Goal: Transaction & Acquisition: Purchase product/service

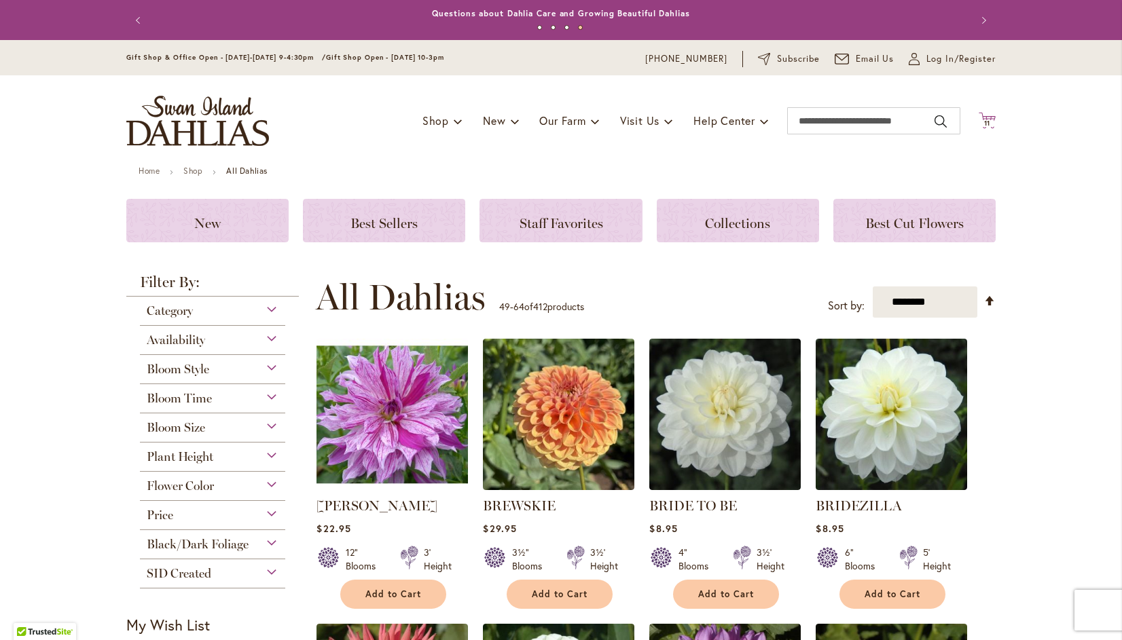
click at [984, 123] on span "11" at bounding box center [987, 123] width 7 height 9
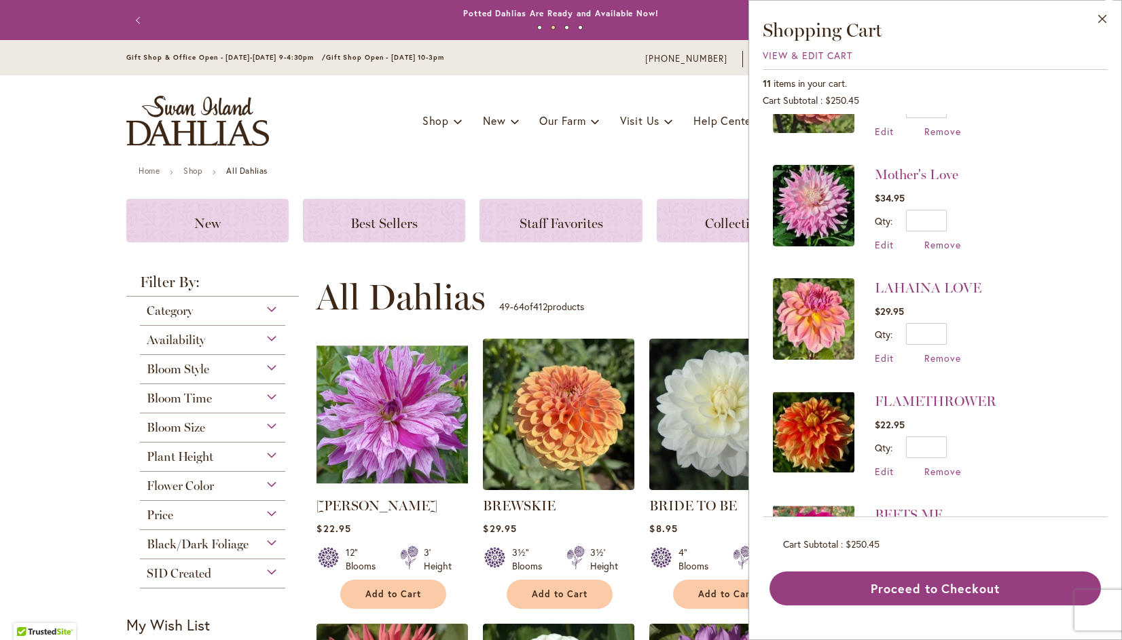
scroll to position [526, 0]
click at [835, 192] on img at bounding box center [813, 206] width 81 height 81
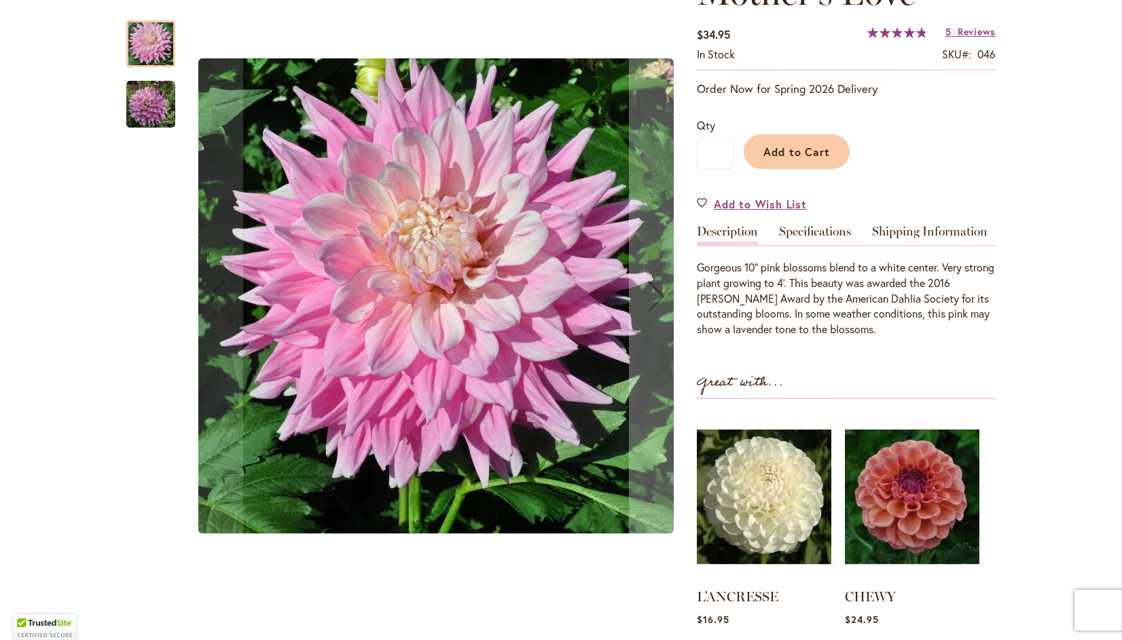
scroll to position [257, 0]
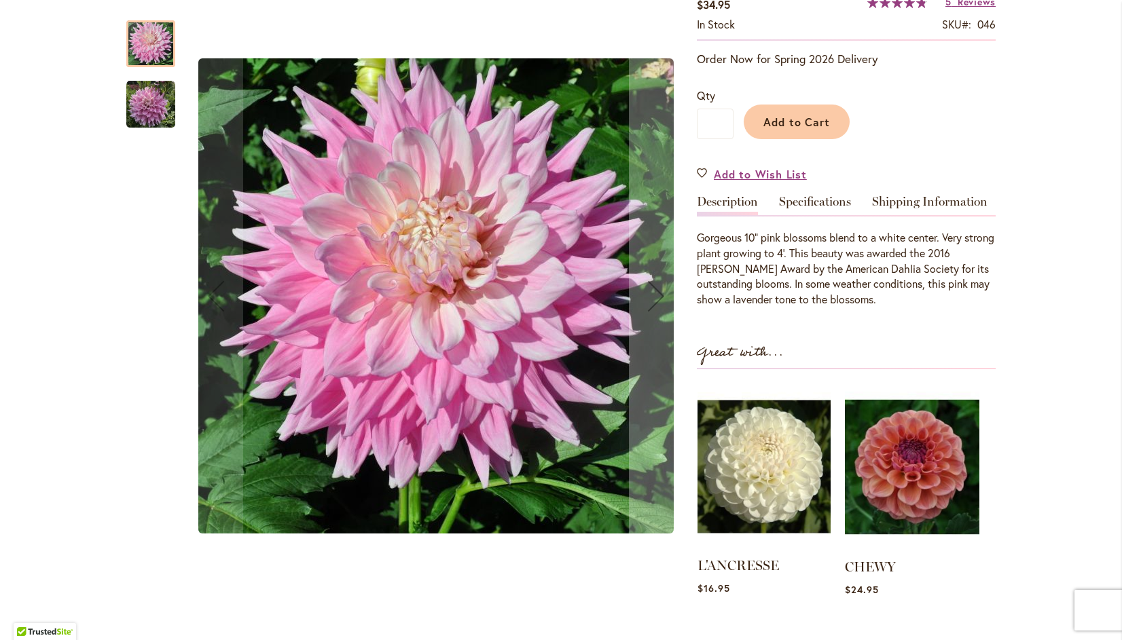
click at [770, 459] on img at bounding box center [763, 467] width 133 height 166
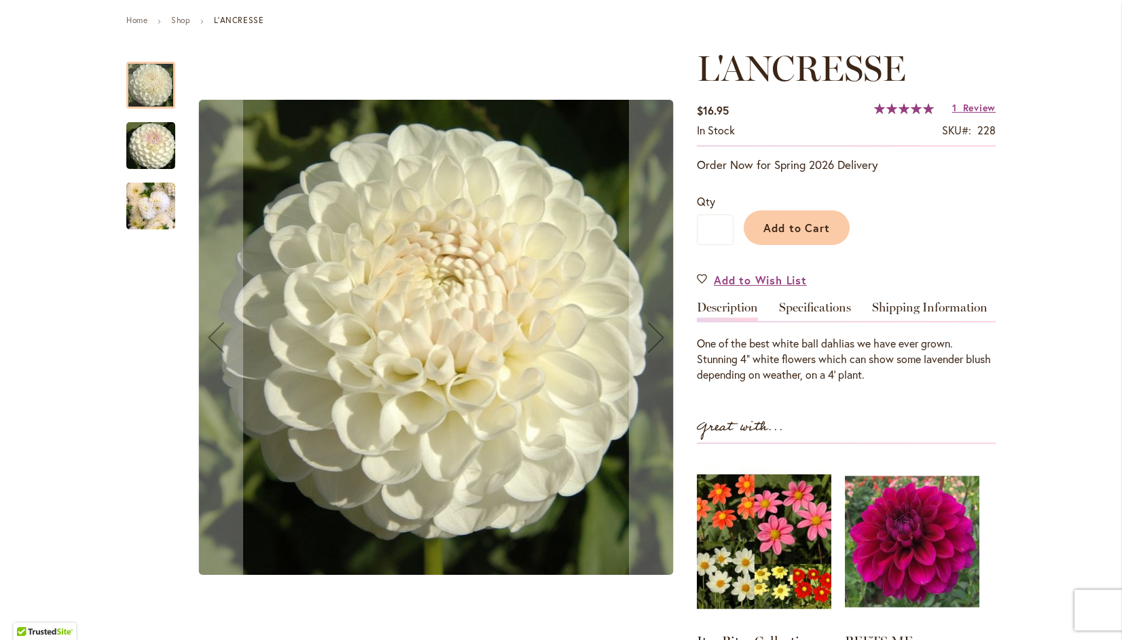
scroll to position [175, 0]
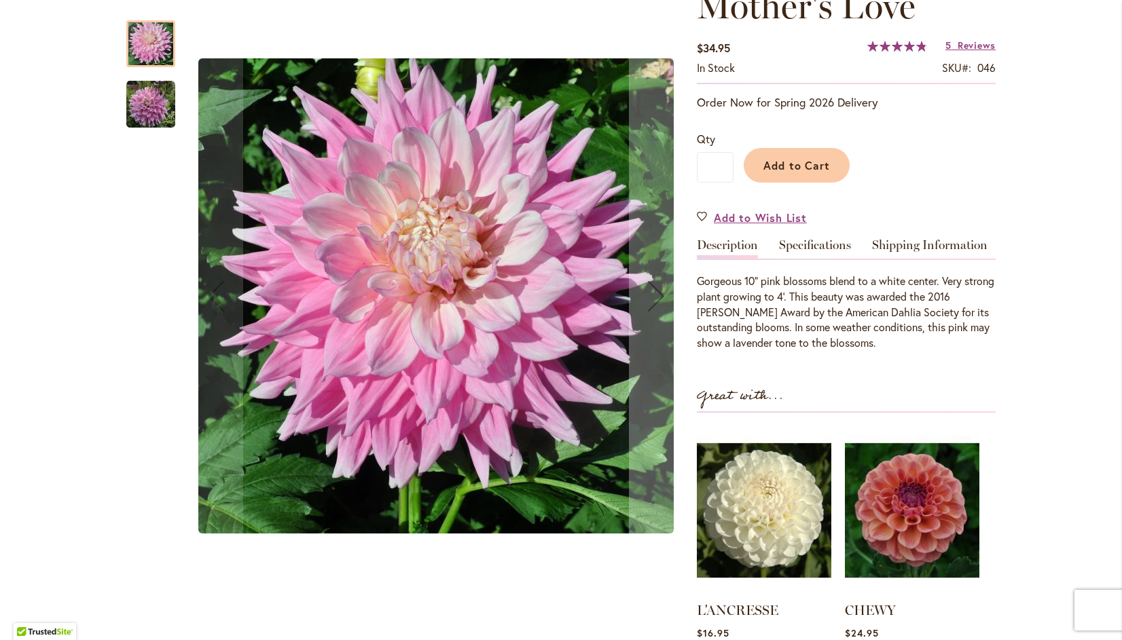
scroll to position [227, 0]
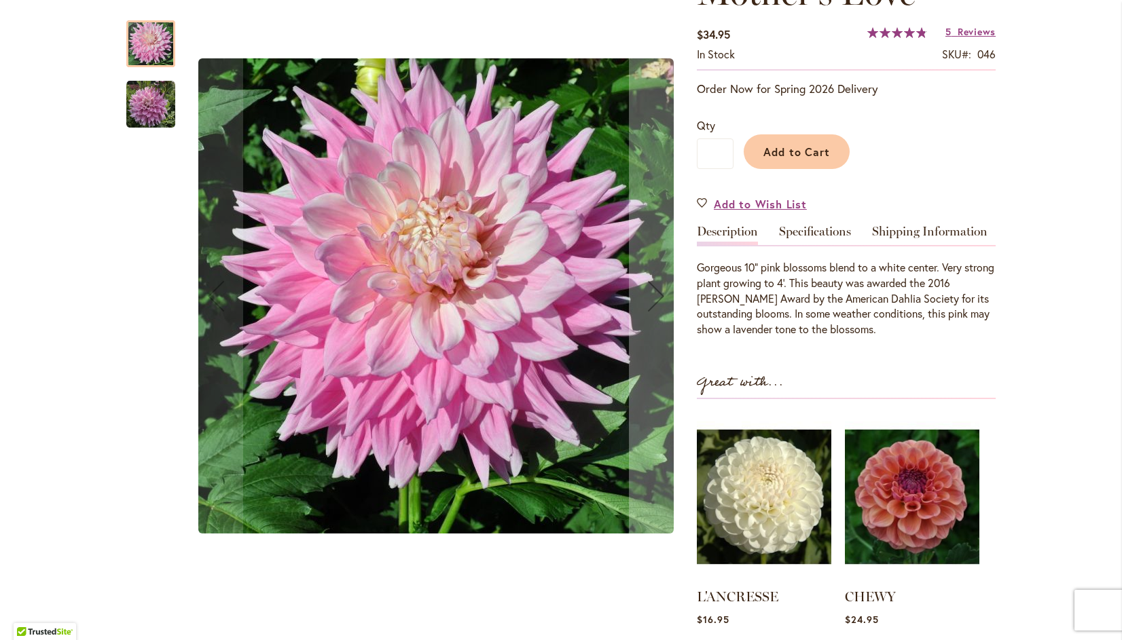
click at [554, 261] on div "Mother's Love" at bounding box center [436, 296] width 494 height 579
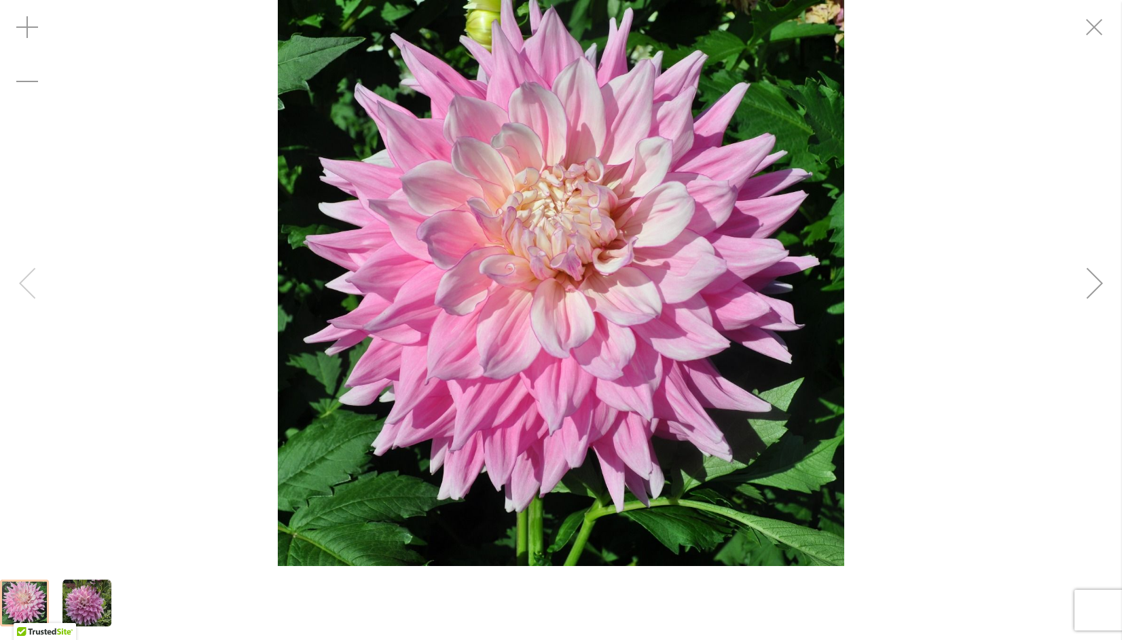
click at [1098, 277] on div "Mother's Love" at bounding box center [561, 283] width 1122 height 566
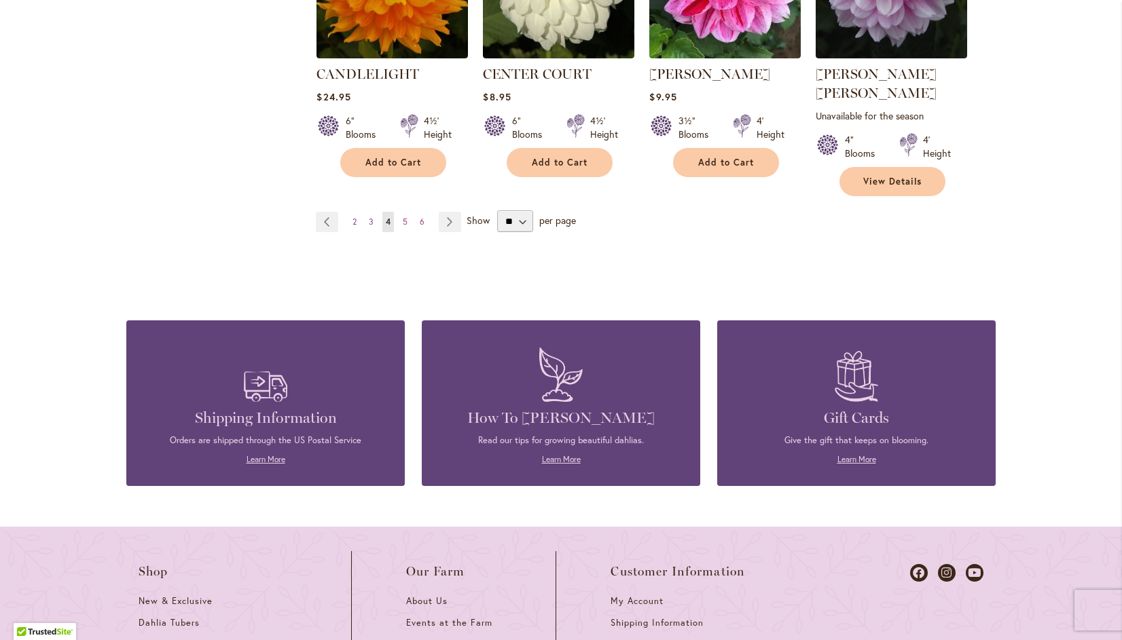
scroll to position [1305, 0]
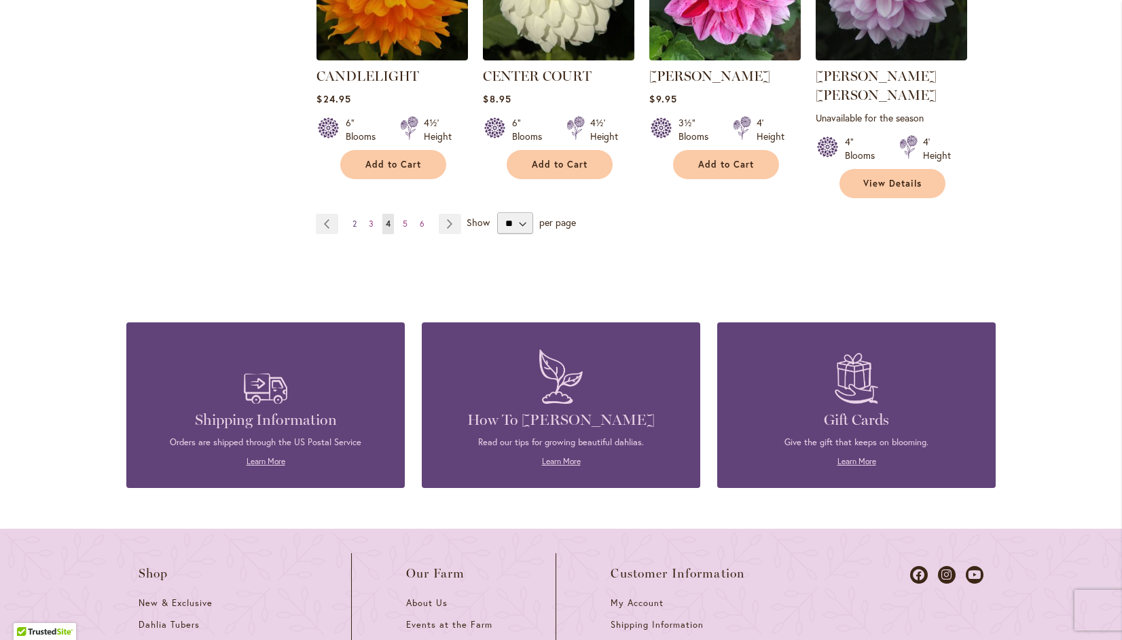
click at [352, 219] on span "2" at bounding box center [354, 224] width 4 height 10
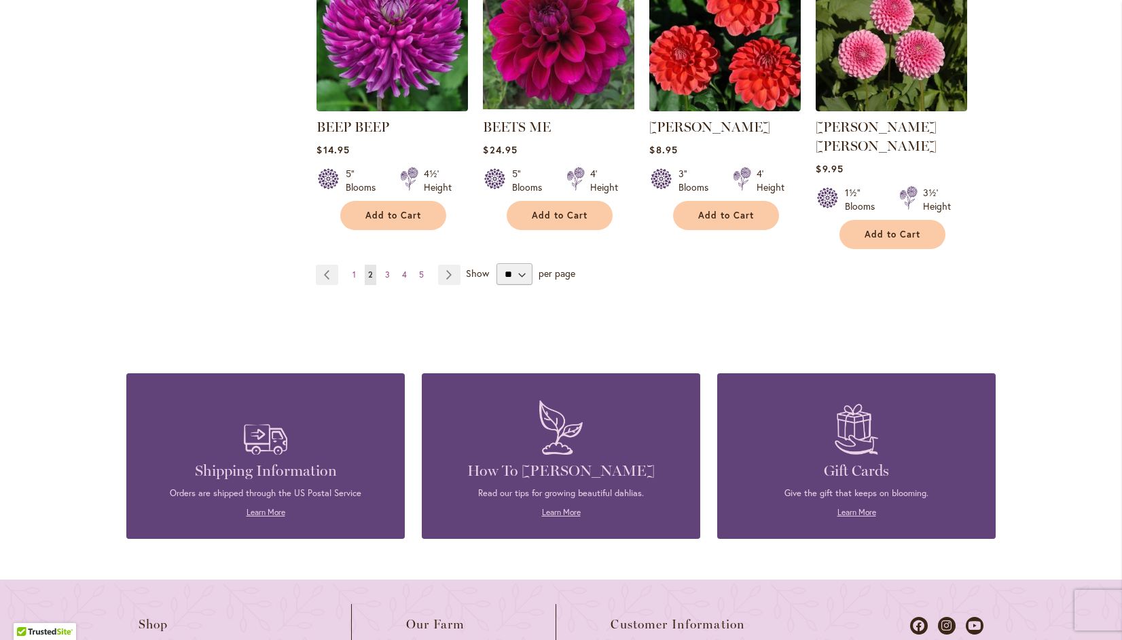
scroll to position [1231, 0]
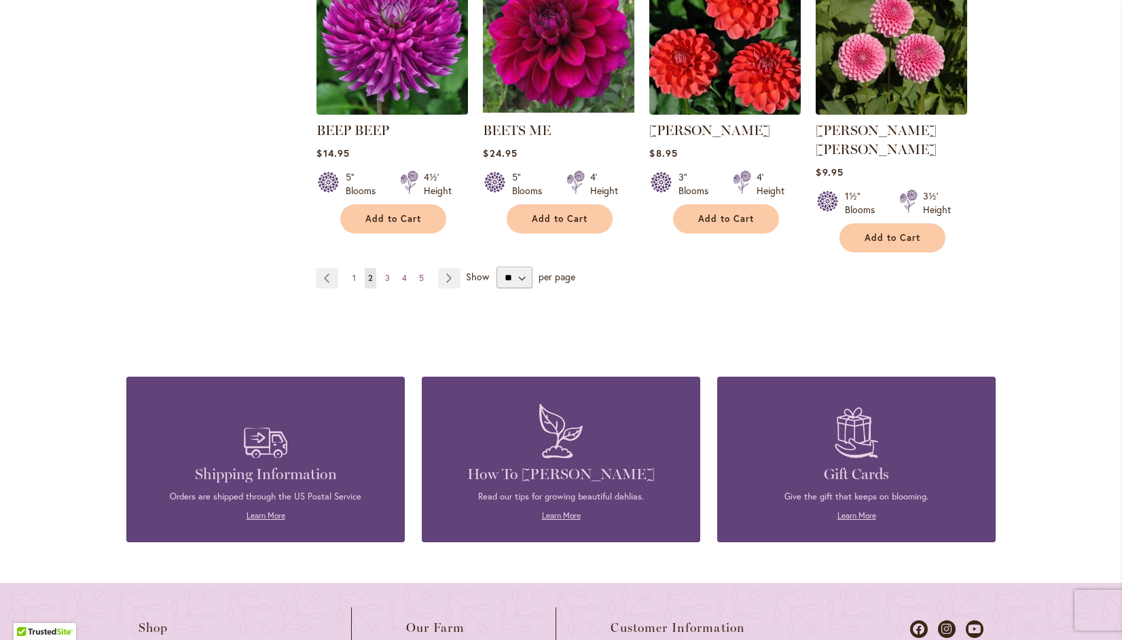
click at [352, 273] on span "1" at bounding box center [353, 278] width 3 height 10
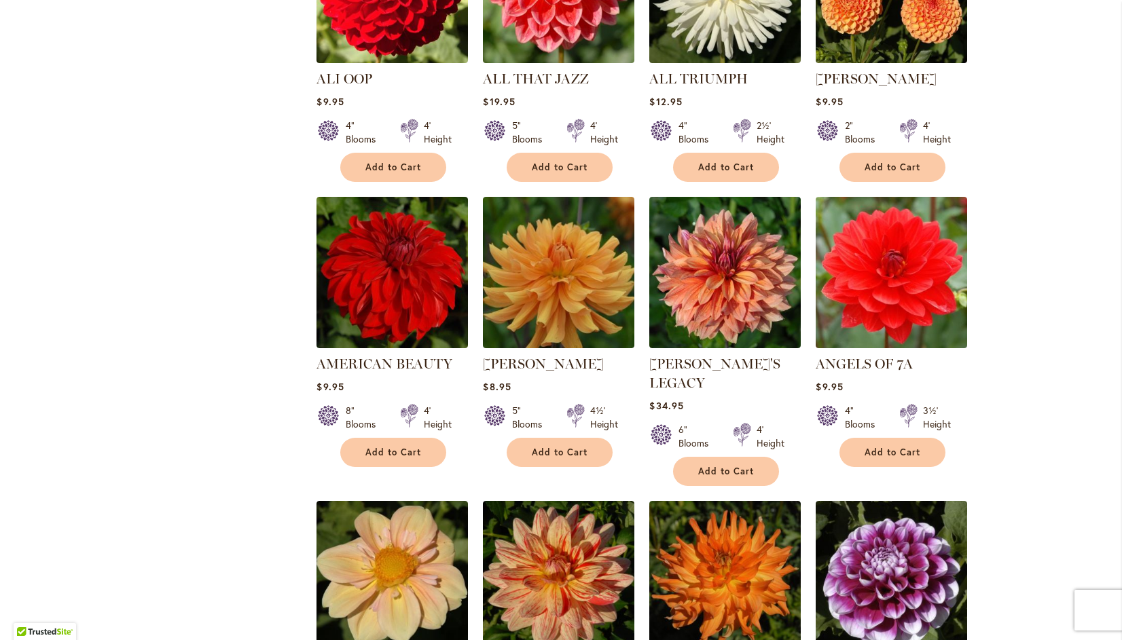
scroll to position [716, 0]
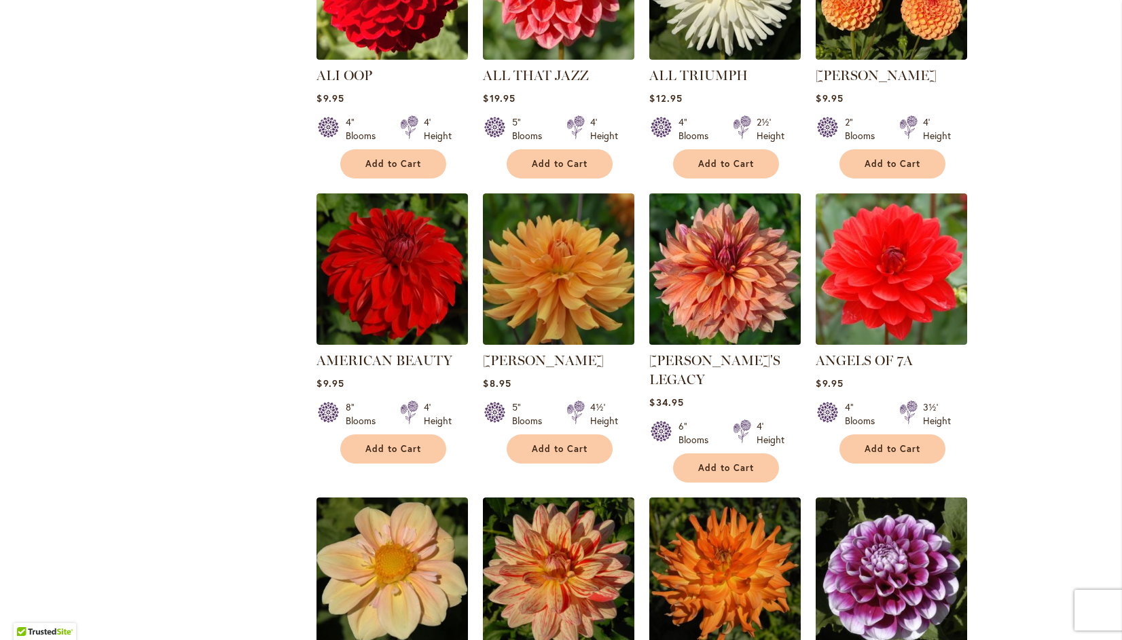
click at [728, 270] on img at bounding box center [725, 269] width 159 height 159
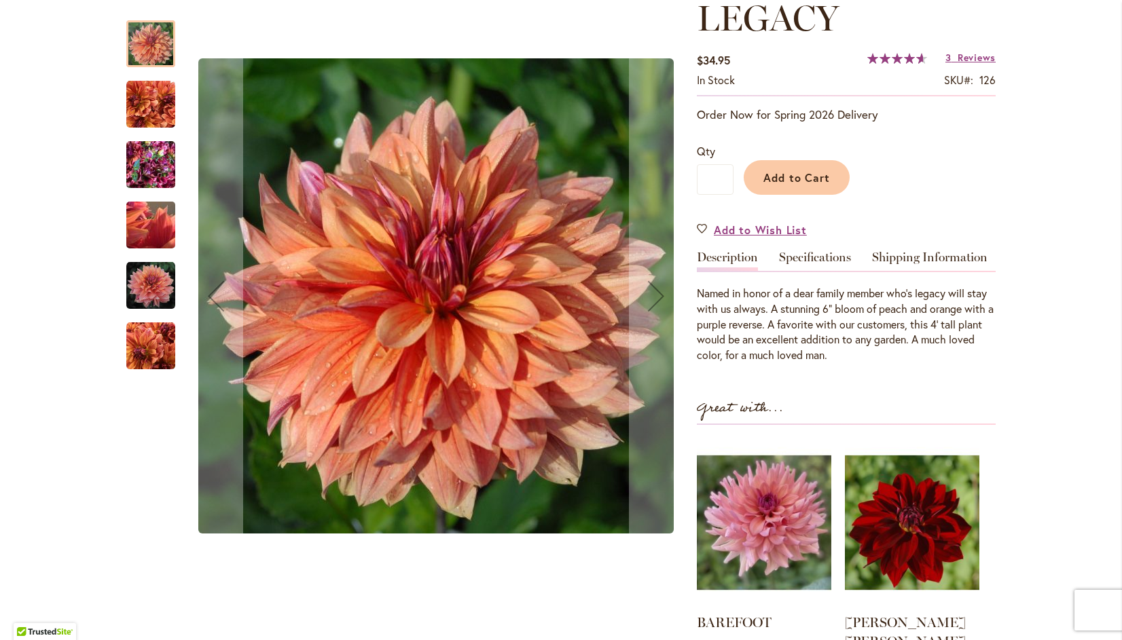
scroll to position [275, 0]
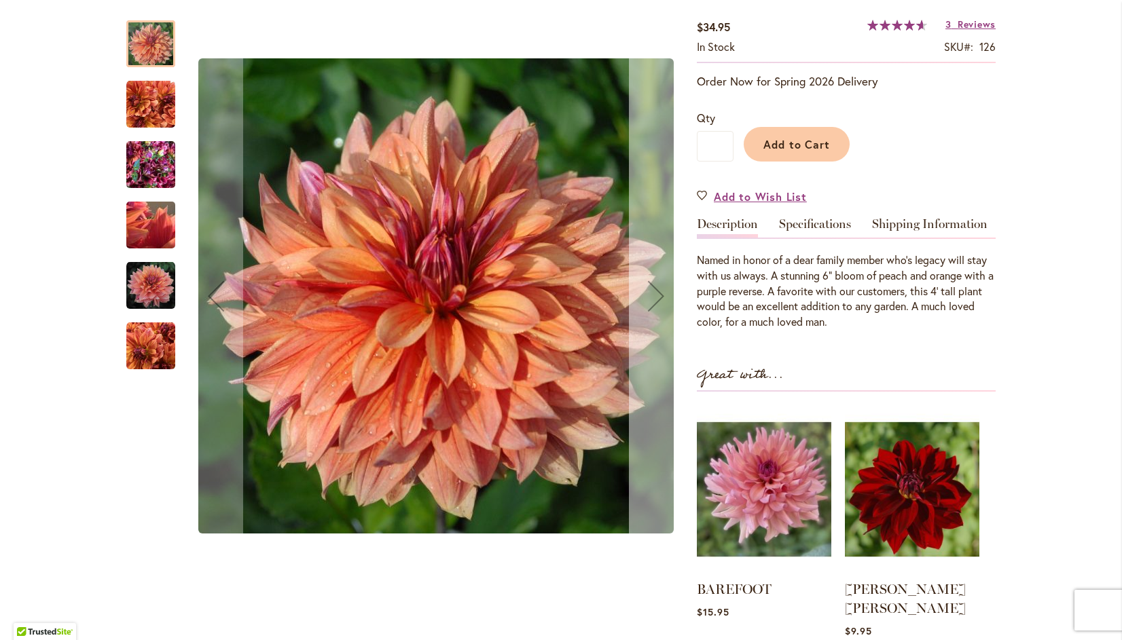
click at [647, 282] on div "Next" at bounding box center [656, 296] width 54 height 54
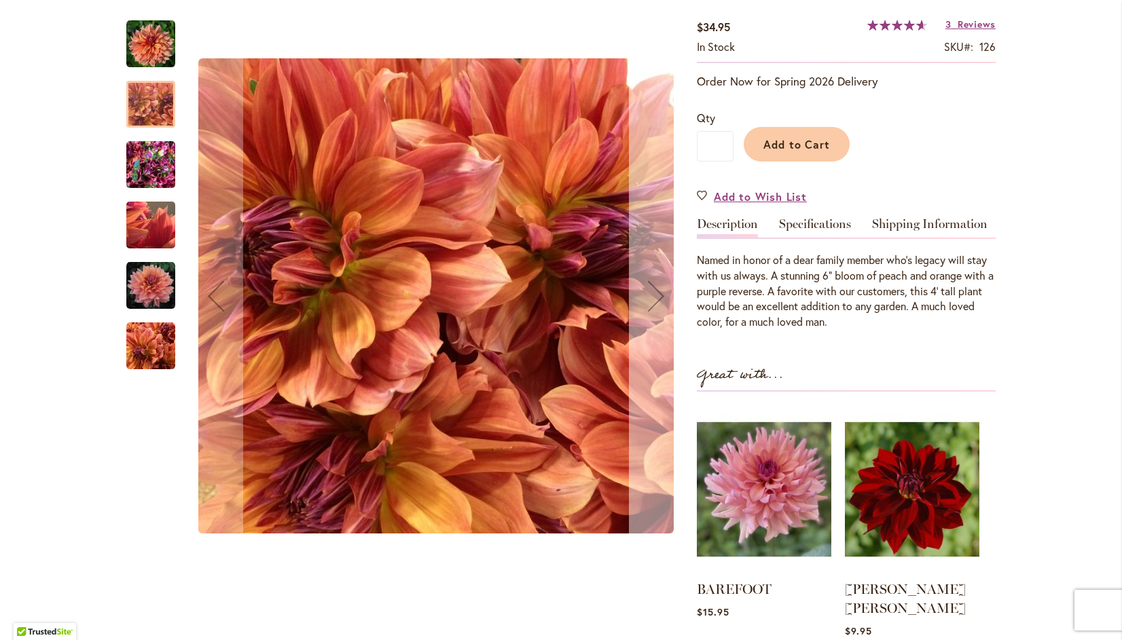
click at [649, 293] on div "Next" at bounding box center [656, 296] width 54 height 54
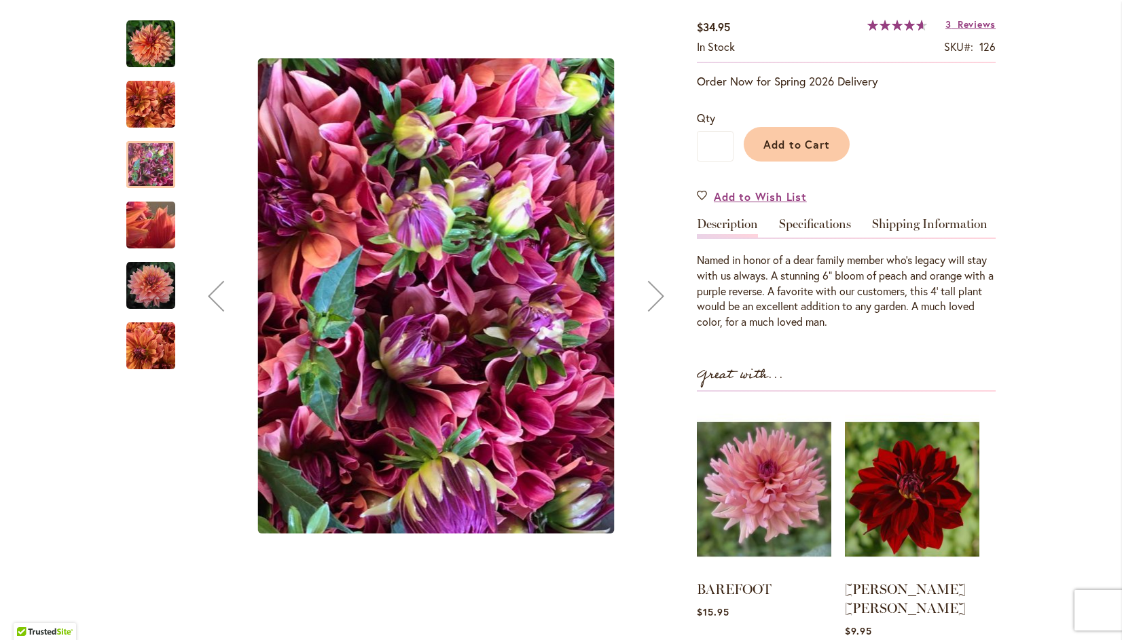
click at [647, 290] on div "Next" at bounding box center [656, 296] width 54 height 54
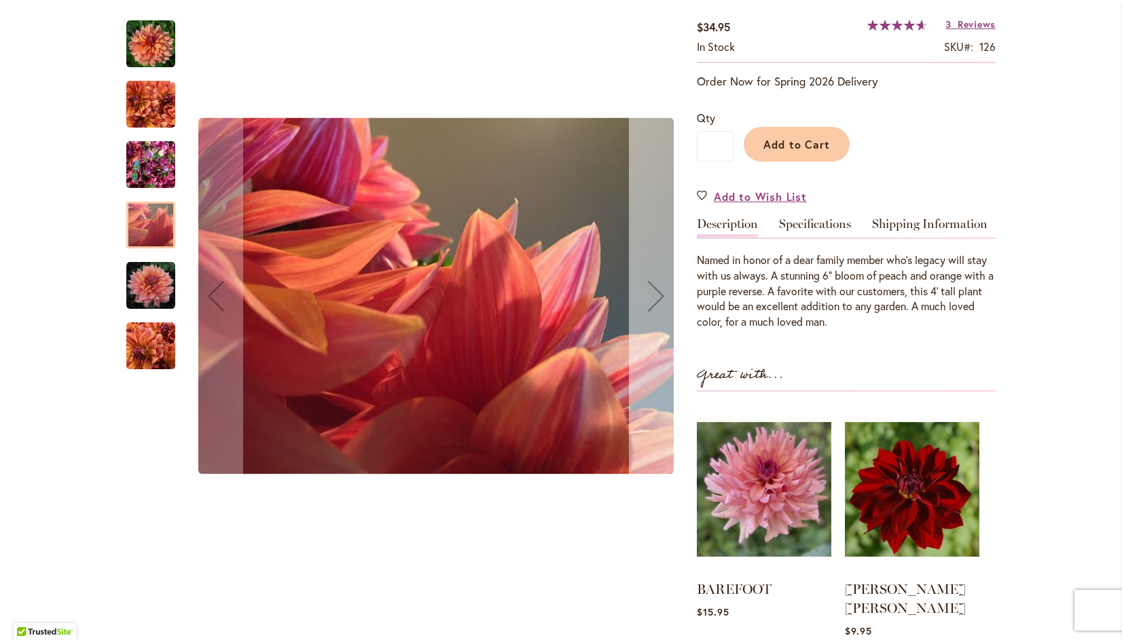
click at [655, 287] on div "Next" at bounding box center [656, 296] width 54 height 54
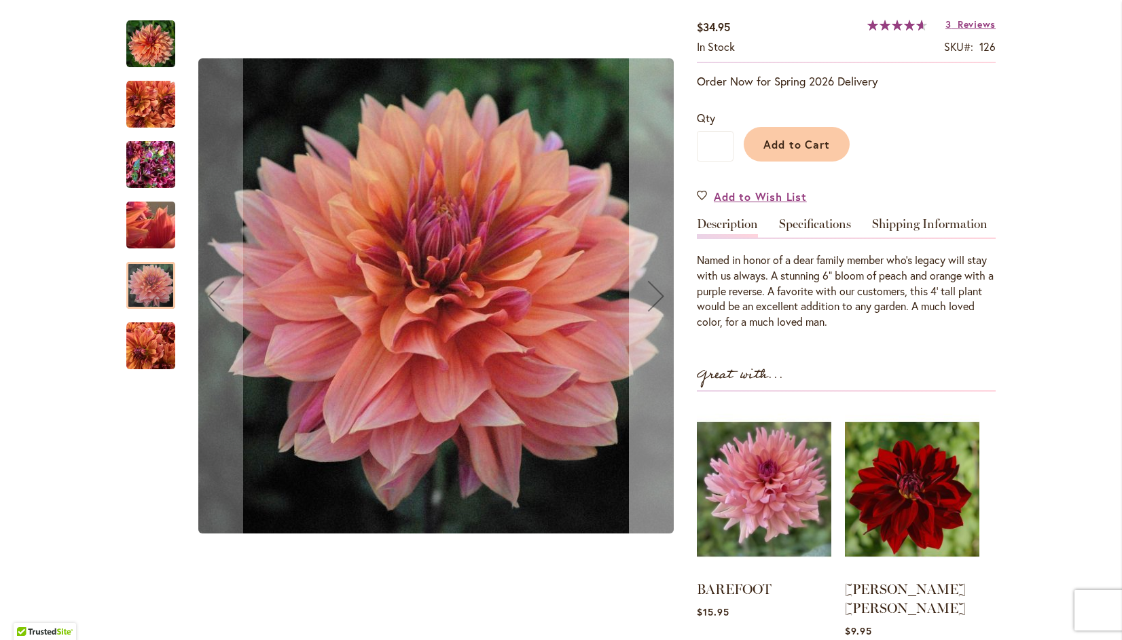
click at [655, 289] on div "Next" at bounding box center [656, 296] width 54 height 54
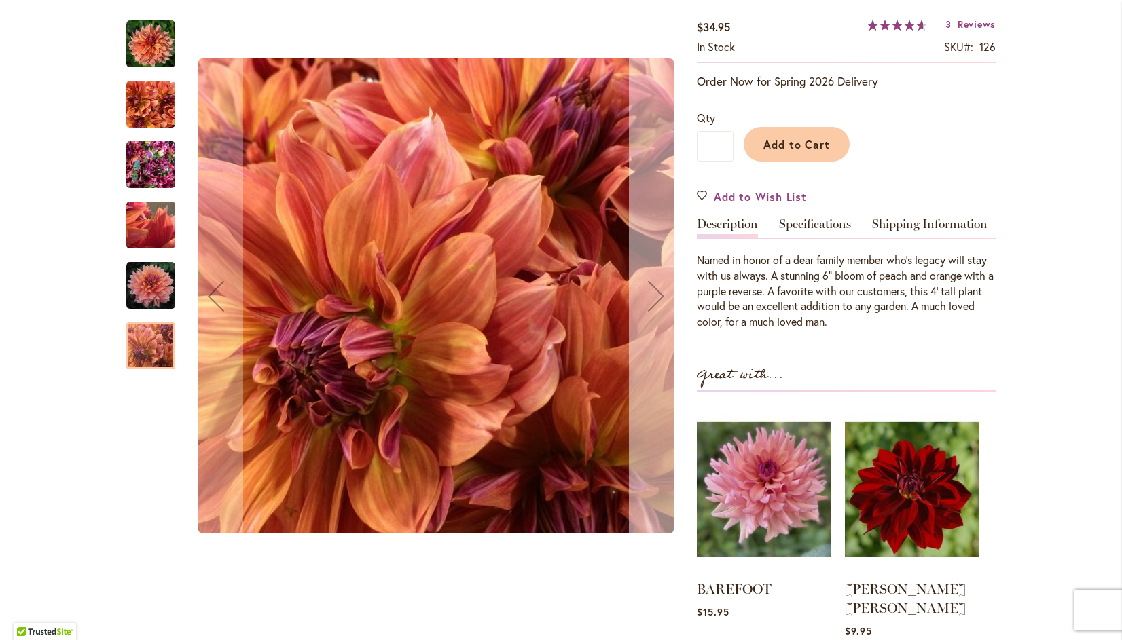
click at [654, 297] on div "Next" at bounding box center [656, 296] width 54 height 54
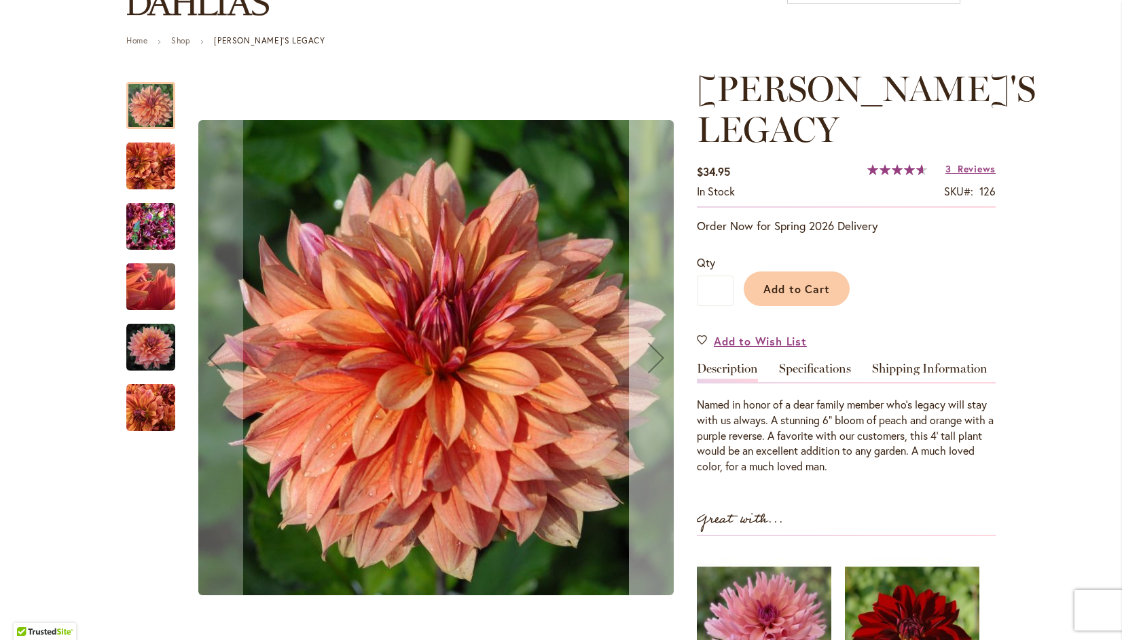
scroll to position [137, 0]
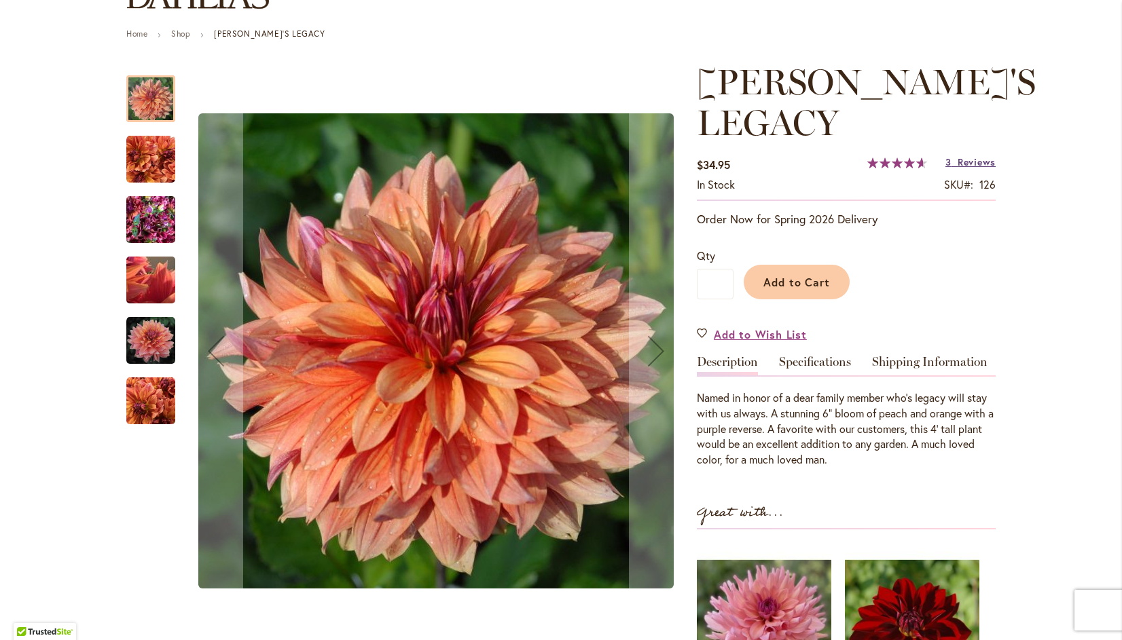
click at [988, 156] on span "Reviews" at bounding box center [977, 162] width 38 height 13
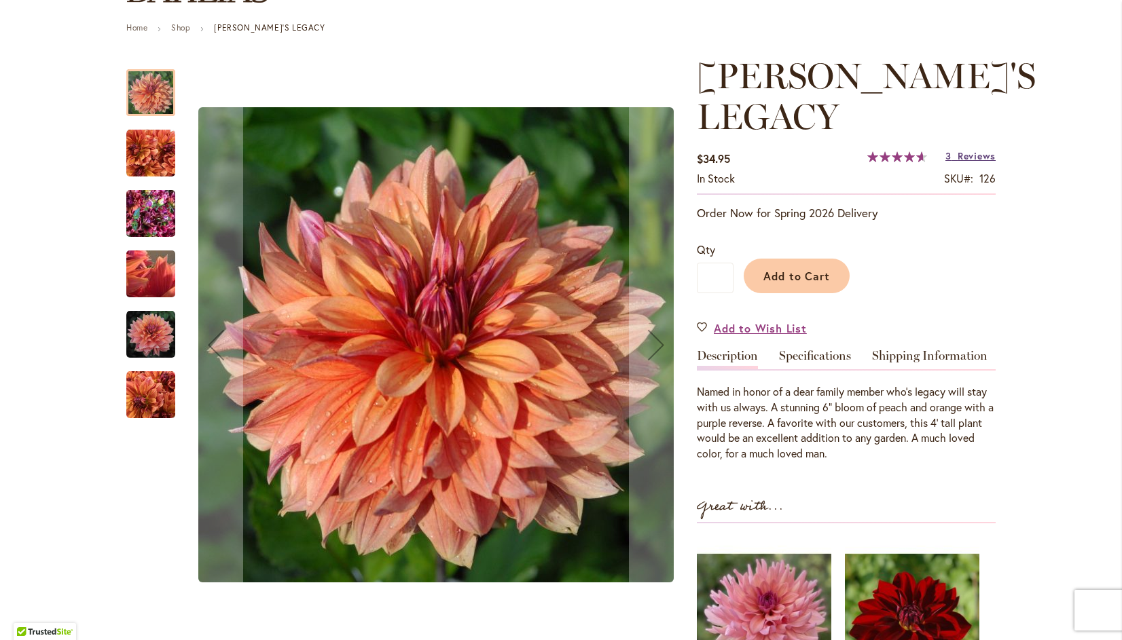
scroll to position [143, 0]
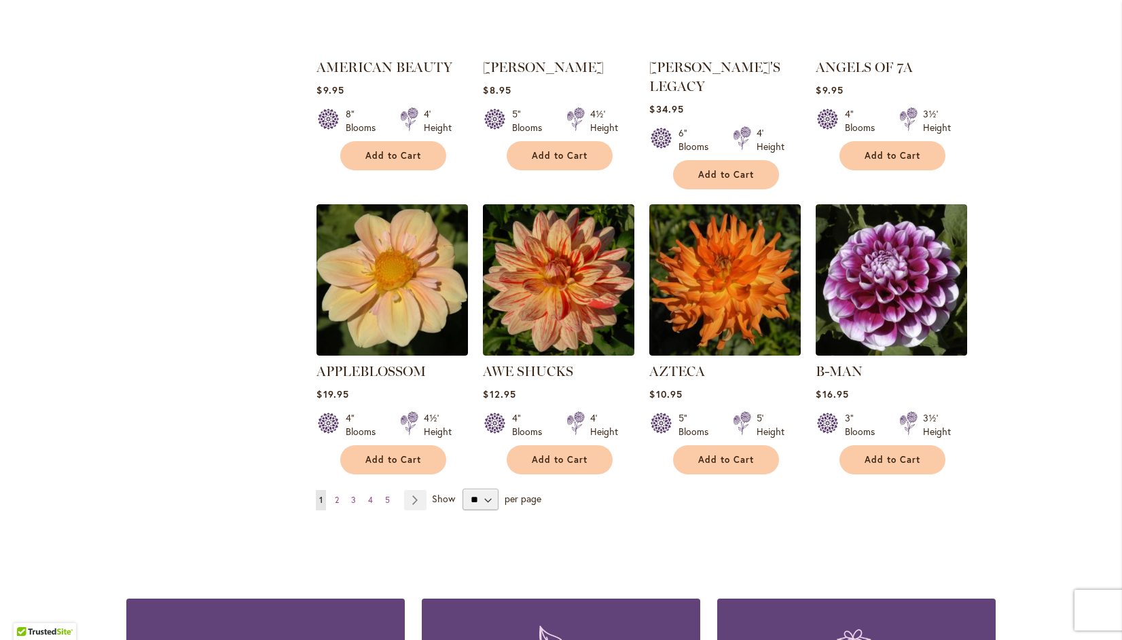
scroll to position [1009, 0]
click at [477, 489] on select "** ** ** **" at bounding box center [479, 500] width 35 height 22
select select "**"
click at [462, 489] on select "** ** ** **" at bounding box center [479, 500] width 35 height 22
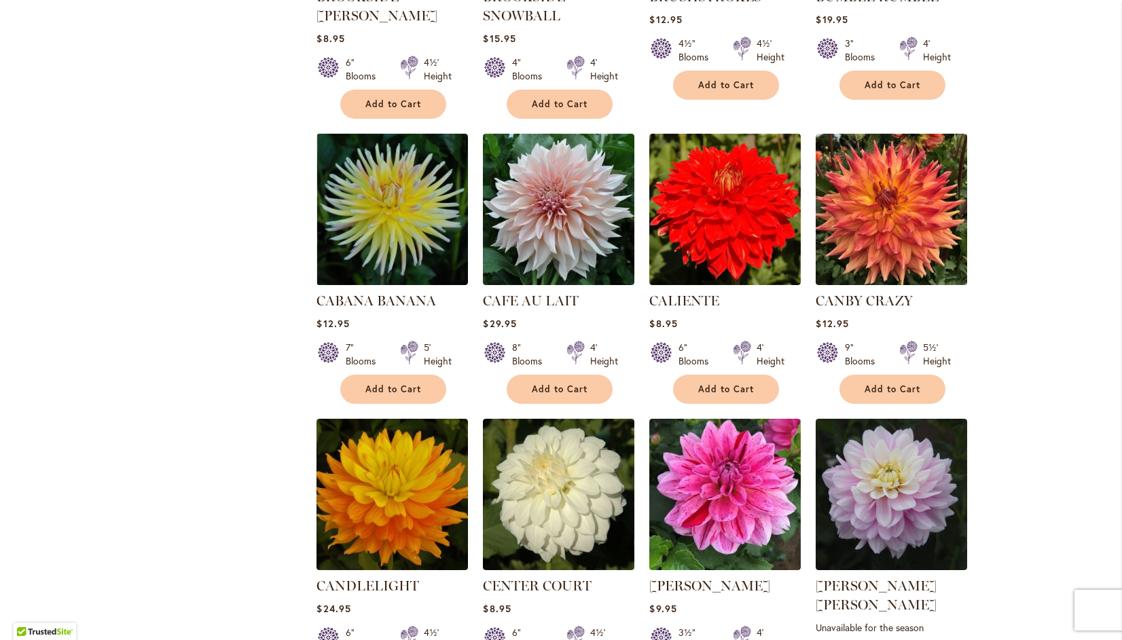
scroll to position [4256, 0]
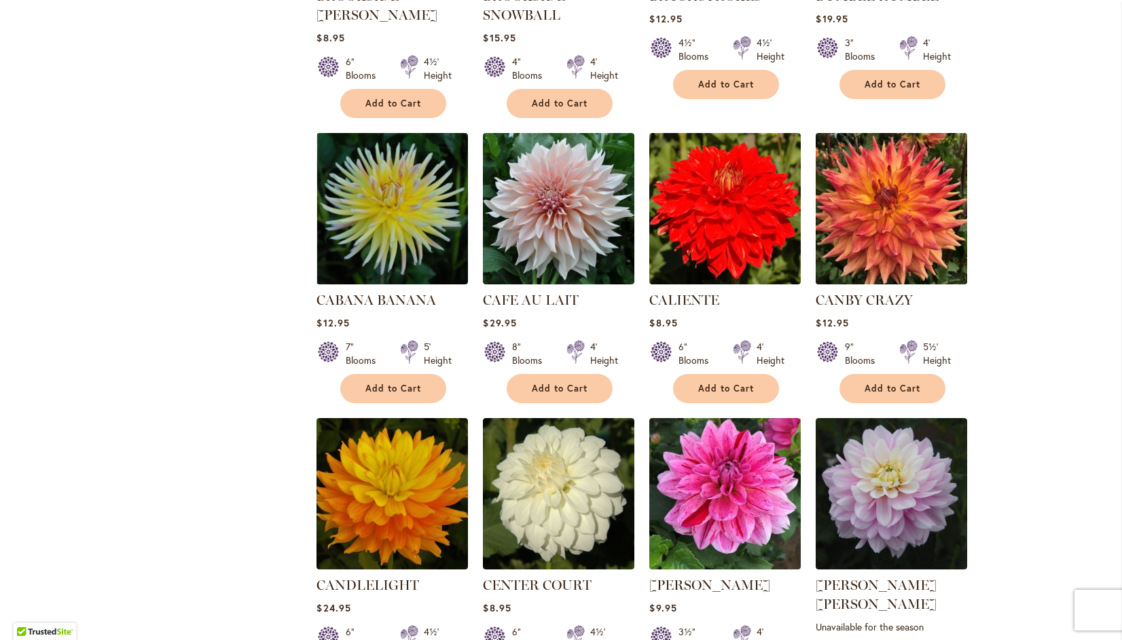
click at [887, 166] on img at bounding box center [891, 209] width 159 height 159
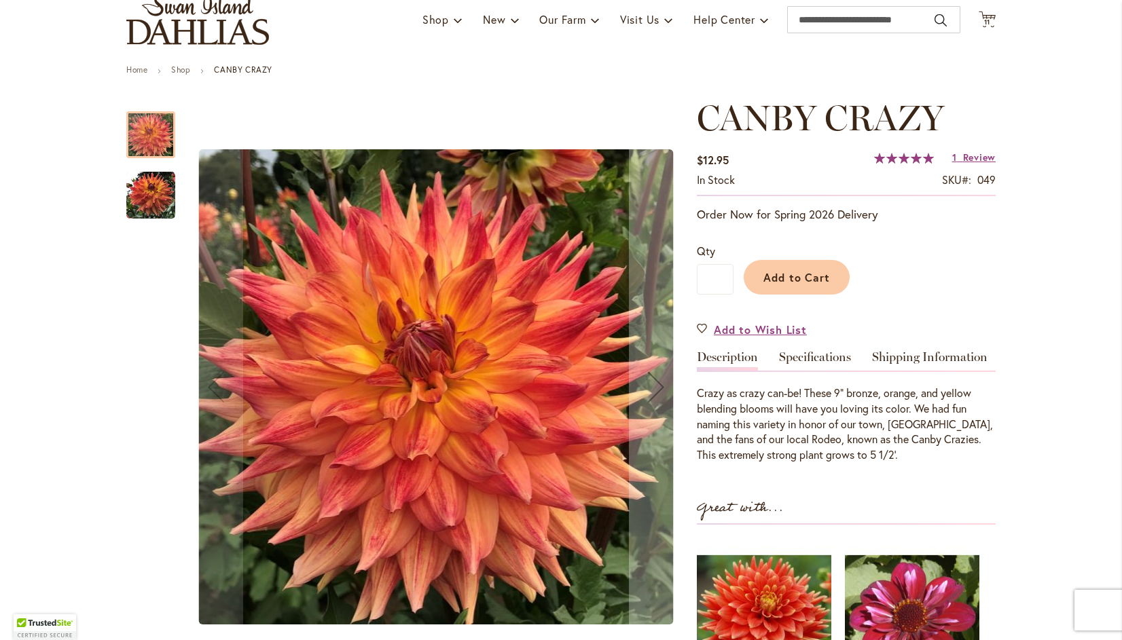
scroll to position [160, 0]
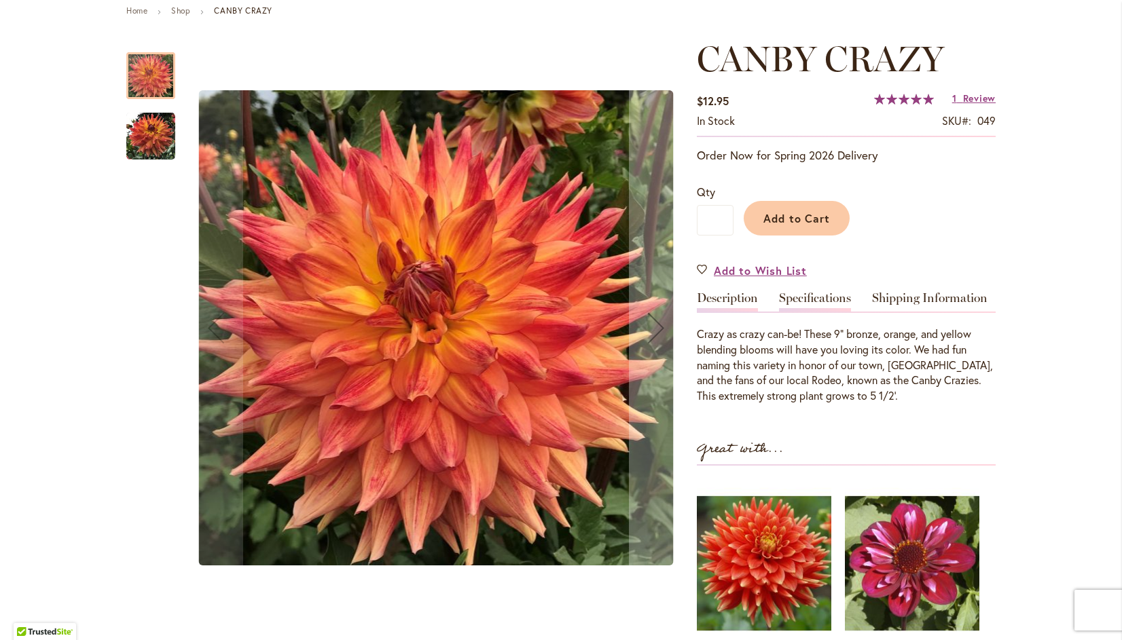
click at [831, 299] on link "Specifications" at bounding box center [815, 302] width 72 height 20
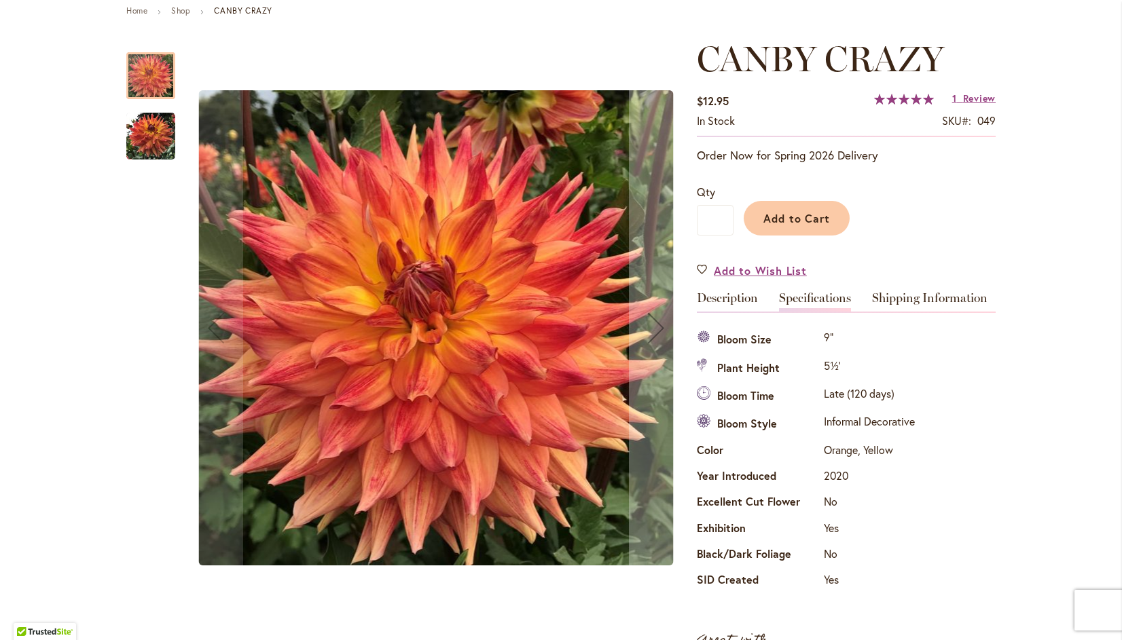
click at [647, 340] on img "Canby Crazy" at bounding box center [436, 327] width 475 height 475
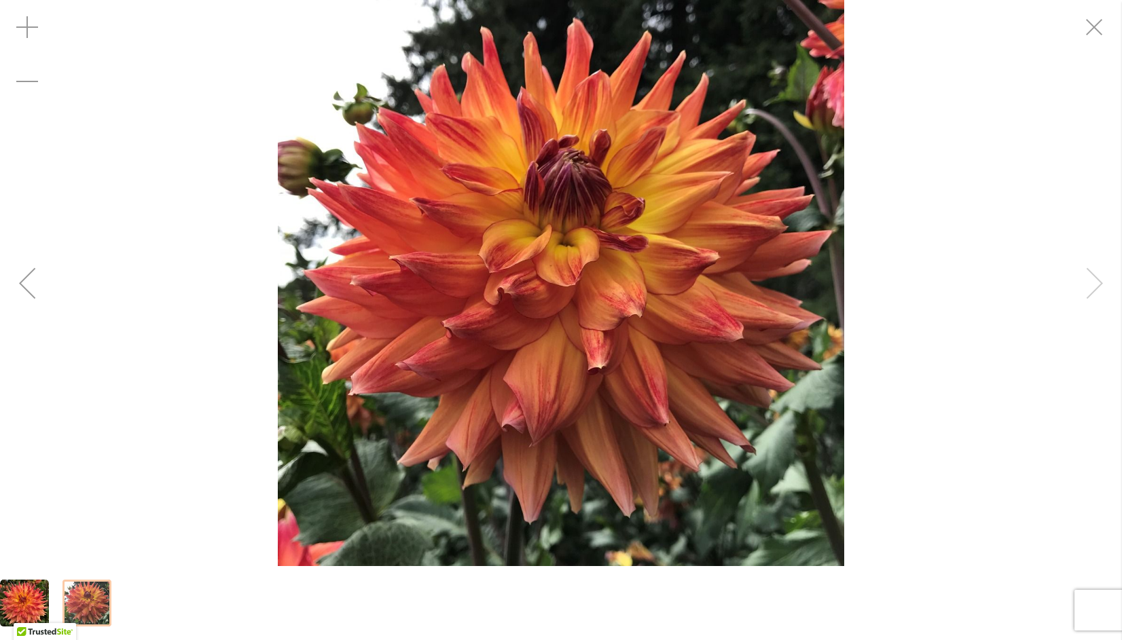
click at [1091, 285] on div "Canby Crazy" at bounding box center [561, 283] width 1122 height 566
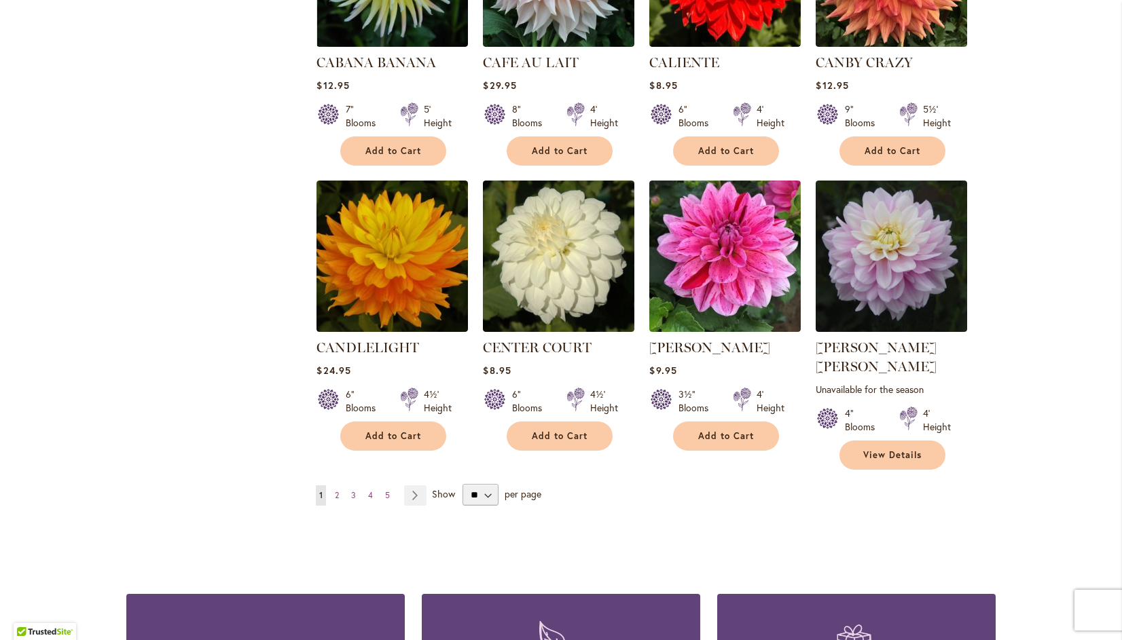
scroll to position [4496, 0]
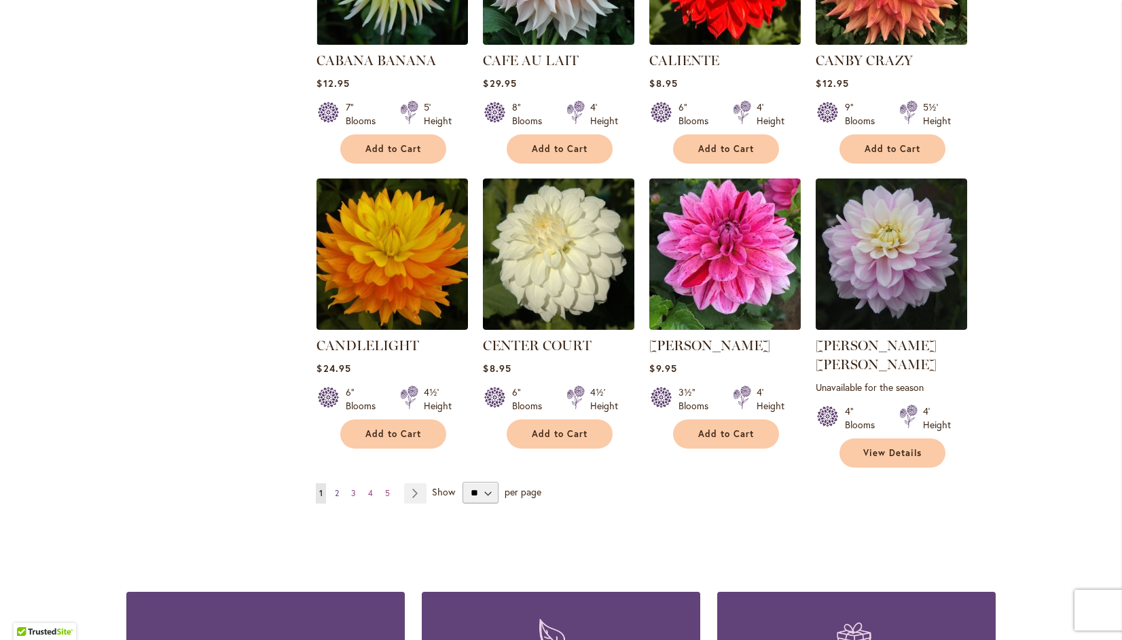
click at [335, 488] on span "2" at bounding box center [337, 493] width 4 height 10
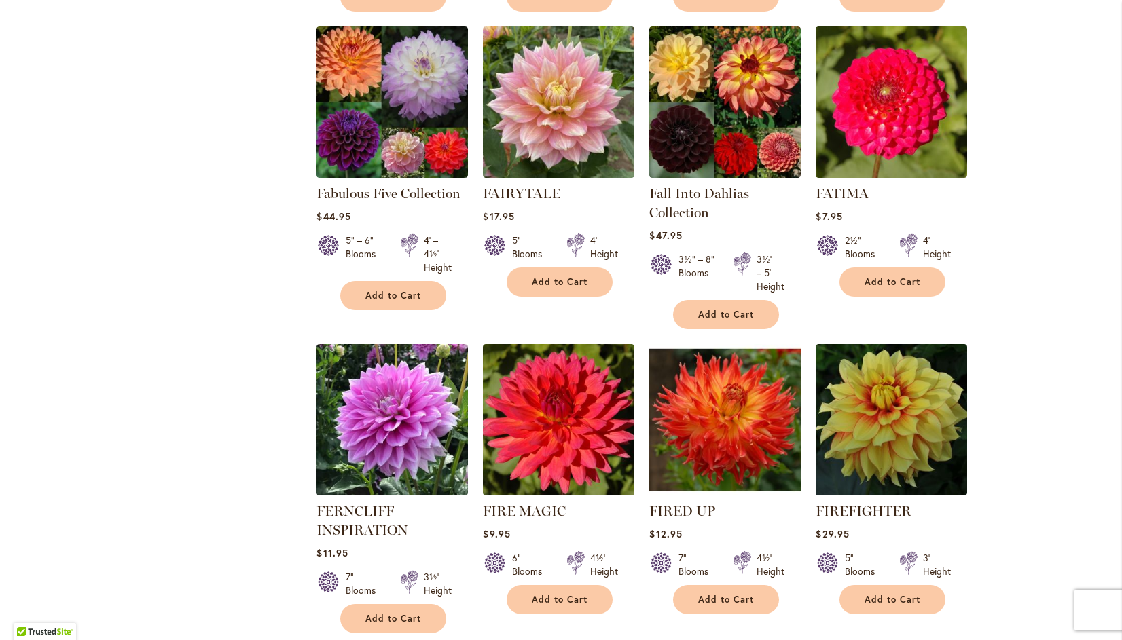
scroll to position [4509, 0]
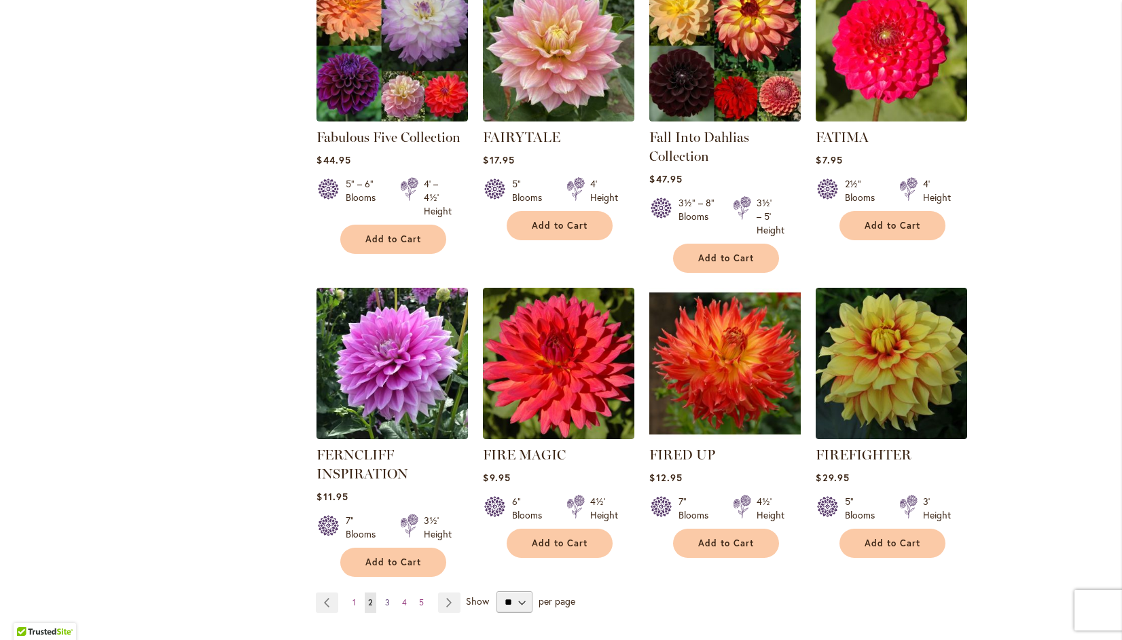
click at [385, 598] on span "3" at bounding box center [387, 603] width 5 height 10
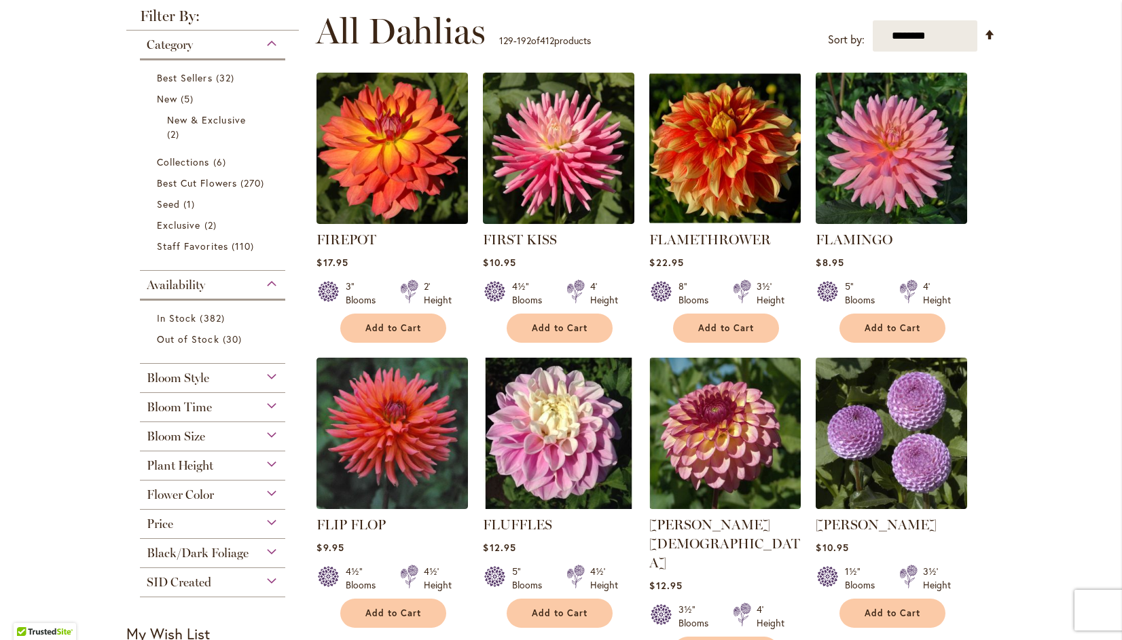
scroll to position [273, 0]
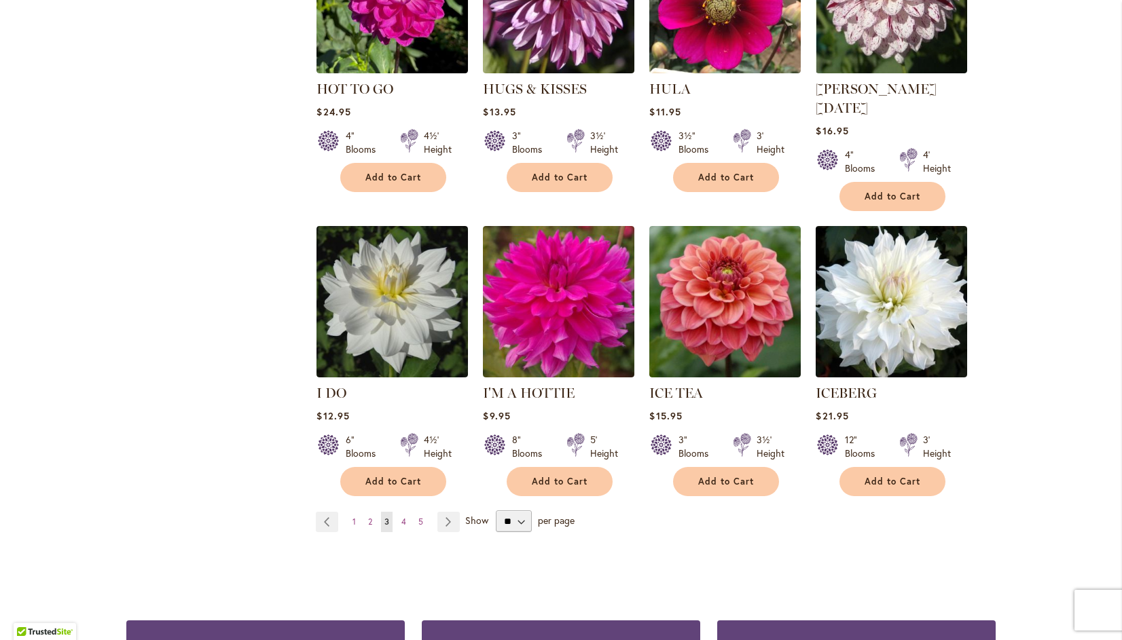
scroll to position [4578, 0]
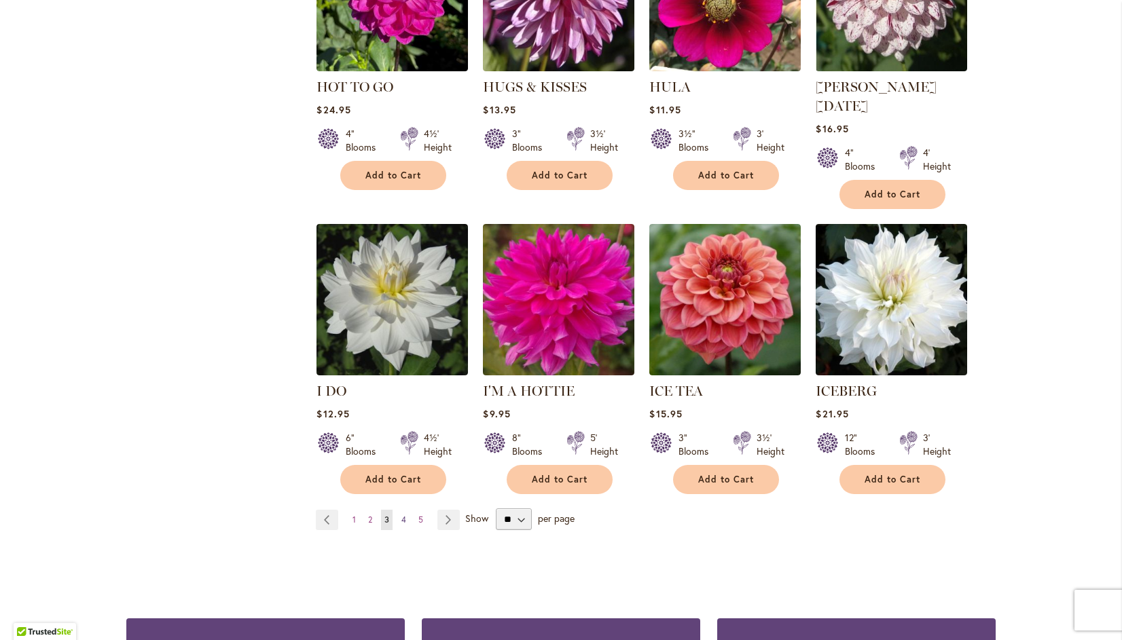
click at [401, 515] on span "4" at bounding box center [403, 520] width 5 height 10
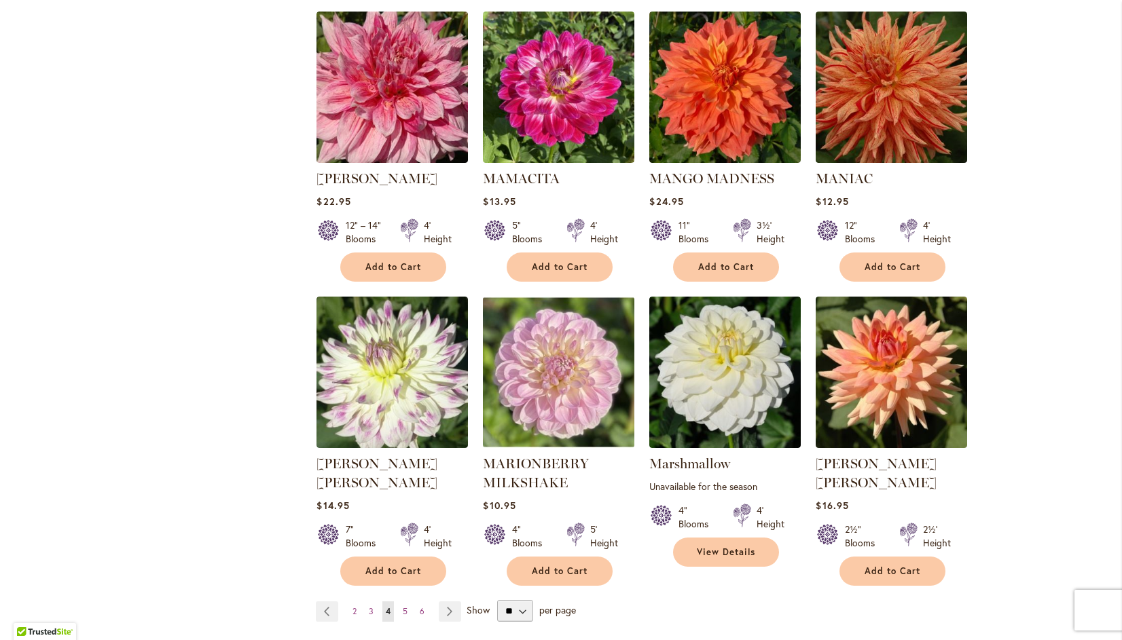
scroll to position [4450, 0]
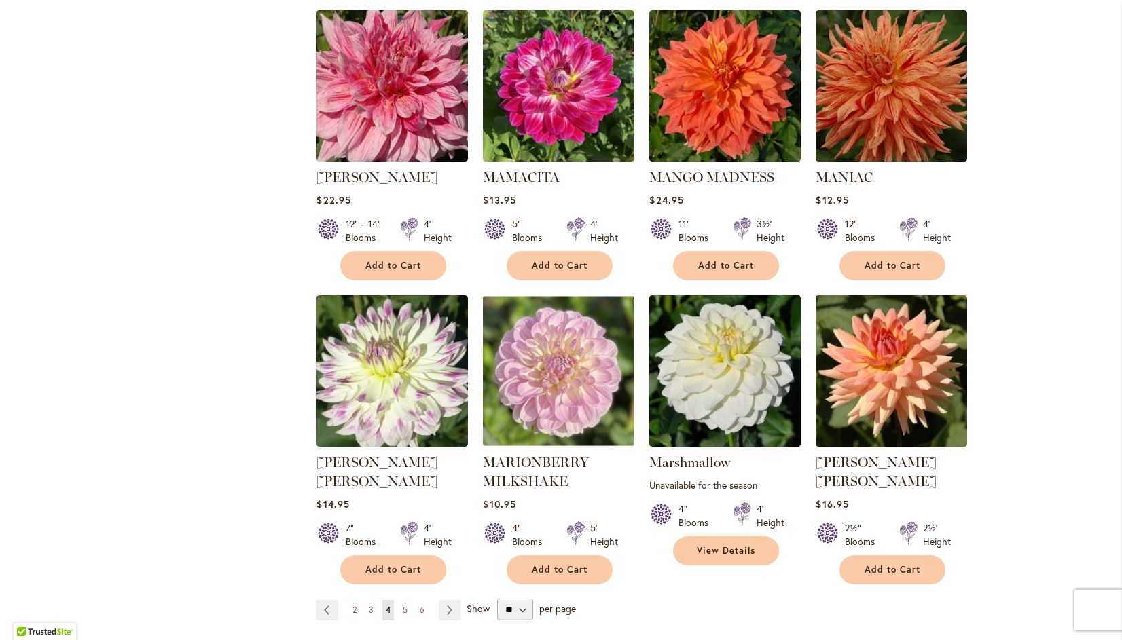
click at [403, 605] on span "5" at bounding box center [405, 610] width 5 height 10
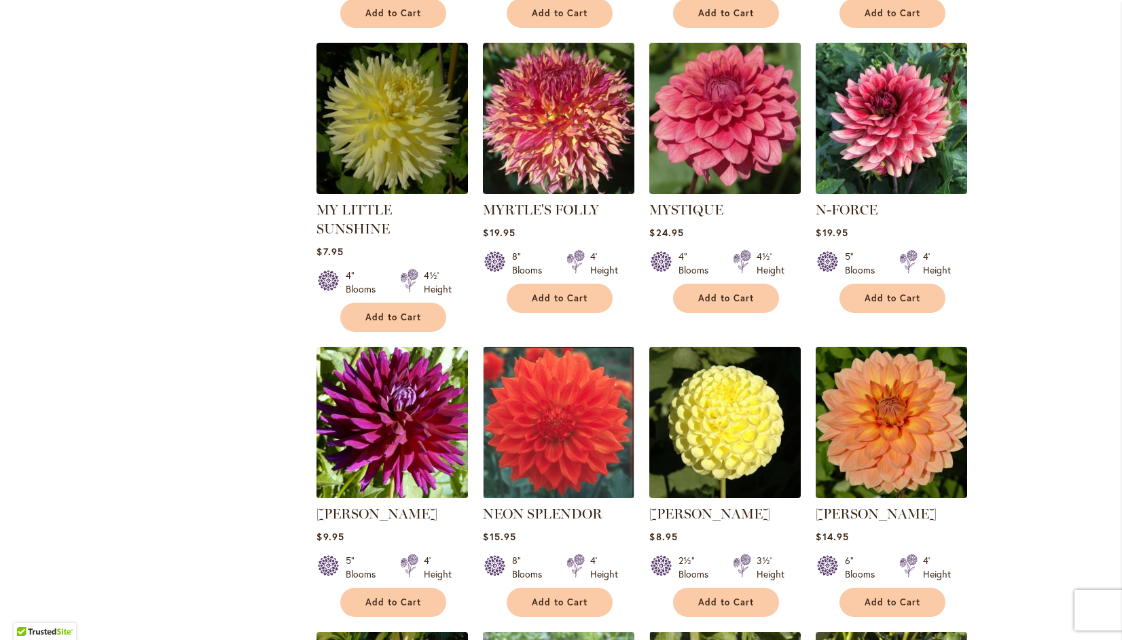
scroll to position [1742, 0]
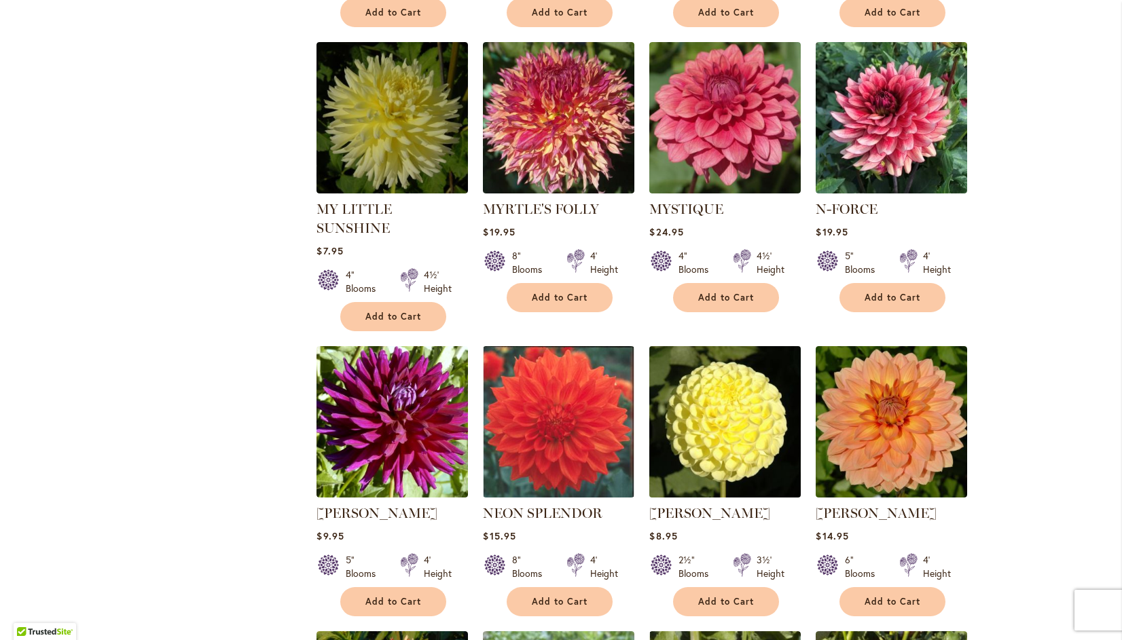
click at [730, 378] on img at bounding box center [725, 422] width 159 height 159
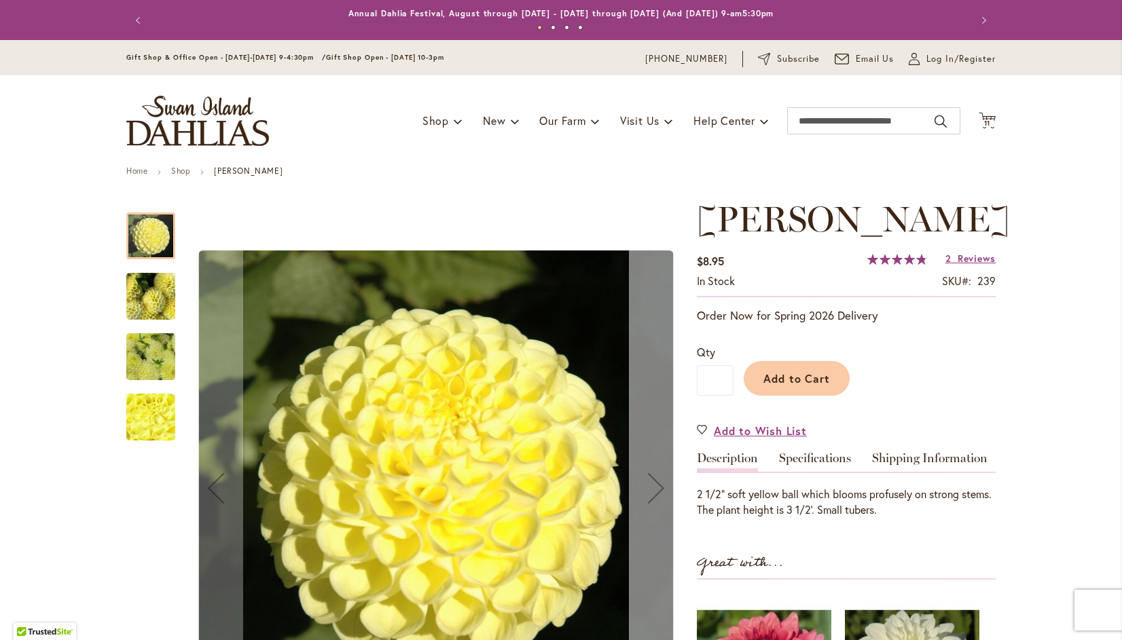
click at [655, 486] on div "Next" at bounding box center [656, 488] width 54 height 54
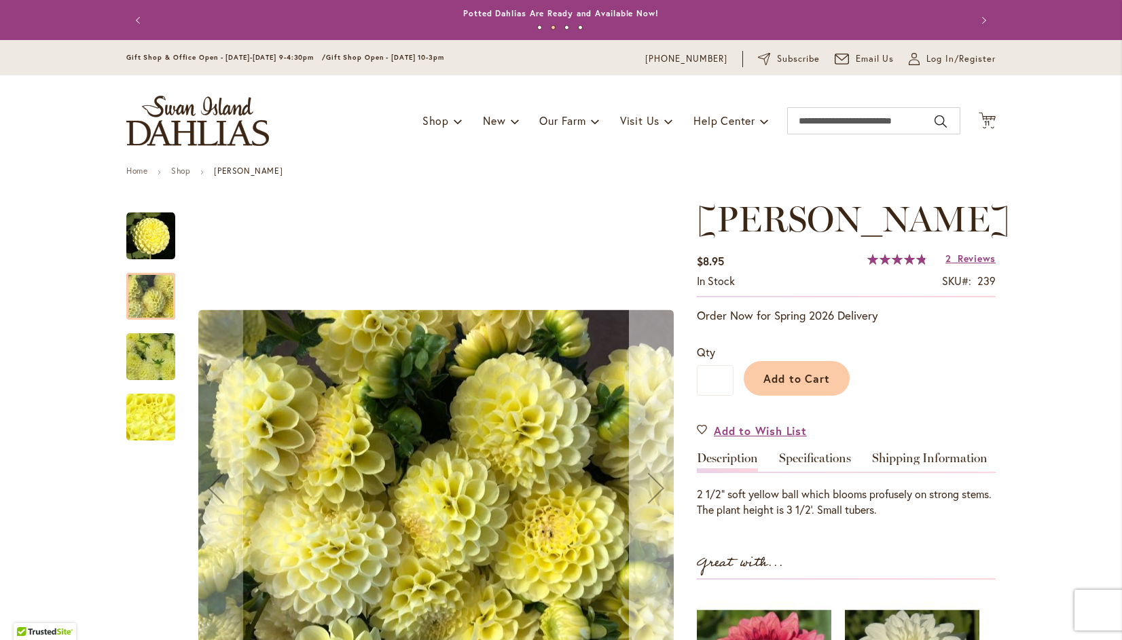
click at [652, 492] on div "Next" at bounding box center [656, 488] width 54 height 54
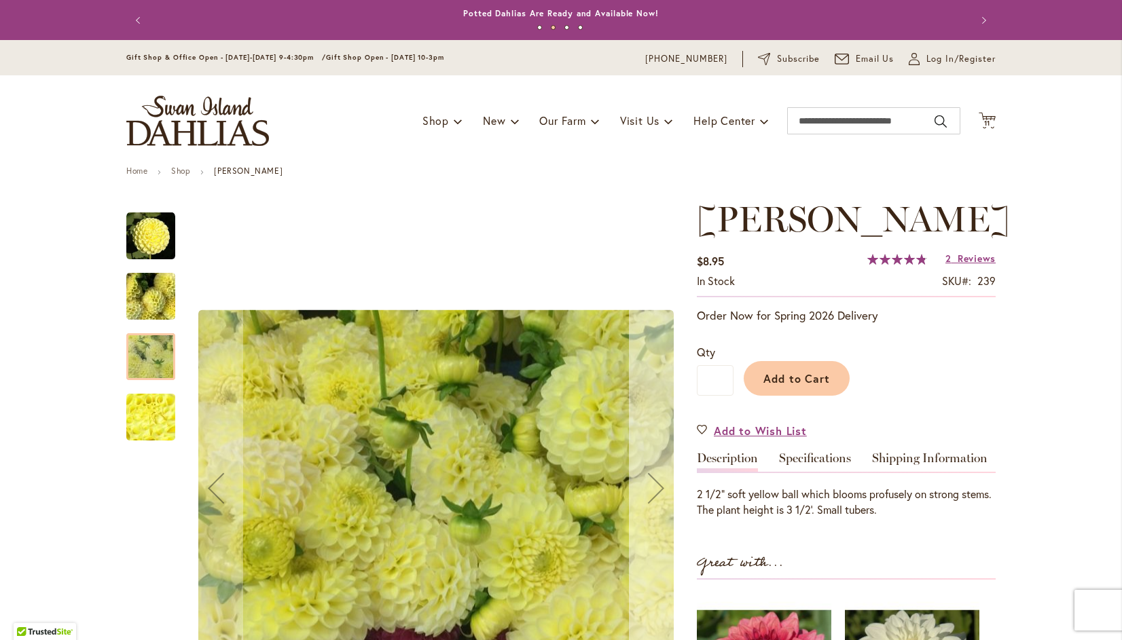
click at [648, 486] on div "Next" at bounding box center [656, 488] width 54 height 54
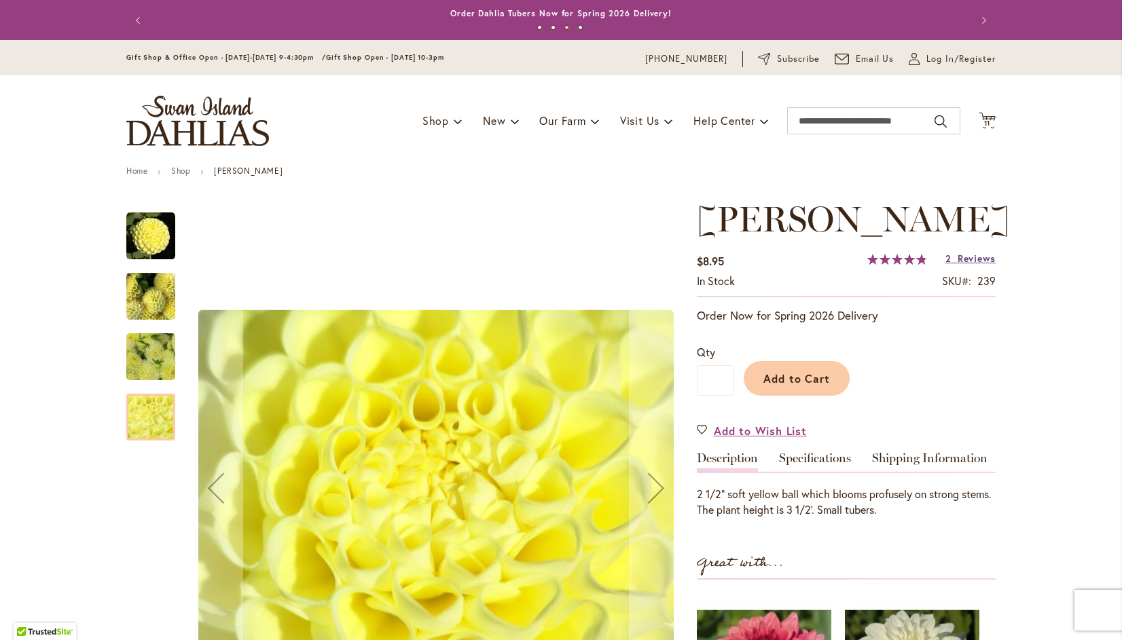
click at [989, 258] on span "Reviews" at bounding box center [977, 258] width 38 height 13
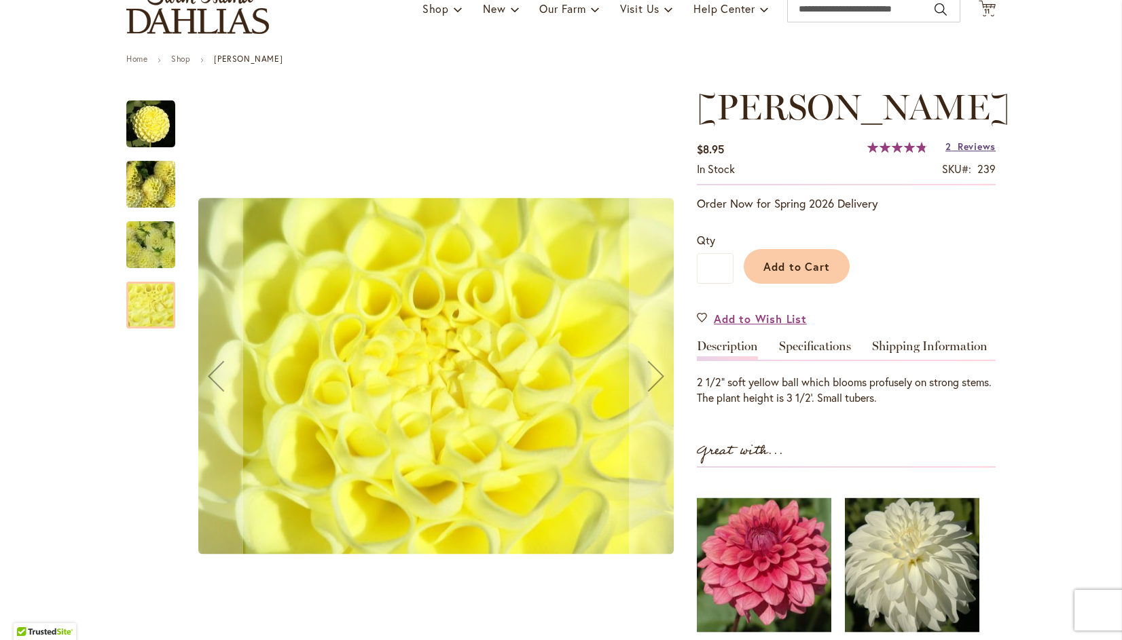
scroll to position [109, 0]
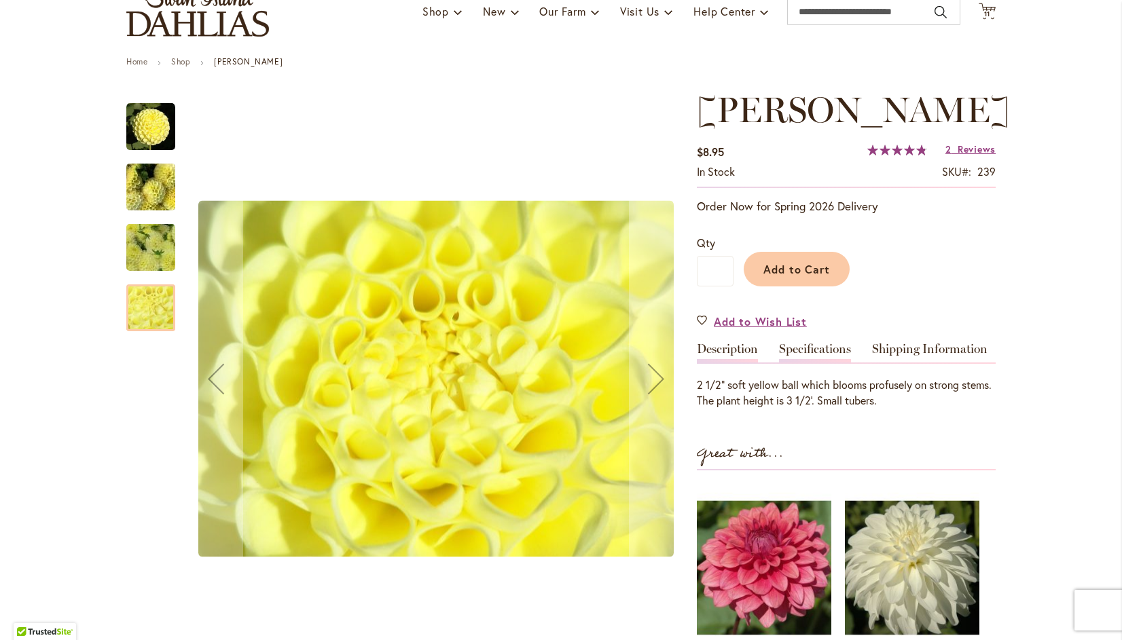
click at [827, 343] on link "Specifications" at bounding box center [815, 353] width 72 height 20
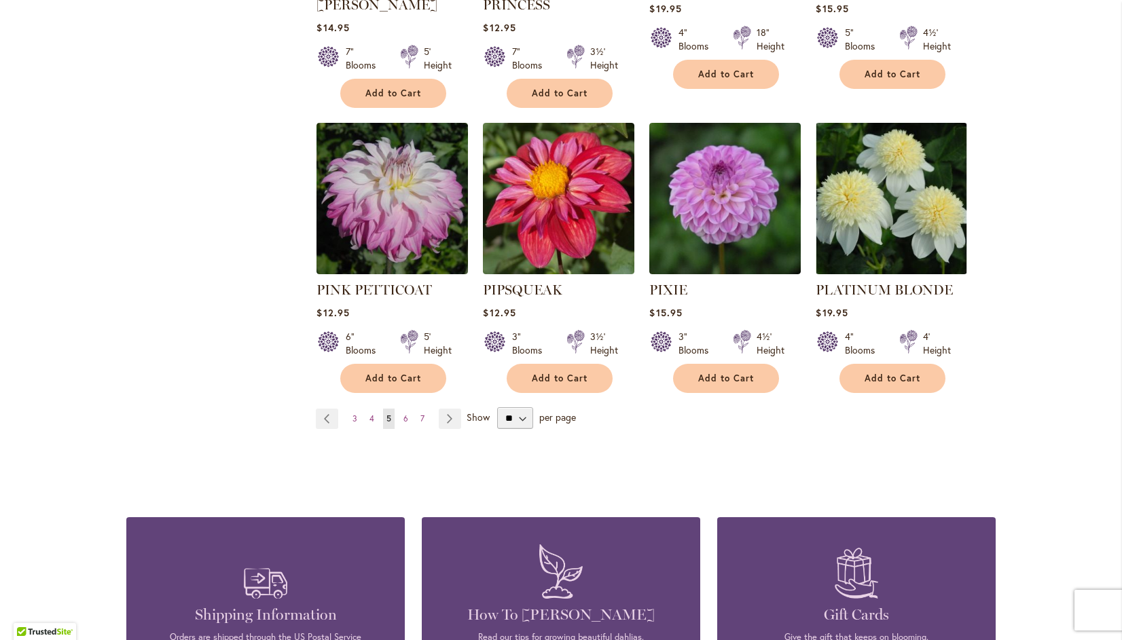
scroll to position [4630, 0]
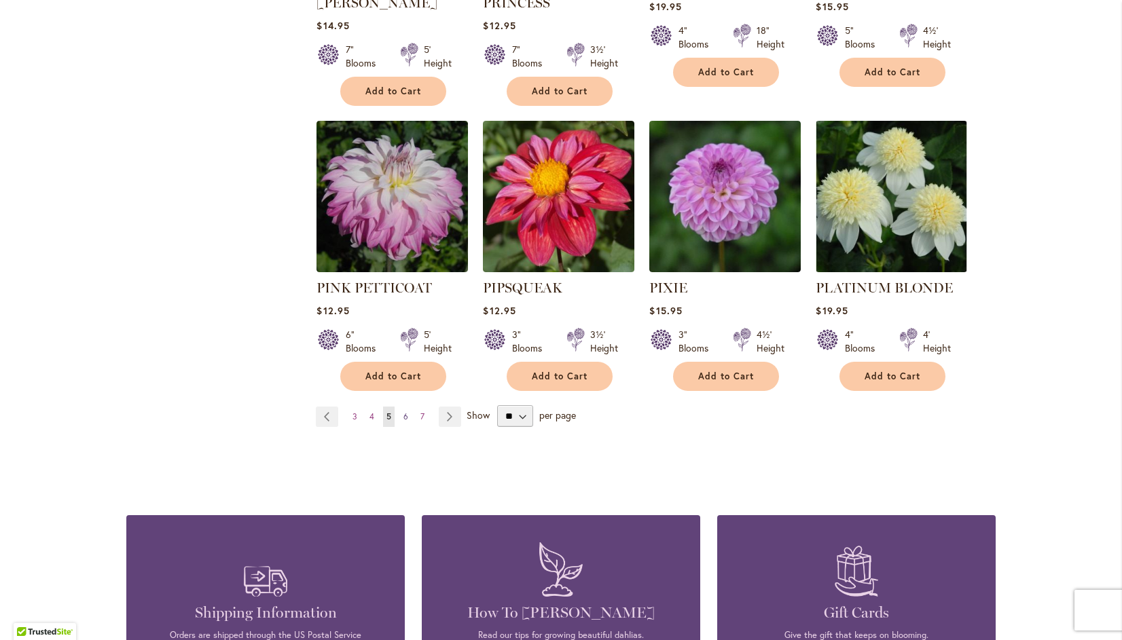
click at [403, 412] on span "6" at bounding box center [405, 417] width 5 height 10
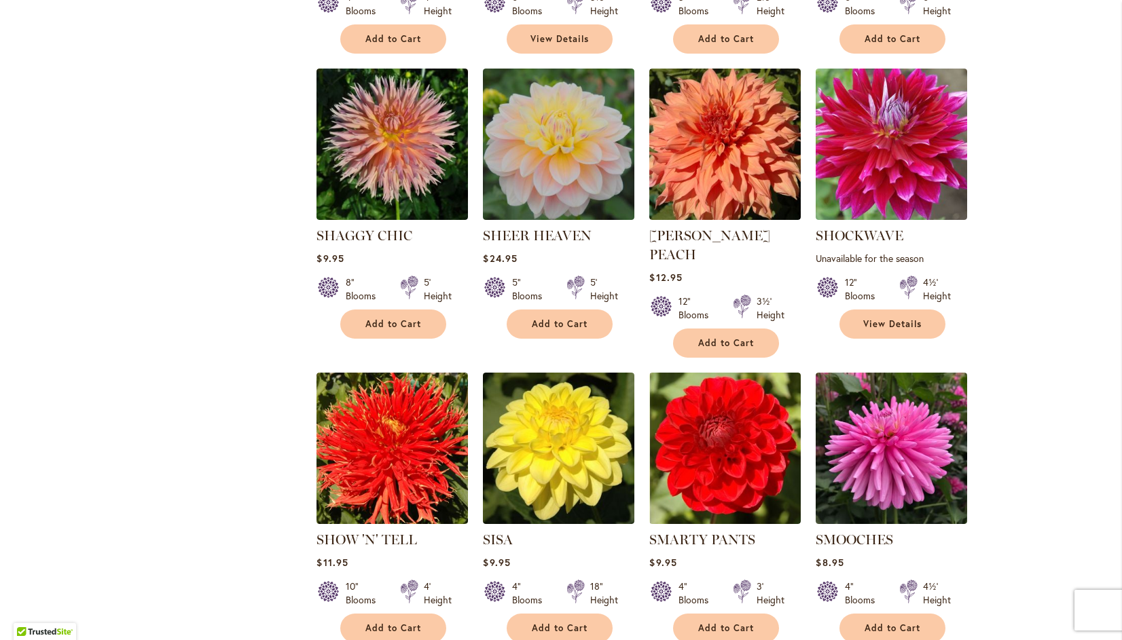
scroll to position [1717, 0]
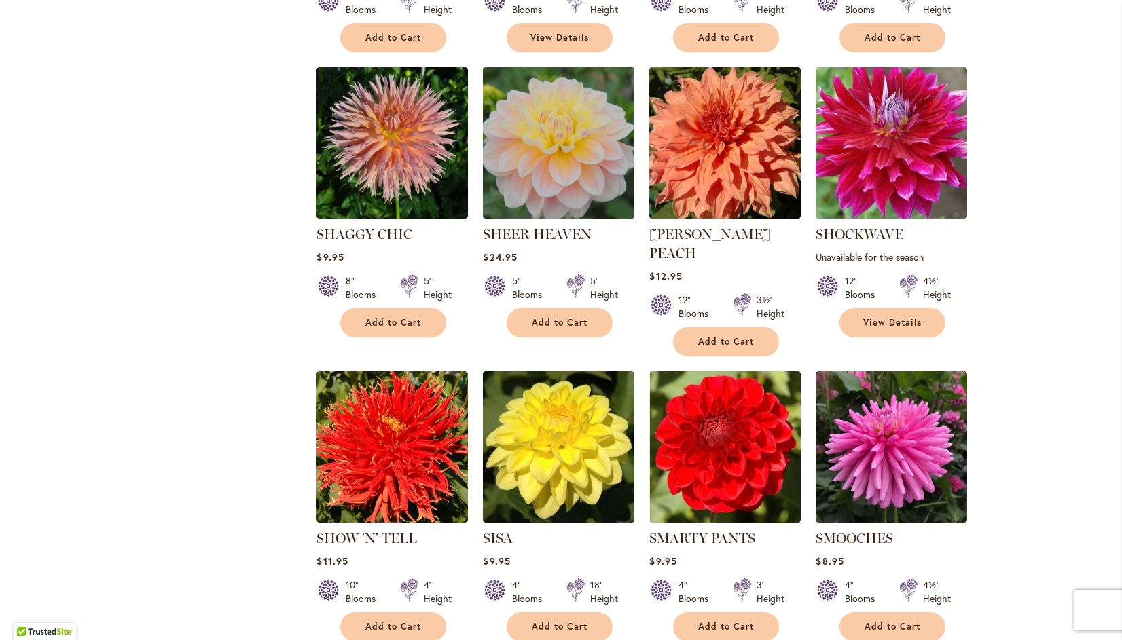
click at [546, 139] on img at bounding box center [558, 143] width 159 height 159
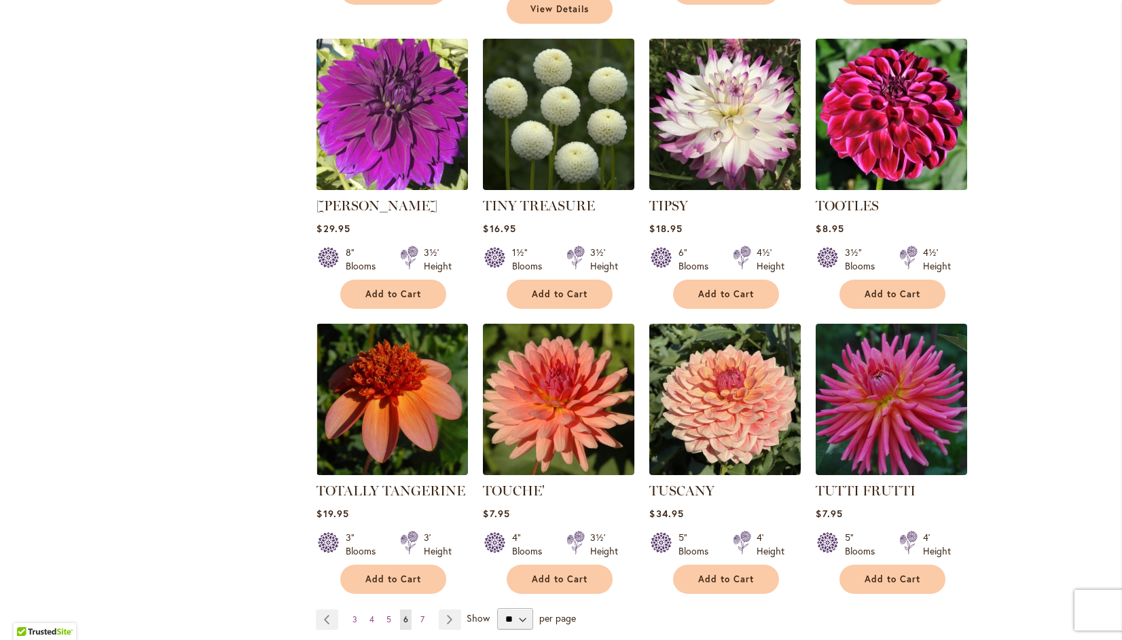
scroll to position [4372, 0]
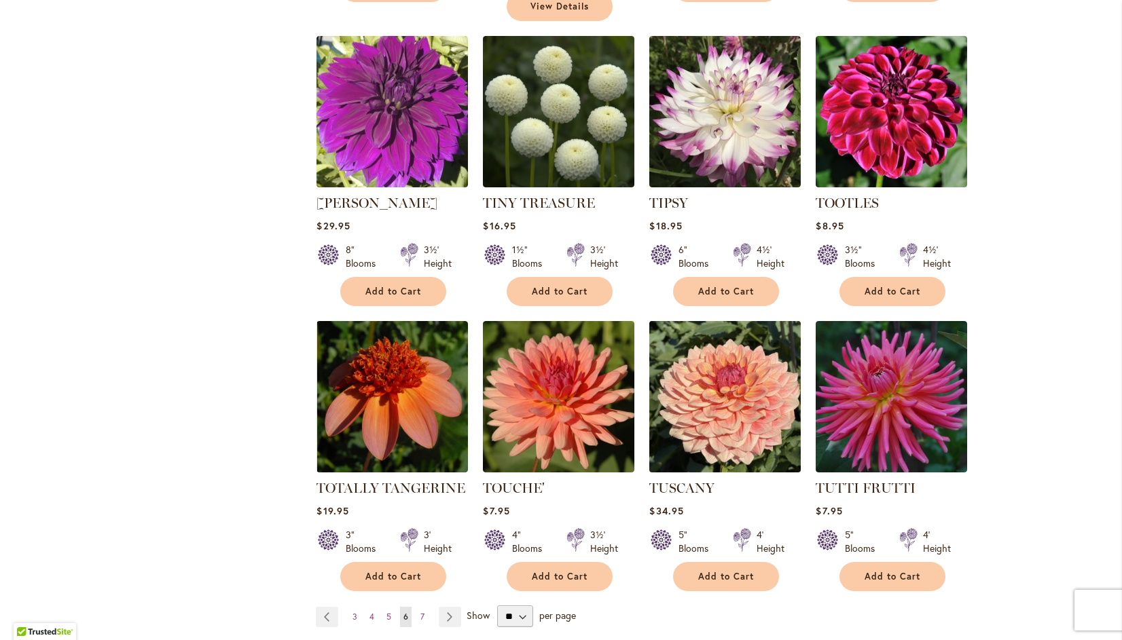
click at [725, 347] on img at bounding box center [725, 397] width 159 height 159
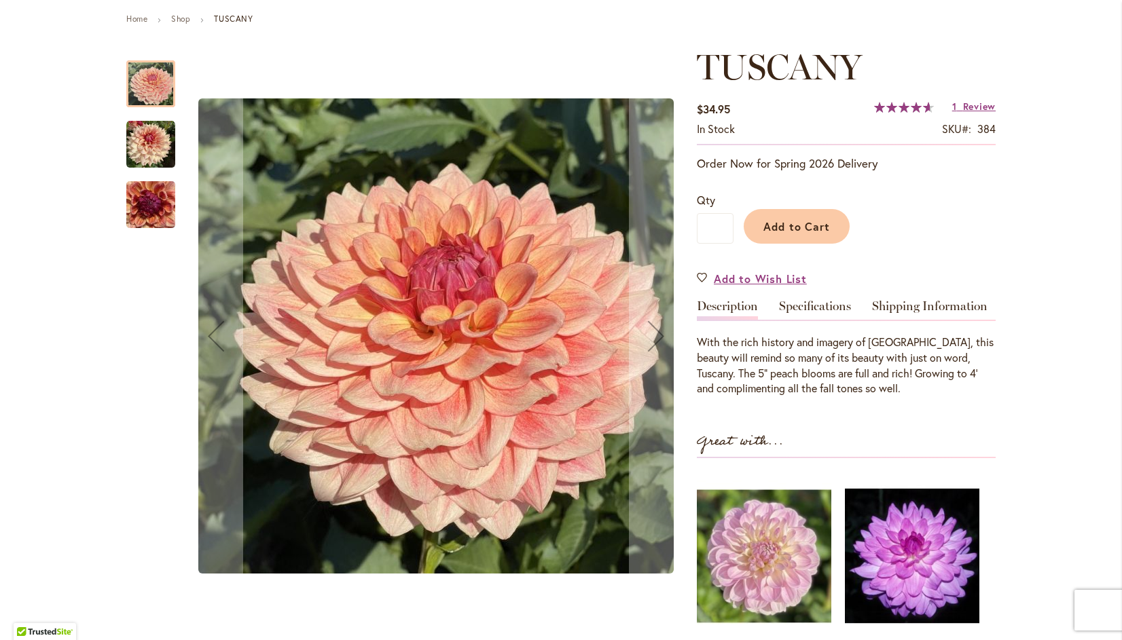
scroll to position [172, 0]
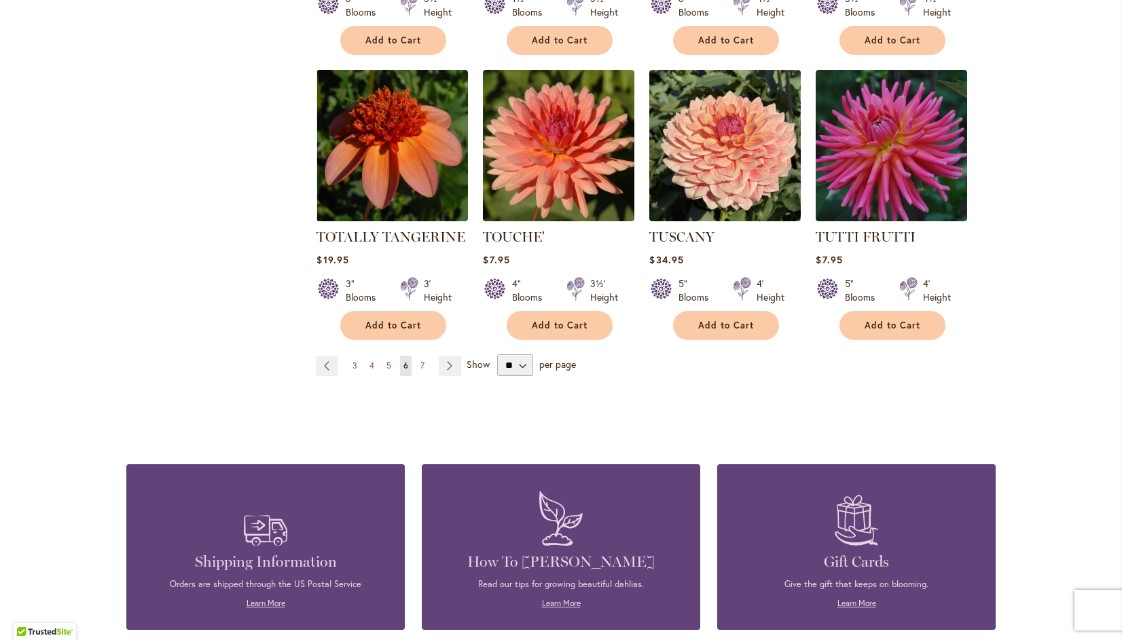
scroll to position [4630, 0]
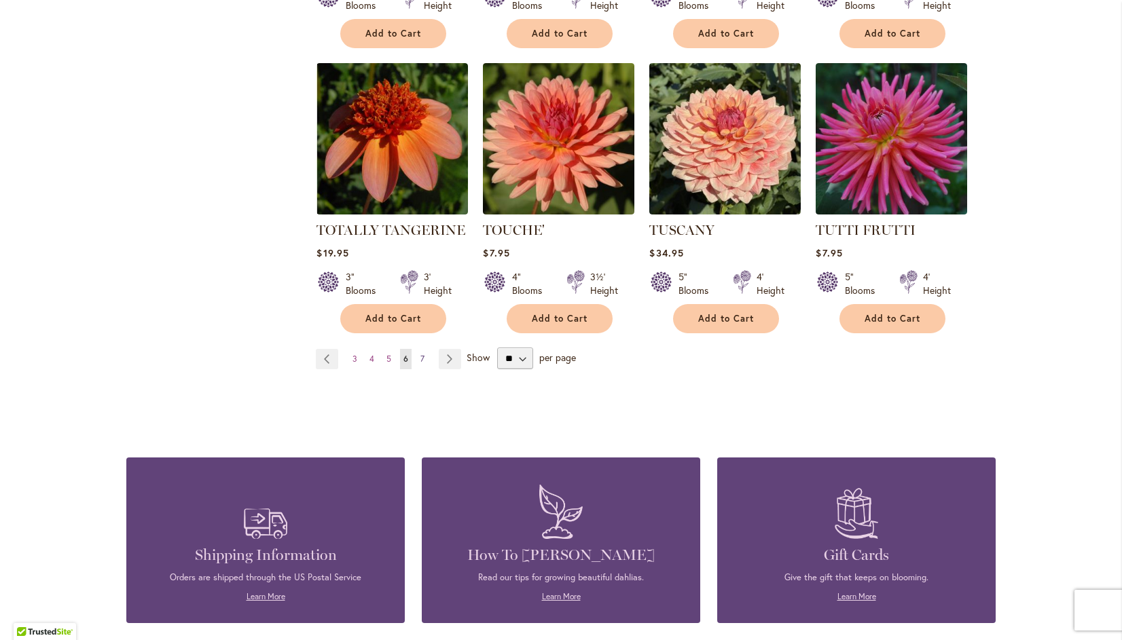
click at [420, 354] on span "7" at bounding box center [422, 359] width 4 height 10
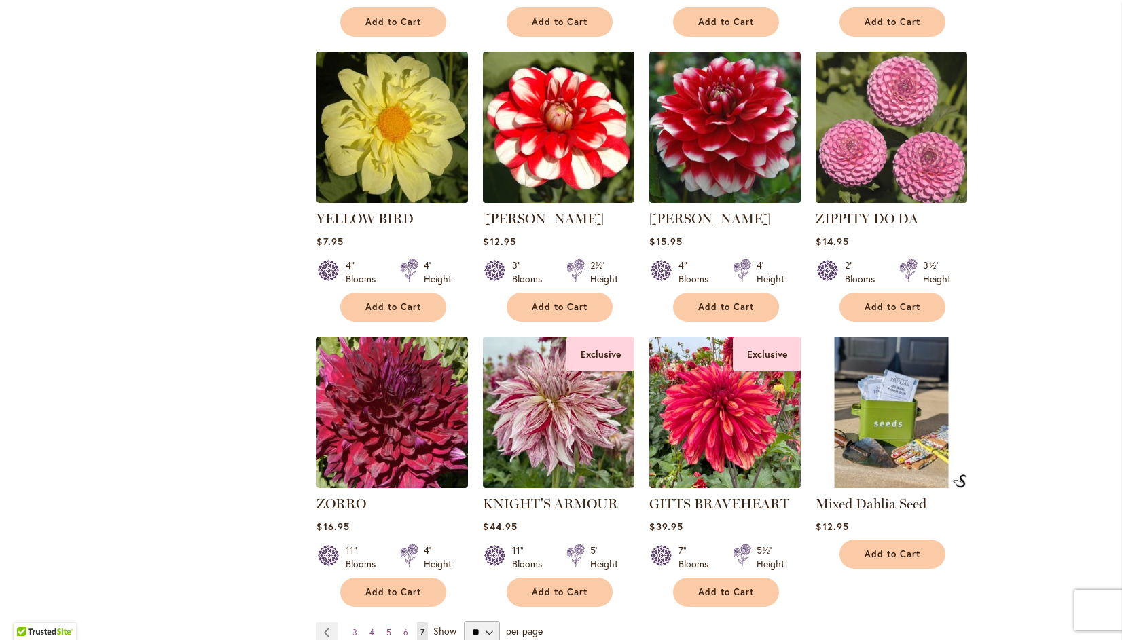
scroll to position [1738, 0]
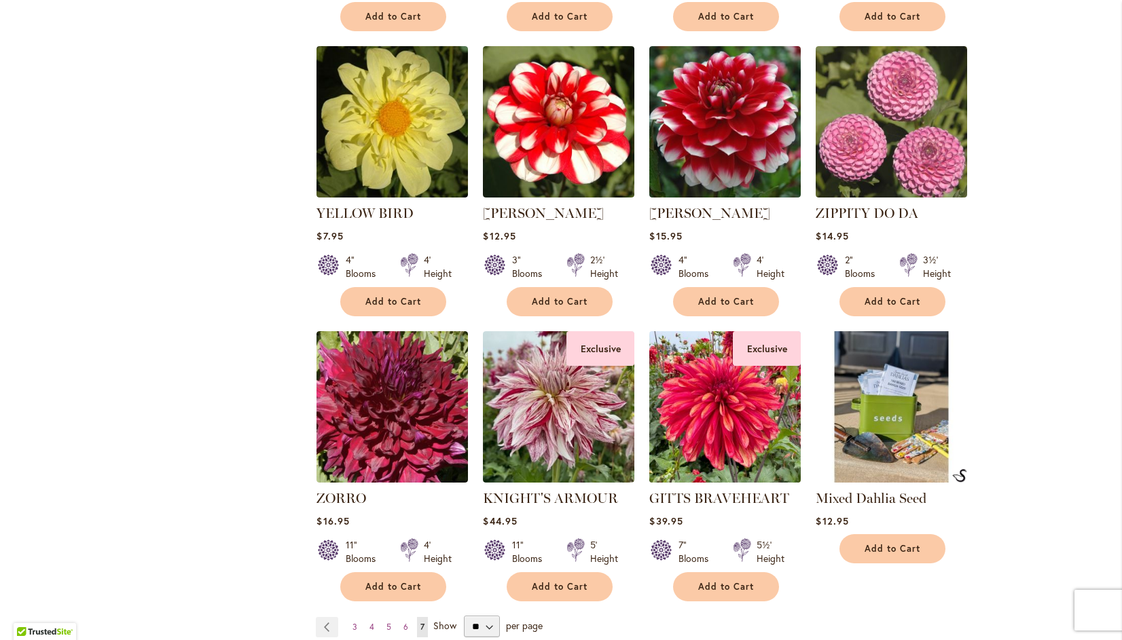
click at [729, 396] on img at bounding box center [725, 407] width 159 height 159
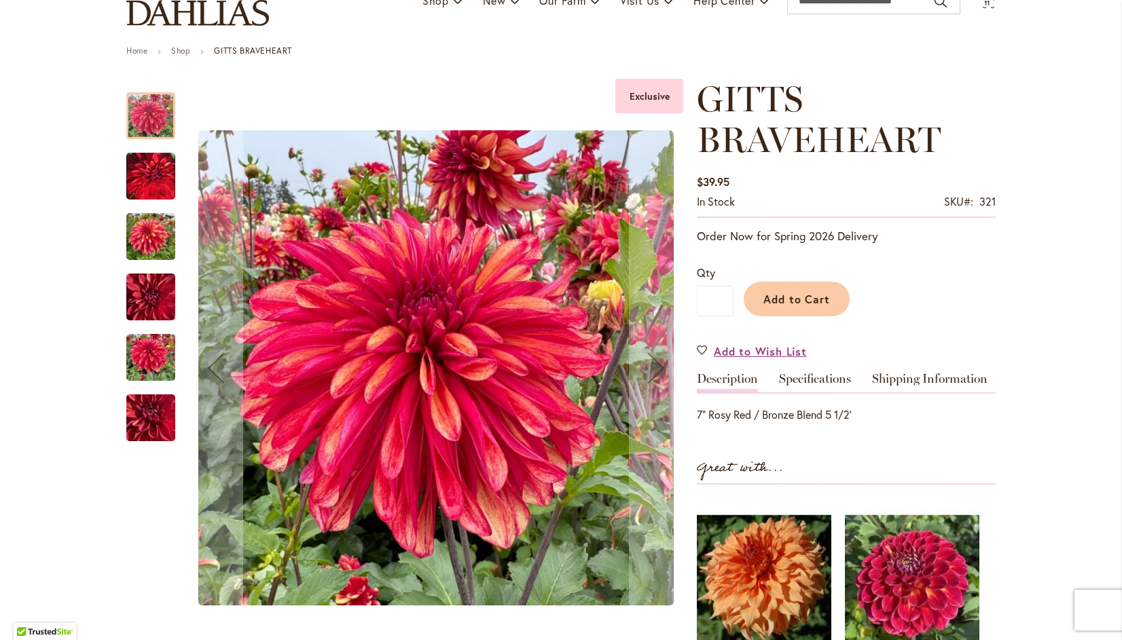
scroll to position [115, 0]
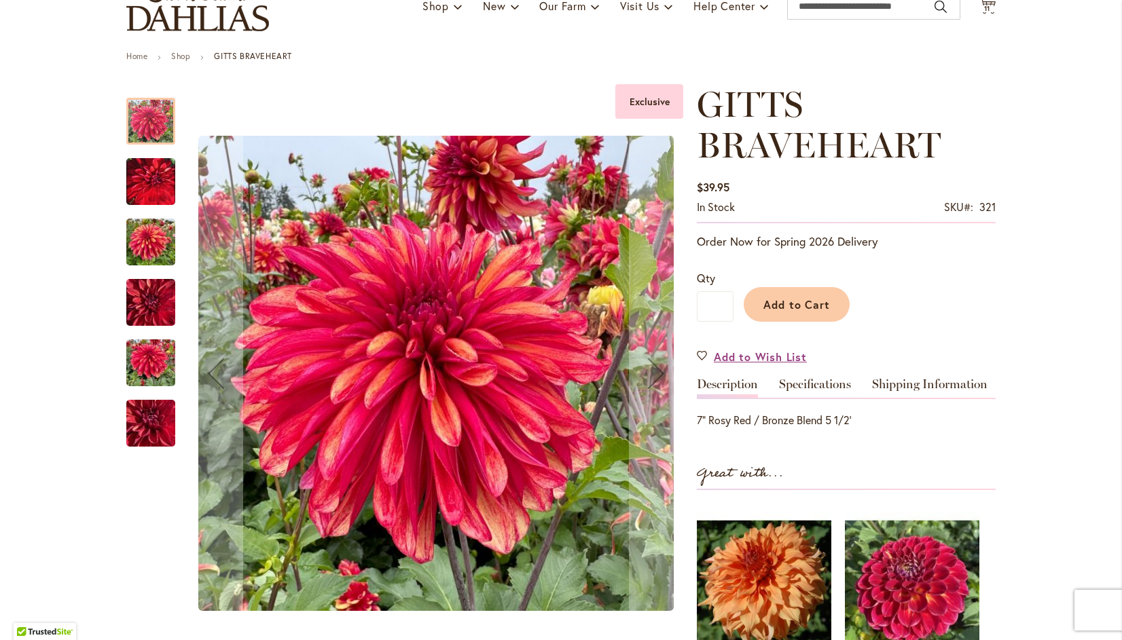
click at [450, 331] on div "GITTS BRAVEHEART" at bounding box center [436, 373] width 494 height 579
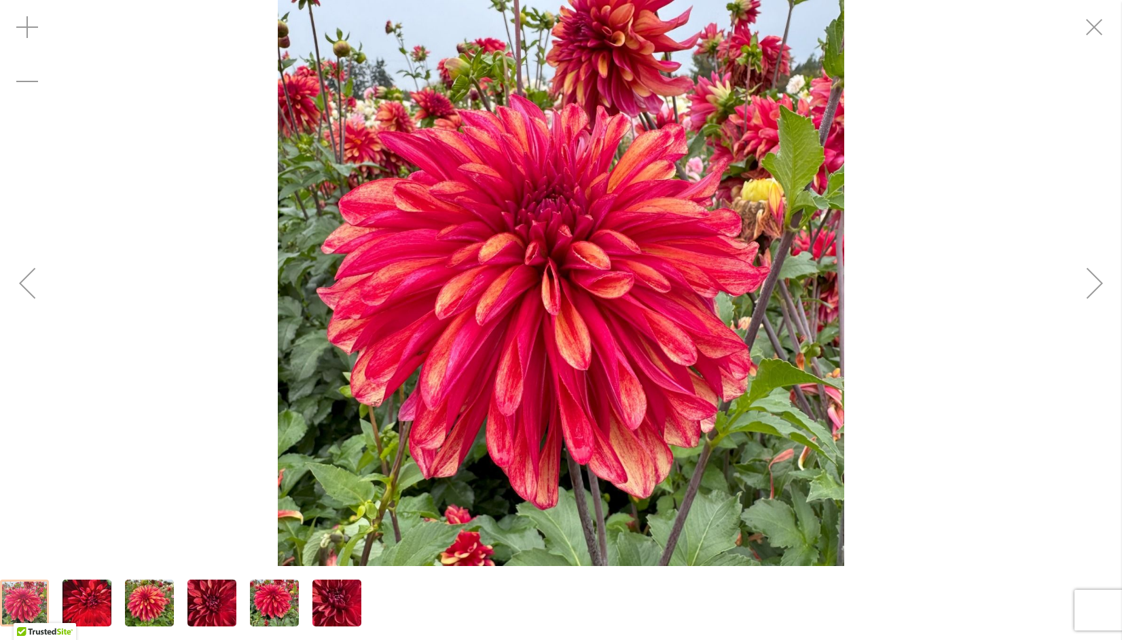
click at [1104, 282] on div "Next" at bounding box center [1095, 283] width 54 height 54
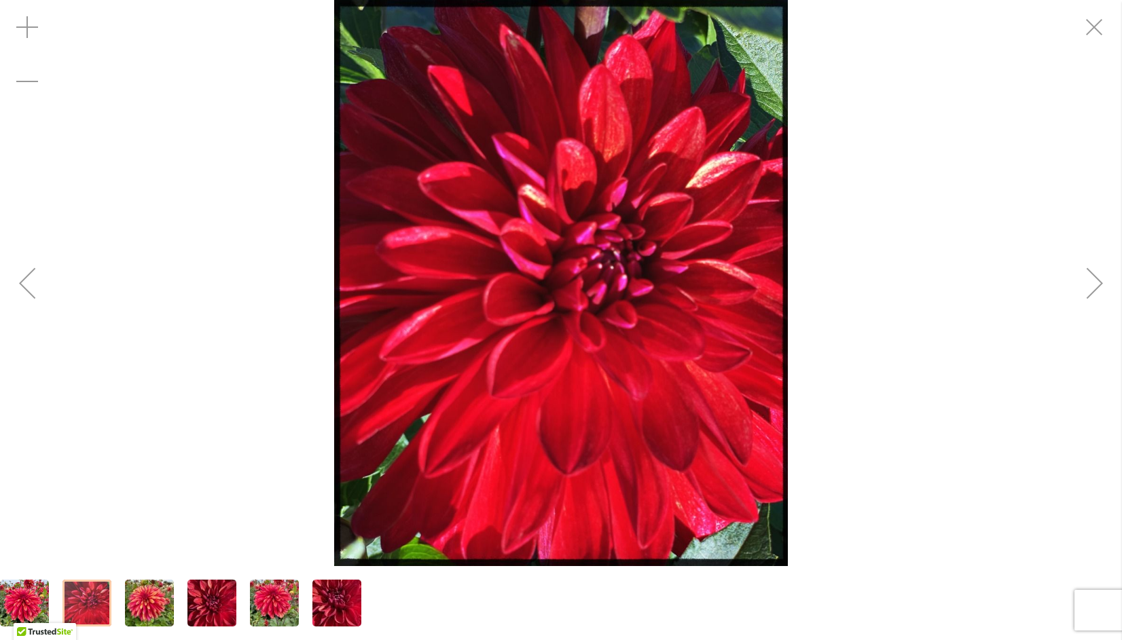
click at [1099, 284] on div "Next" at bounding box center [1095, 283] width 54 height 54
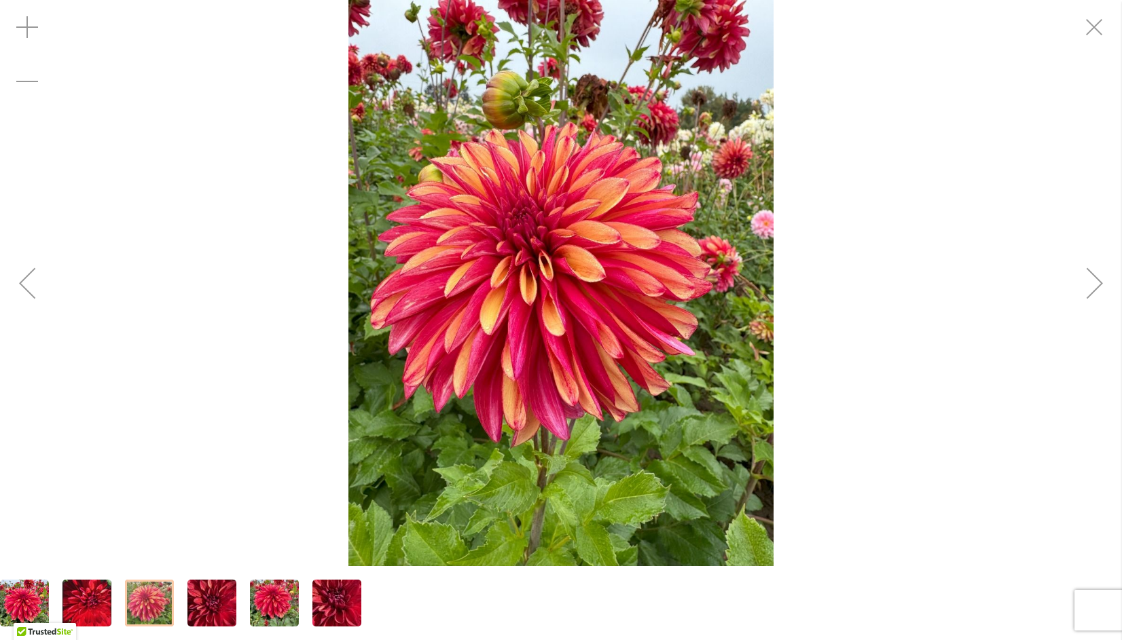
click at [1106, 287] on div "Next" at bounding box center [1095, 283] width 54 height 54
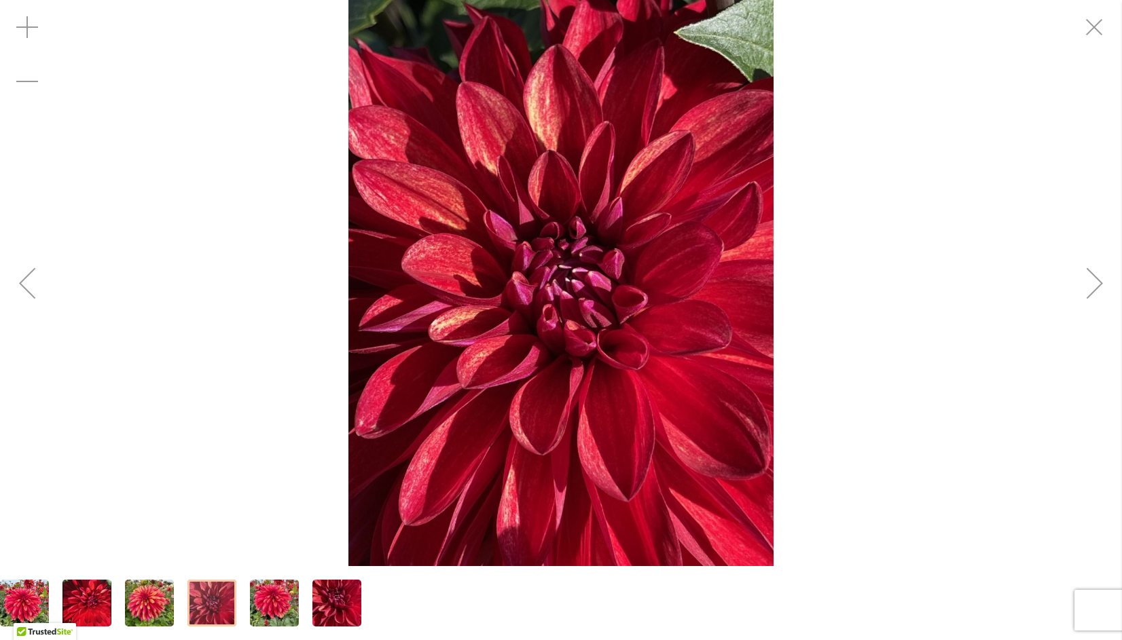
click at [1100, 297] on div "Next" at bounding box center [1095, 283] width 54 height 54
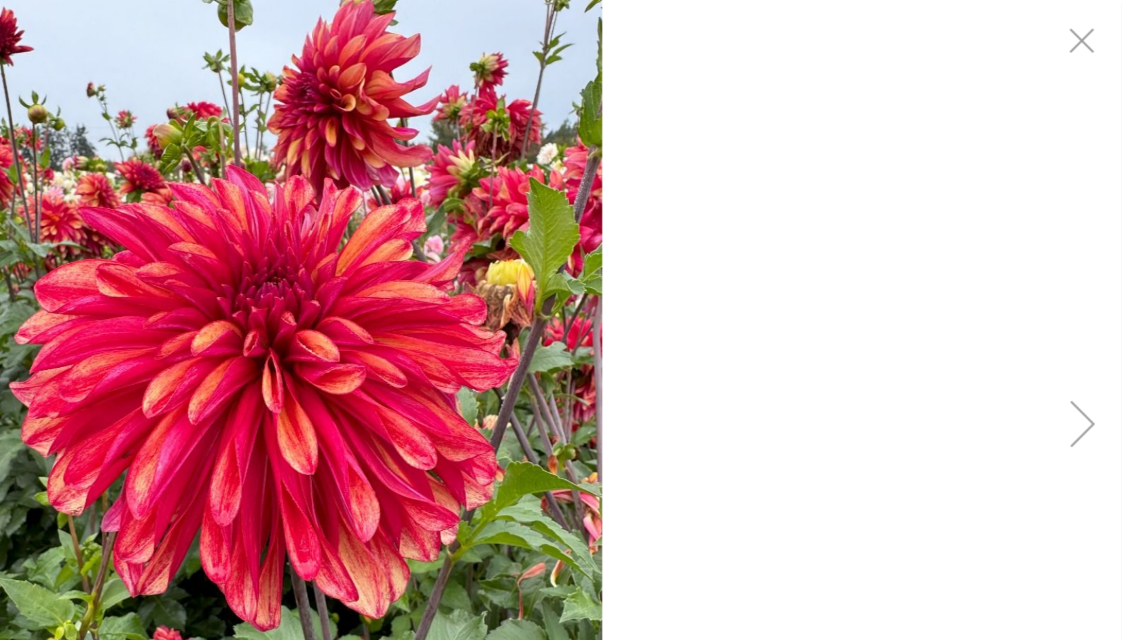
scroll to position [0, 0]
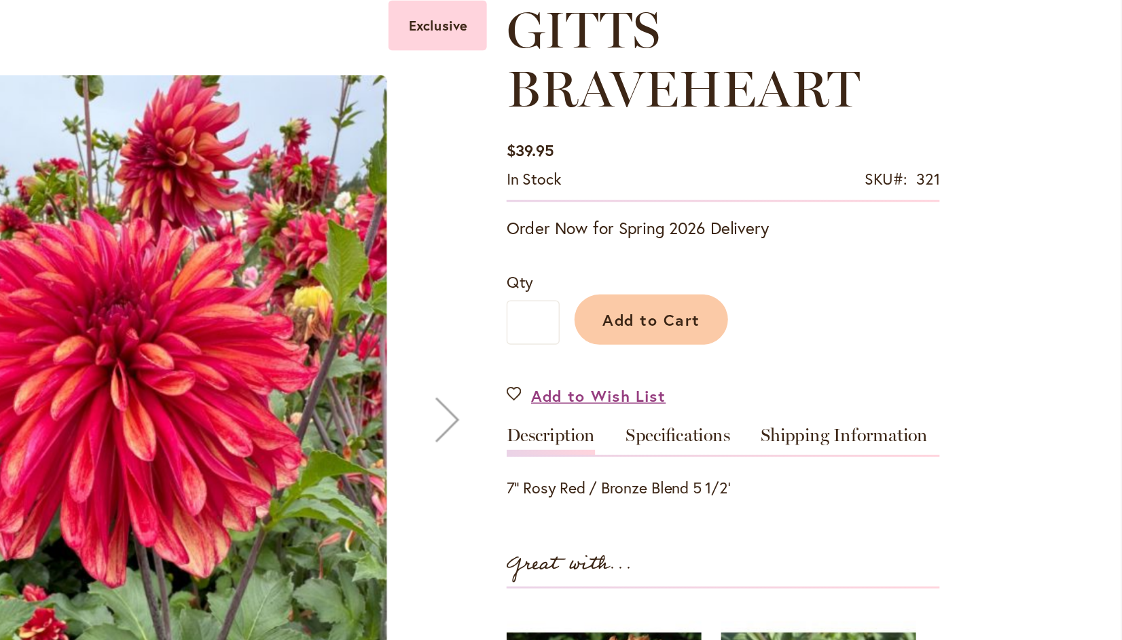
scroll to position [140, 0]
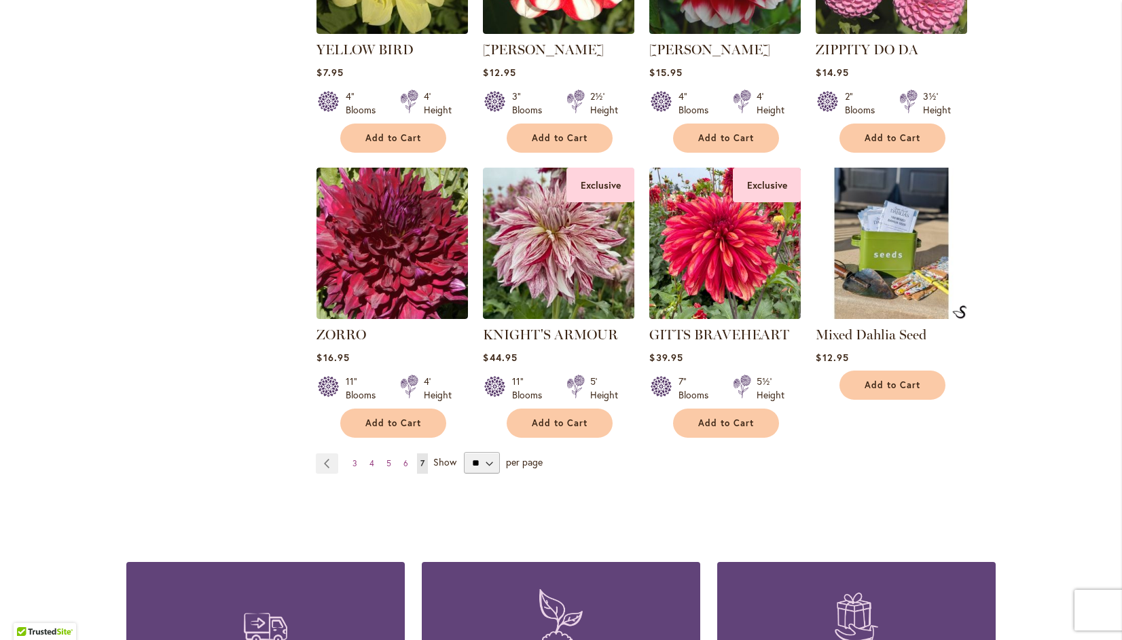
scroll to position [1904, 0]
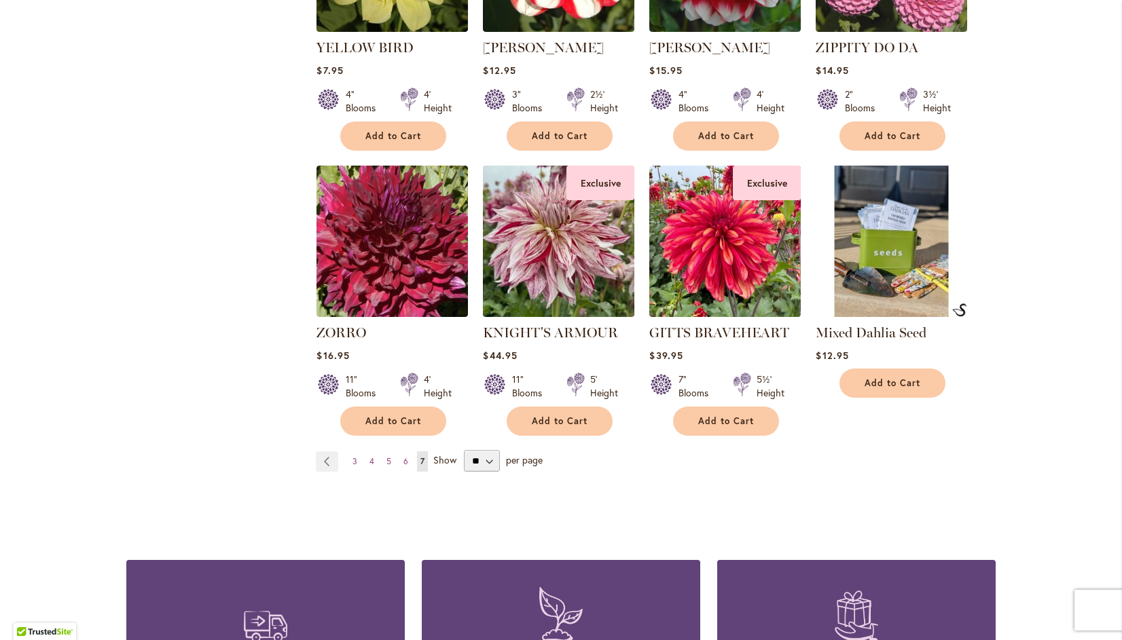
click at [558, 225] on img at bounding box center [558, 241] width 159 height 159
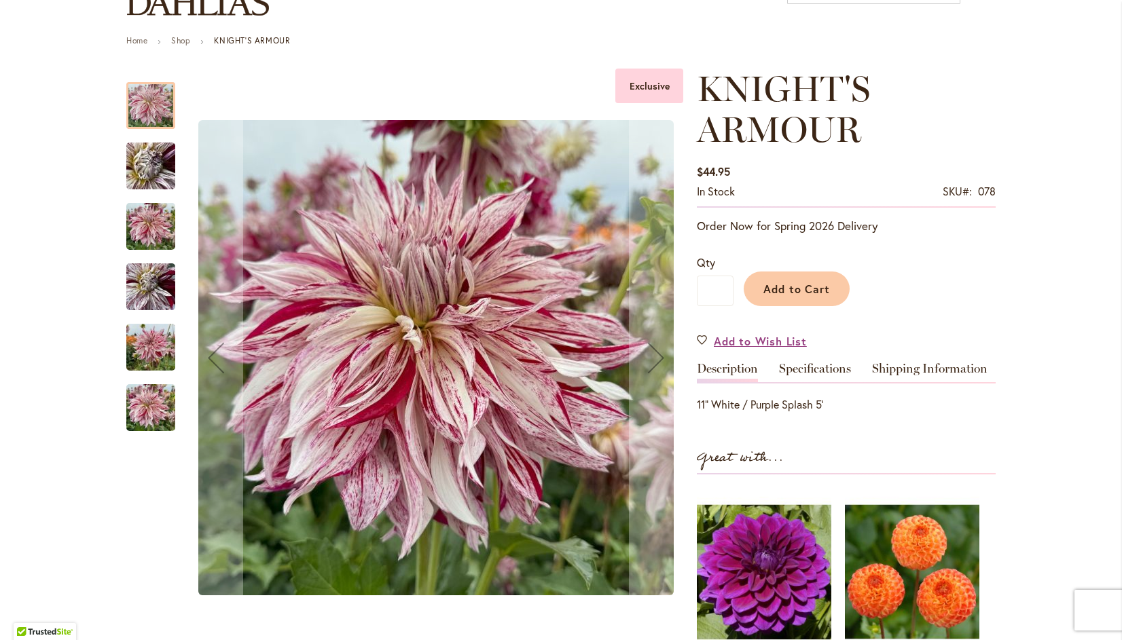
scroll to position [120, 0]
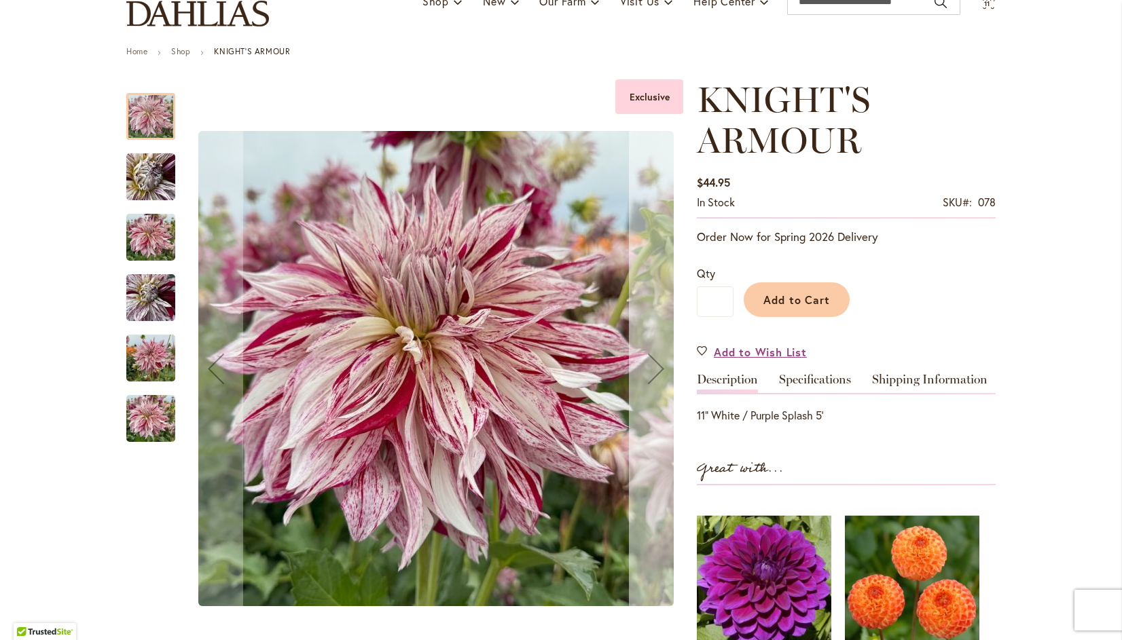
click at [647, 360] on div "Next" at bounding box center [656, 369] width 54 height 54
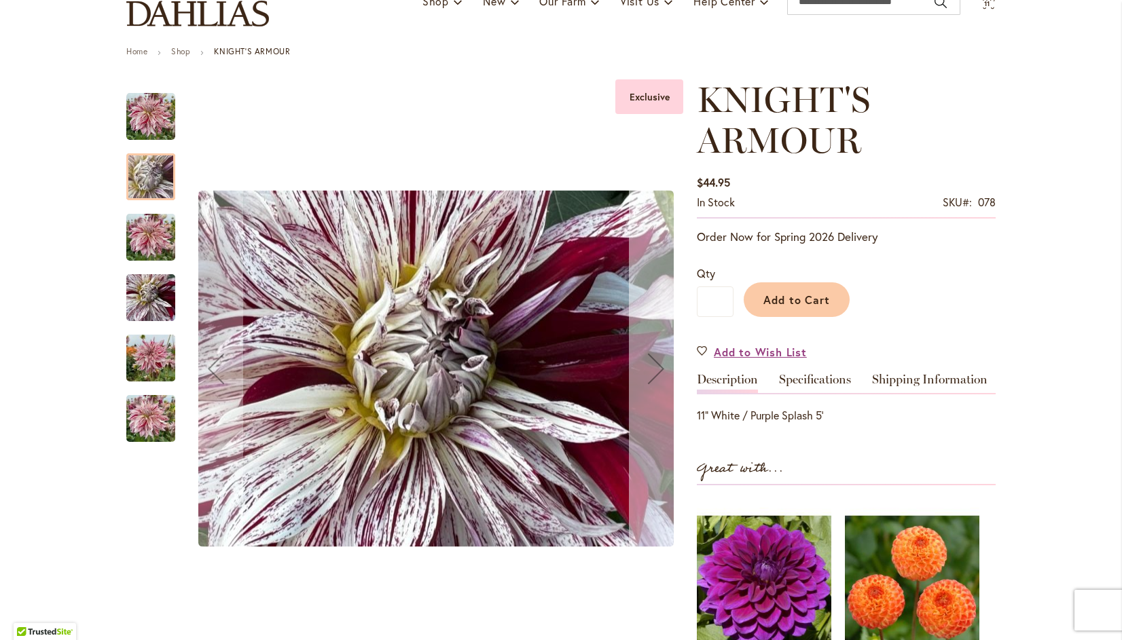
click at [653, 359] on div "Next" at bounding box center [656, 369] width 54 height 54
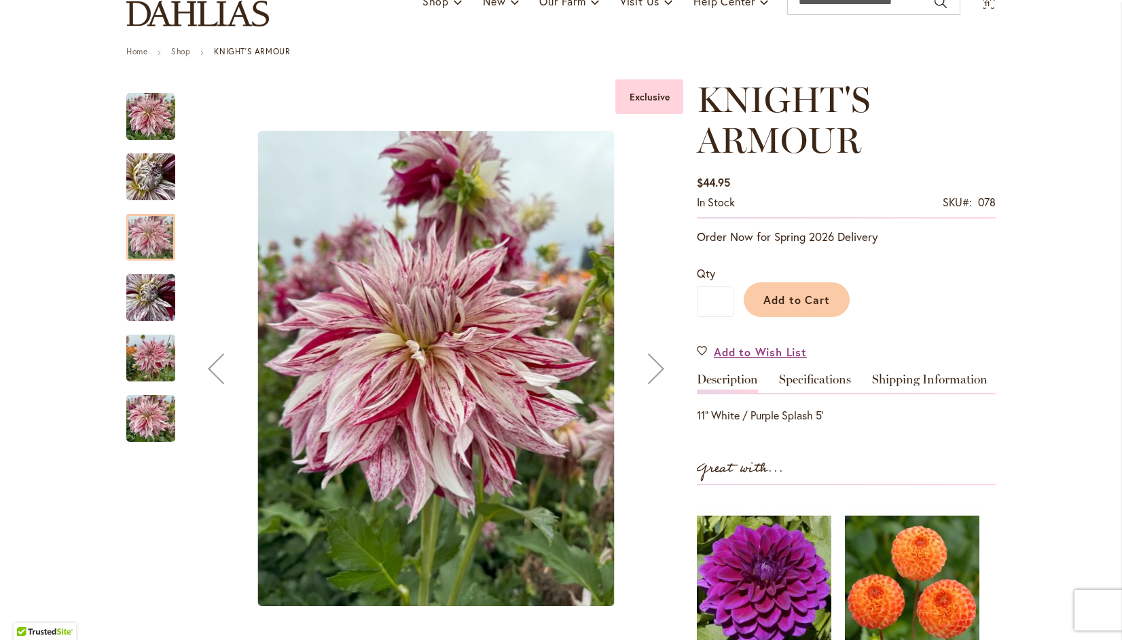
click at [644, 363] on div "Next" at bounding box center [656, 369] width 54 height 54
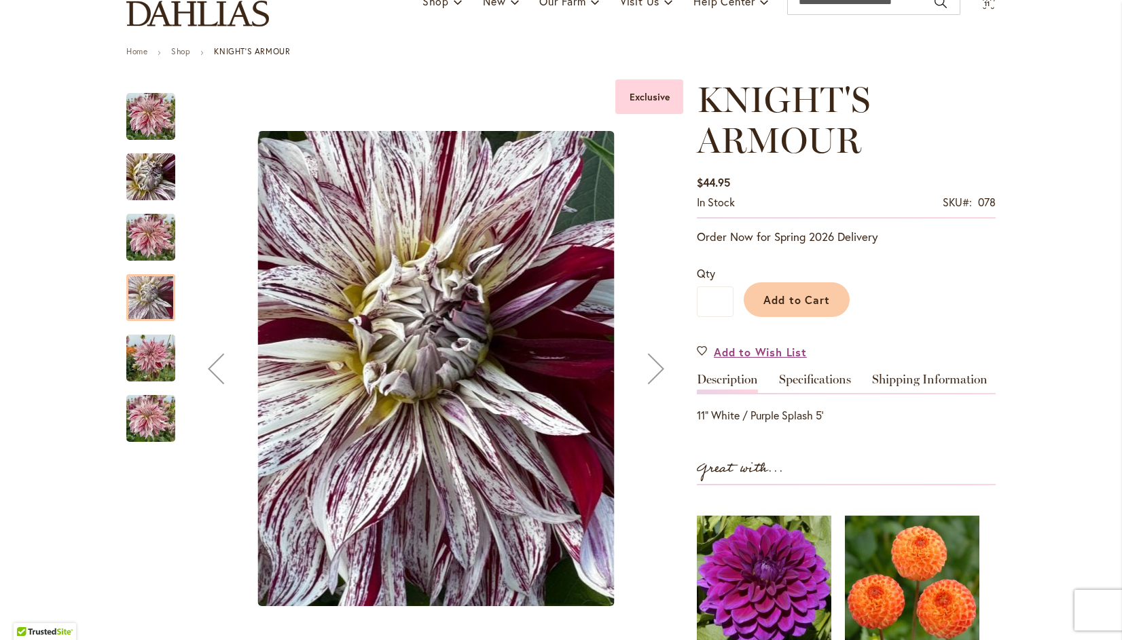
click at [651, 360] on div "Next" at bounding box center [656, 369] width 54 height 54
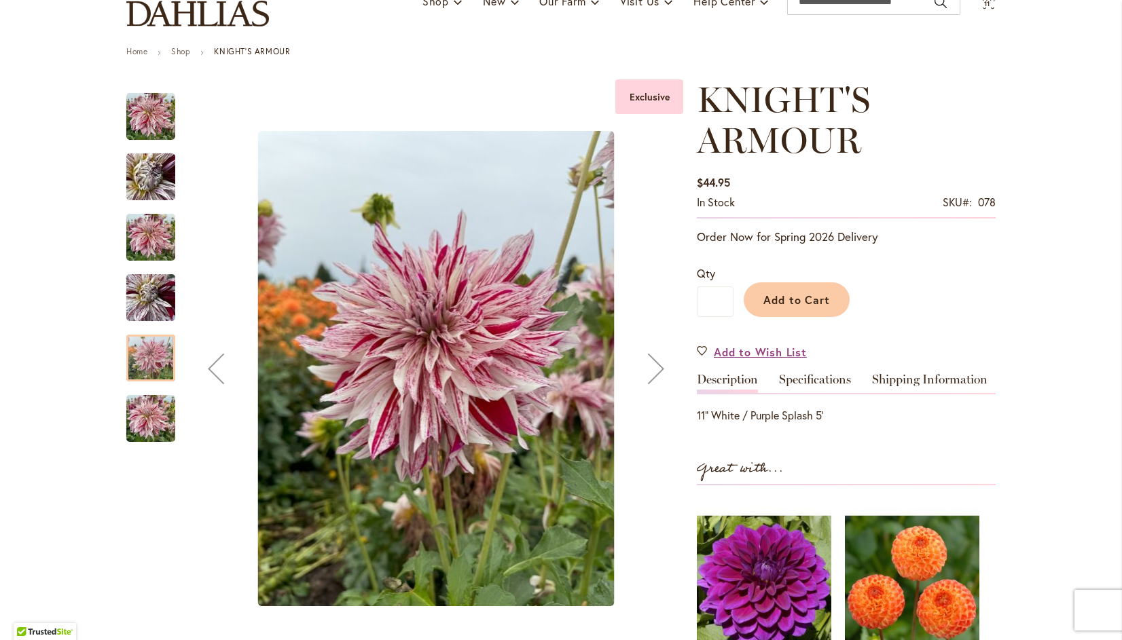
click at [644, 369] on div "Next" at bounding box center [656, 369] width 54 height 54
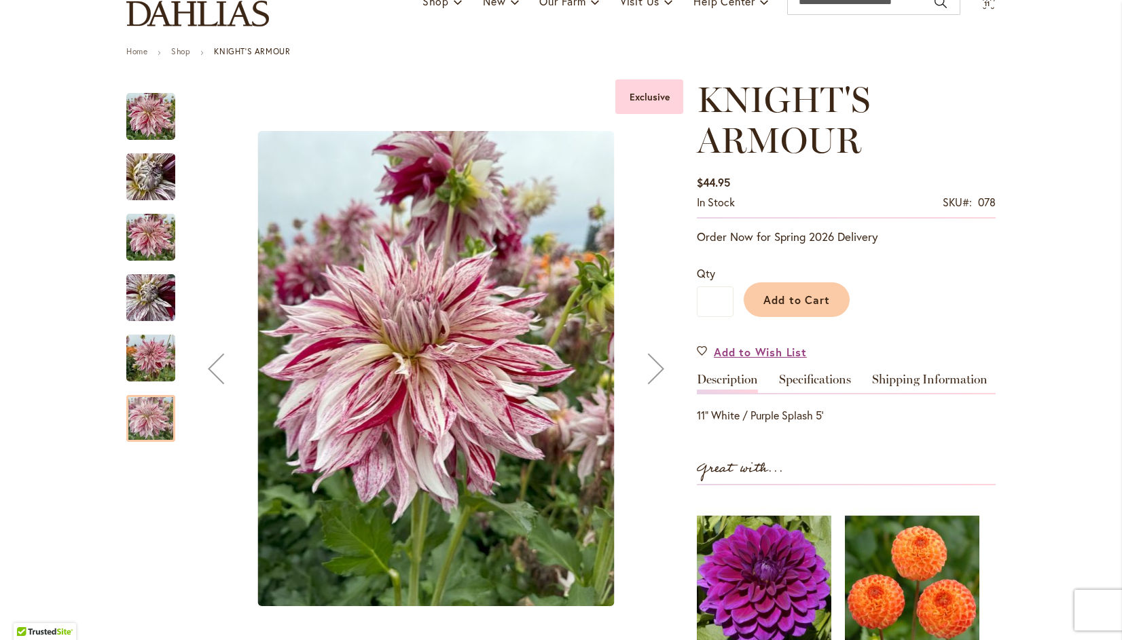
click at [651, 350] on div "Next" at bounding box center [656, 369] width 54 height 54
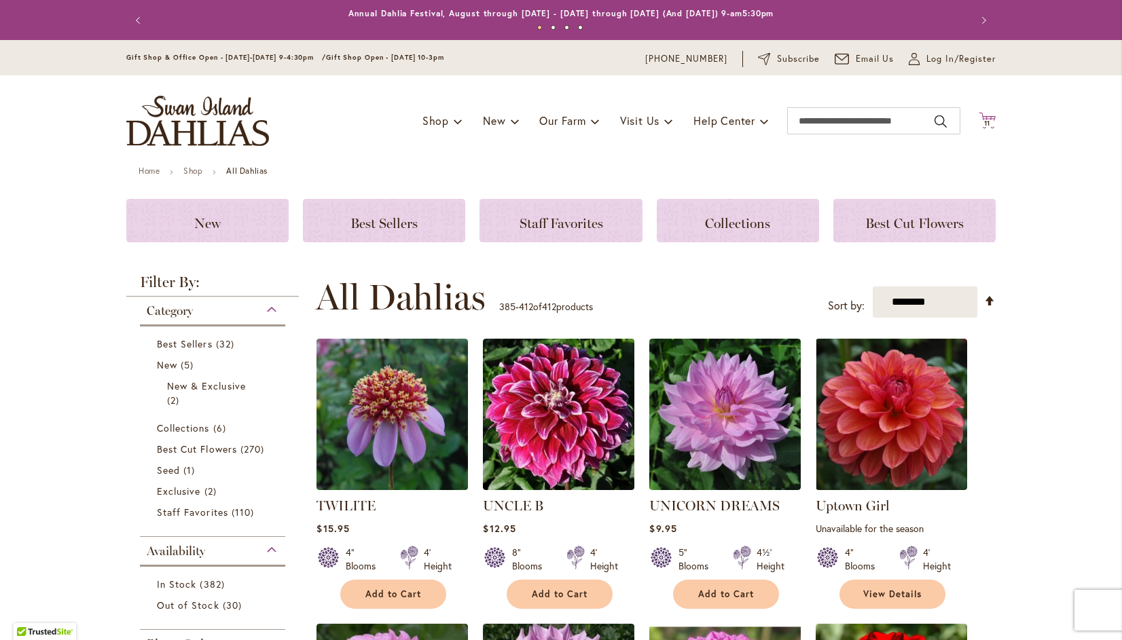
click at [984, 120] on icon "Cart .cls-1 { fill: #231f20; }" at bounding box center [987, 120] width 17 height 17
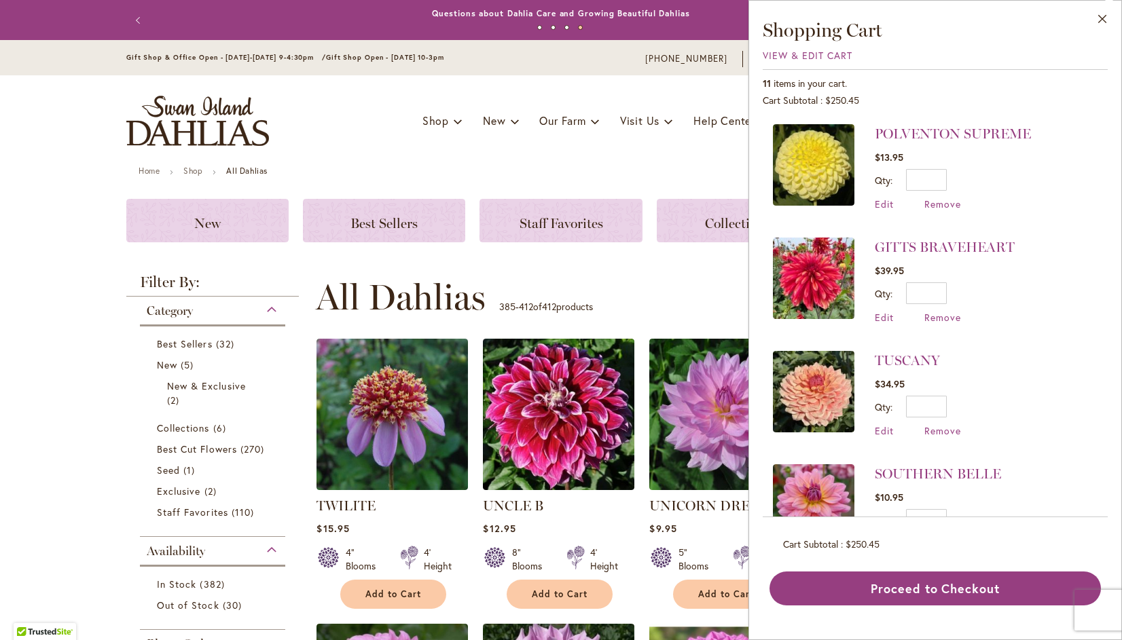
click at [822, 159] on img at bounding box center [813, 164] width 81 height 81
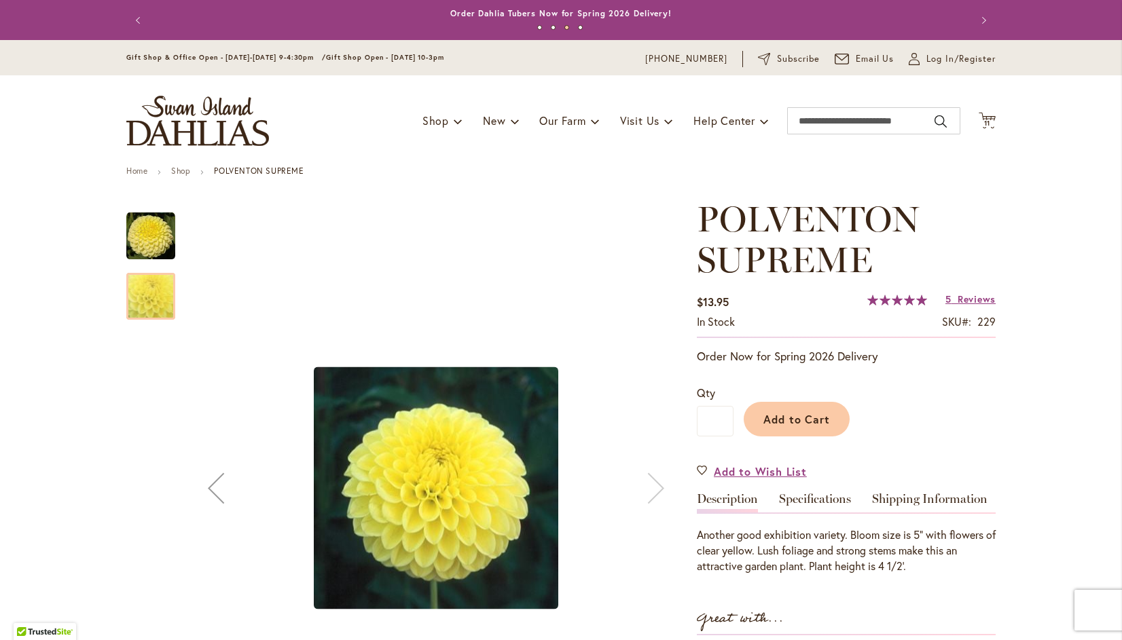
click at [219, 478] on div "POLVENTON SUPREME" at bounding box center [436, 488] width 494 height 579
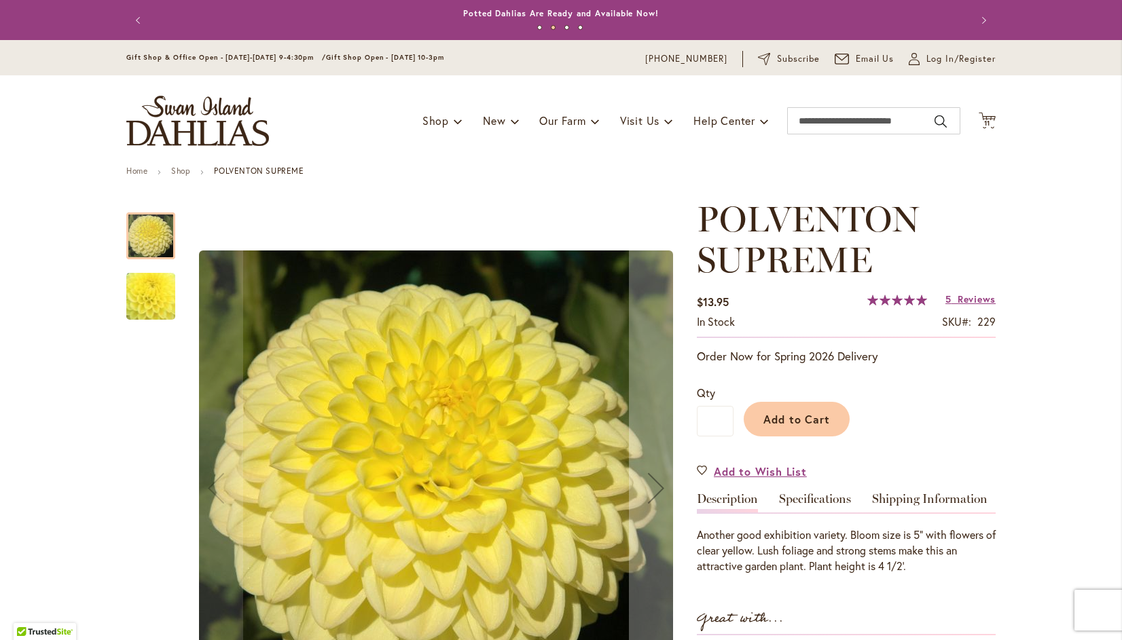
scroll to position [137, 0]
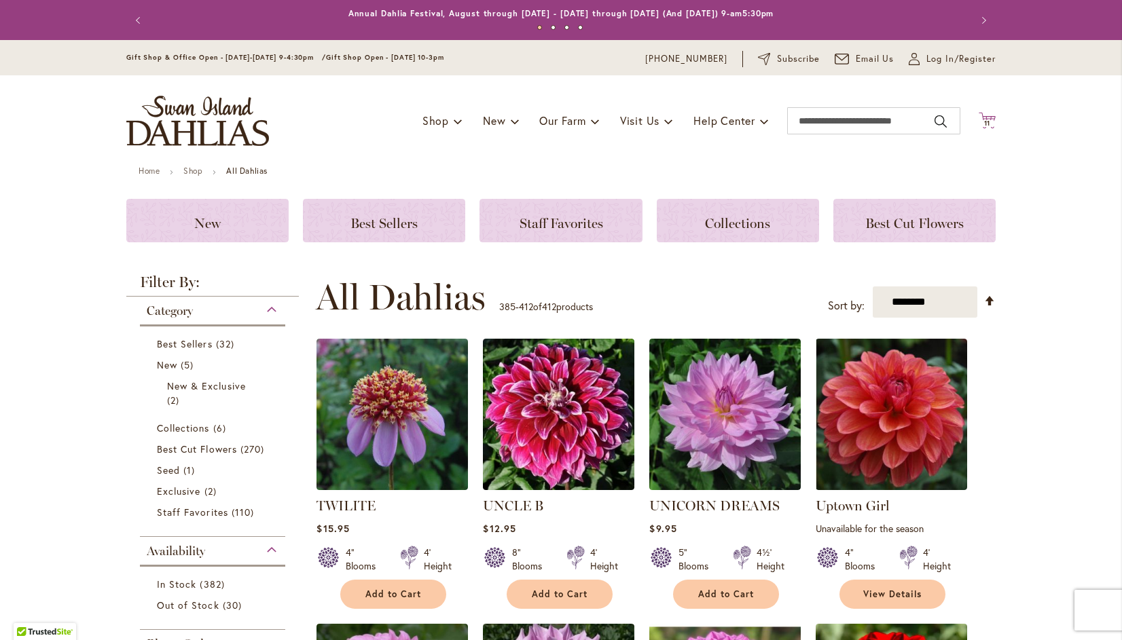
click at [986, 113] on icon "Cart .cls-1 { fill: #231f20; }" at bounding box center [987, 120] width 17 height 17
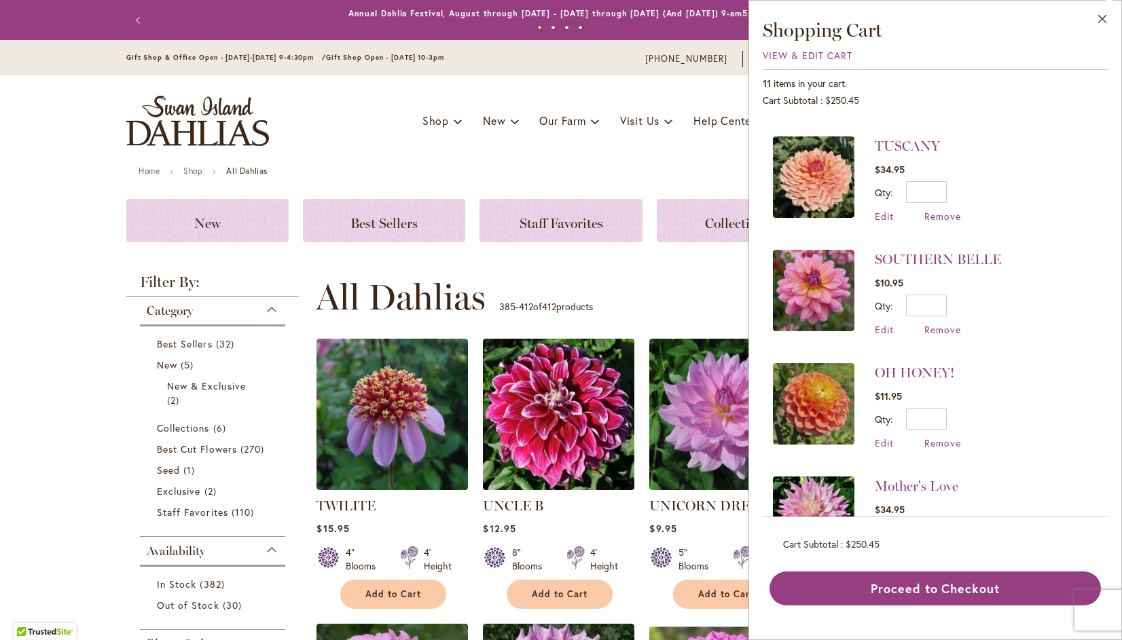
scroll to position [219, 0]
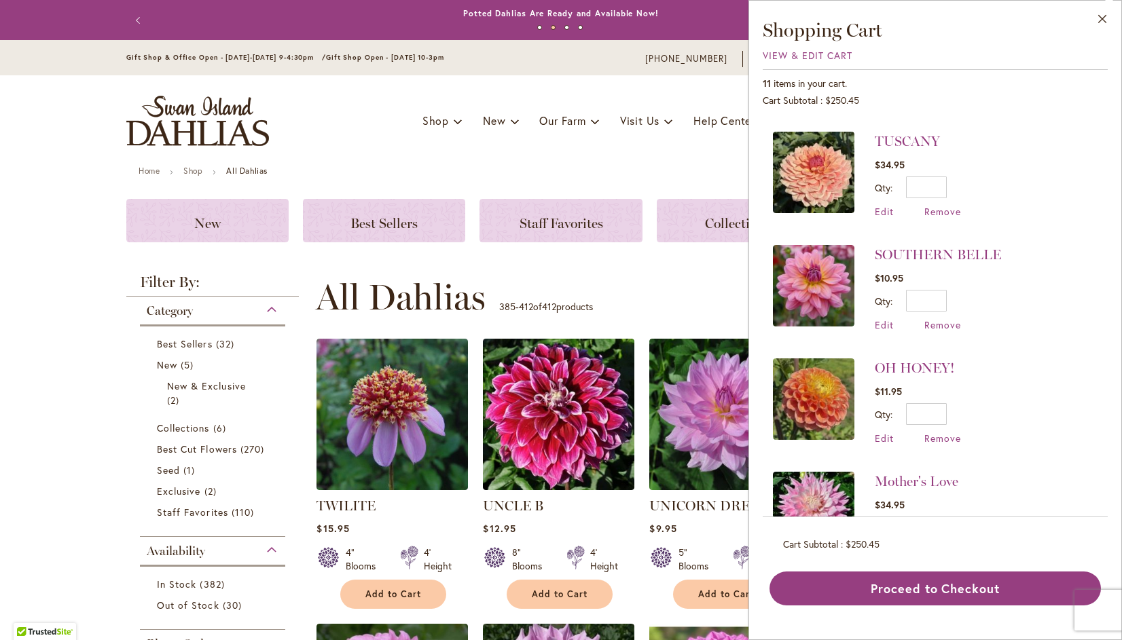
click at [822, 388] on img at bounding box center [813, 399] width 81 height 81
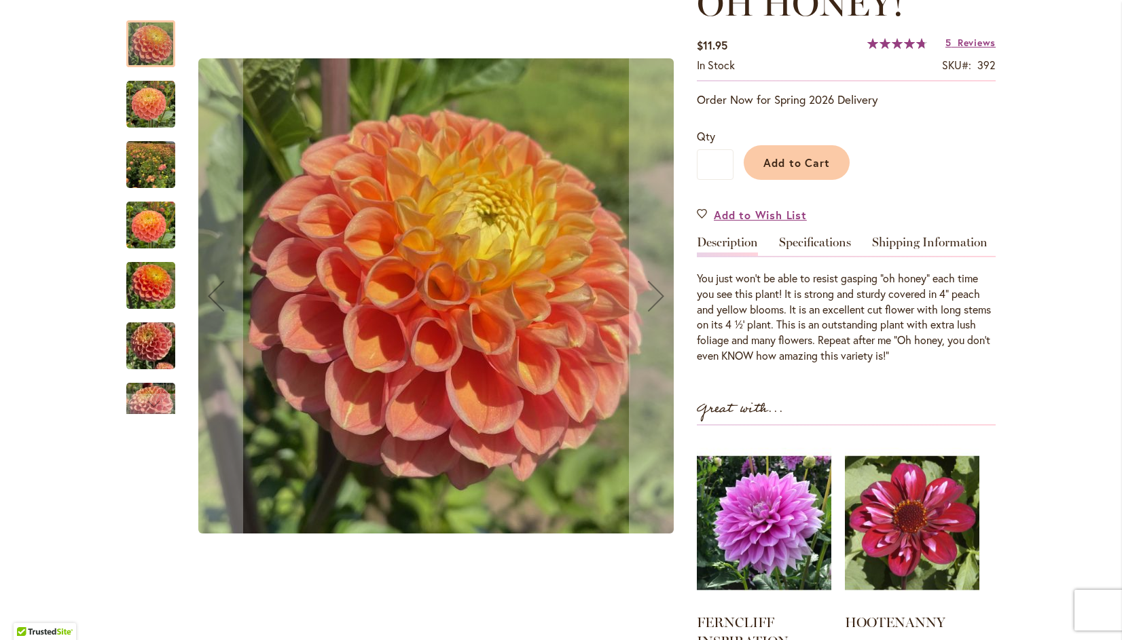
scroll to position [228, 0]
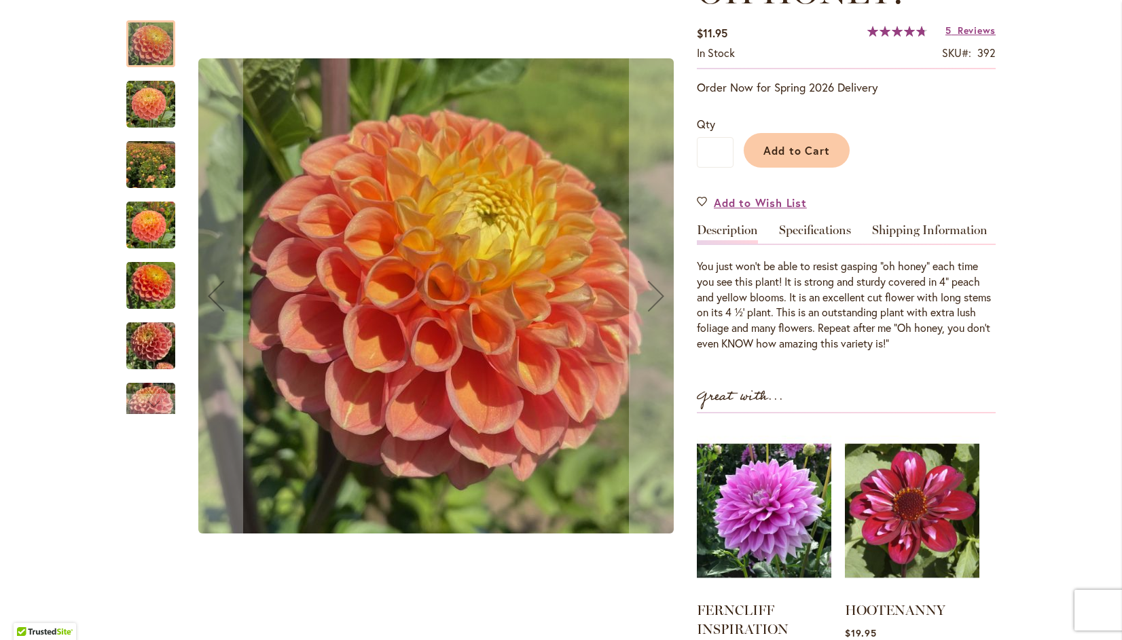
click at [508, 292] on div "Oh Honey!" at bounding box center [436, 296] width 494 height 579
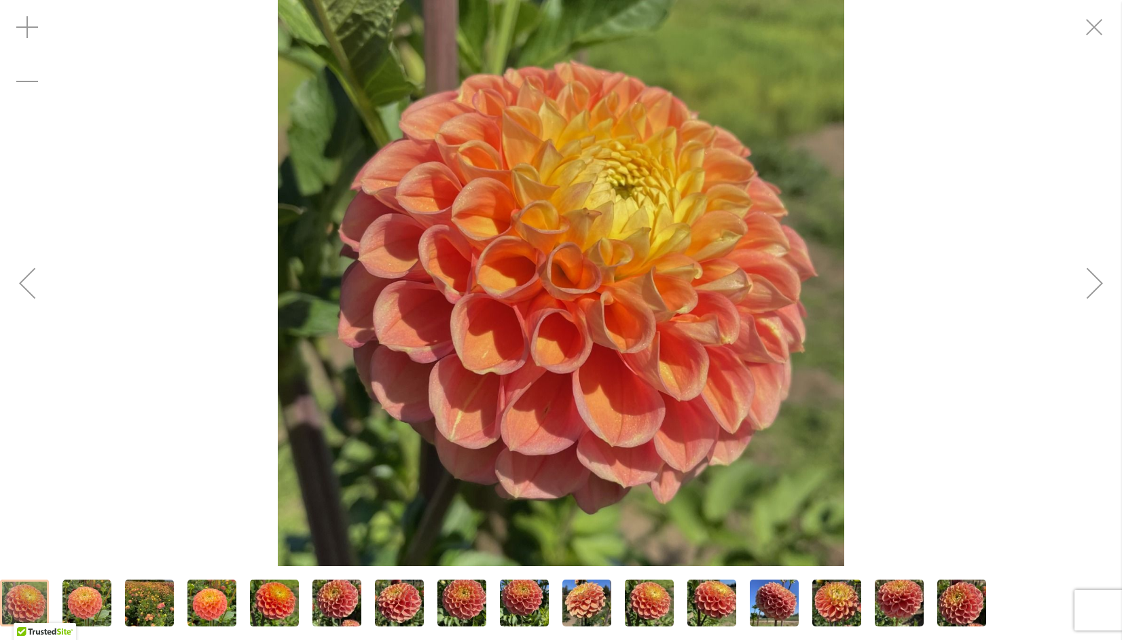
click at [1102, 285] on div "Next" at bounding box center [1095, 283] width 54 height 54
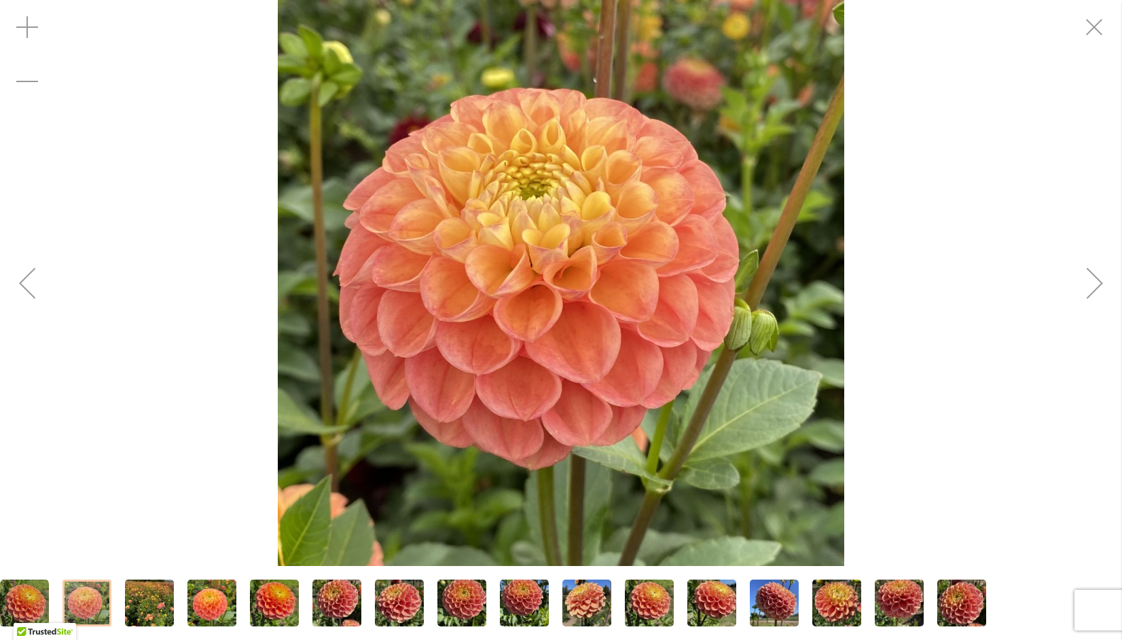
click at [1108, 278] on div "Next" at bounding box center [1095, 283] width 54 height 54
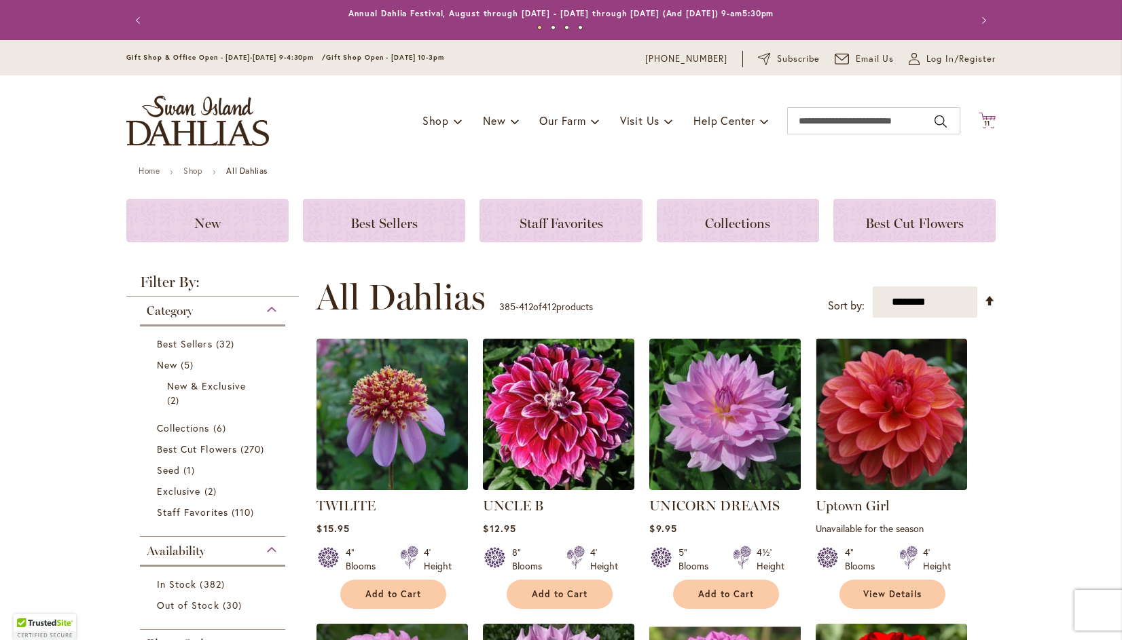
click at [984, 123] on span "11" at bounding box center [987, 123] width 7 height 9
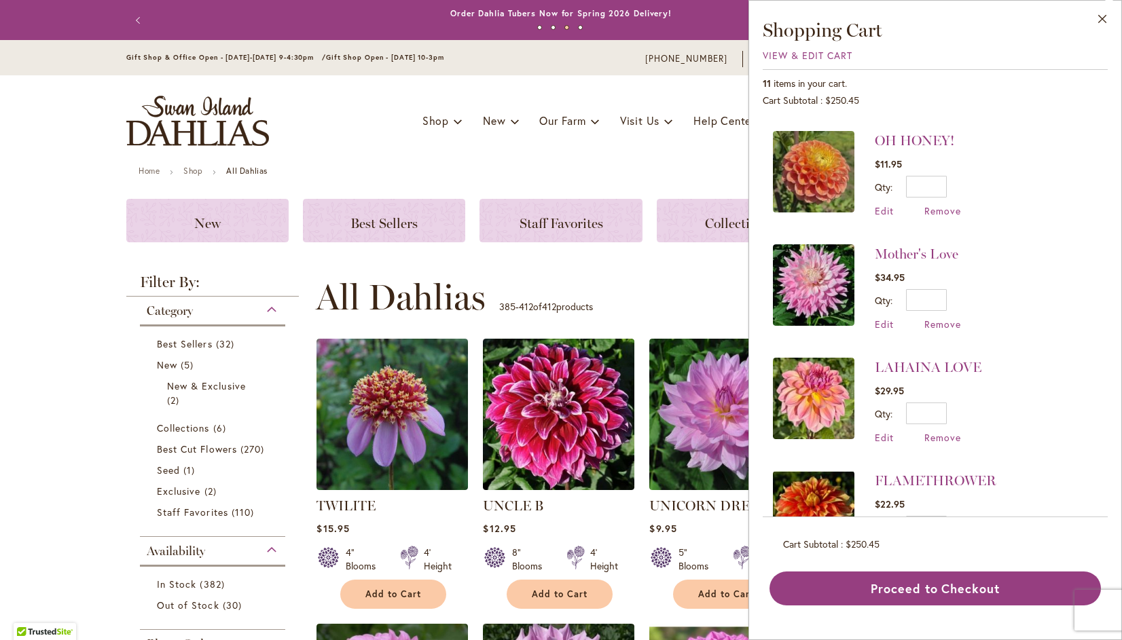
scroll to position [454, 0]
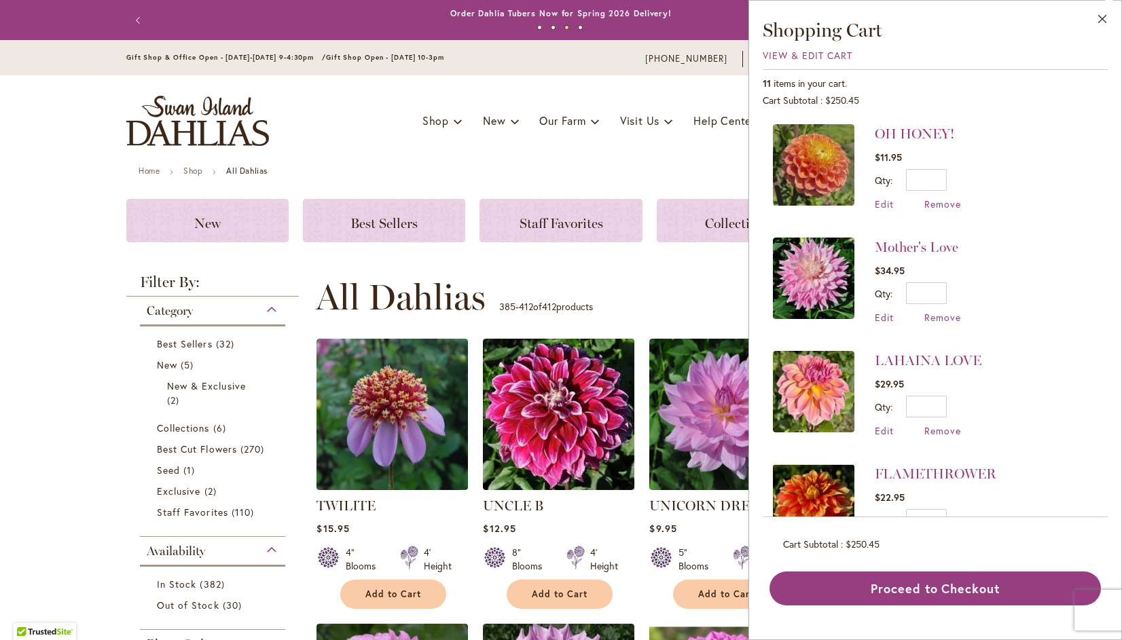
click at [818, 384] on img at bounding box center [813, 391] width 81 height 81
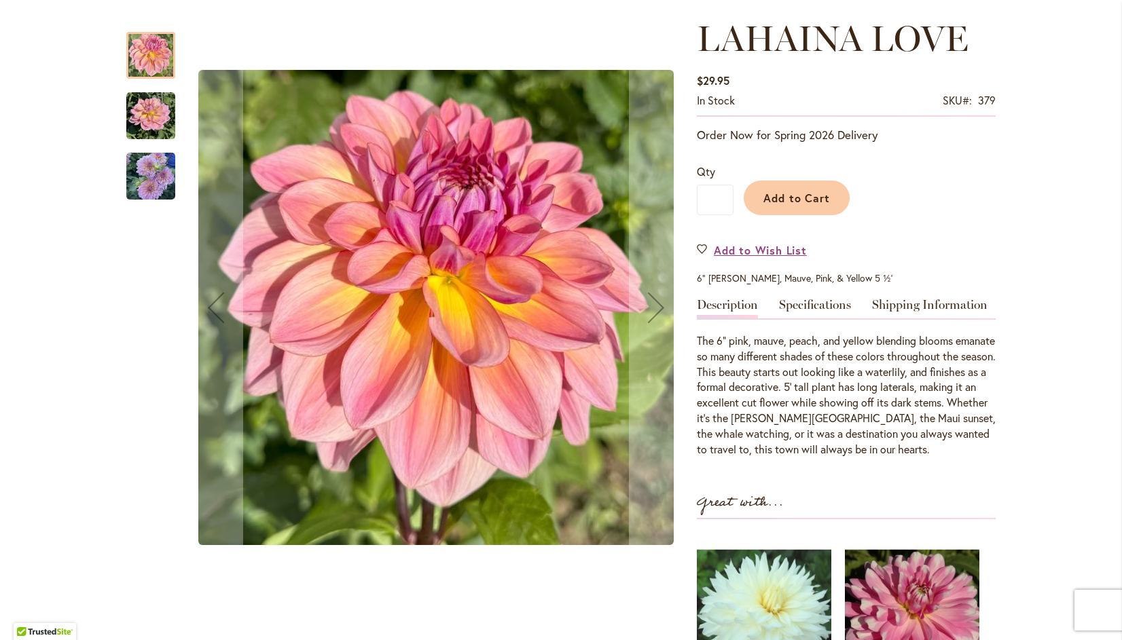
scroll to position [182, 0]
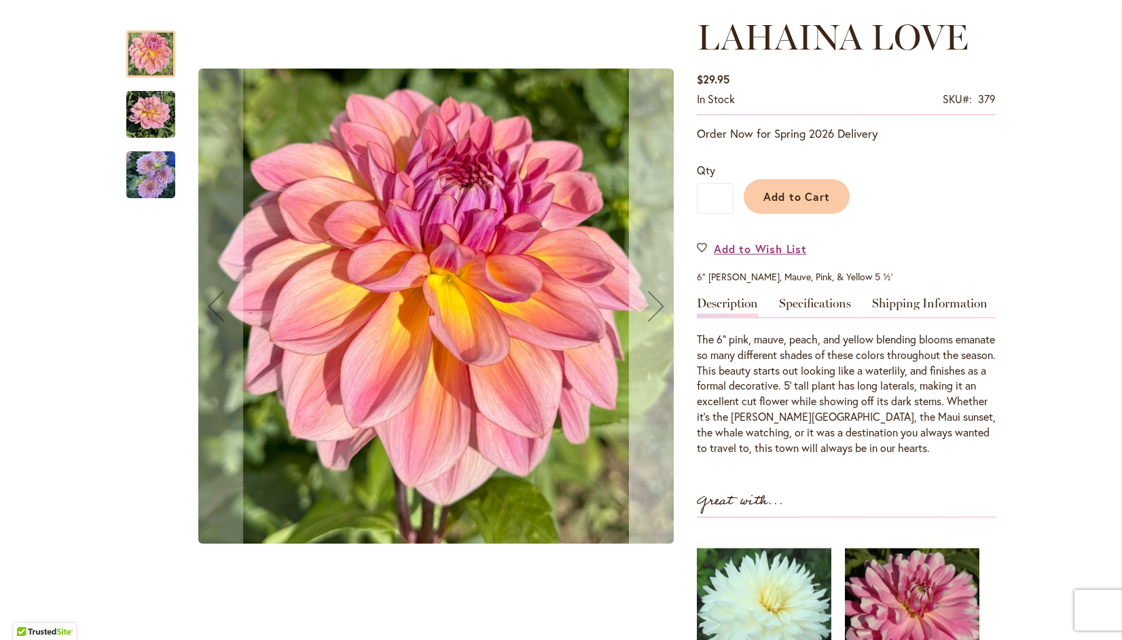
click at [642, 304] on div "Next" at bounding box center [656, 306] width 54 height 54
click at [655, 308] on div "Next" at bounding box center [656, 306] width 54 height 54
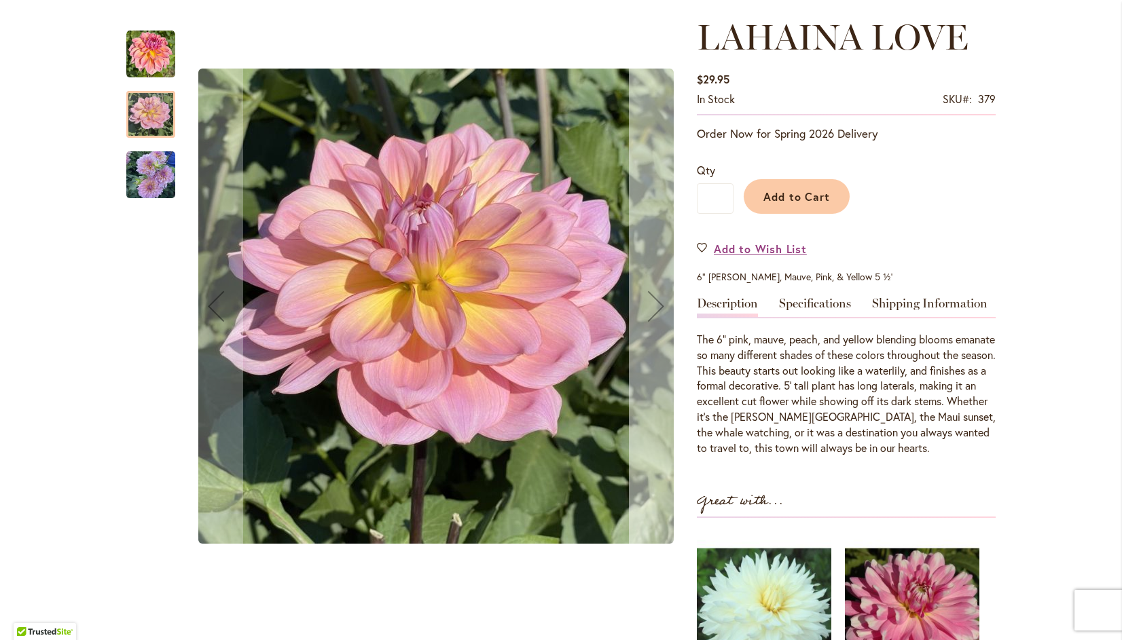
click at [658, 307] on div "Next" at bounding box center [656, 306] width 54 height 54
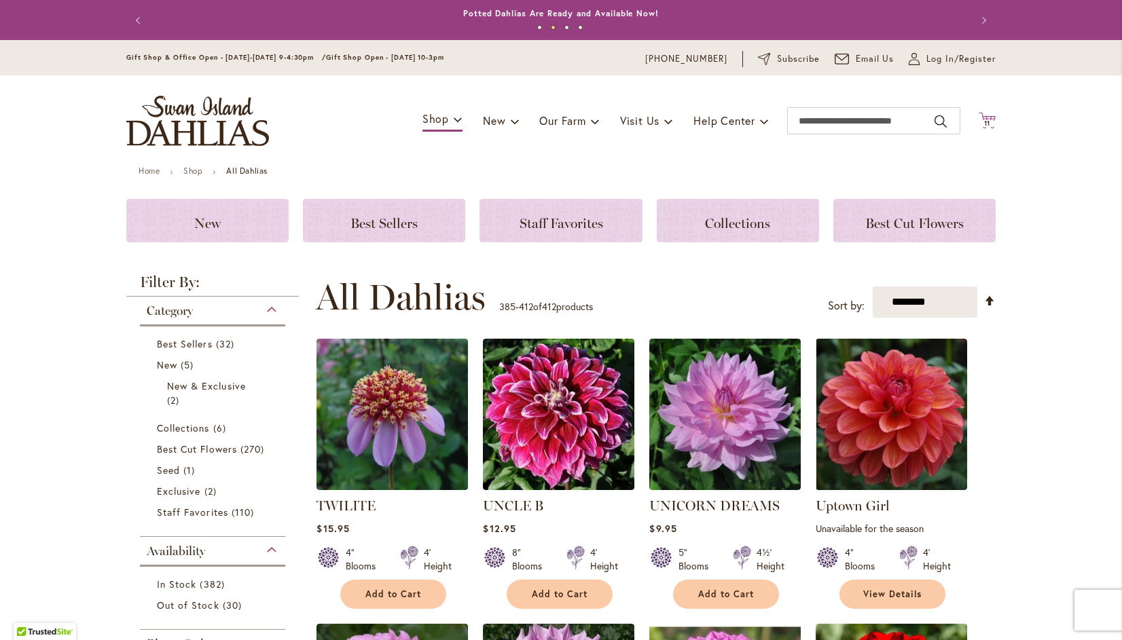
click at [985, 120] on span "11" at bounding box center [987, 123] width 7 height 9
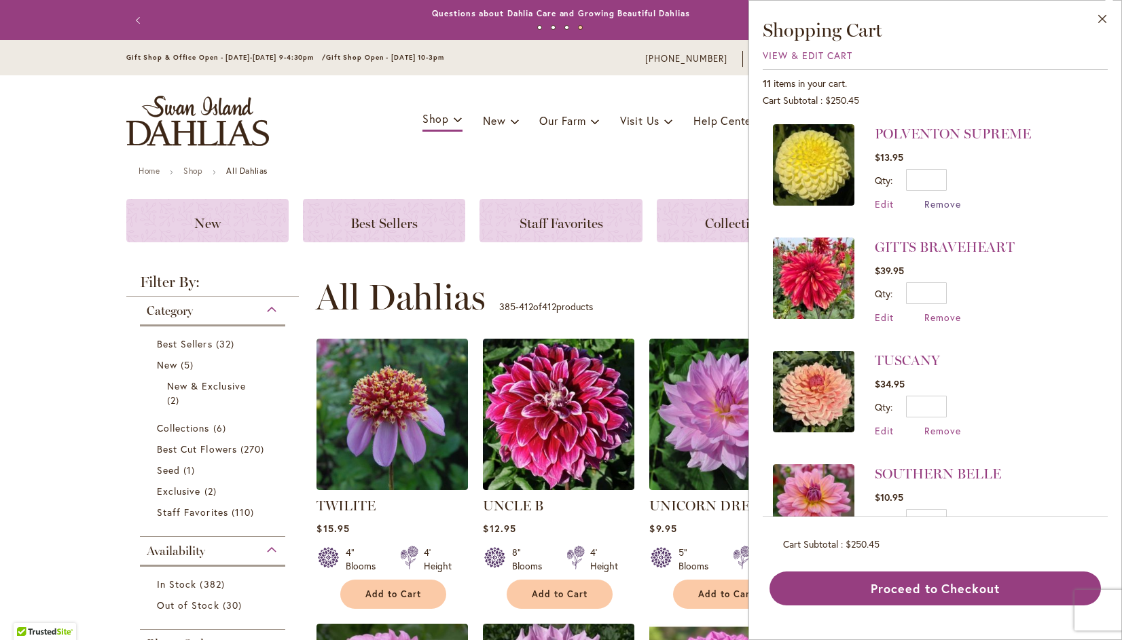
click at [955, 202] on span "Remove" at bounding box center [942, 204] width 37 height 13
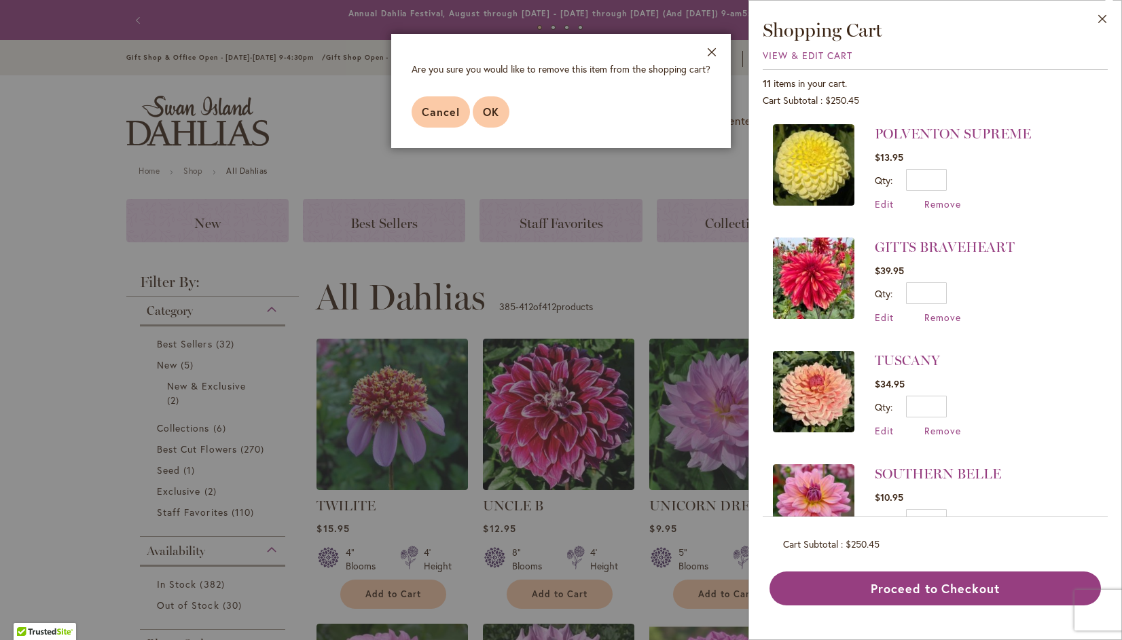
click at [501, 107] on button "OK" at bounding box center [491, 111] width 37 height 31
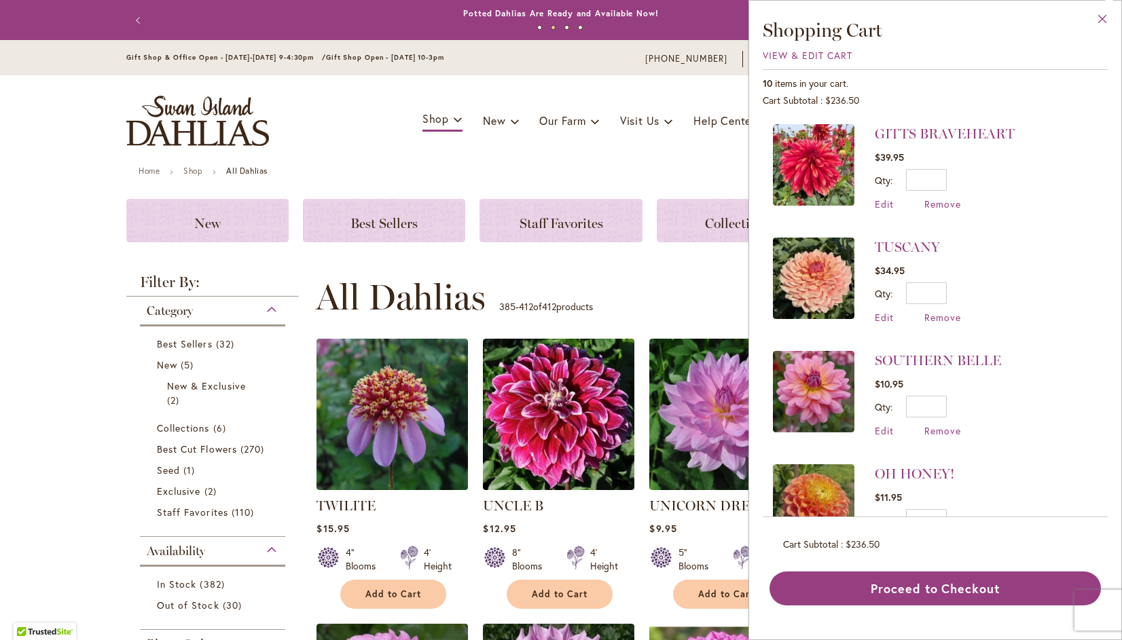
click at [1112, 22] on button "Close" at bounding box center [1102, 22] width 37 height 43
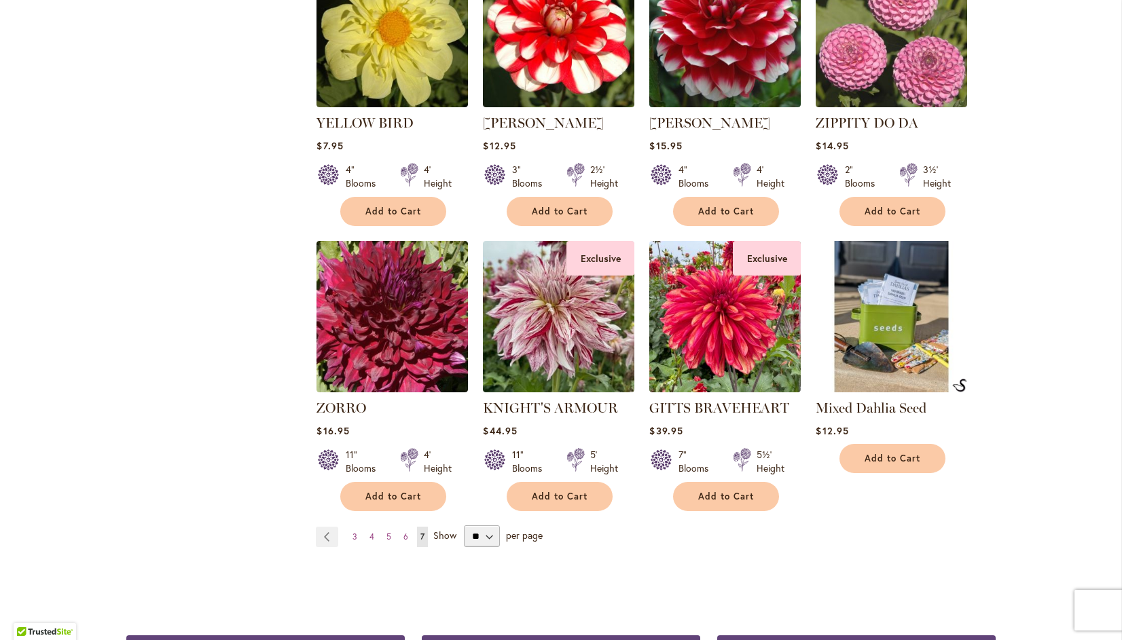
scroll to position [1868, 0]
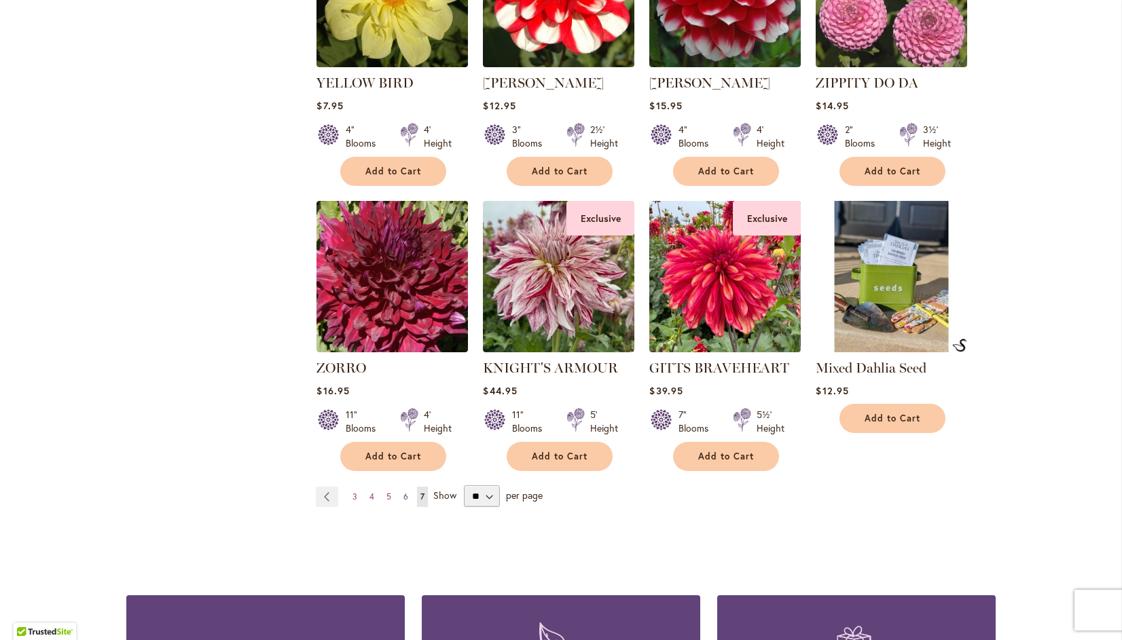
click at [403, 492] on span "6" at bounding box center [405, 497] width 5 height 10
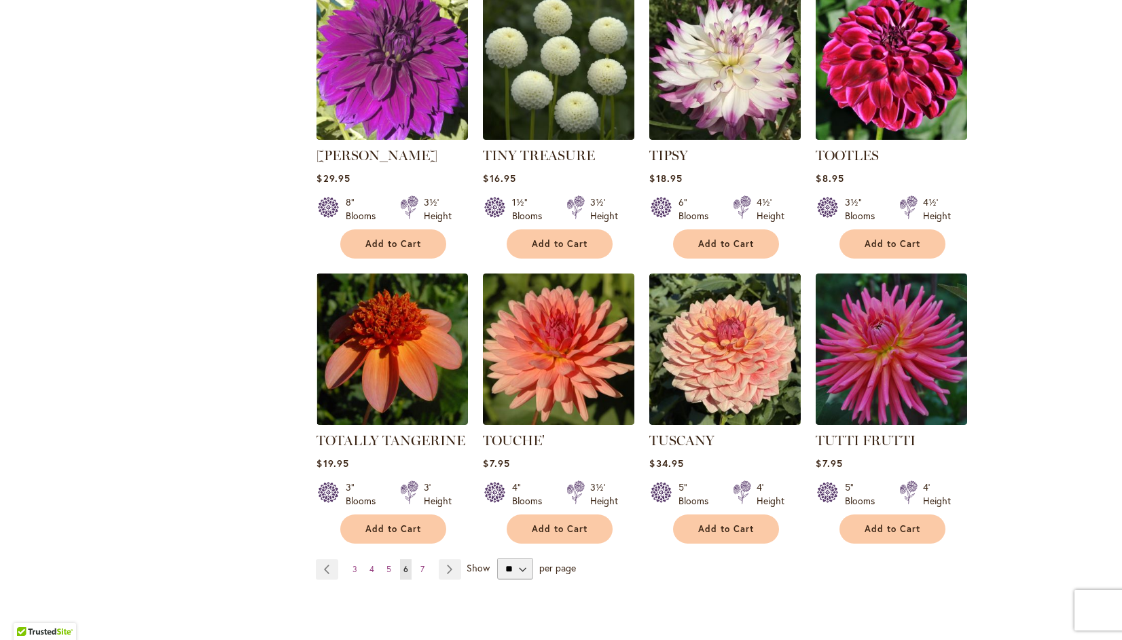
scroll to position [4404, 0]
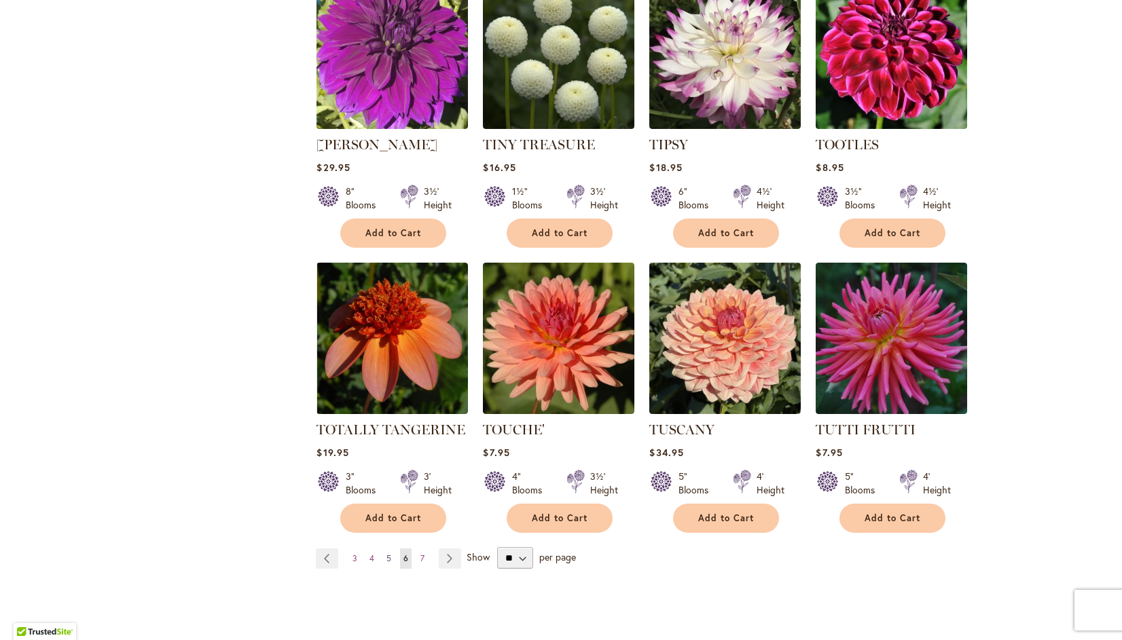
click at [386, 553] on span "5" at bounding box center [388, 558] width 5 height 10
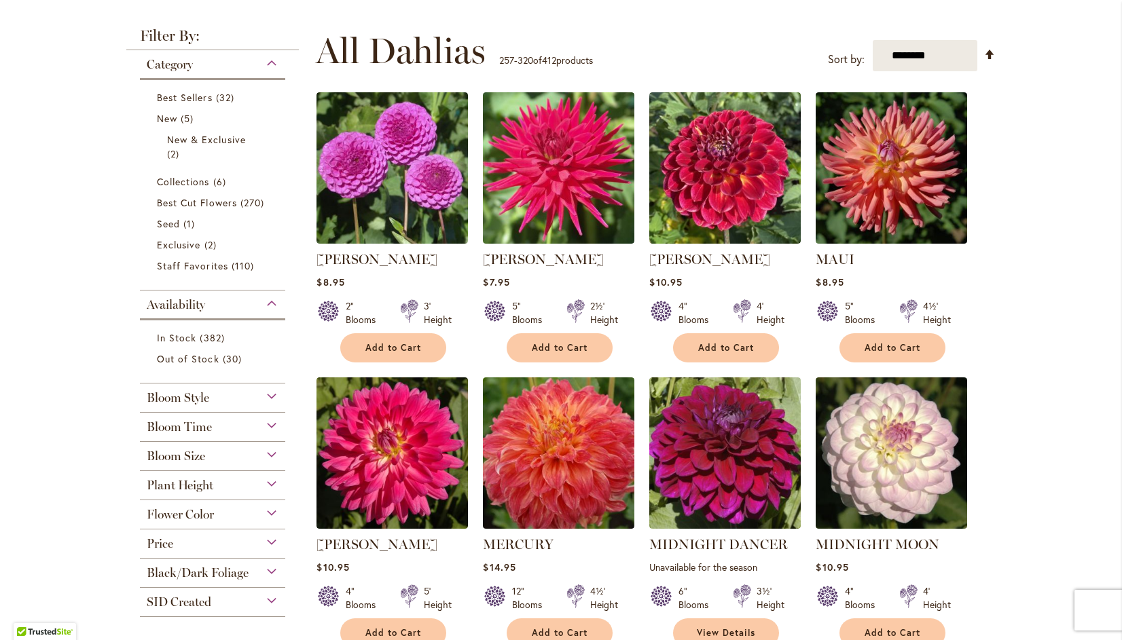
scroll to position [251, 0]
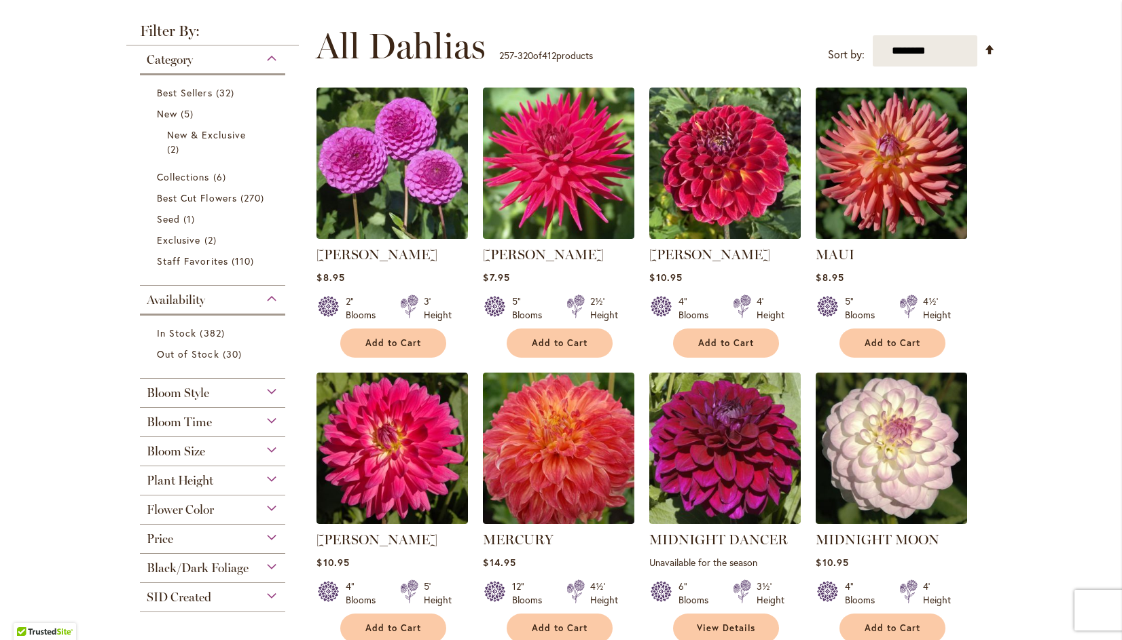
click at [884, 158] on img at bounding box center [891, 163] width 159 height 159
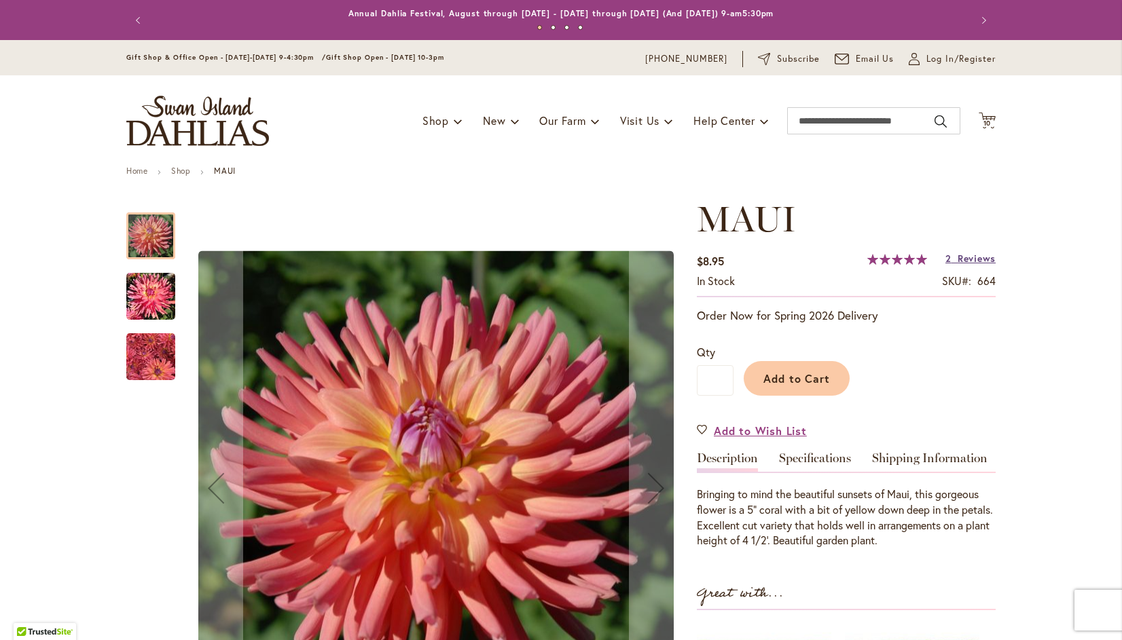
click at [970, 255] on span "Reviews" at bounding box center [977, 258] width 38 height 13
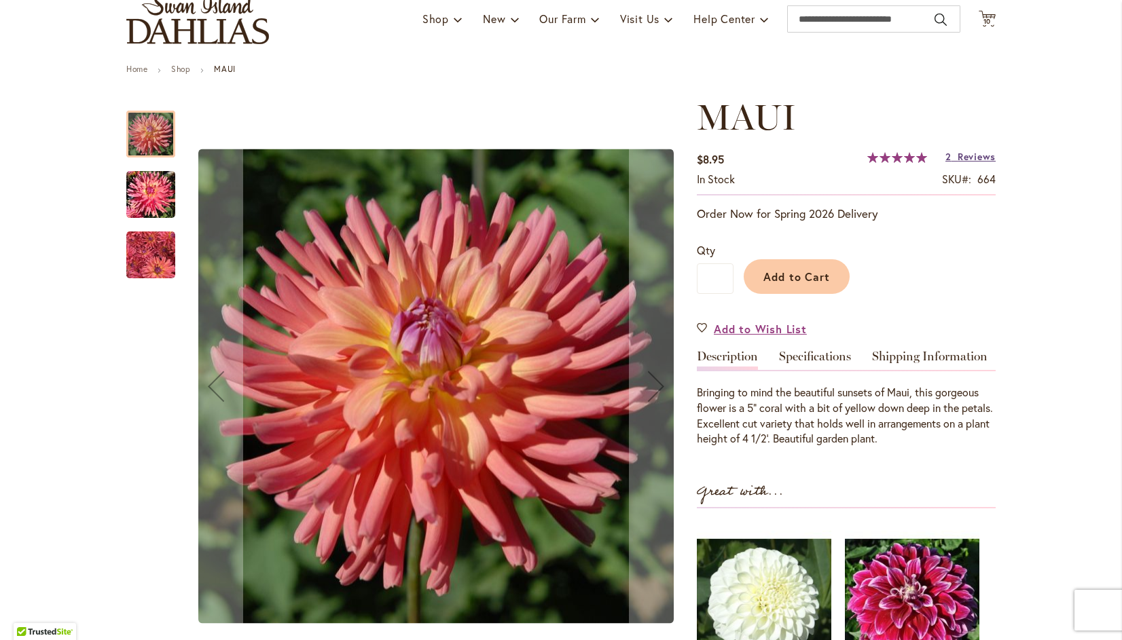
scroll to position [98, 0]
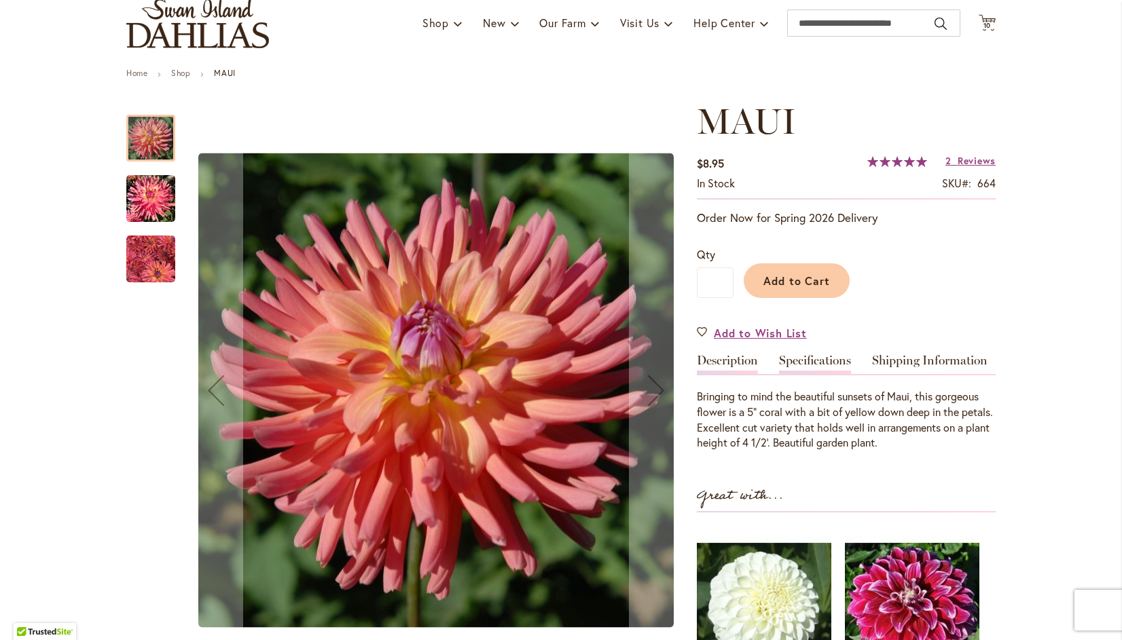
click at [822, 360] on link "Specifications" at bounding box center [815, 365] width 72 height 20
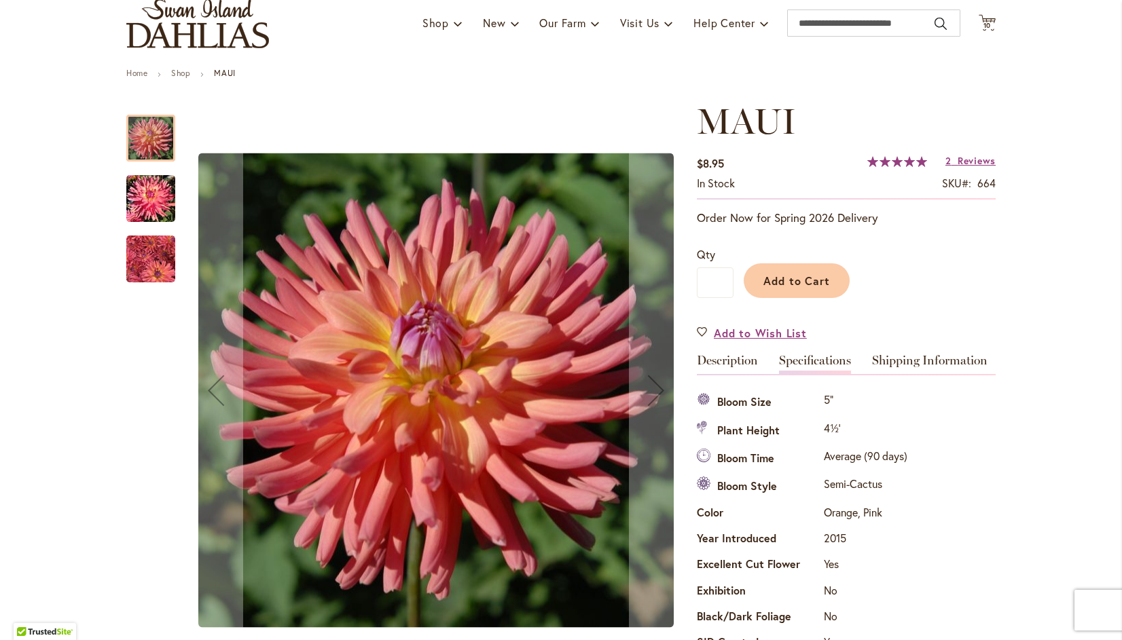
scroll to position [452, 0]
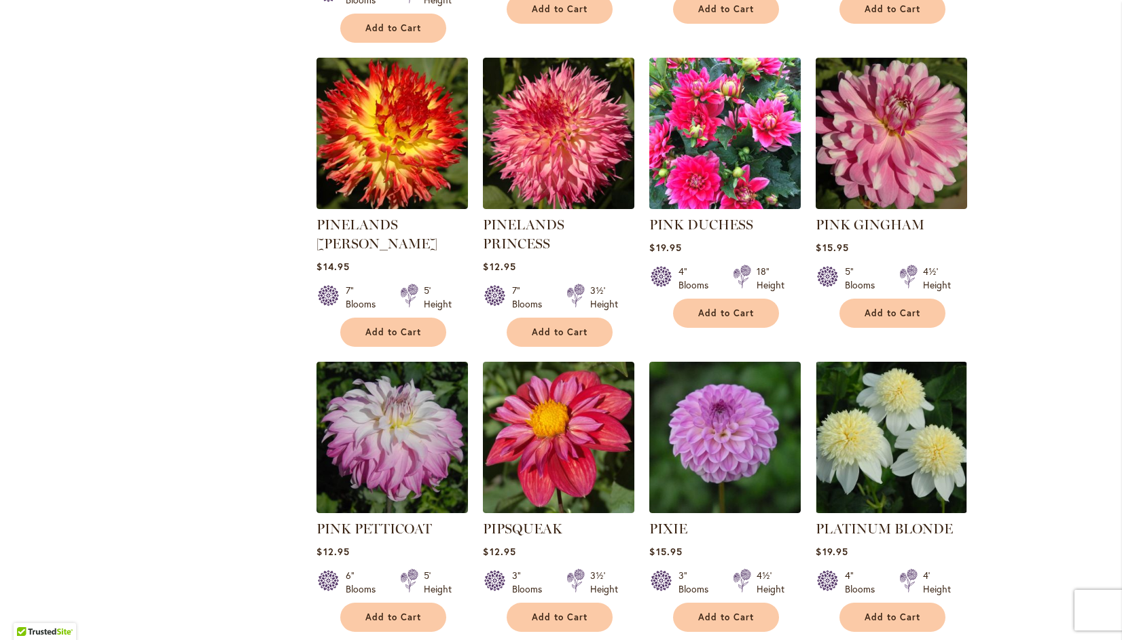
scroll to position [4401, 0]
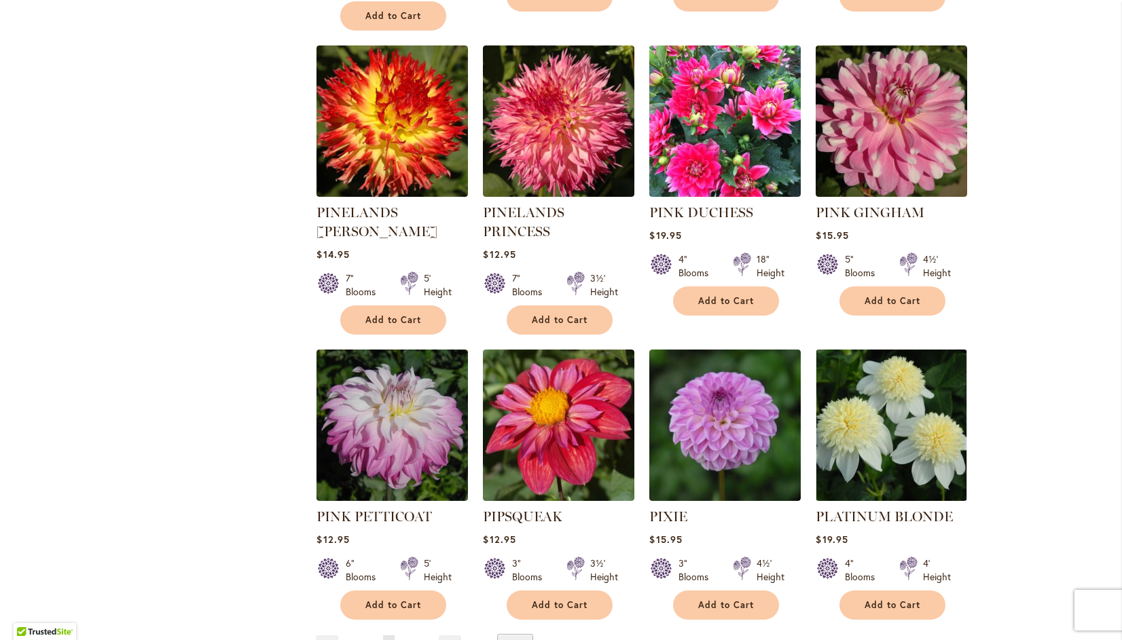
click at [369, 640] on span "4" at bounding box center [371, 645] width 5 height 10
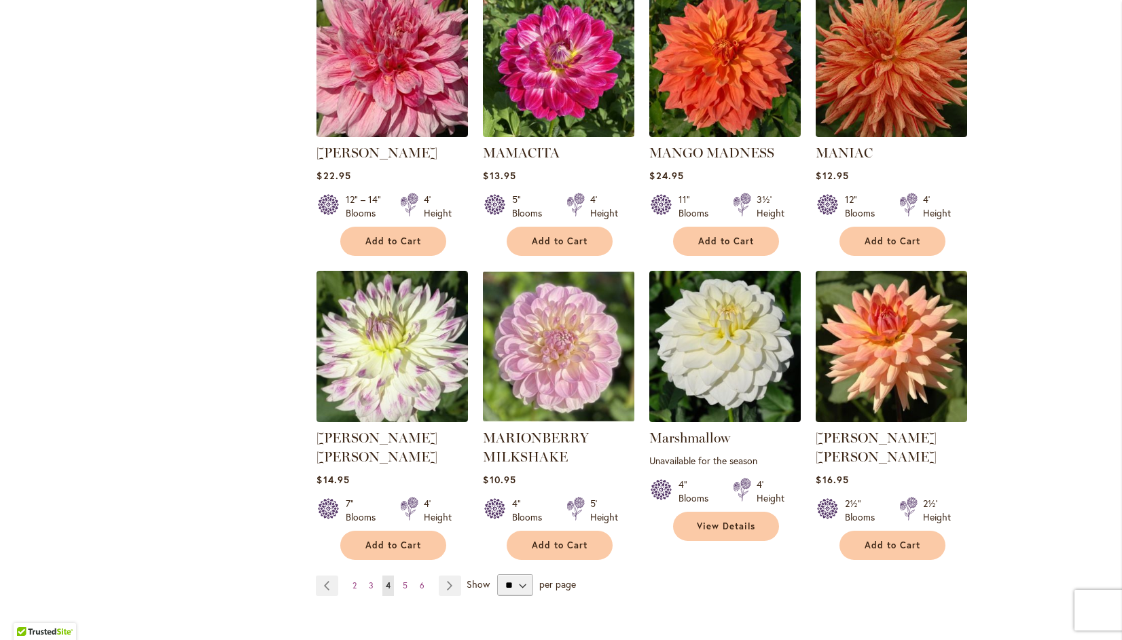
scroll to position [4475, 0]
click at [369, 580] on span "3" at bounding box center [371, 585] width 5 height 10
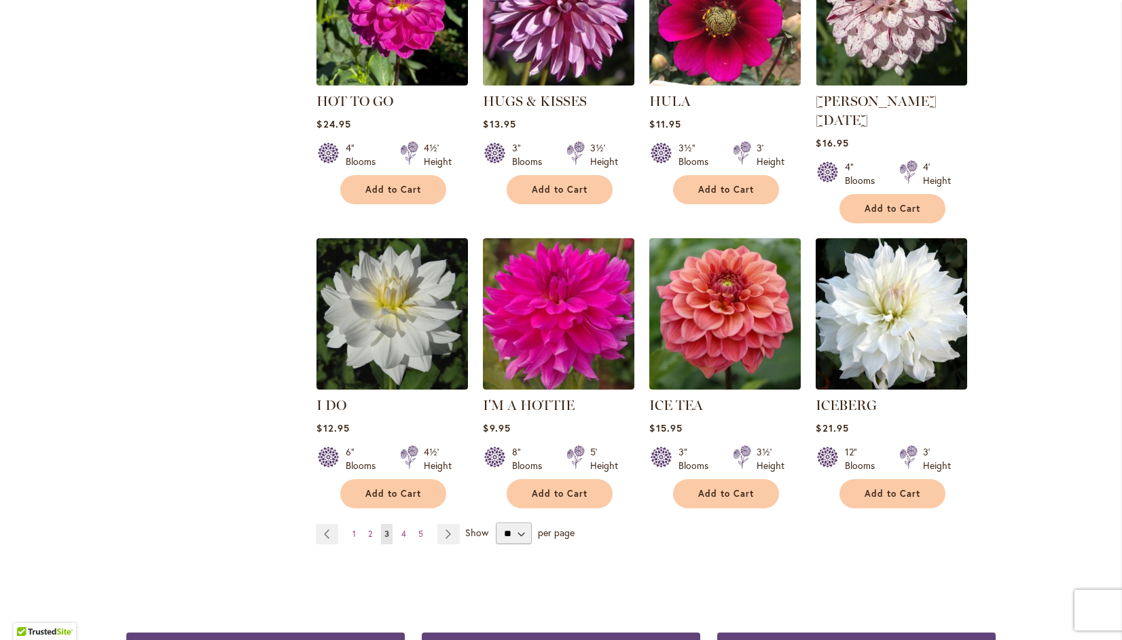
scroll to position [4571, 0]
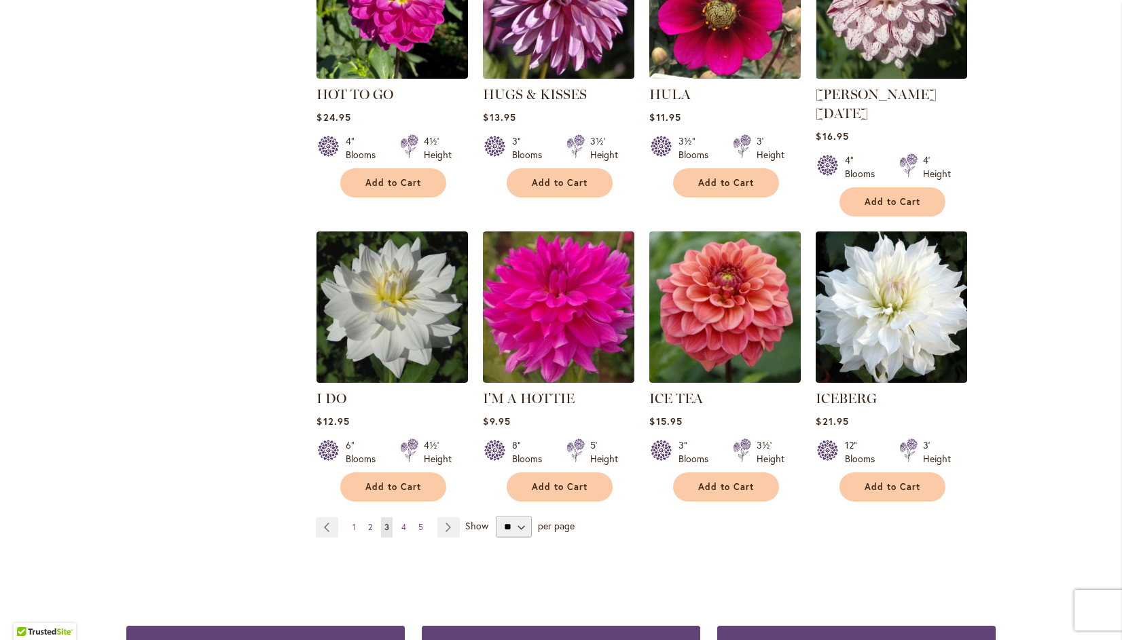
click at [368, 522] on span "2" at bounding box center [370, 527] width 4 height 10
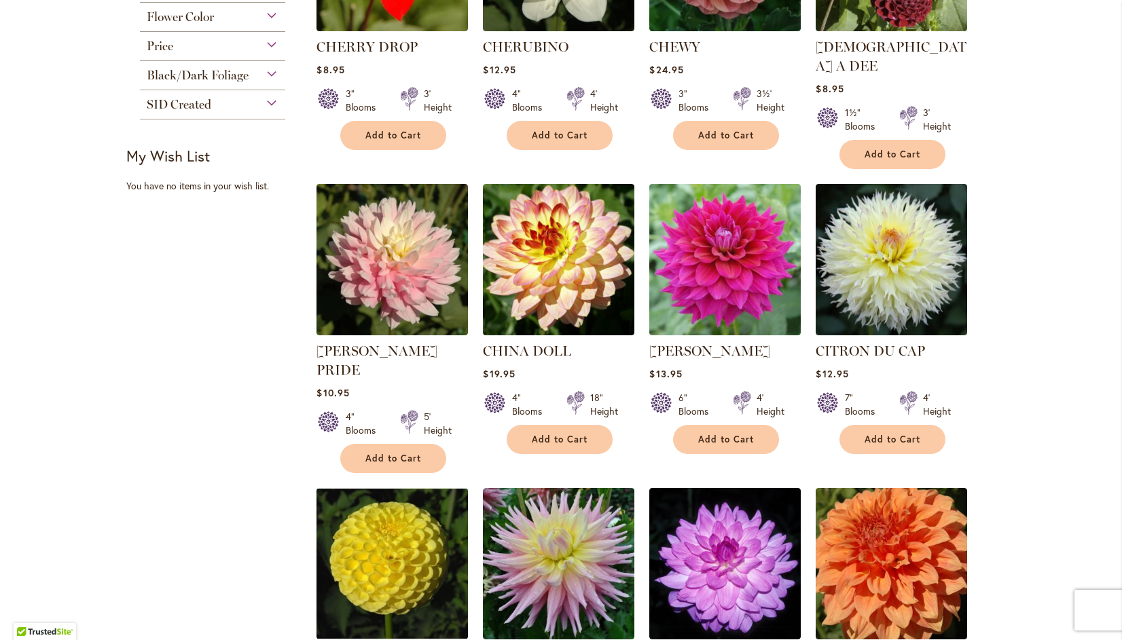
scroll to position [746, 0]
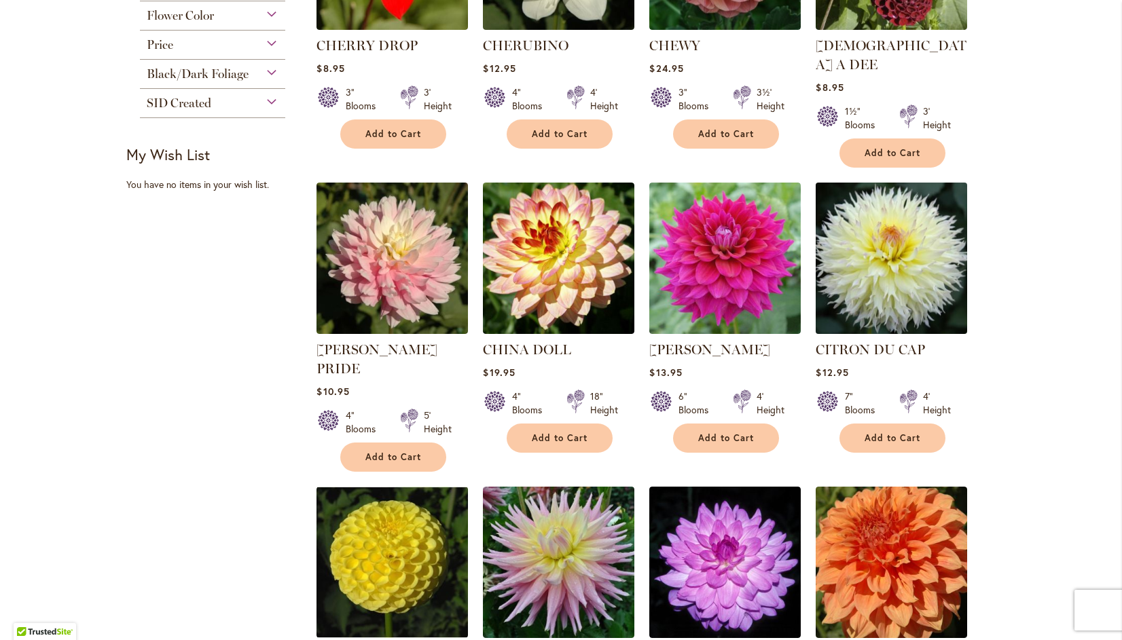
click at [882, 242] on img at bounding box center [891, 258] width 159 height 159
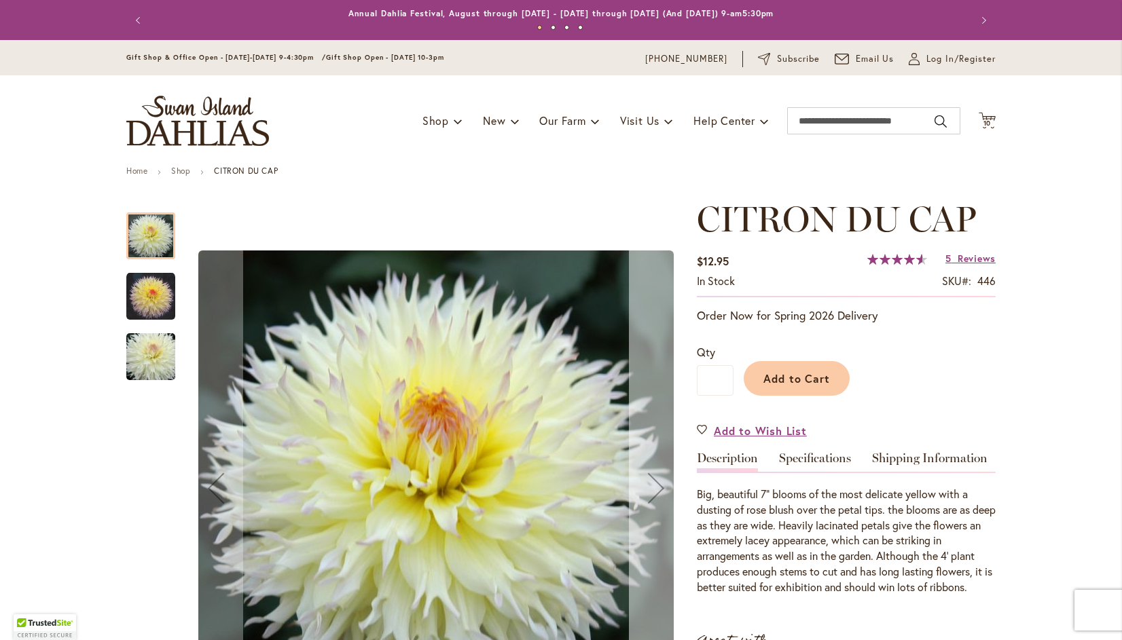
click at [644, 483] on div "Next" at bounding box center [656, 488] width 54 height 54
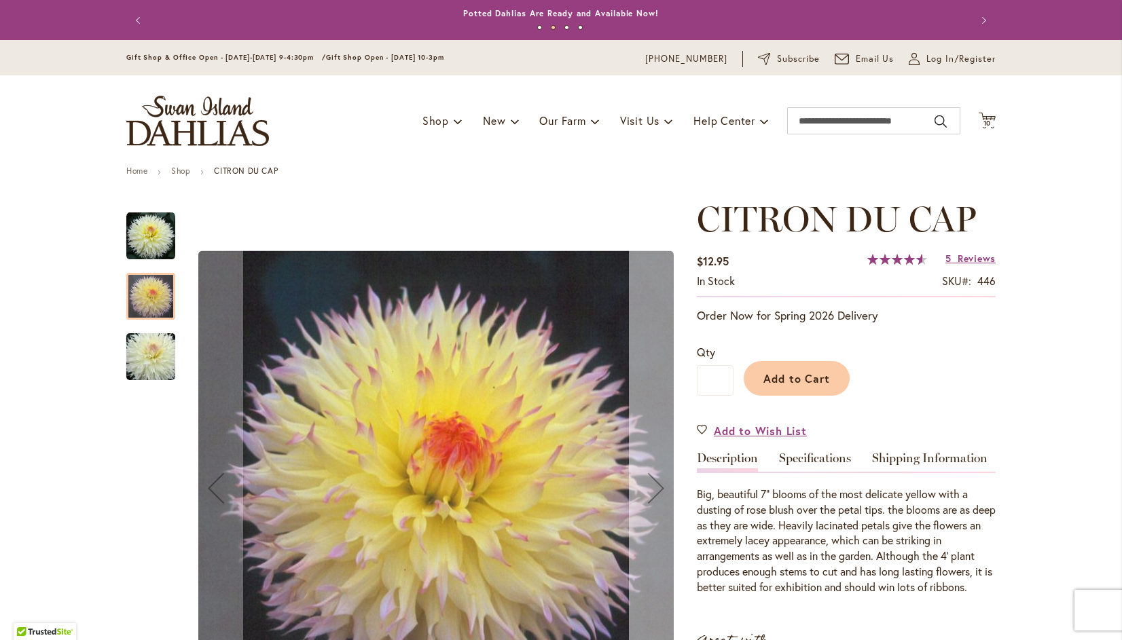
click at [647, 488] on div "Next" at bounding box center [656, 488] width 54 height 54
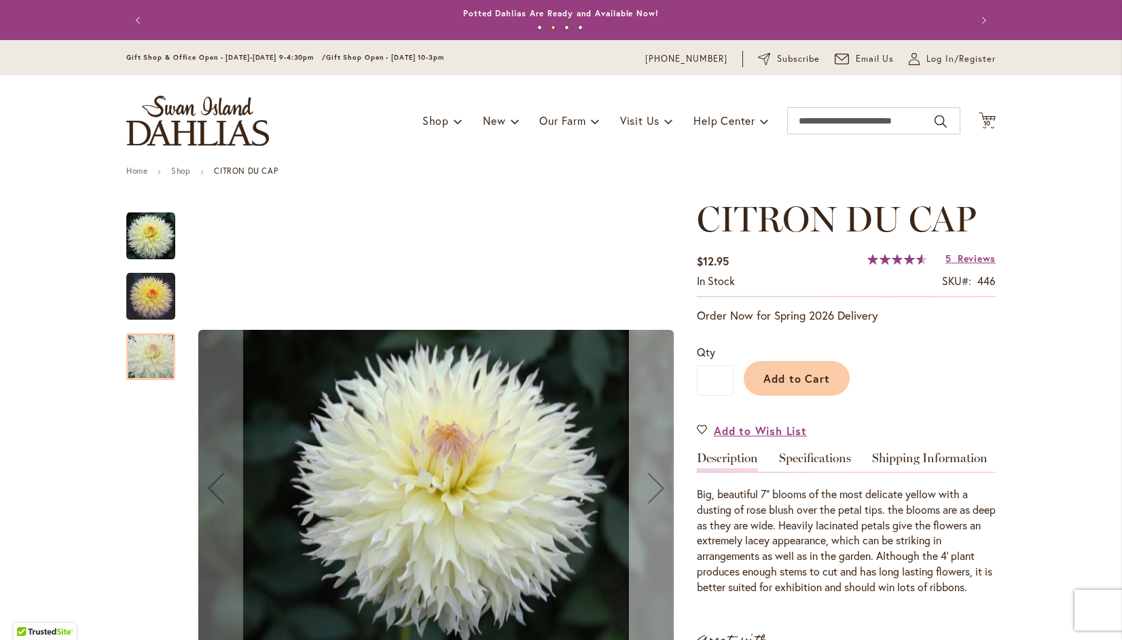
click at [651, 489] on div "Next" at bounding box center [656, 488] width 54 height 54
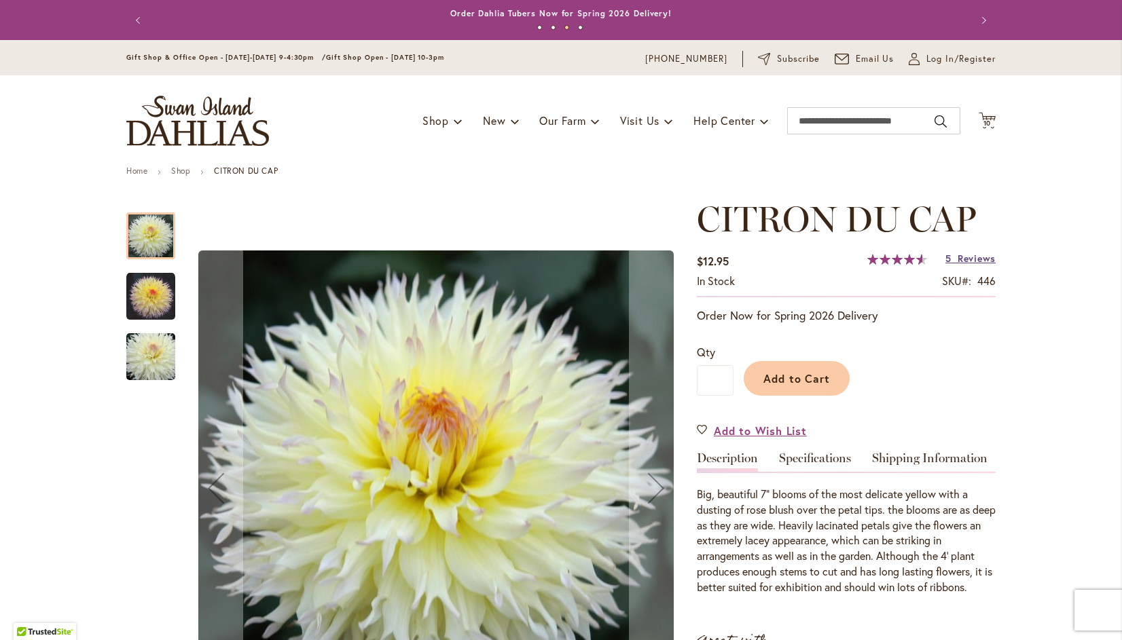
click at [976, 254] on span "Reviews" at bounding box center [977, 258] width 38 height 13
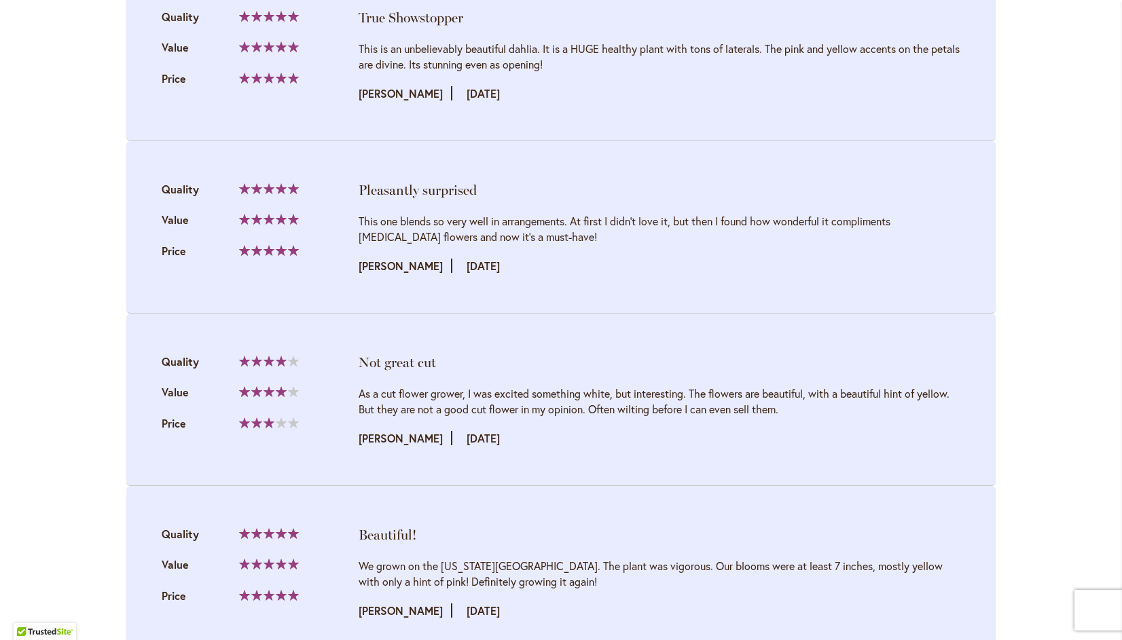
scroll to position [1558, 0]
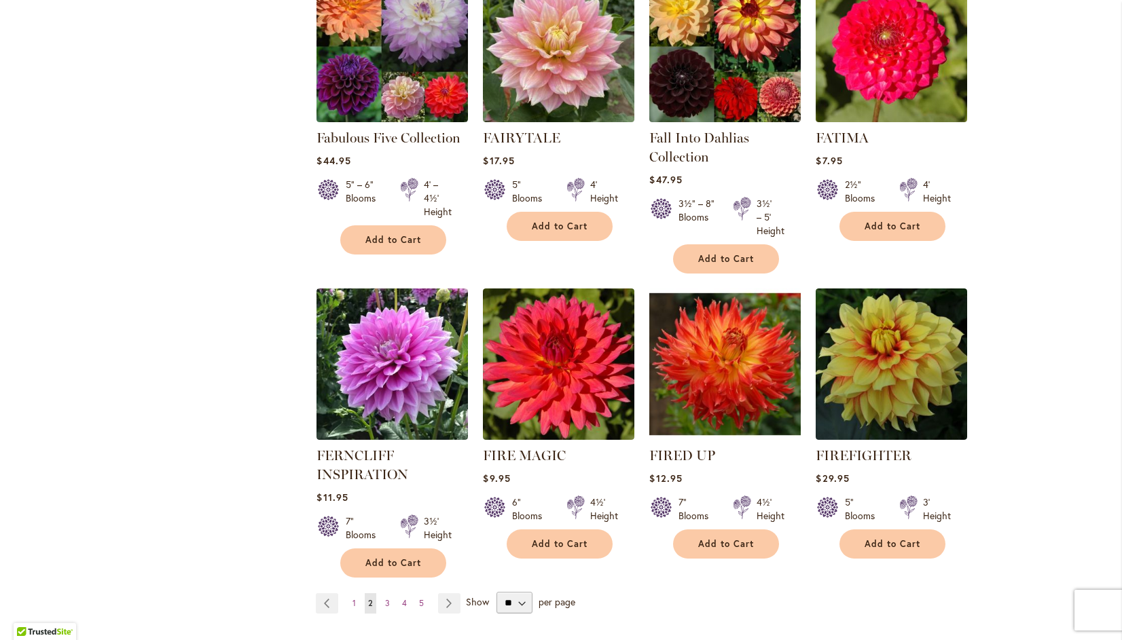
scroll to position [4509, 0]
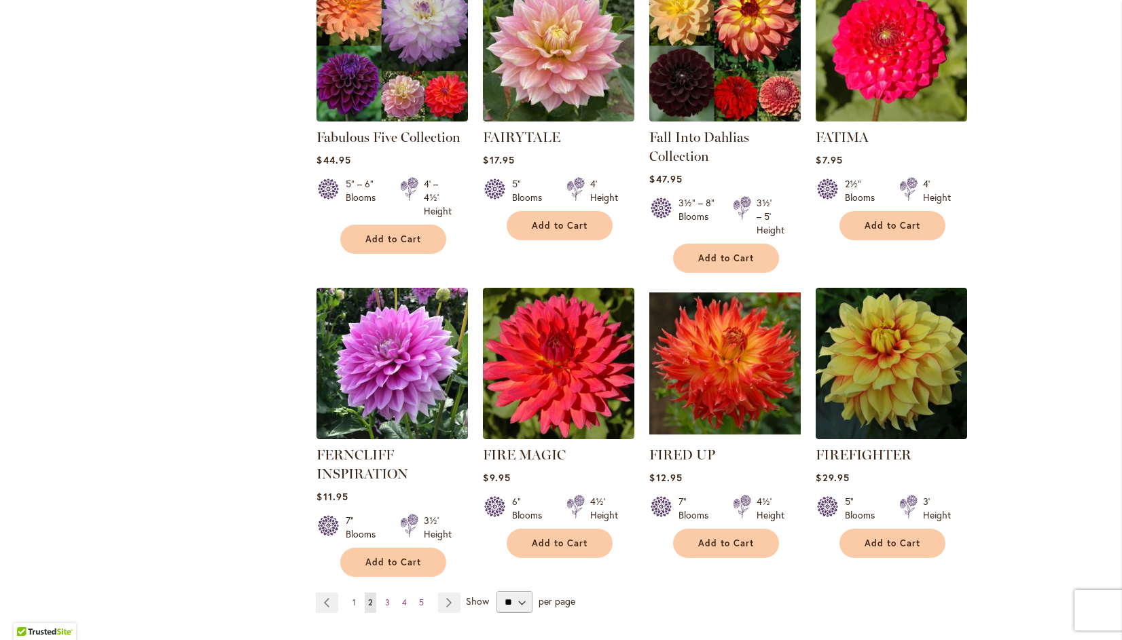
click at [352, 598] on span "1" at bounding box center [353, 603] width 3 height 10
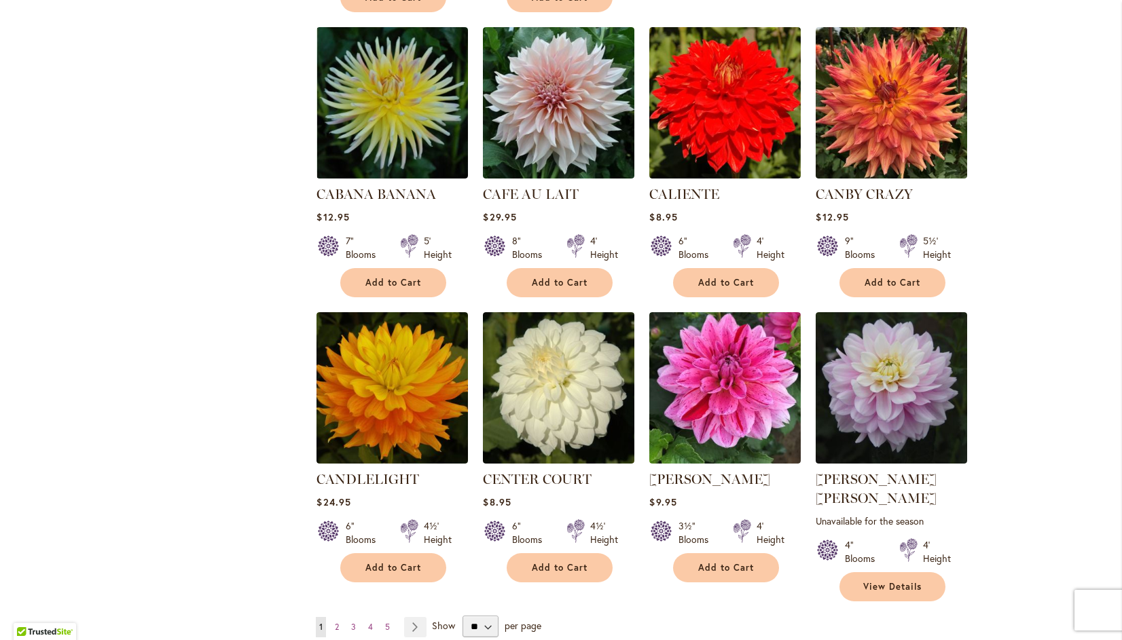
scroll to position [4363, 0]
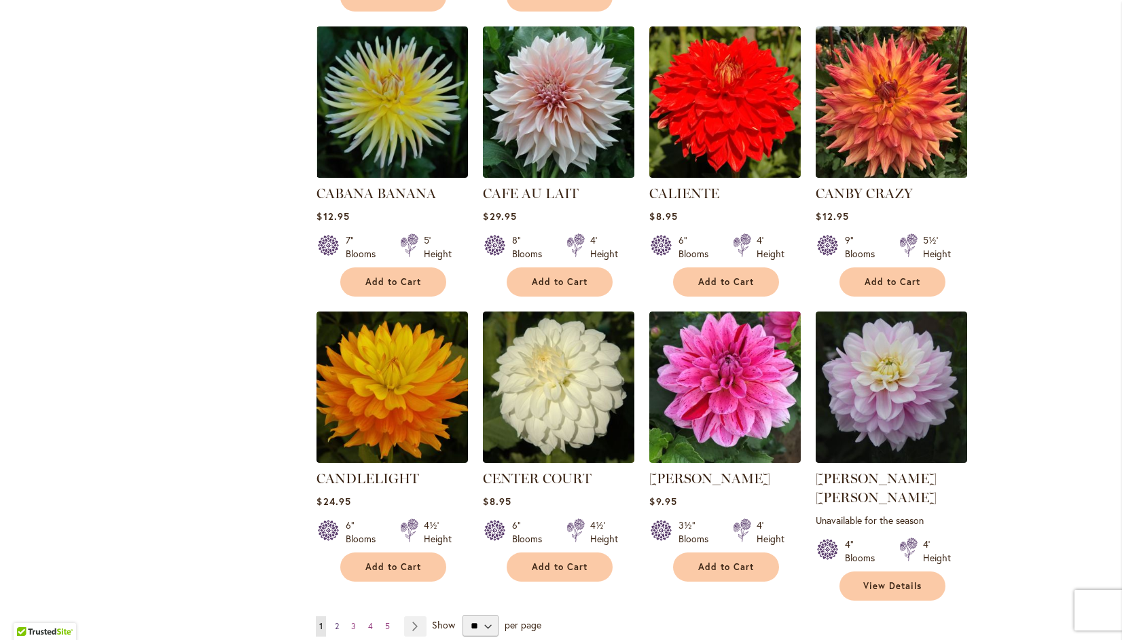
click at [335, 621] on span "2" at bounding box center [337, 626] width 4 height 10
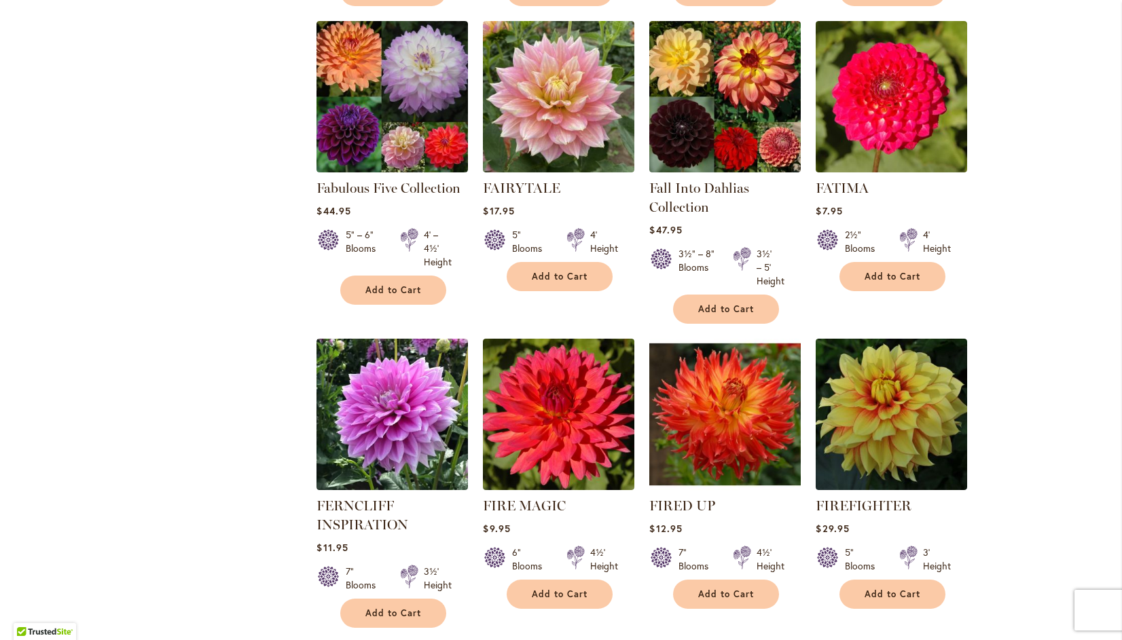
scroll to position [4463, 0]
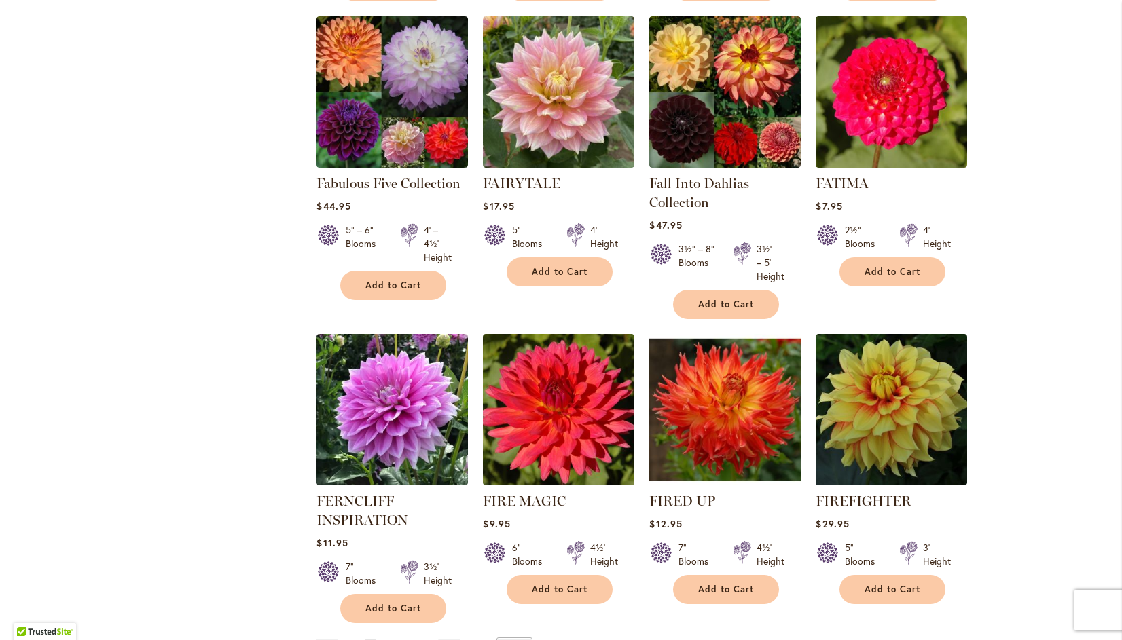
click at [385, 640] on span "3" at bounding box center [387, 649] width 5 height 10
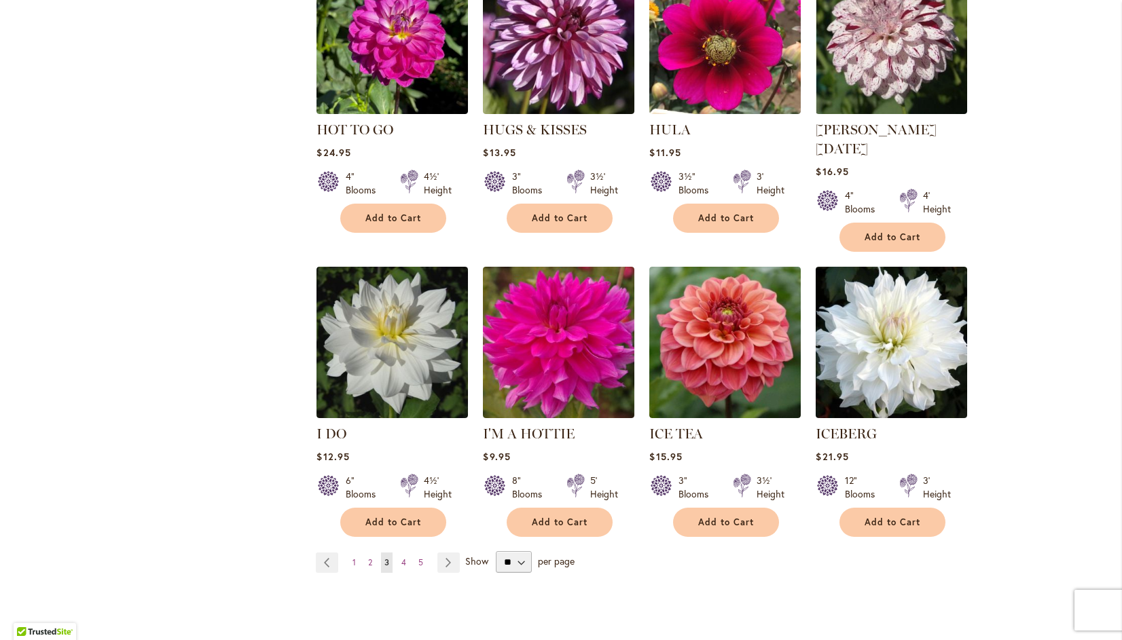
scroll to position [4530, 0]
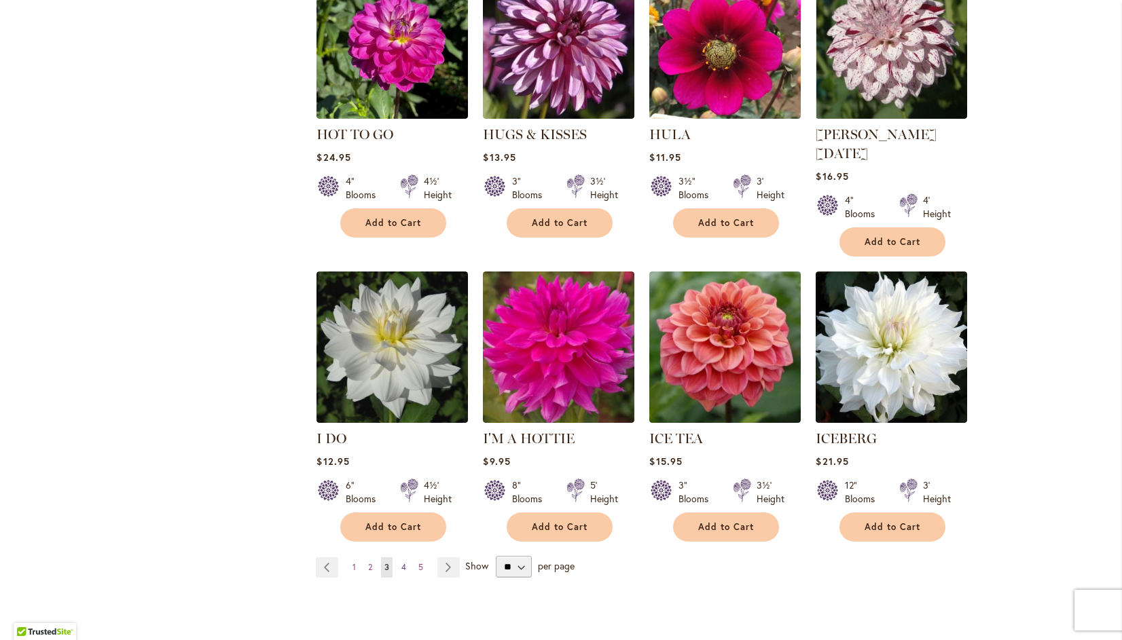
click at [401, 562] on span "4" at bounding box center [403, 567] width 5 height 10
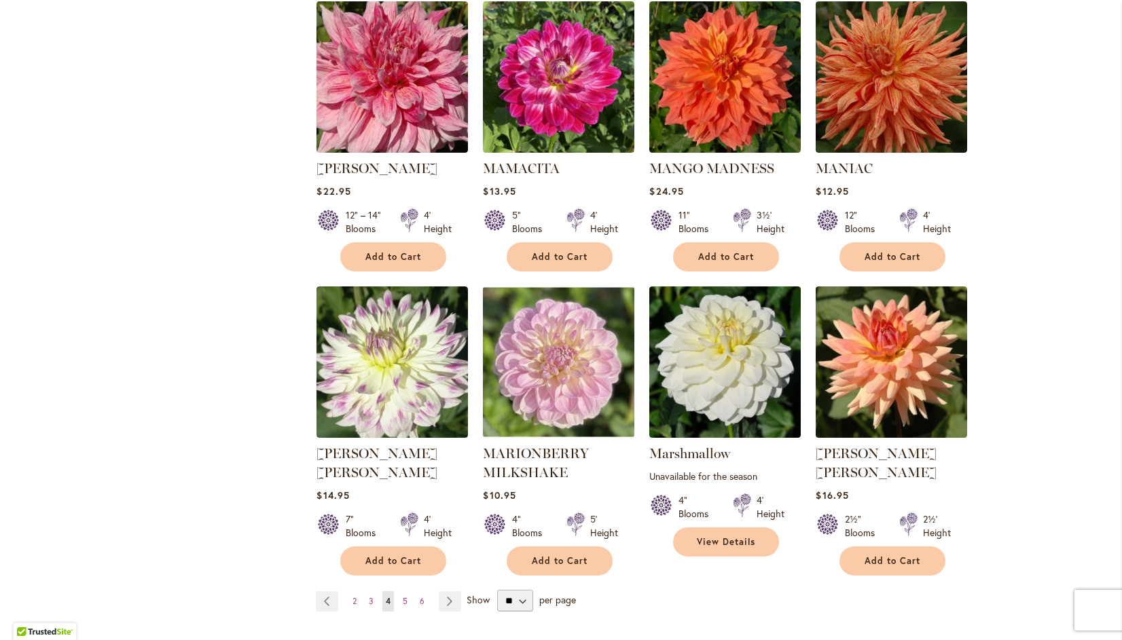
scroll to position [4461, 0]
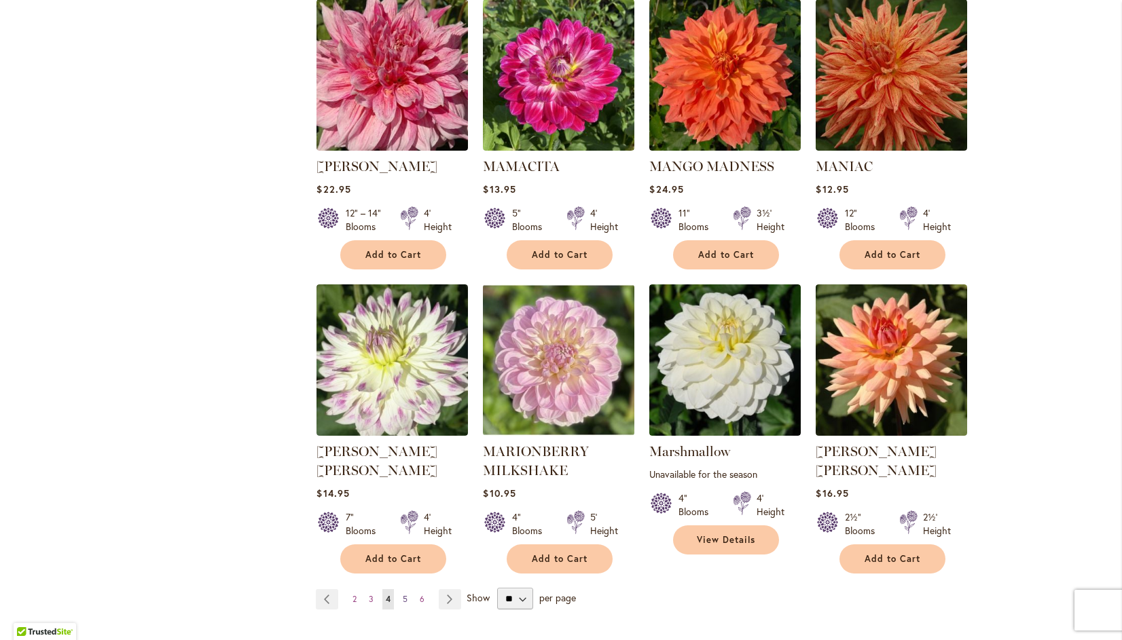
click at [403, 594] on span "5" at bounding box center [405, 599] width 5 height 10
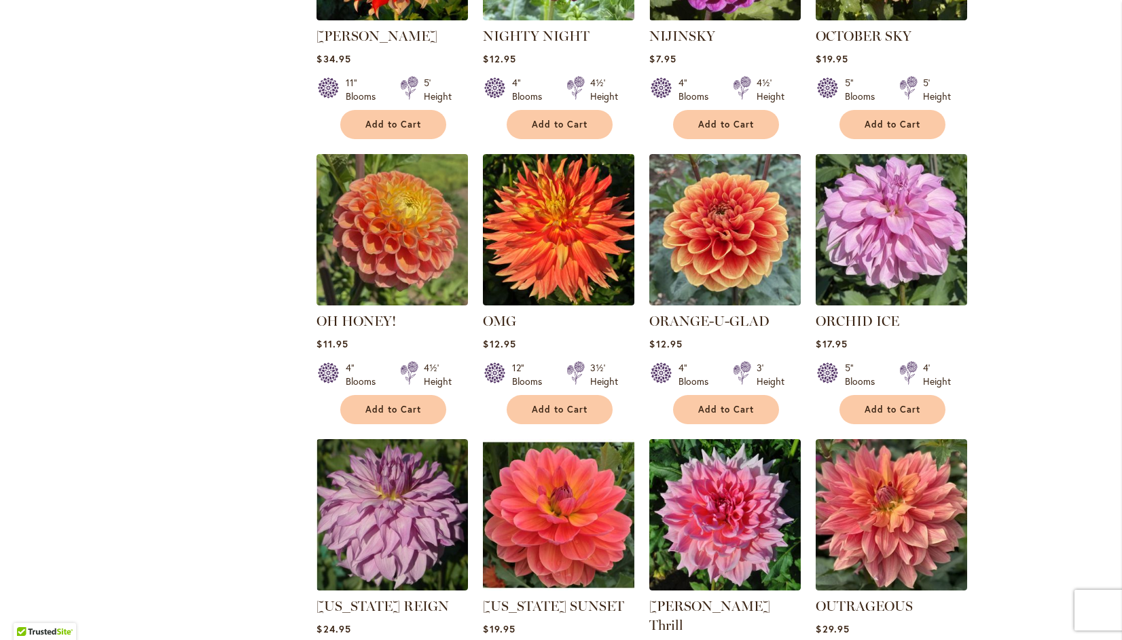
scroll to position [2506, 0]
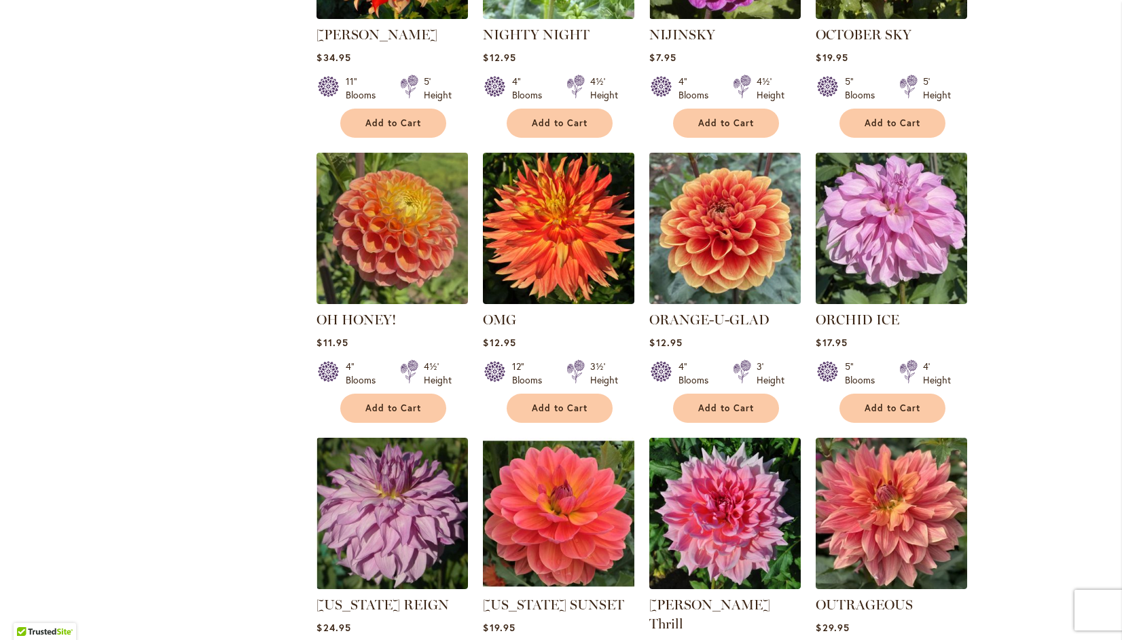
click at [728, 196] on img at bounding box center [725, 228] width 159 height 159
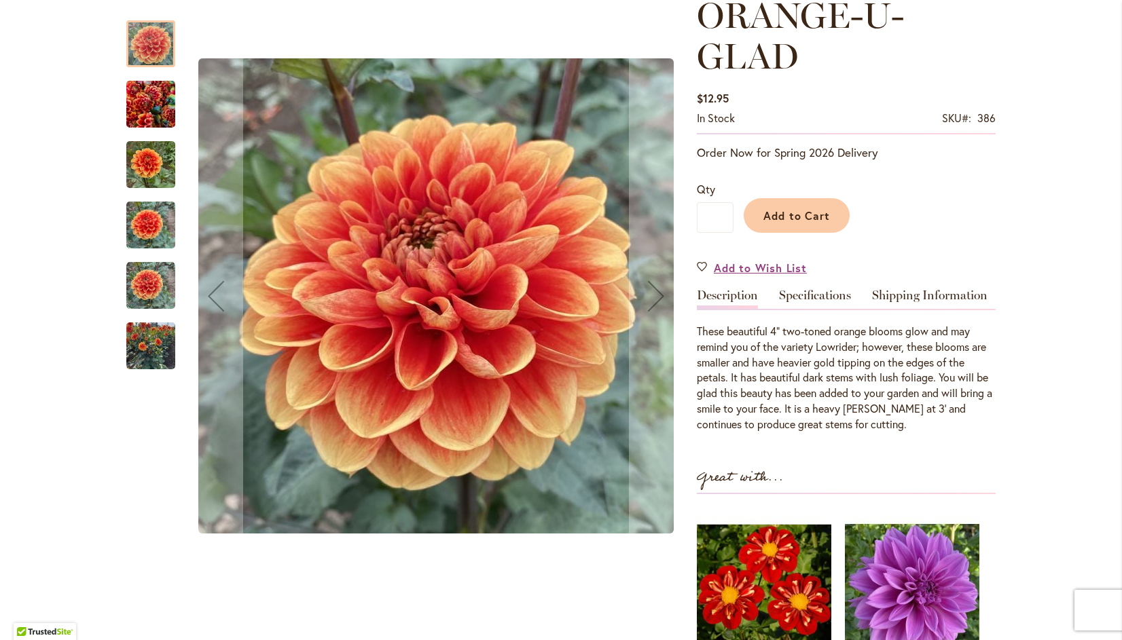
scroll to position [204, 0]
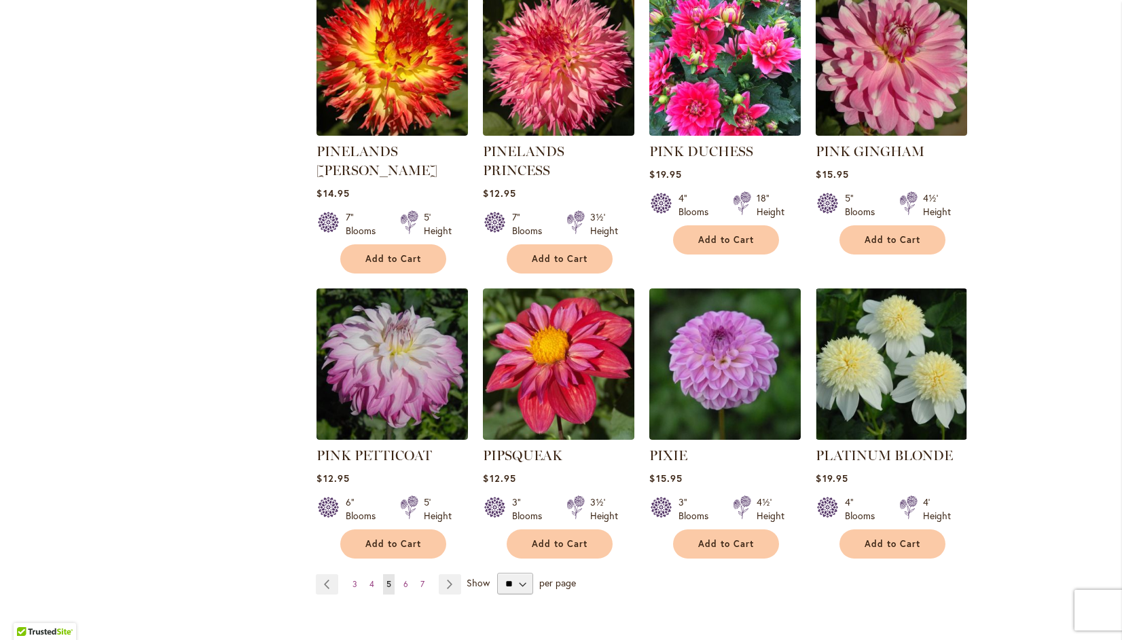
scroll to position [4500, 0]
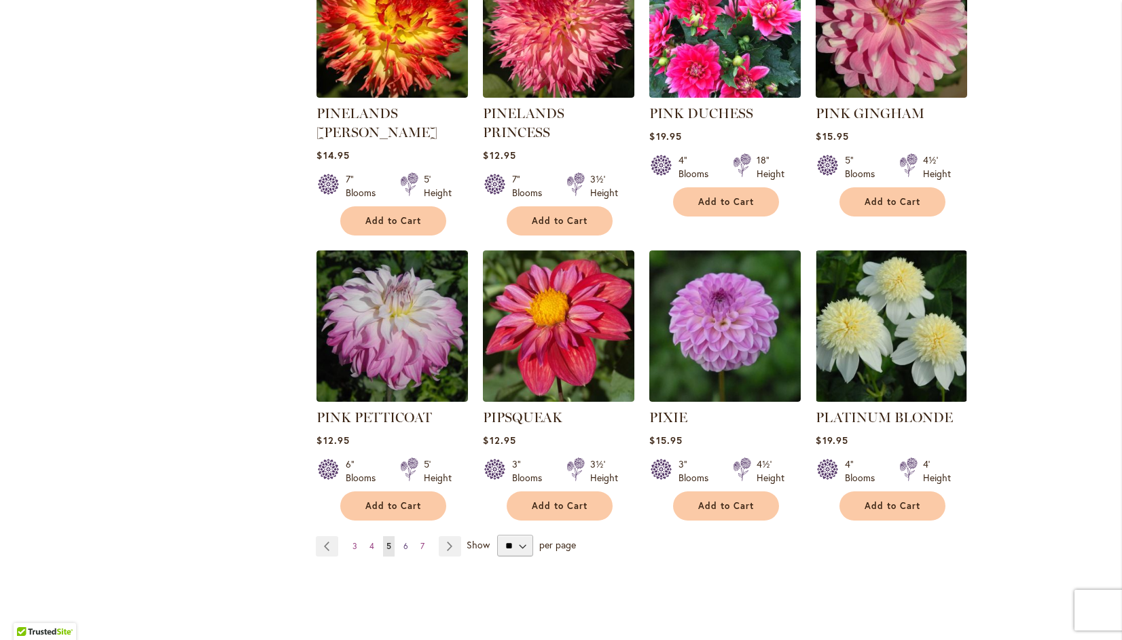
click at [400, 537] on link "Page 6" at bounding box center [406, 547] width 12 height 20
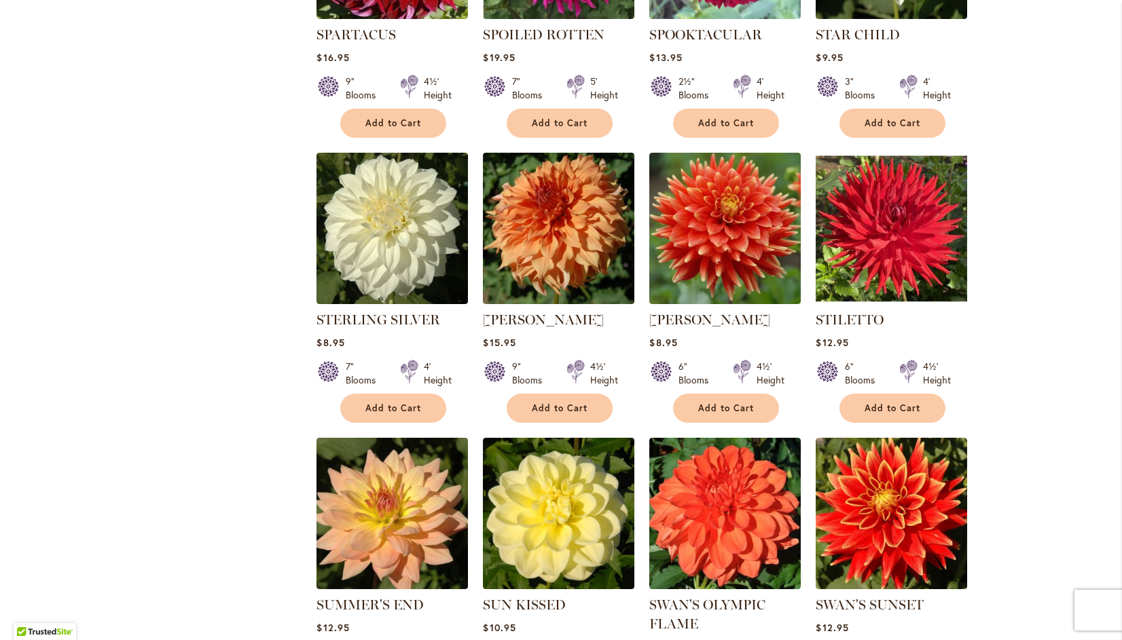
scroll to position [2795, 0]
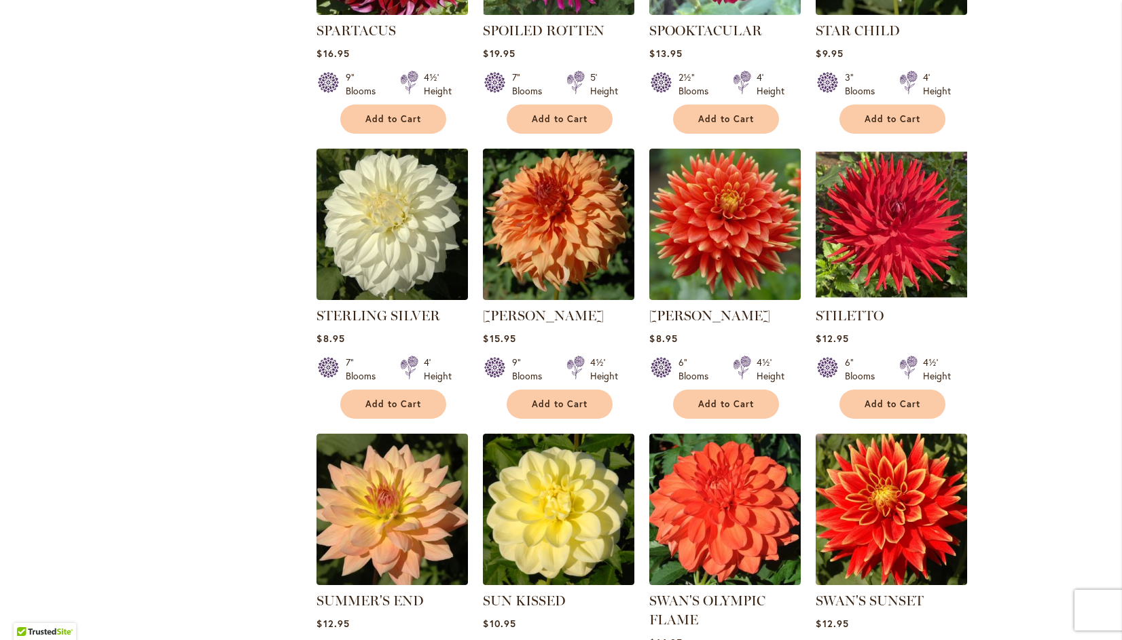
click at [1032, 481] on div "Skip to Content Gift Shop & Office Open - [DATE]-[DATE] 9-4:30pm / Gift Shop Op…" at bounding box center [561, 69] width 1122 height 5648
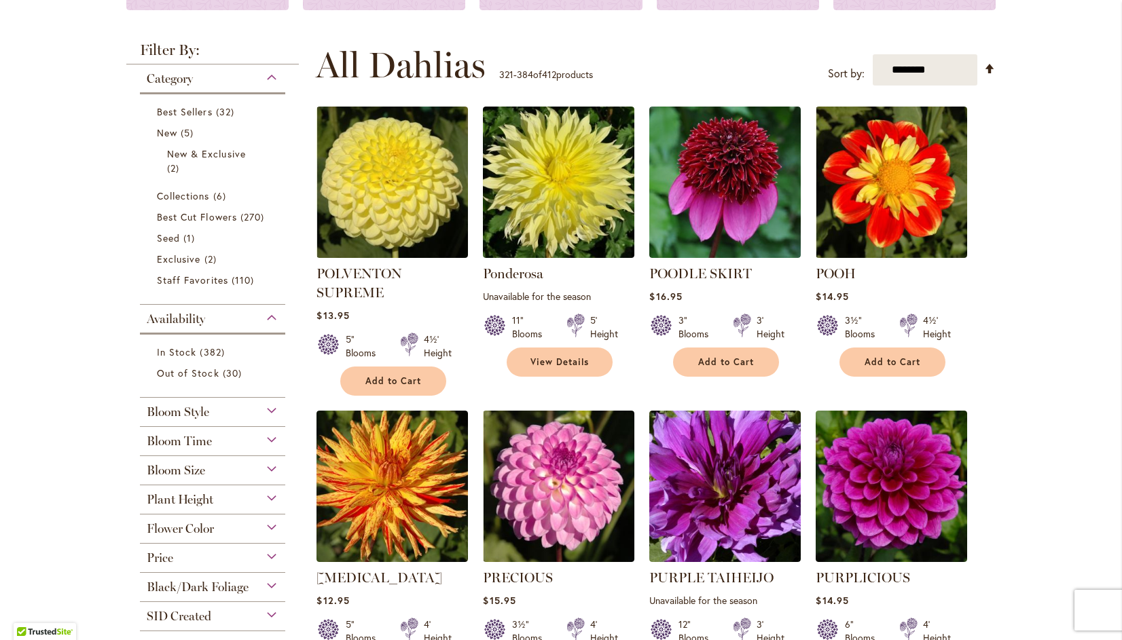
scroll to position [243, 0]
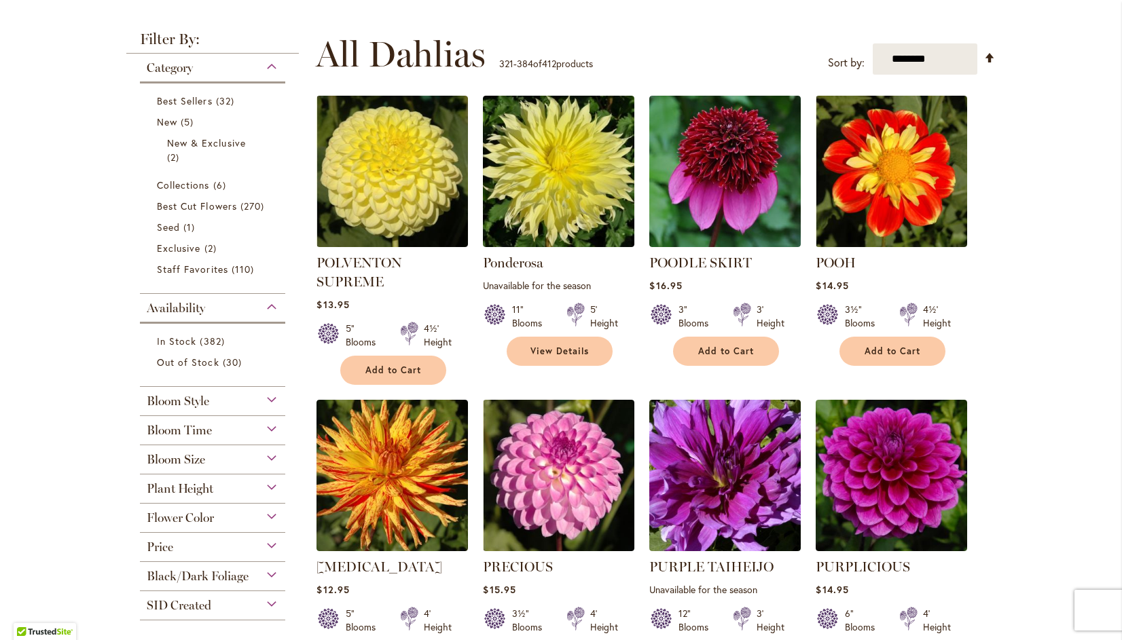
click at [266, 512] on div "Flower Color" at bounding box center [212, 515] width 145 height 22
click at [147, 543] on div "White/Cream" at bounding box center [158, 550] width 22 height 14
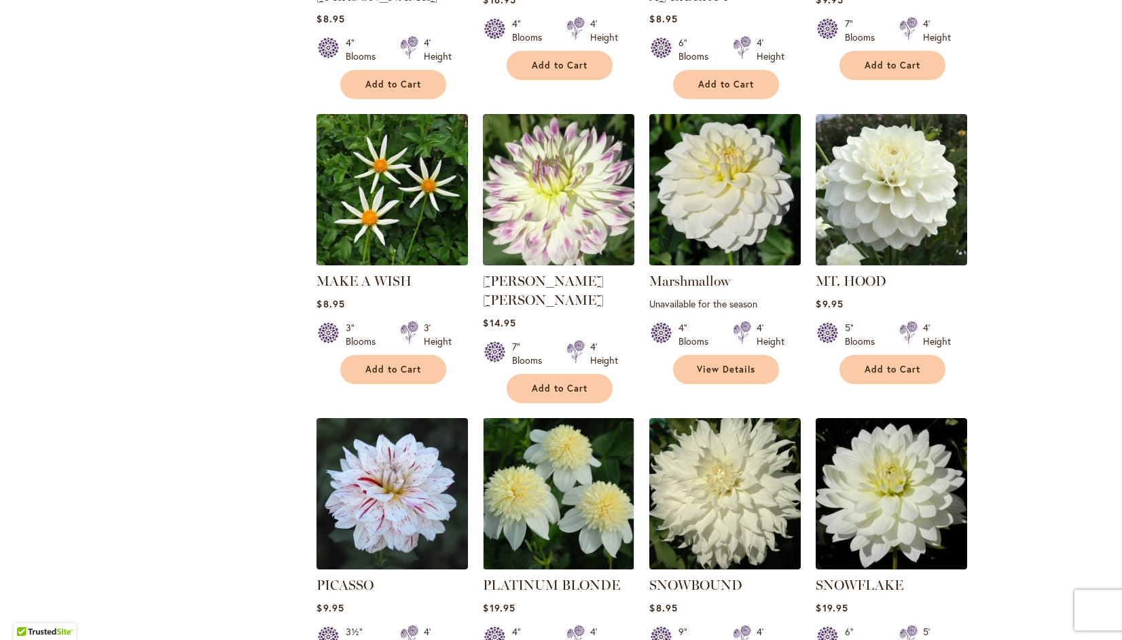
scroll to position [1379, 0]
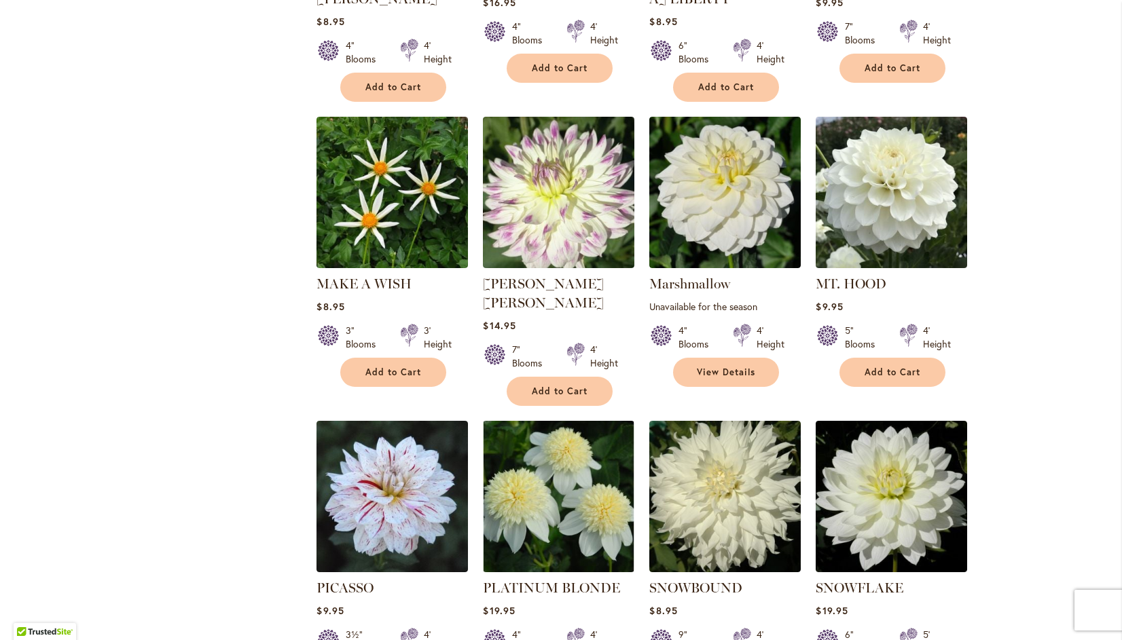
click at [1035, 174] on div "Skip to Content Gift Shop & Office Open - Monday-Friday 9-4:30pm / Gift Shop Op…" at bounding box center [561, 466] width 1122 height 3610
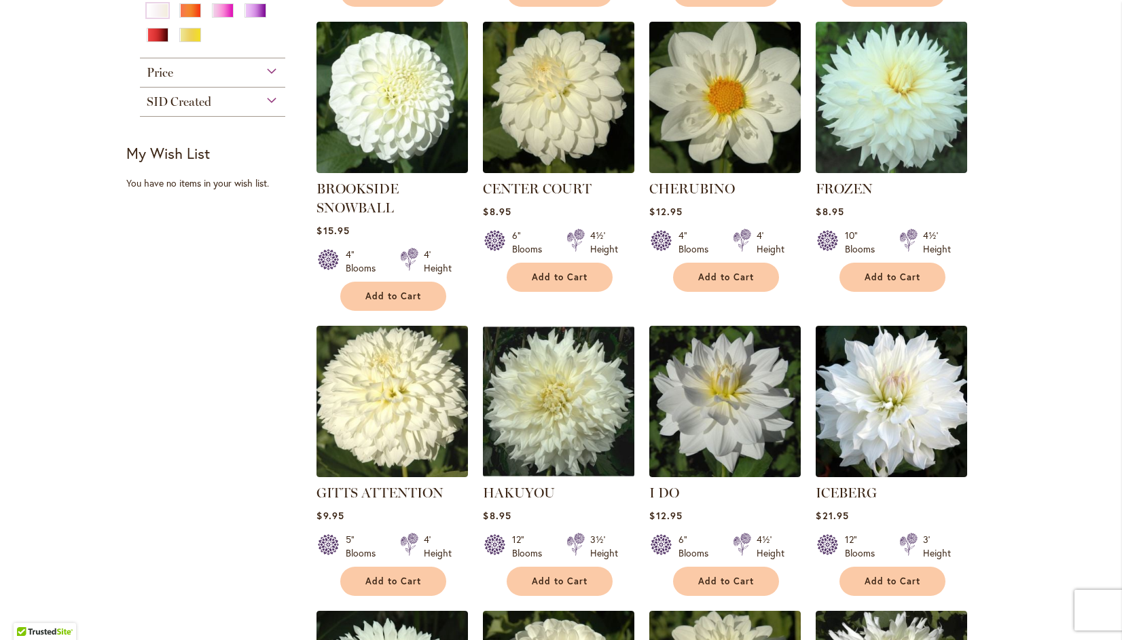
scroll to position [581, 0]
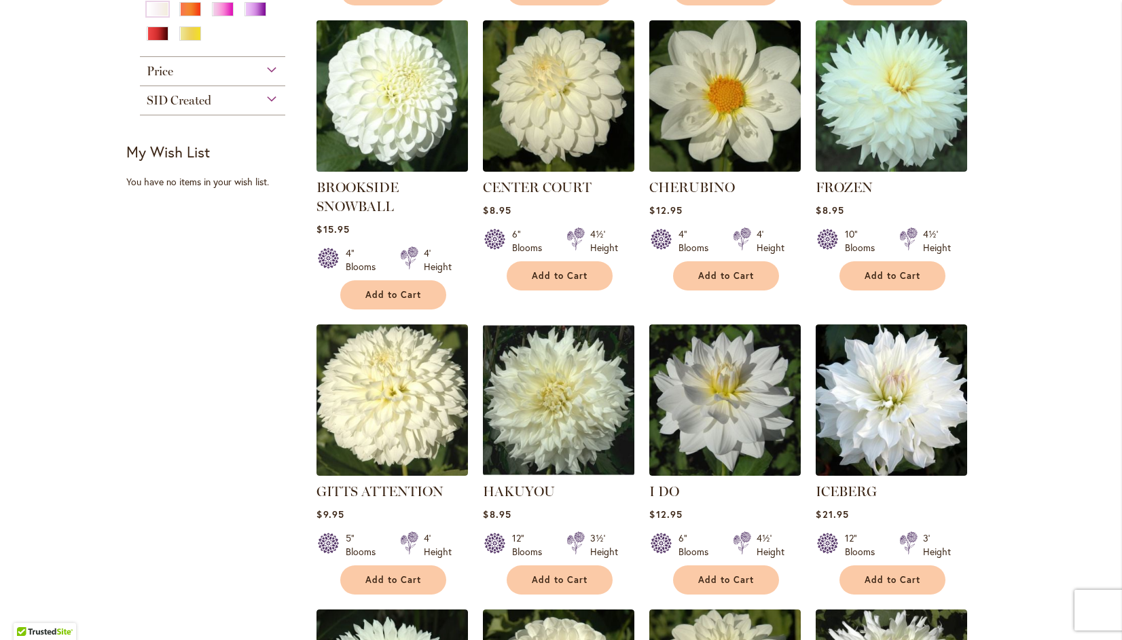
click at [379, 73] on img at bounding box center [392, 95] width 159 height 159
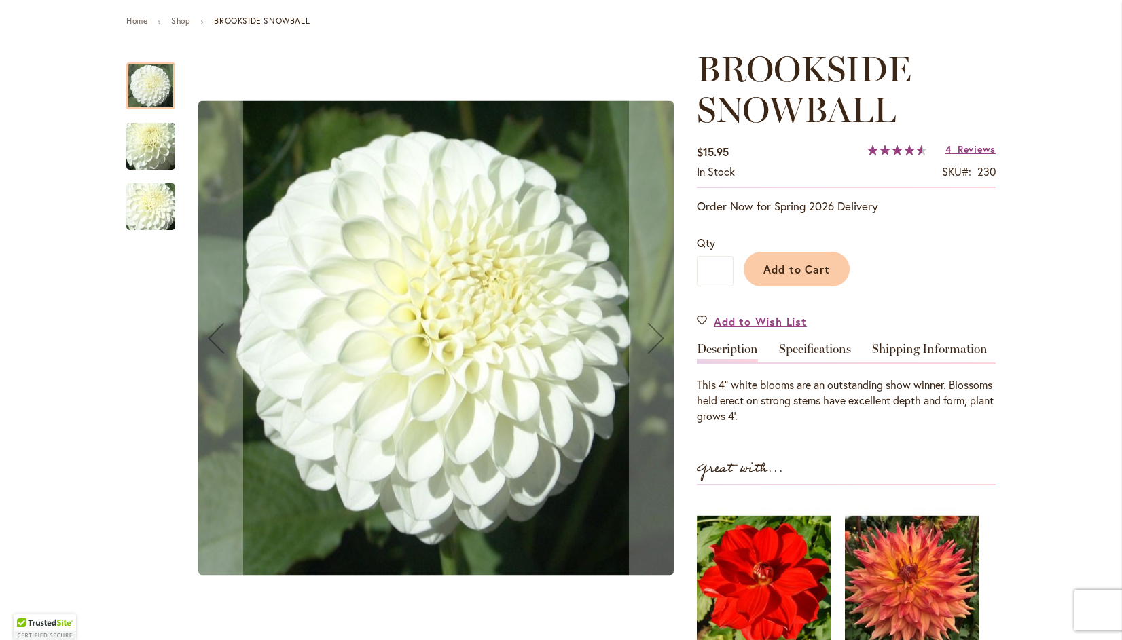
scroll to position [158, 0]
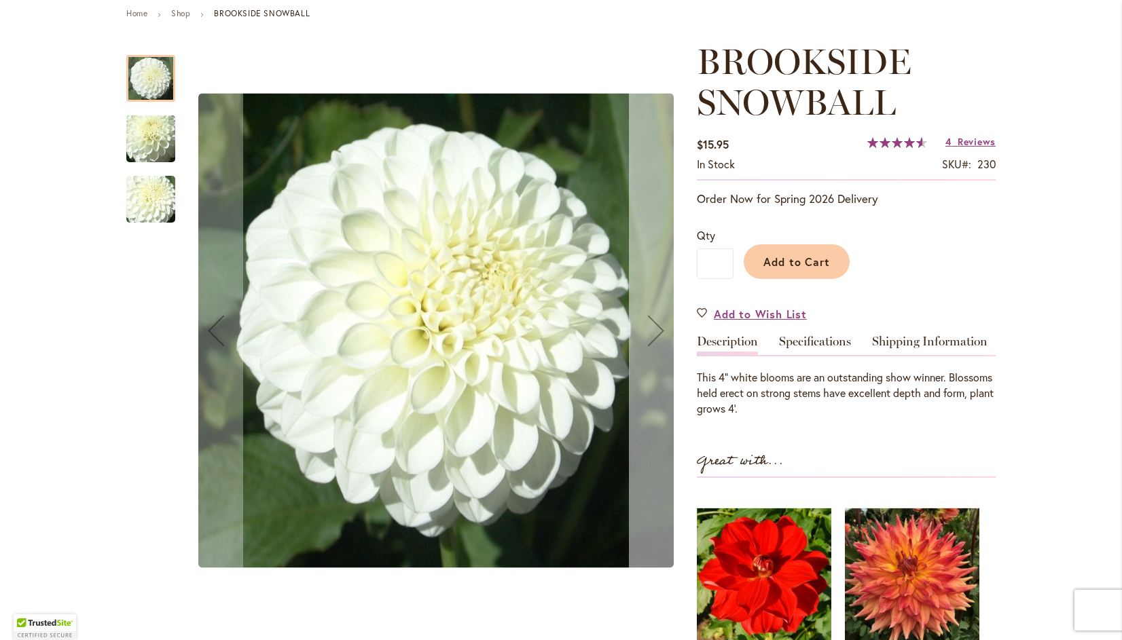
click at [640, 336] on div "Next" at bounding box center [656, 331] width 54 height 54
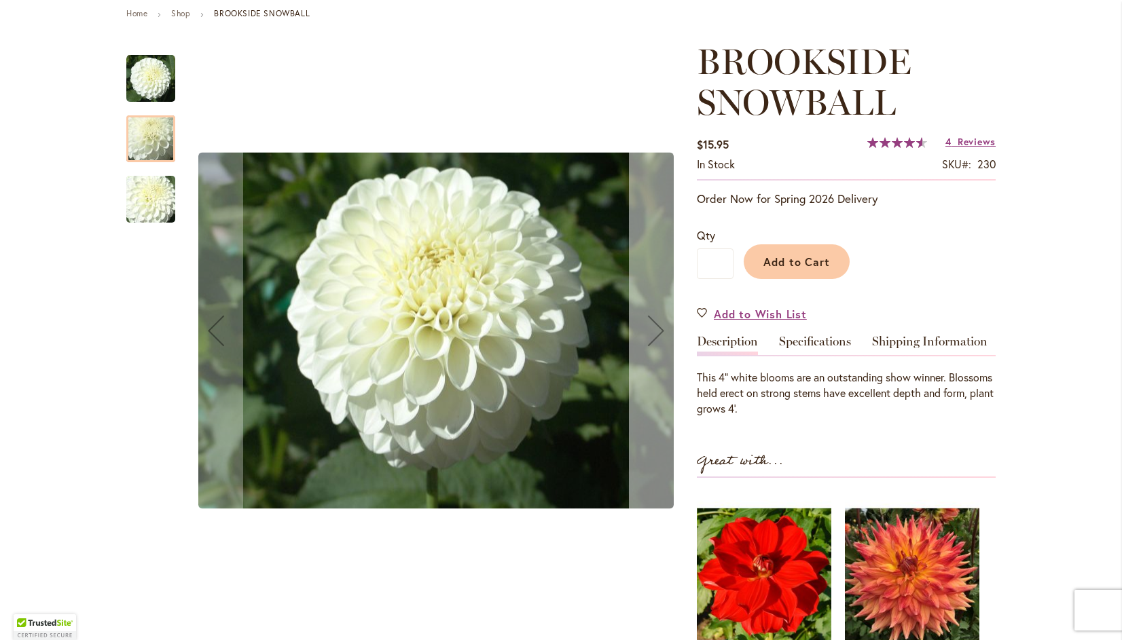
click at [653, 331] on div "Next" at bounding box center [656, 331] width 54 height 54
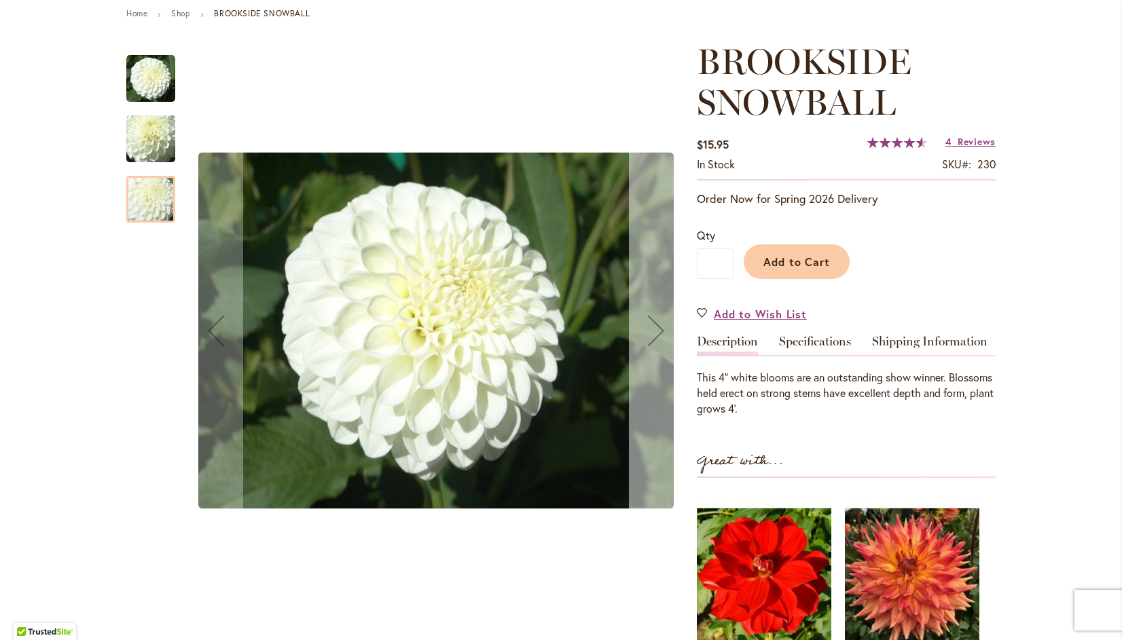
click at [655, 321] on div "Next" at bounding box center [656, 331] width 54 height 54
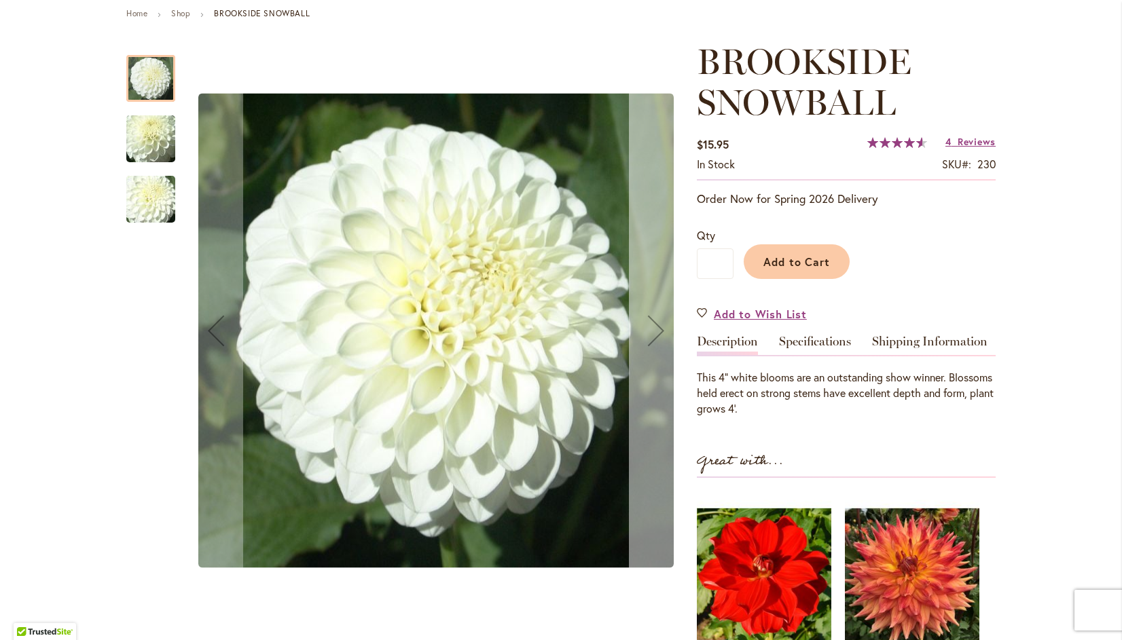
click at [651, 327] on div "Next" at bounding box center [656, 331] width 54 height 54
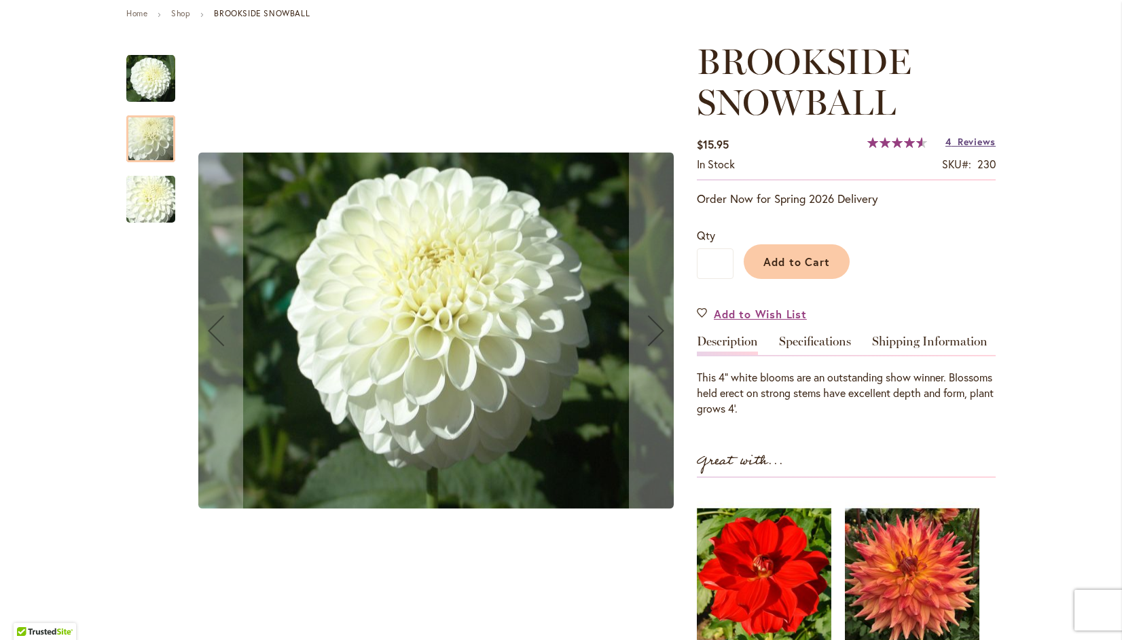
click at [987, 141] on span "Reviews" at bounding box center [977, 141] width 38 height 13
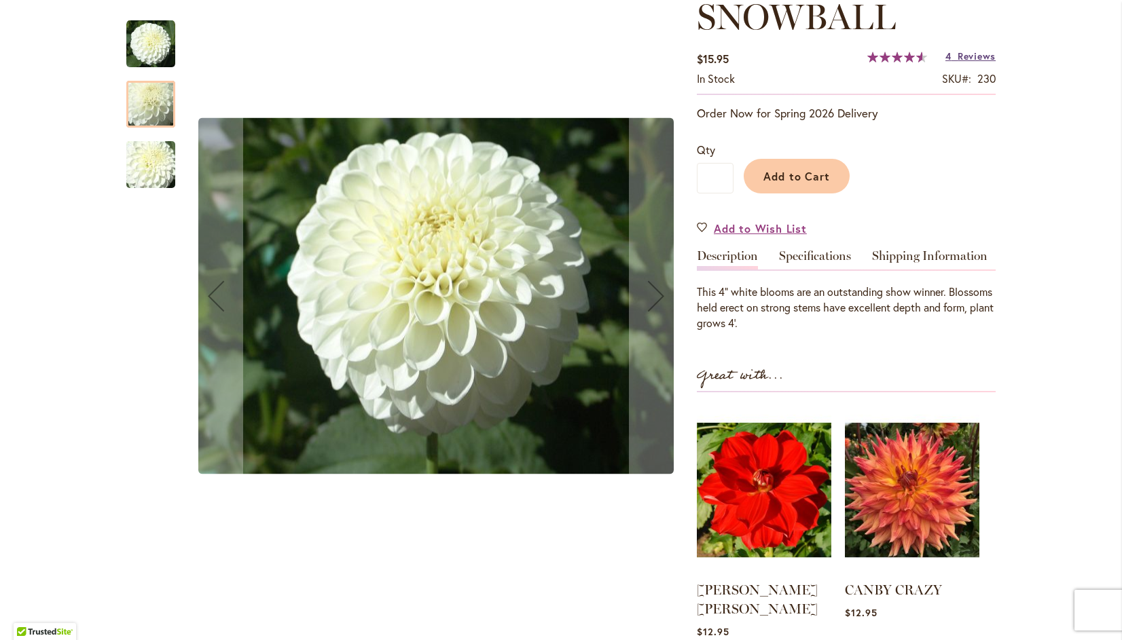
scroll to position [242, 0]
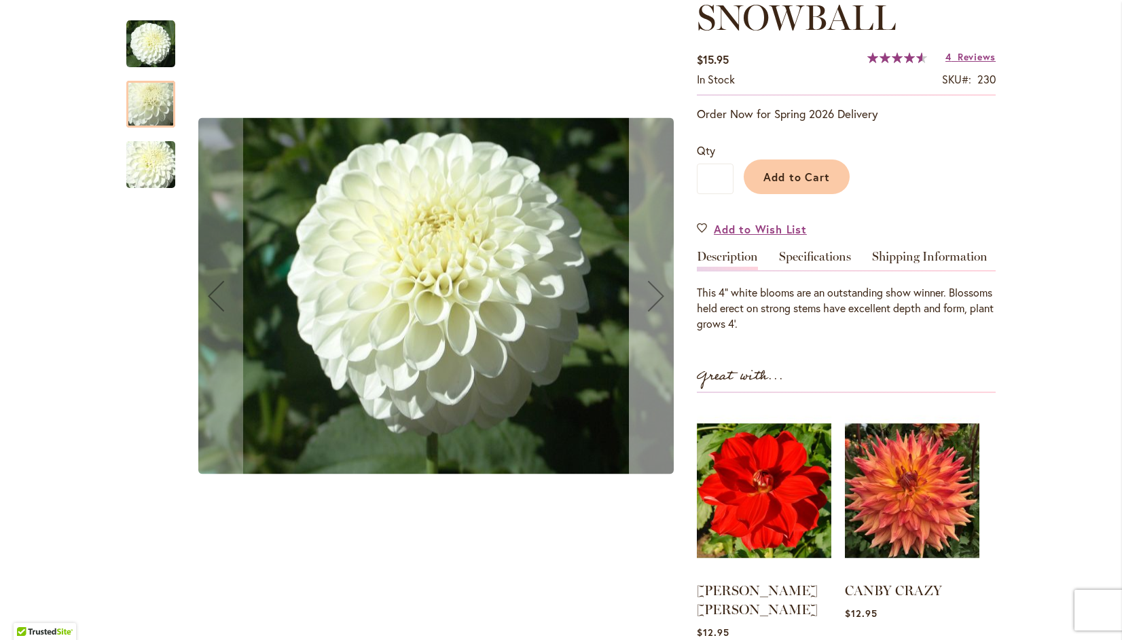
click at [655, 299] on div "Next" at bounding box center [656, 296] width 54 height 54
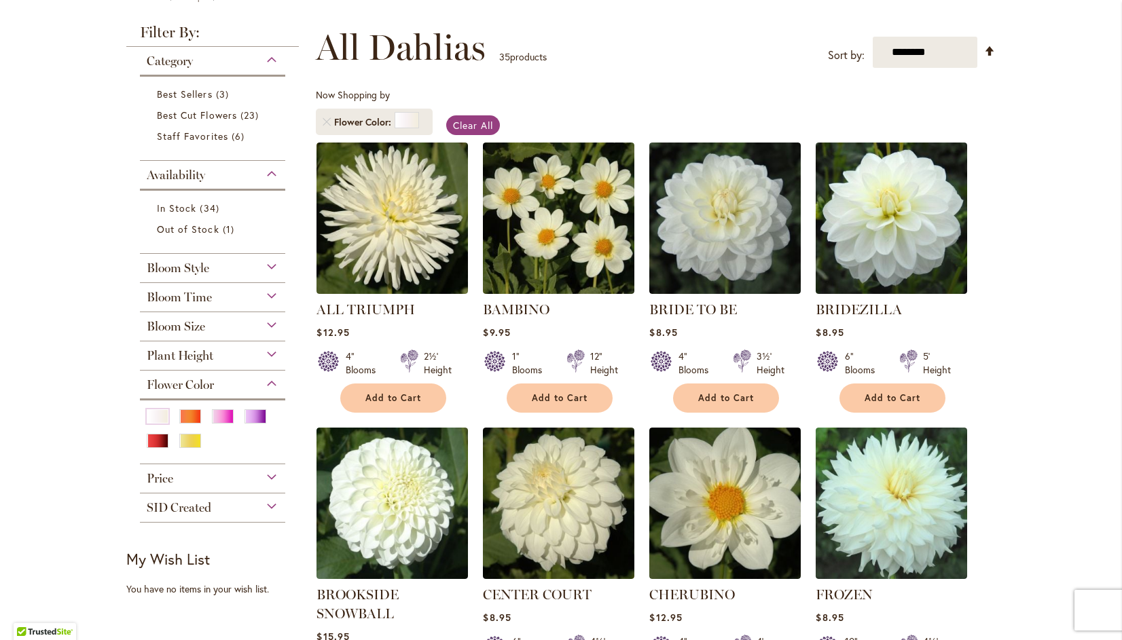
scroll to position [177, 0]
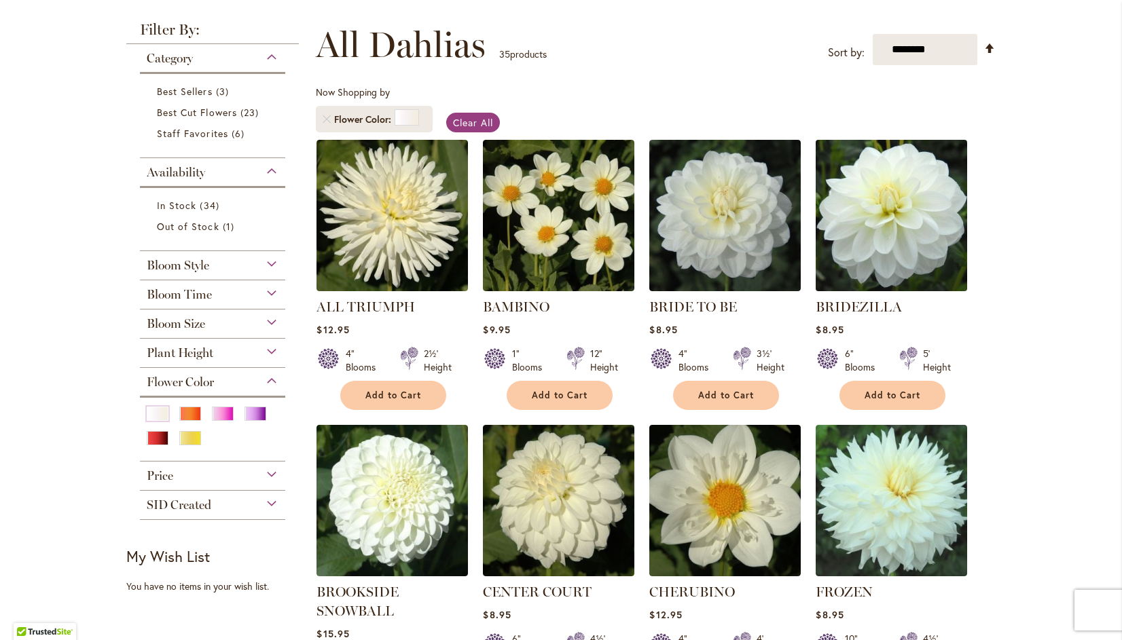
click at [909, 195] on img at bounding box center [891, 215] width 159 height 159
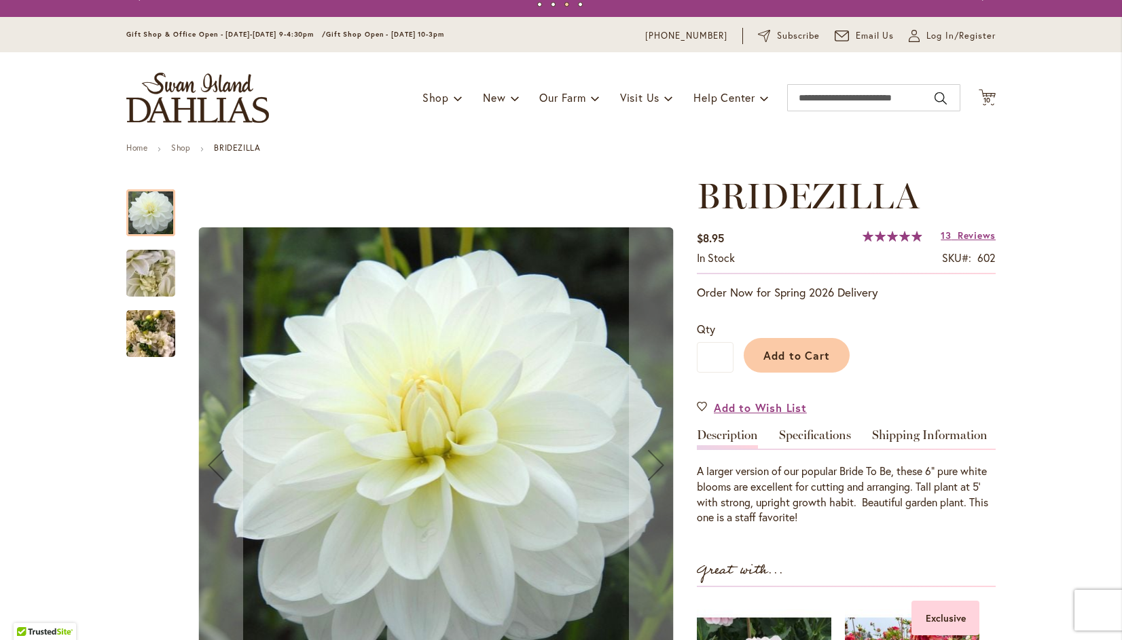
scroll to position [17, 0]
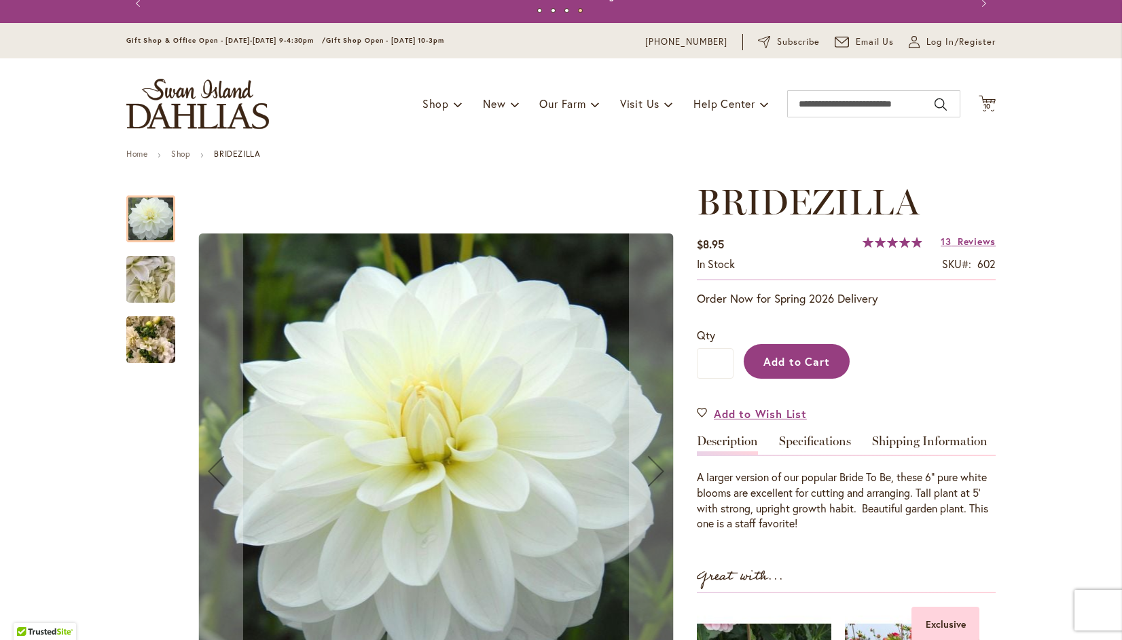
click at [807, 357] on span "Add to Cart" at bounding box center [796, 362] width 67 height 14
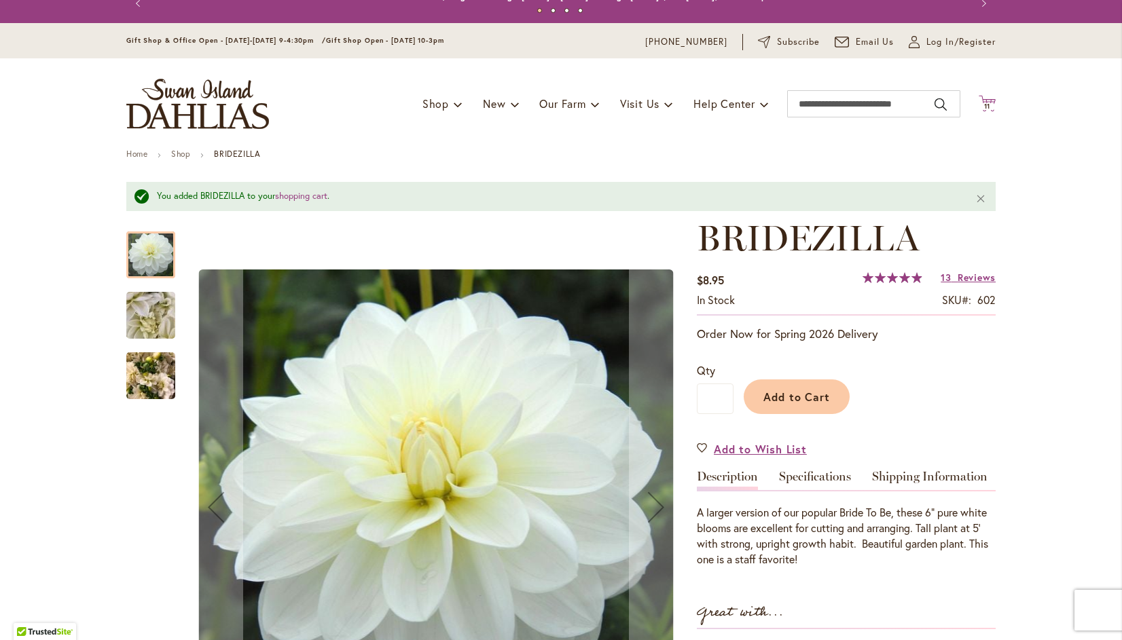
click at [984, 106] on span "11" at bounding box center [987, 106] width 7 height 9
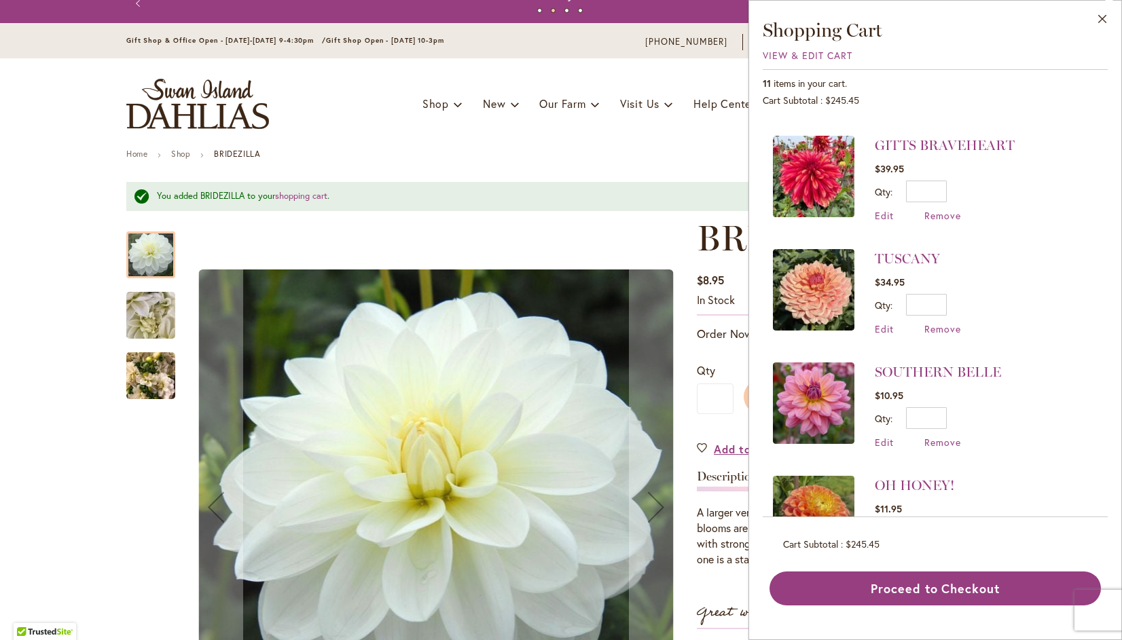
scroll to position [0, 0]
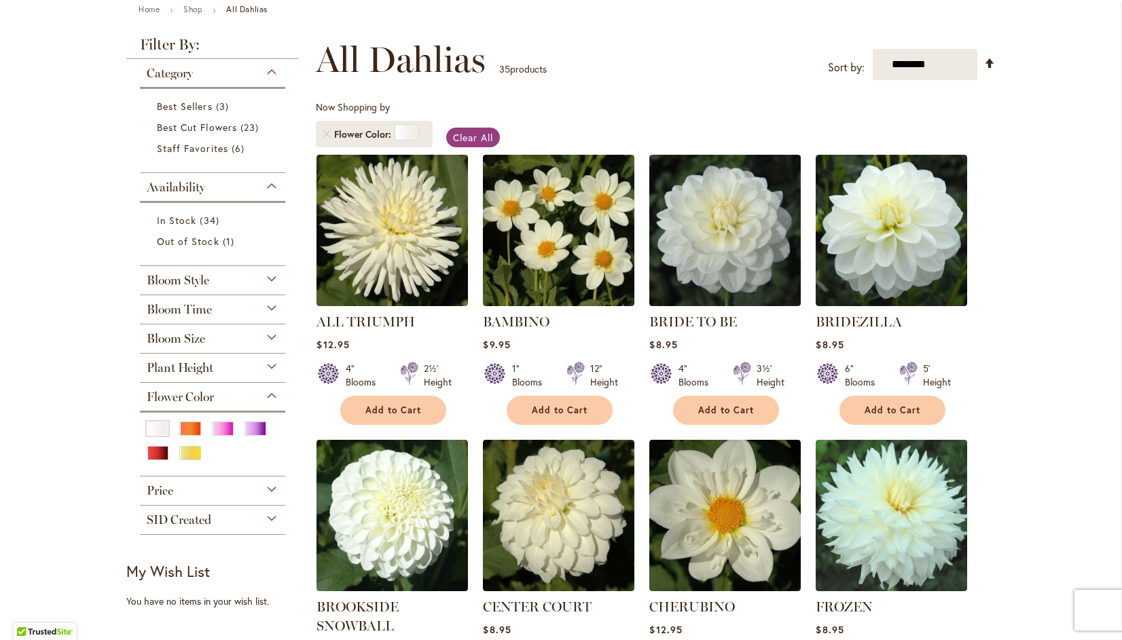
scroll to position [160, 0]
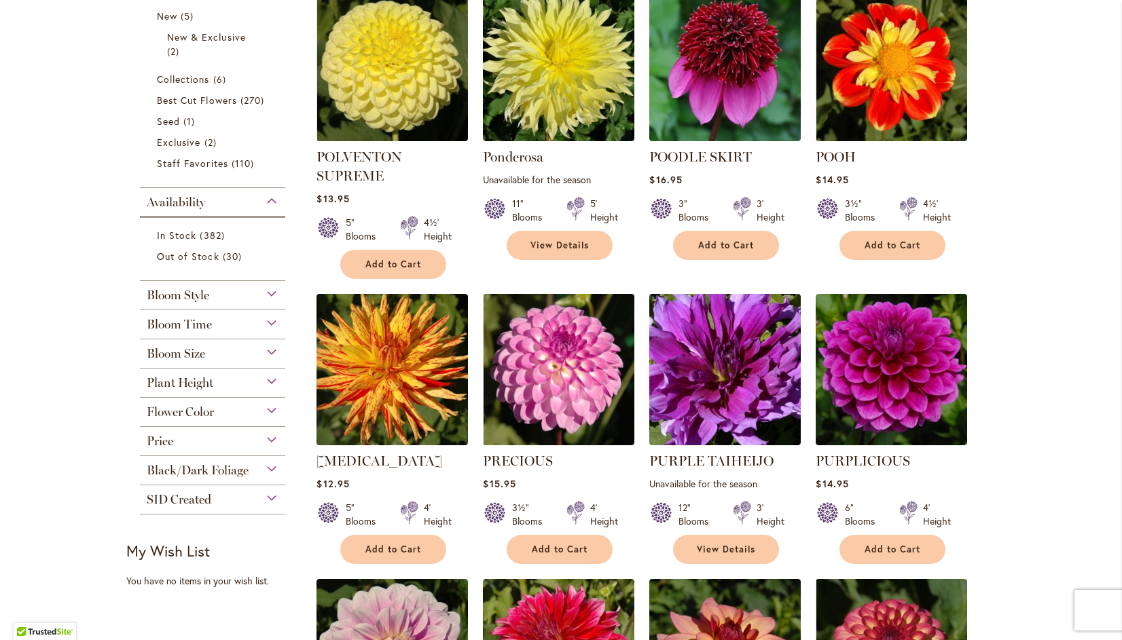
scroll to position [353, 0]
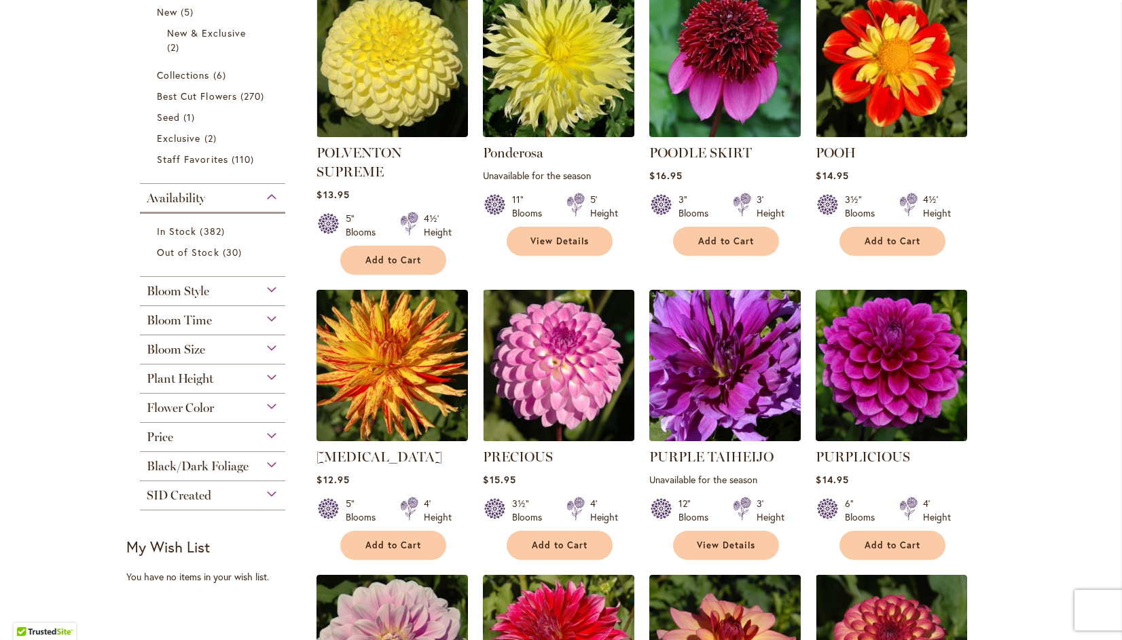
click at [270, 403] on div "Flower Color" at bounding box center [212, 405] width 145 height 22
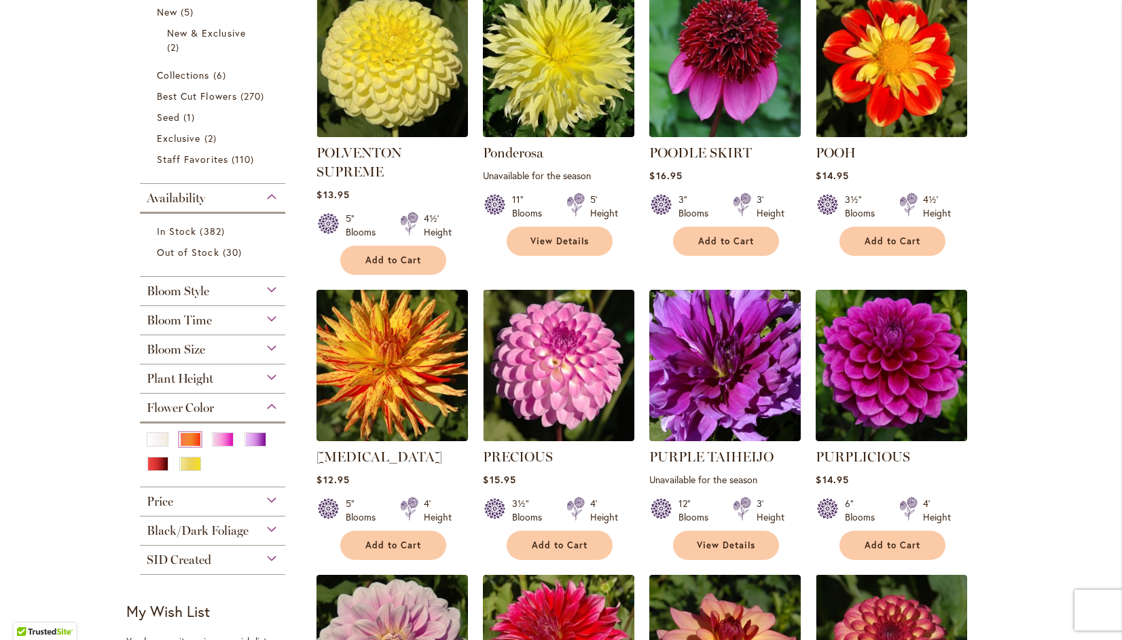
click at [185, 433] on div "Orange/Peach" at bounding box center [190, 440] width 22 height 14
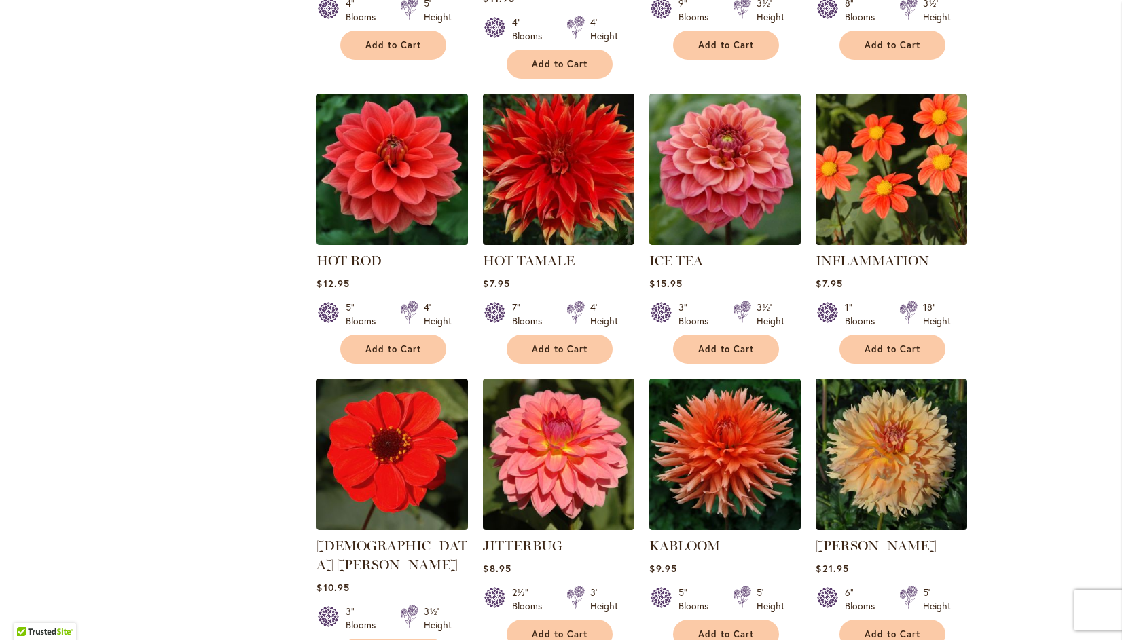
scroll to position [4369, 0]
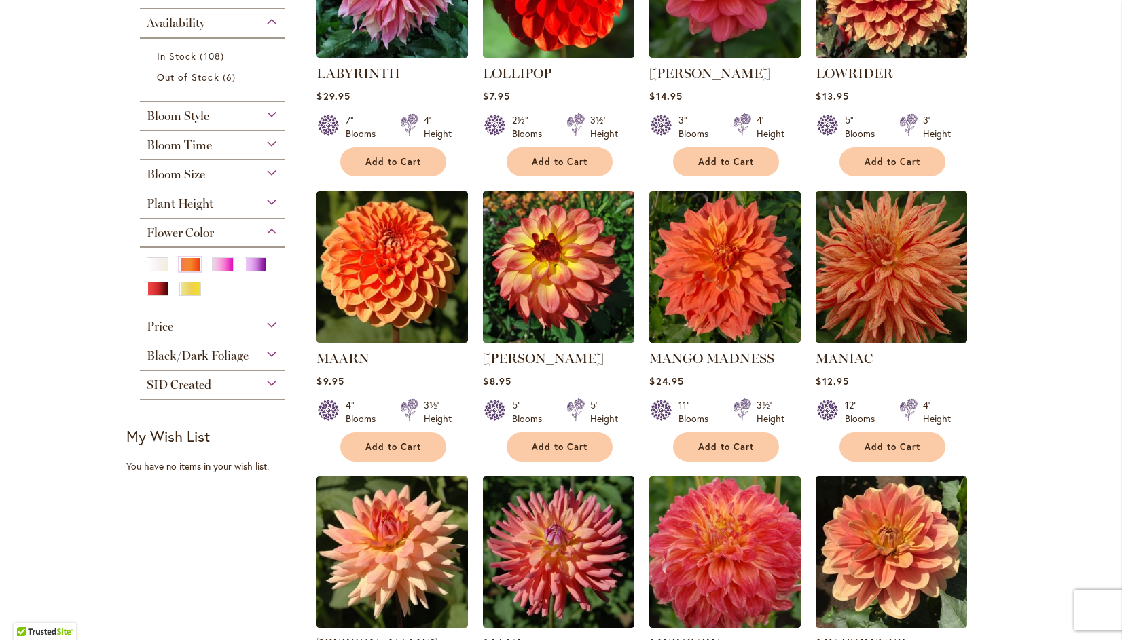
scroll to position [411, 0]
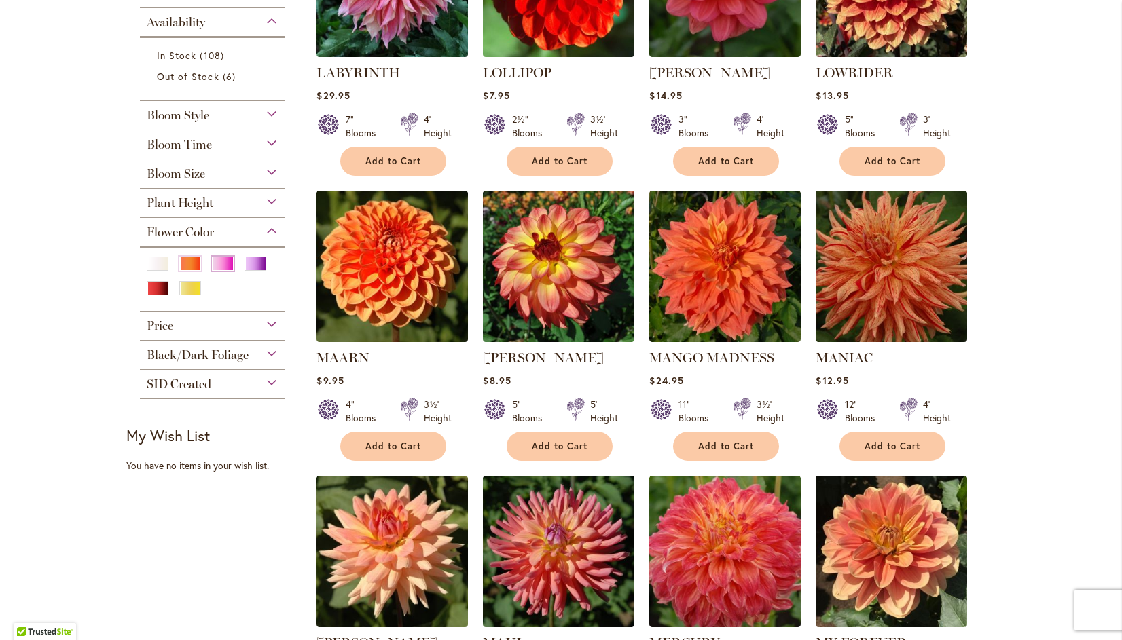
click at [217, 257] on div "Pink" at bounding box center [223, 264] width 22 height 14
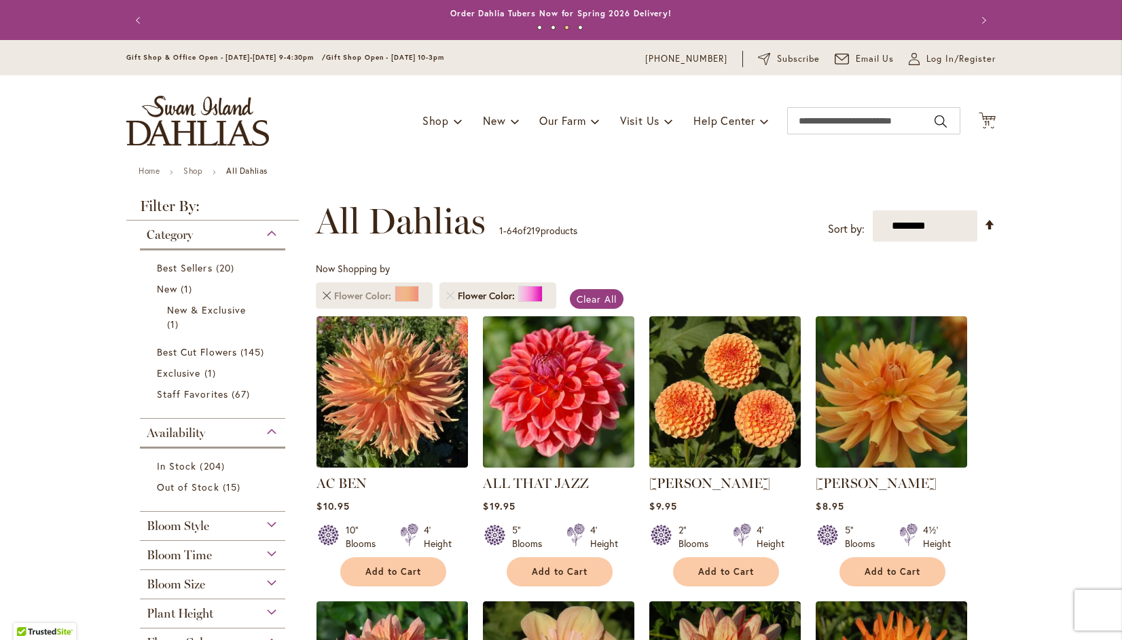
click at [323, 295] on link "Remove Flower Color Orange/Peach" at bounding box center [327, 296] width 8 height 8
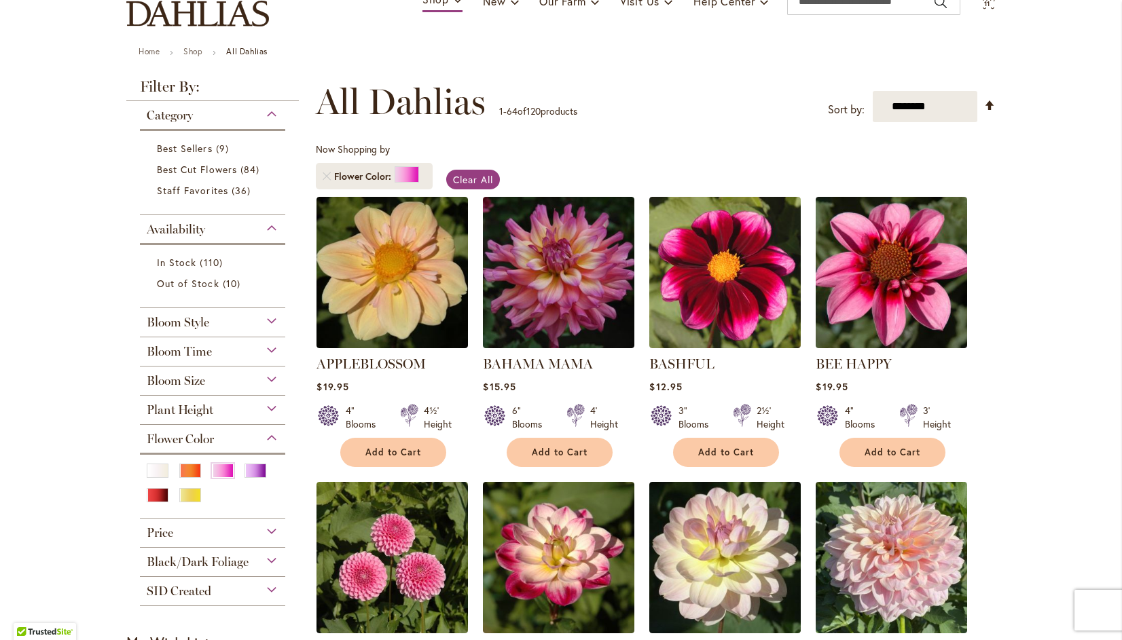
scroll to position [124, 0]
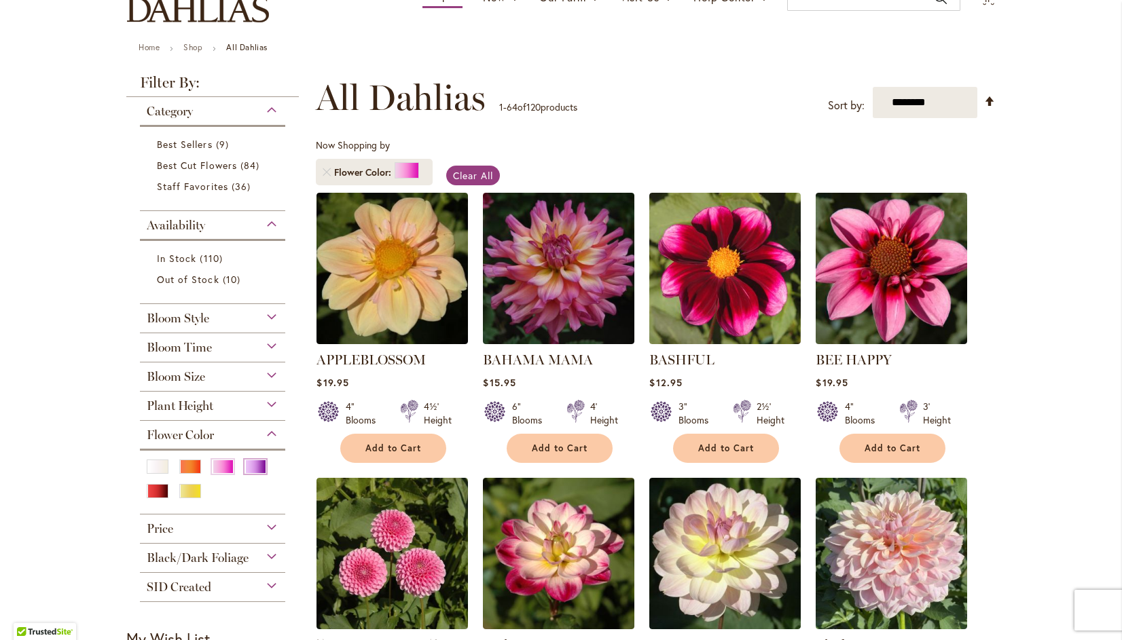
click at [247, 469] on div "Purple" at bounding box center [255, 467] width 22 height 14
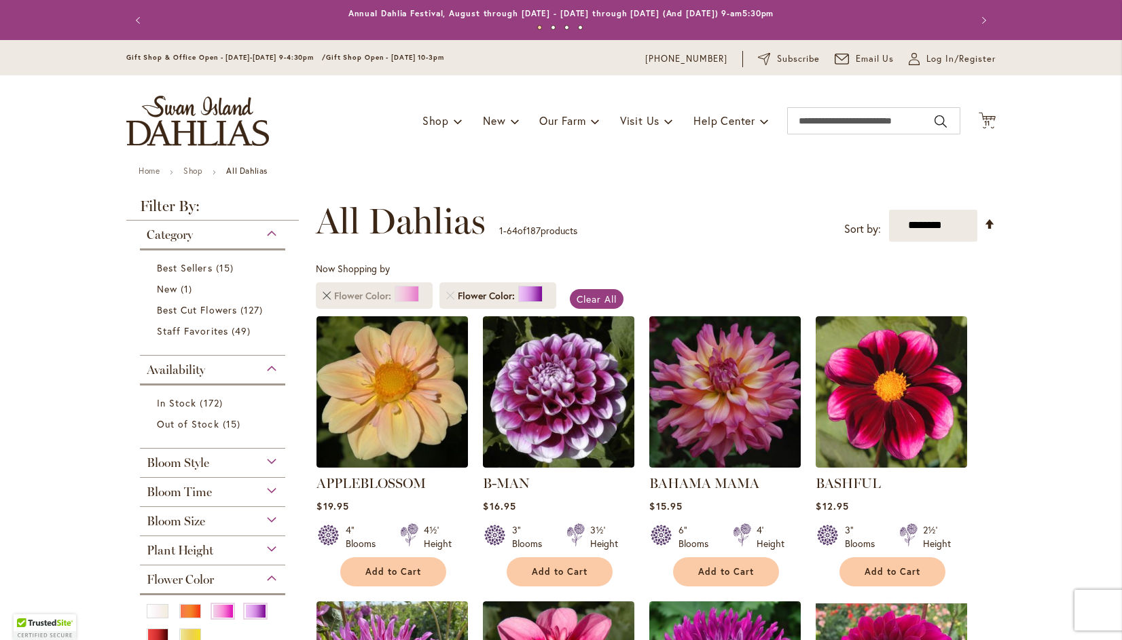
click at [323, 295] on link "Remove Flower Color Pink" at bounding box center [327, 296] width 8 height 8
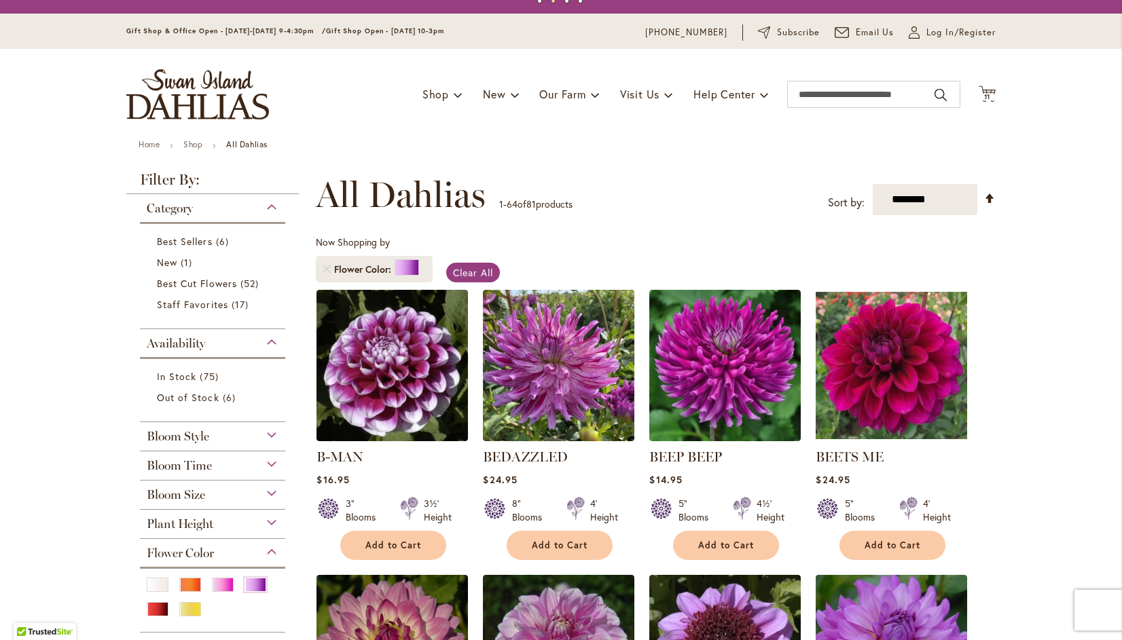
scroll to position [24, 0]
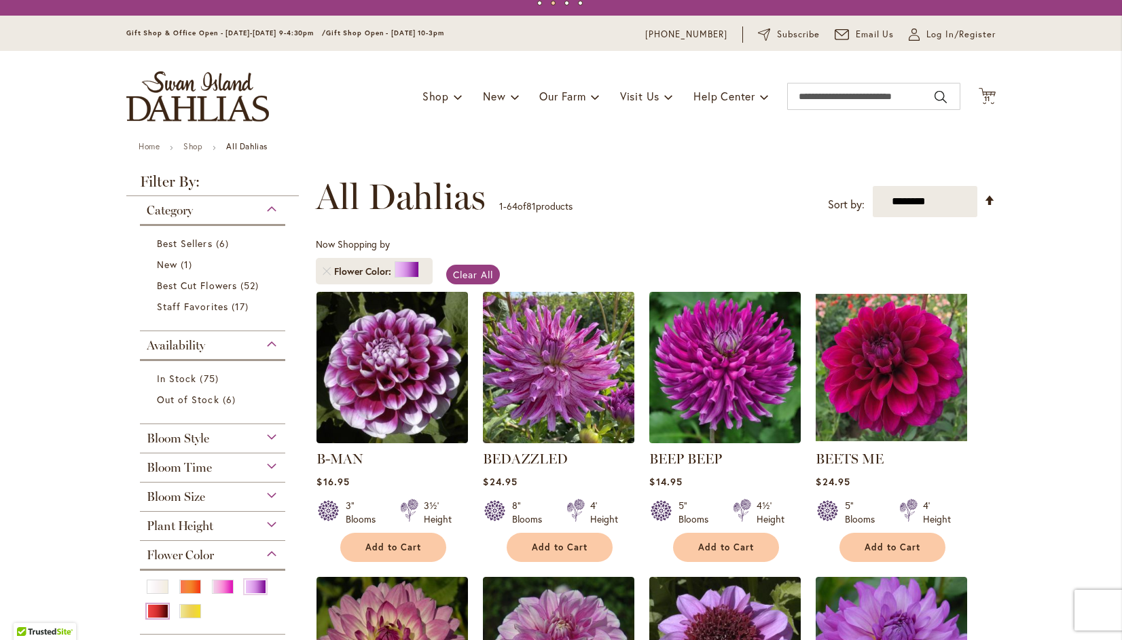
click at [150, 606] on div "Red" at bounding box center [158, 611] width 22 height 14
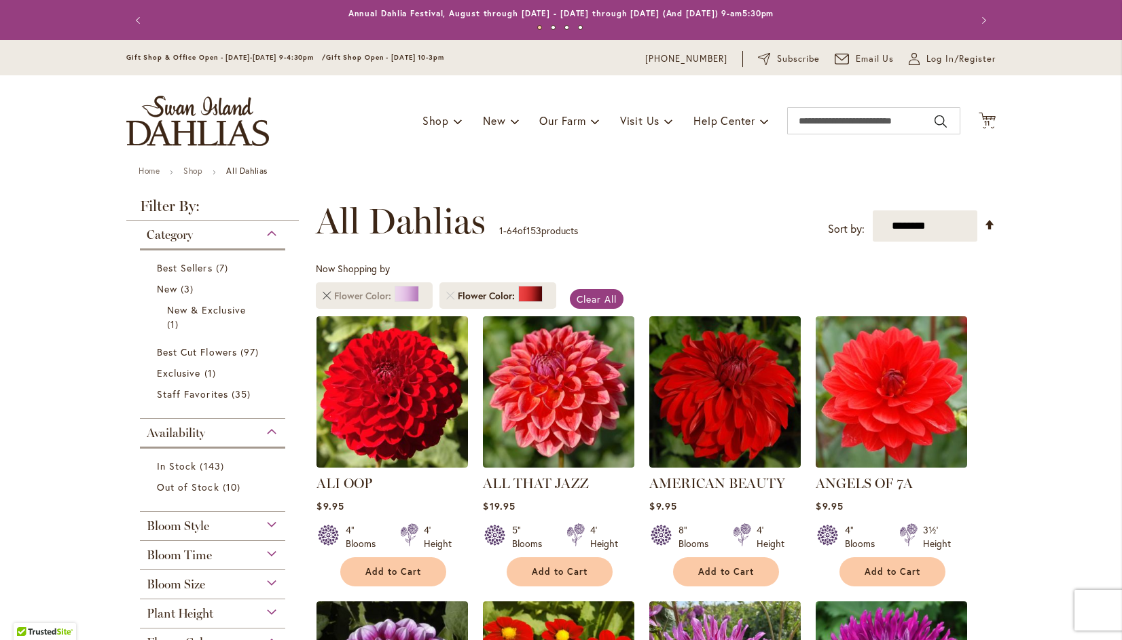
click at [323, 295] on link "Remove Flower Color Purple" at bounding box center [327, 296] width 8 height 8
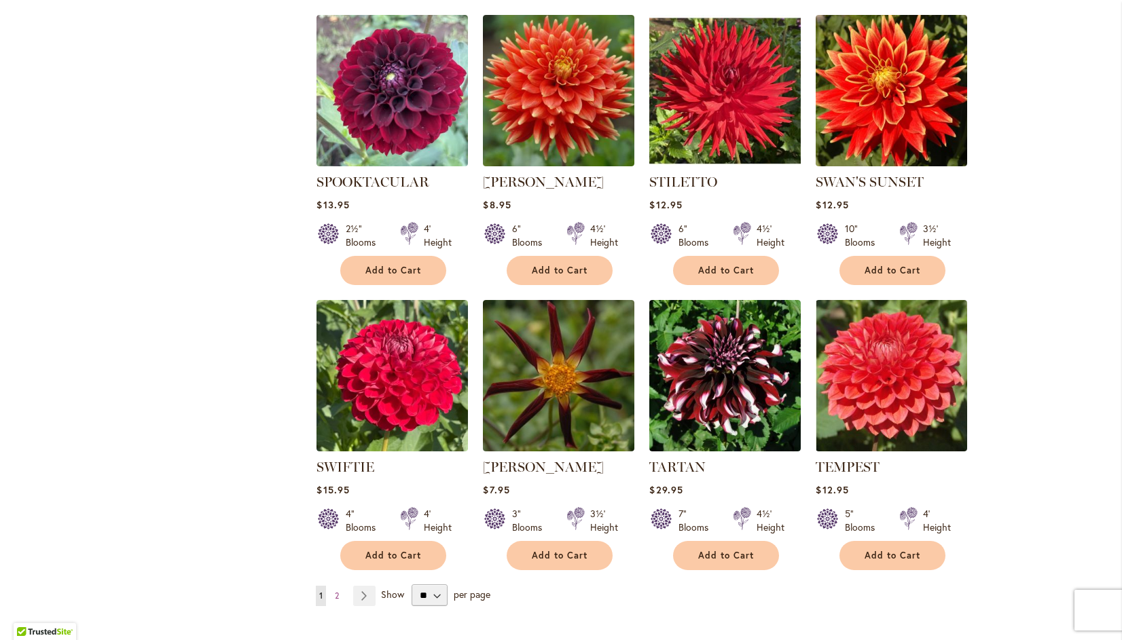
scroll to position [4427, 0]
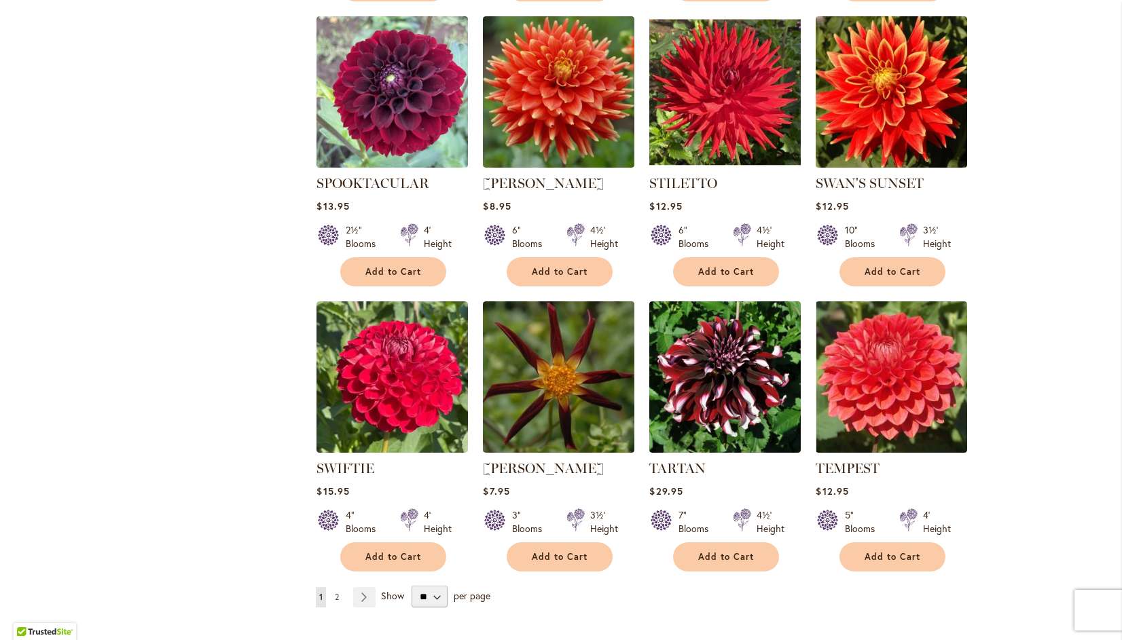
click at [335, 592] on span "2" at bounding box center [337, 597] width 4 height 10
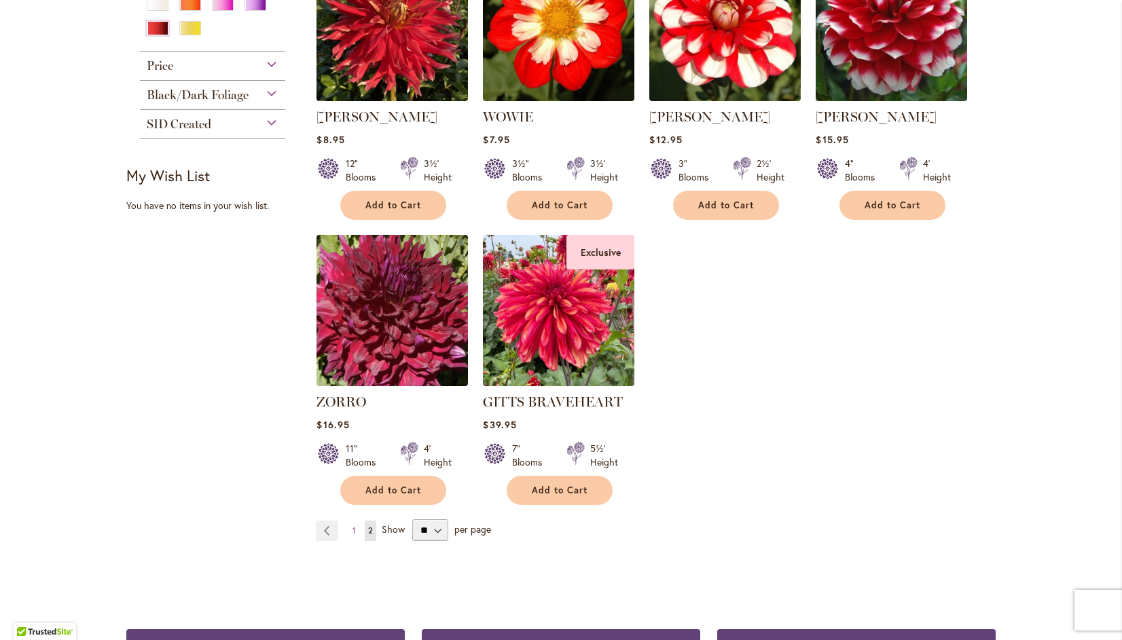
scroll to position [678, 0]
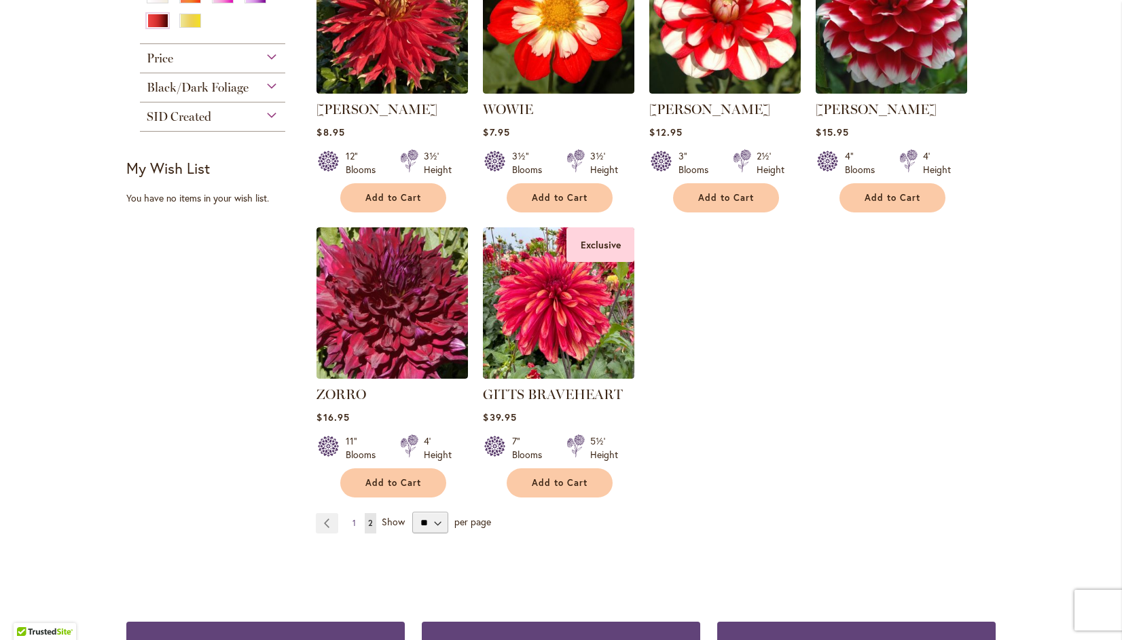
click at [352, 518] on span "1" at bounding box center [353, 523] width 3 height 10
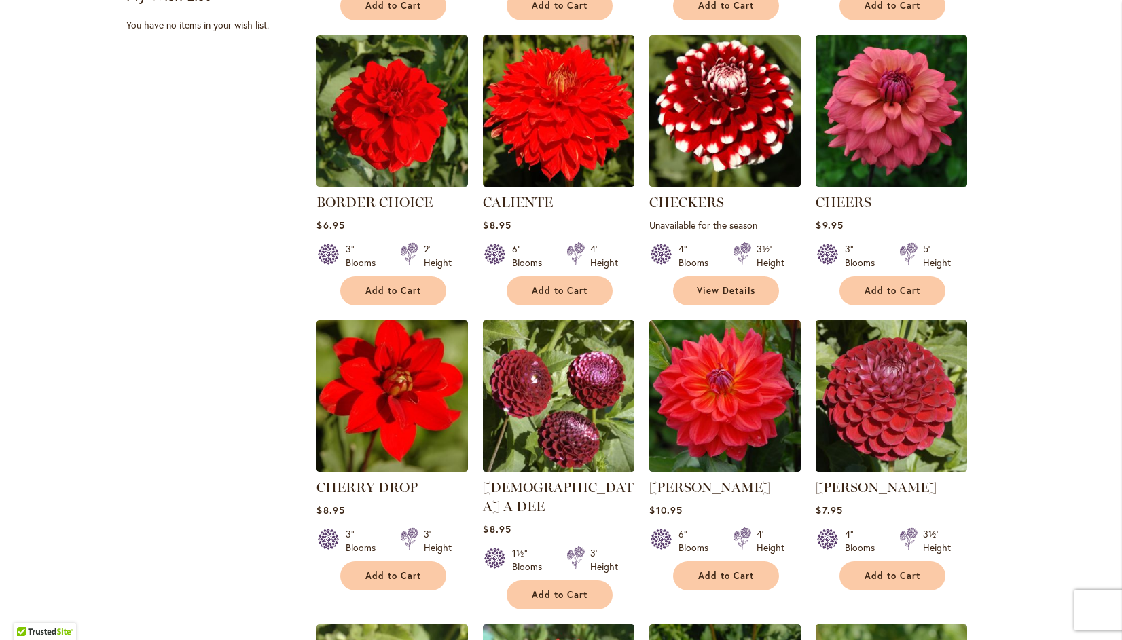
scroll to position [854, 0]
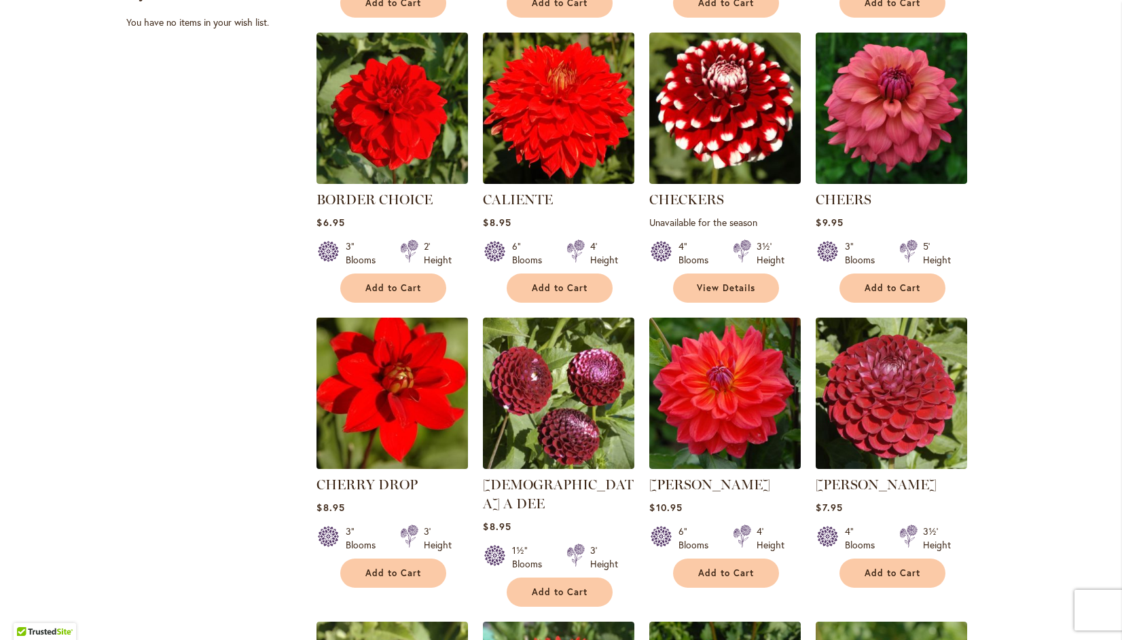
click at [398, 380] on img at bounding box center [392, 393] width 159 height 159
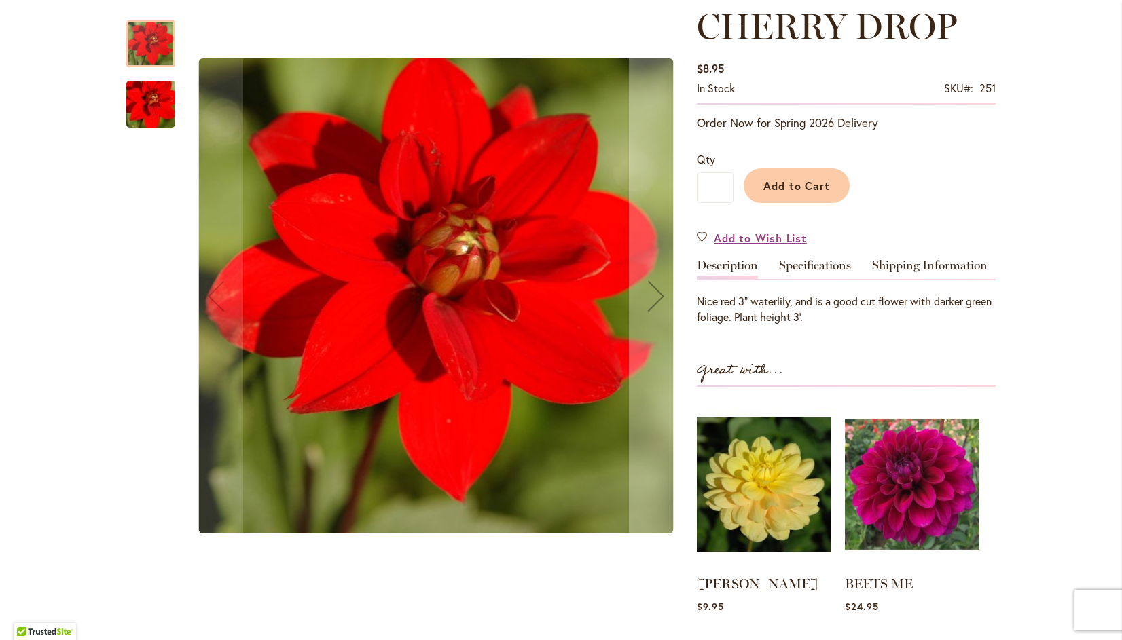
scroll to position [194, 0]
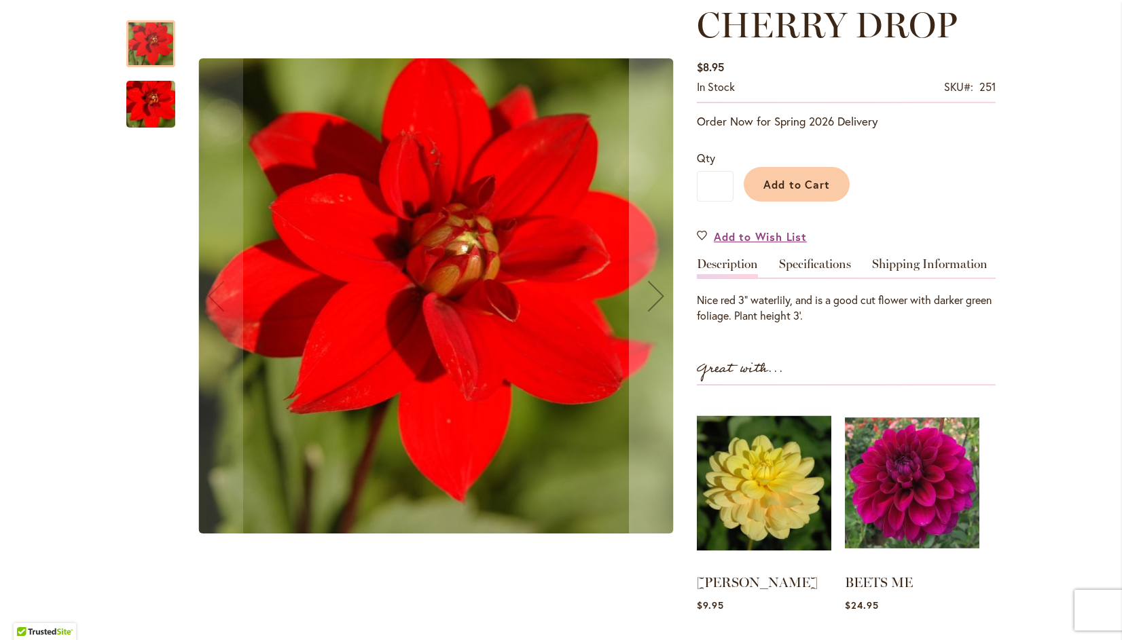
click at [649, 304] on img "CHERRY DROP" at bounding box center [436, 295] width 475 height 475
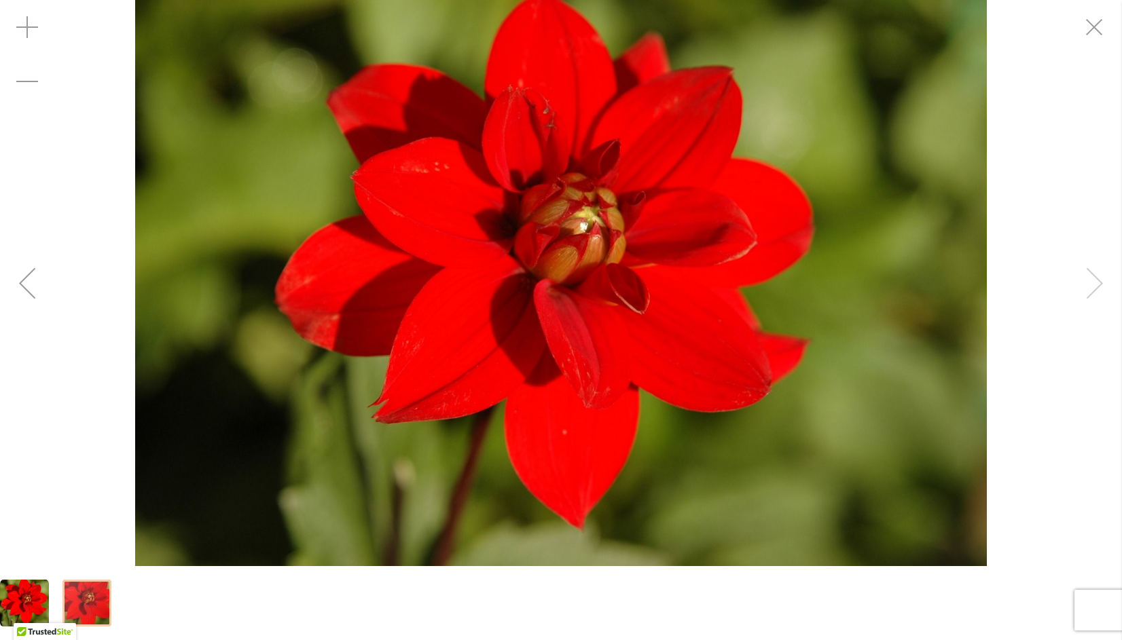
click at [1100, 285] on div "CHERRY DROP" at bounding box center [561, 283] width 1122 height 566
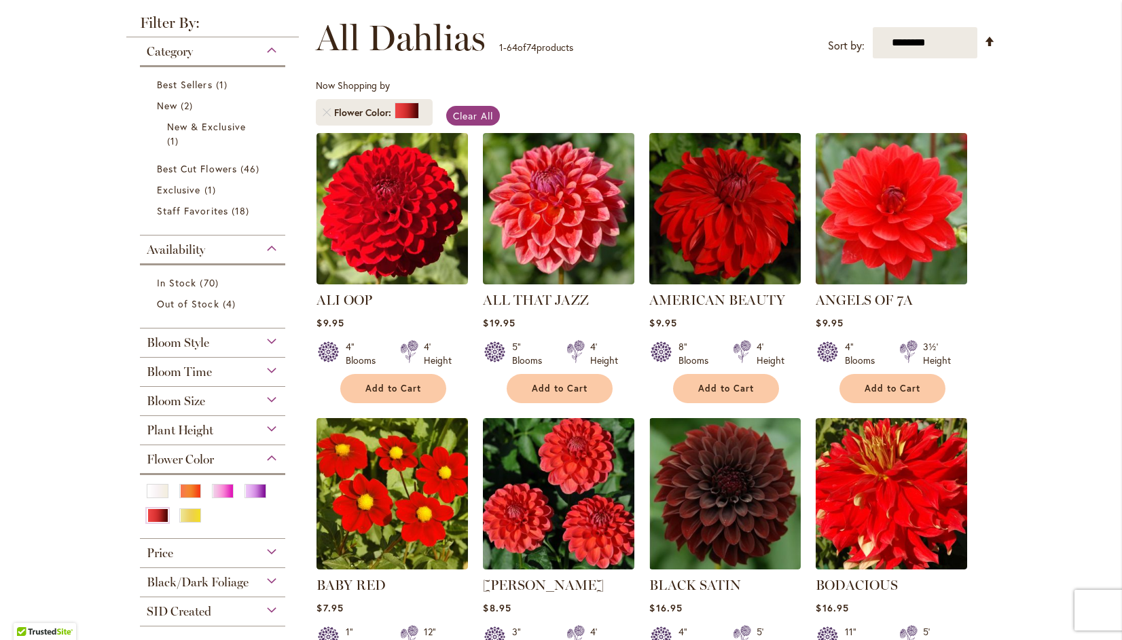
scroll to position [184, 0]
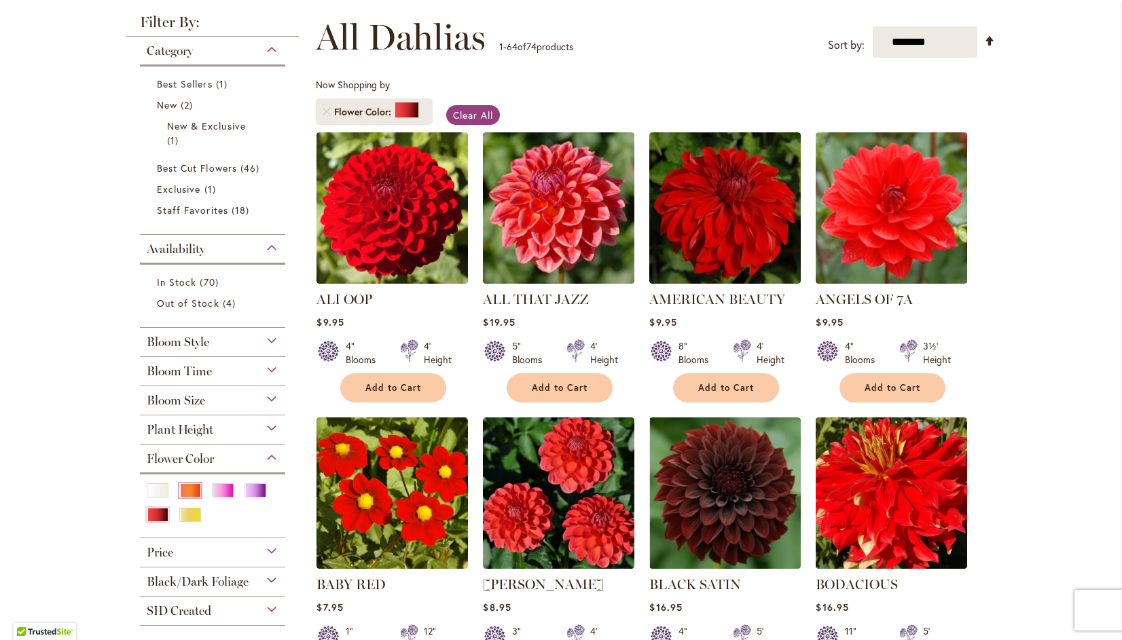
click at [183, 490] on div "Orange/Peach" at bounding box center [190, 491] width 22 height 14
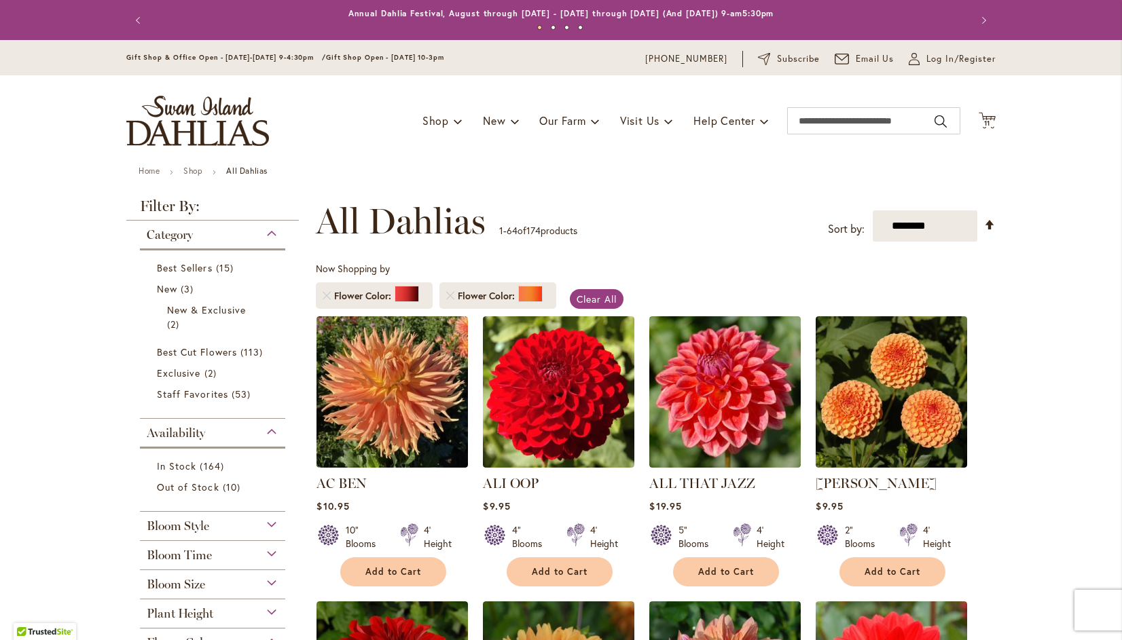
click at [323, 274] on span "Now Shopping by" at bounding box center [353, 268] width 74 height 13
click at [323, 295] on link "Remove Flower Color Red" at bounding box center [327, 296] width 8 height 8
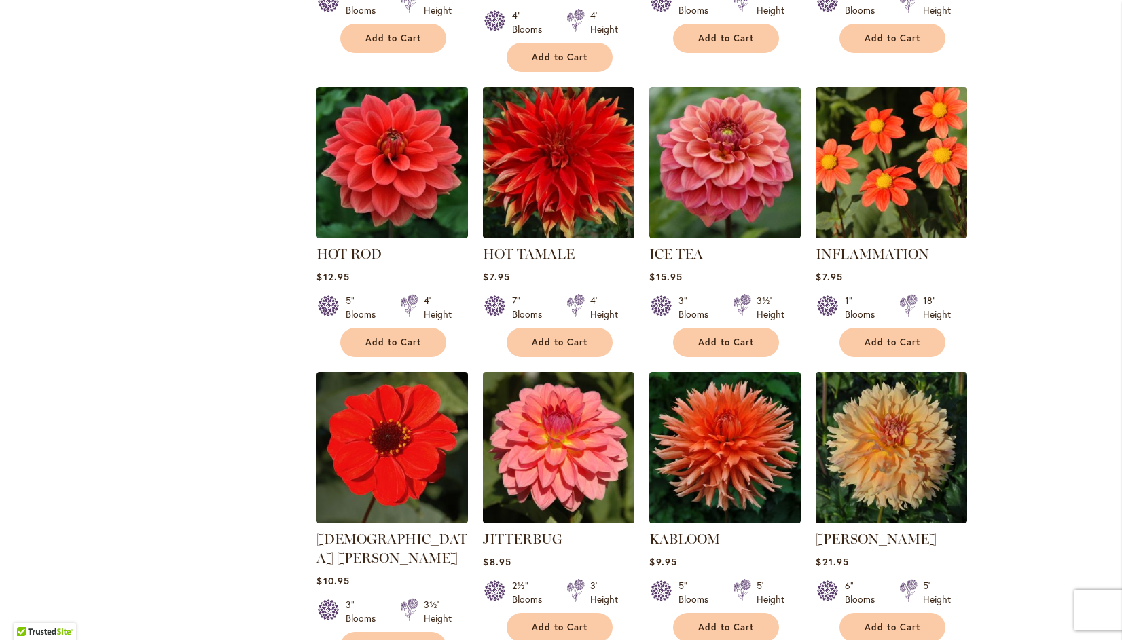
scroll to position [4378, 0]
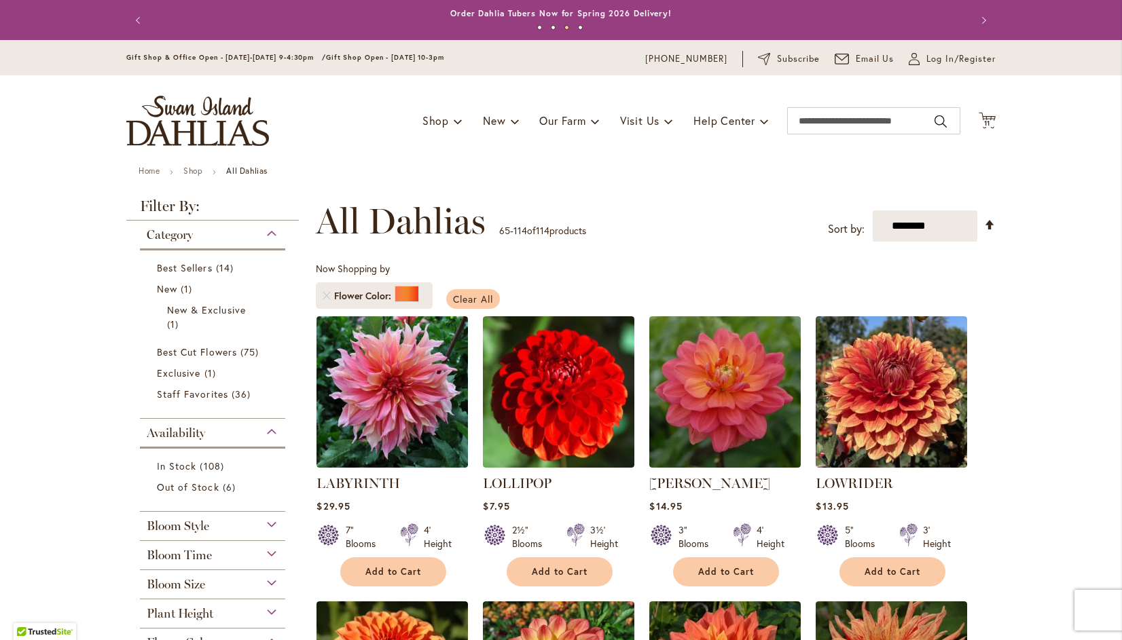
click at [471, 295] on span "Clear All" at bounding box center [473, 299] width 40 height 13
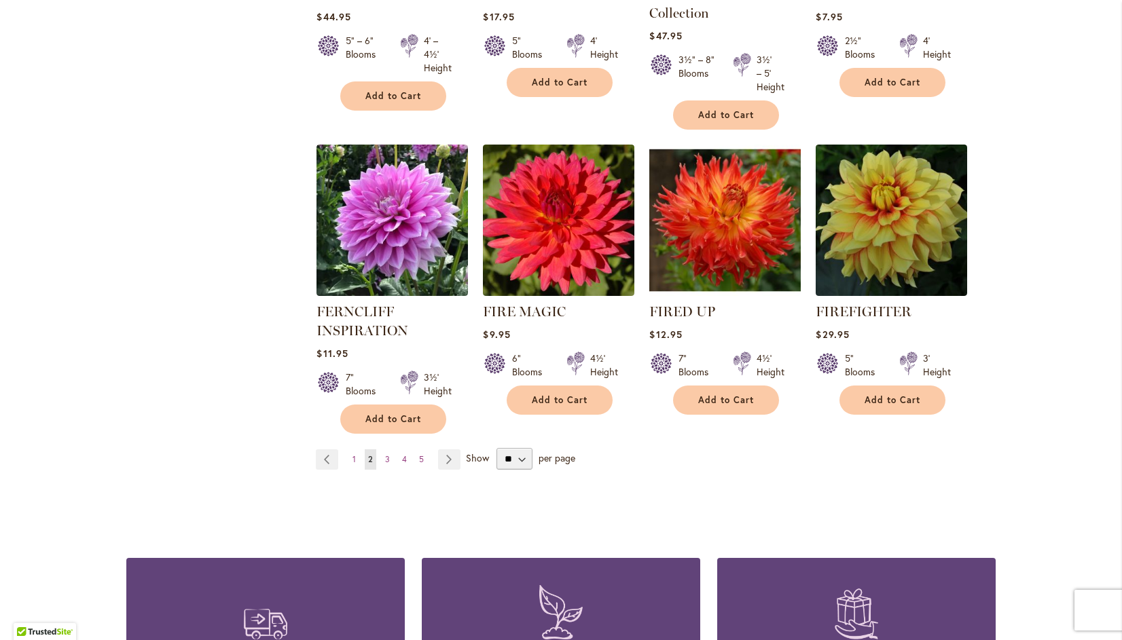
scroll to position [4652, 0]
click at [352, 450] on link "Page 1" at bounding box center [354, 460] width 10 height 20
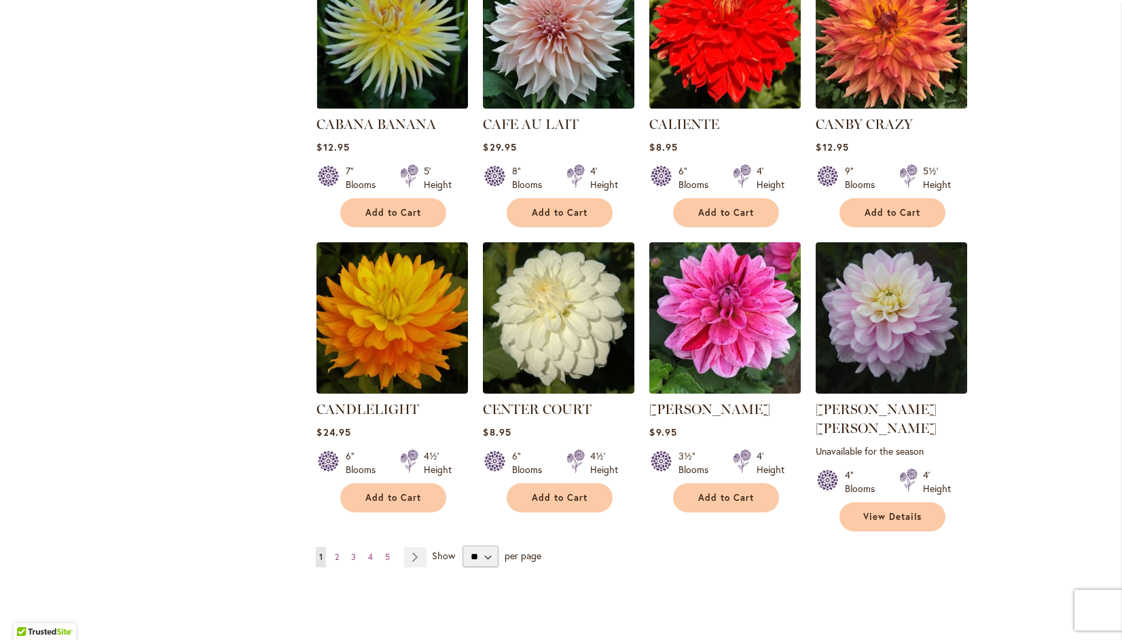
scroll to position [4434, 0]
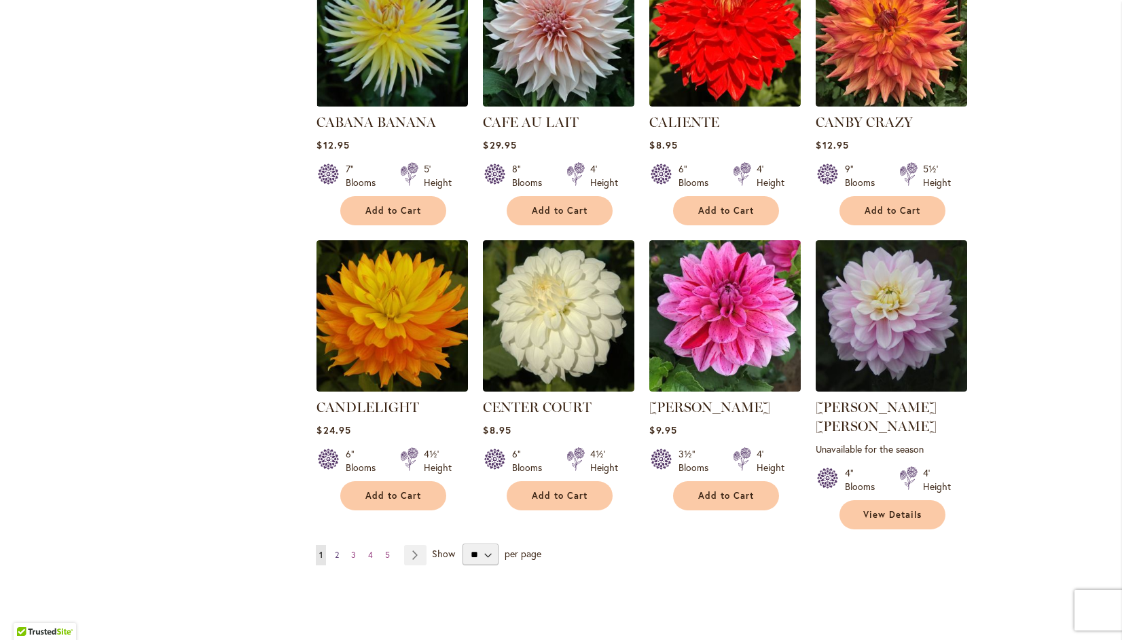
click at [335, 550] on span "2" at bounding box center [337, 555] width 4 height 10
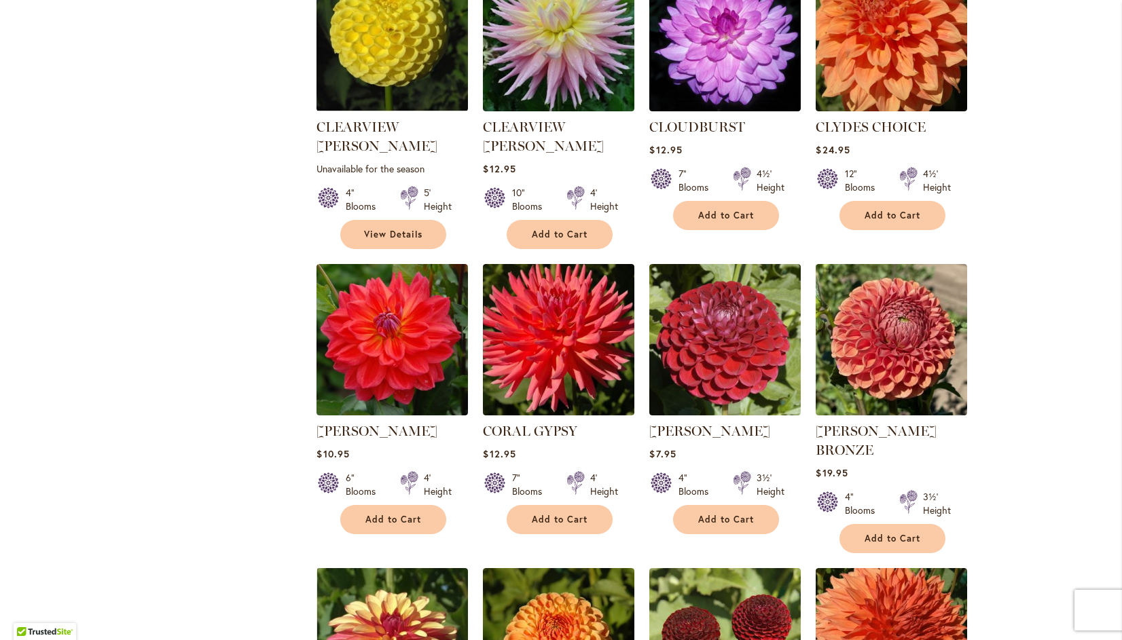
scroll to position [1275, 0]
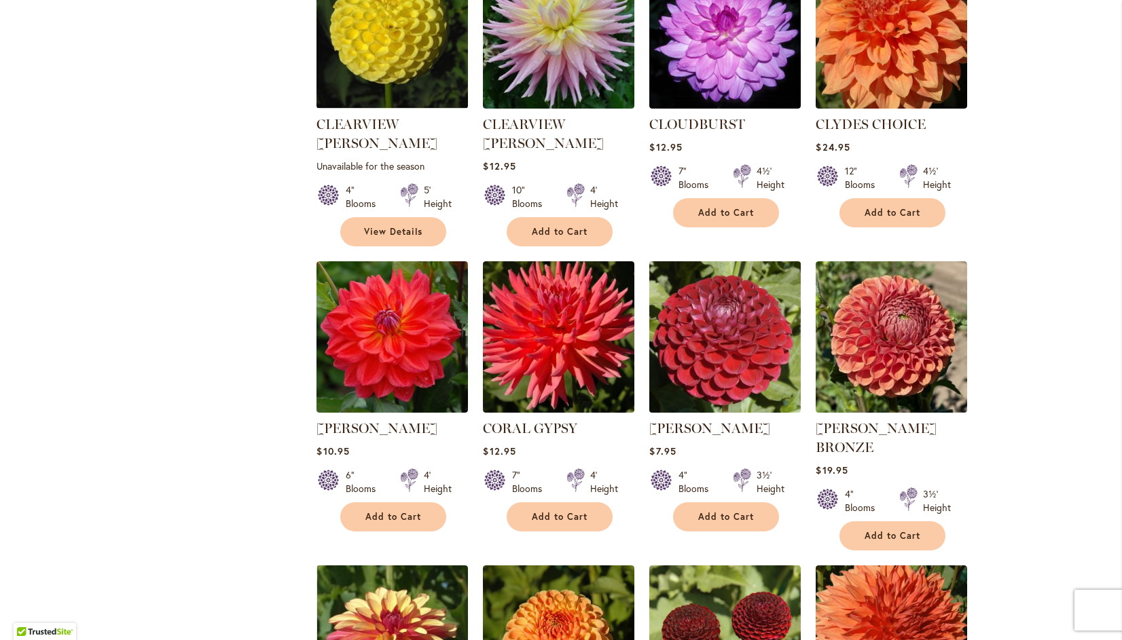
click at [727, 265] on img at bounding box center [725, 337] width 159 height 159
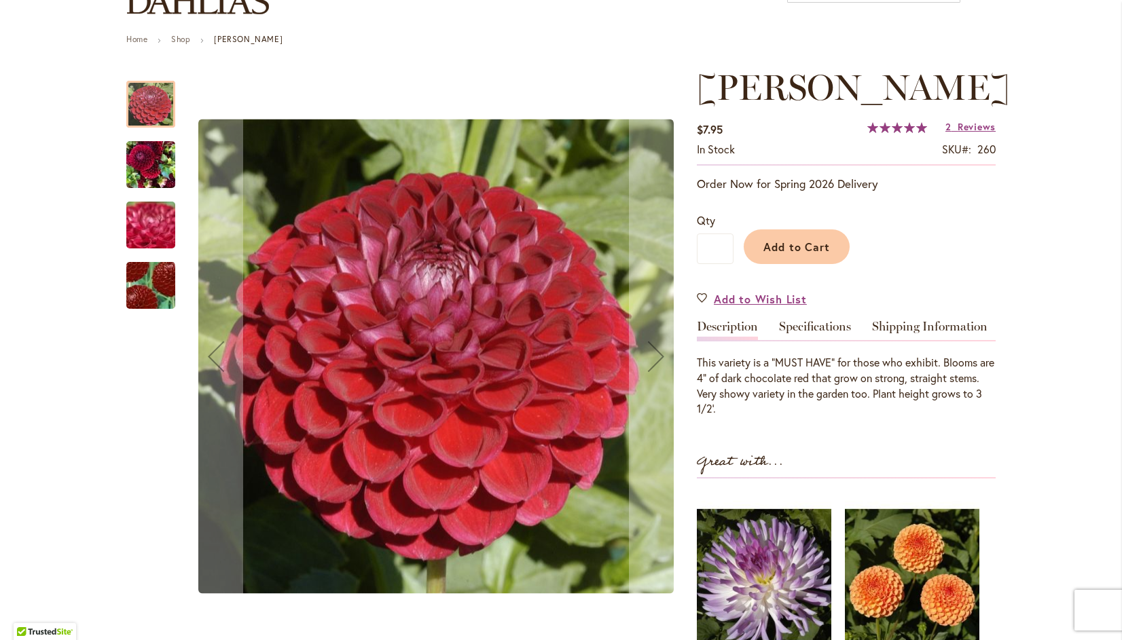
scroll to position [134, 0]
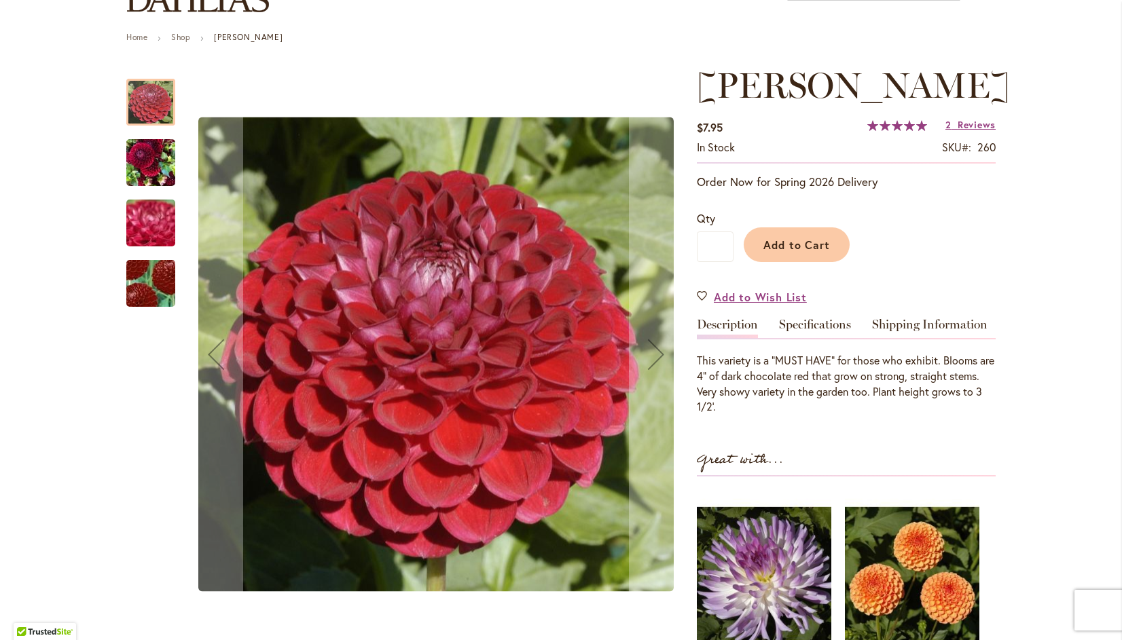
click at [493, 350] on div "CORNEL" at bounding box center [436, 354] width 494 height 579
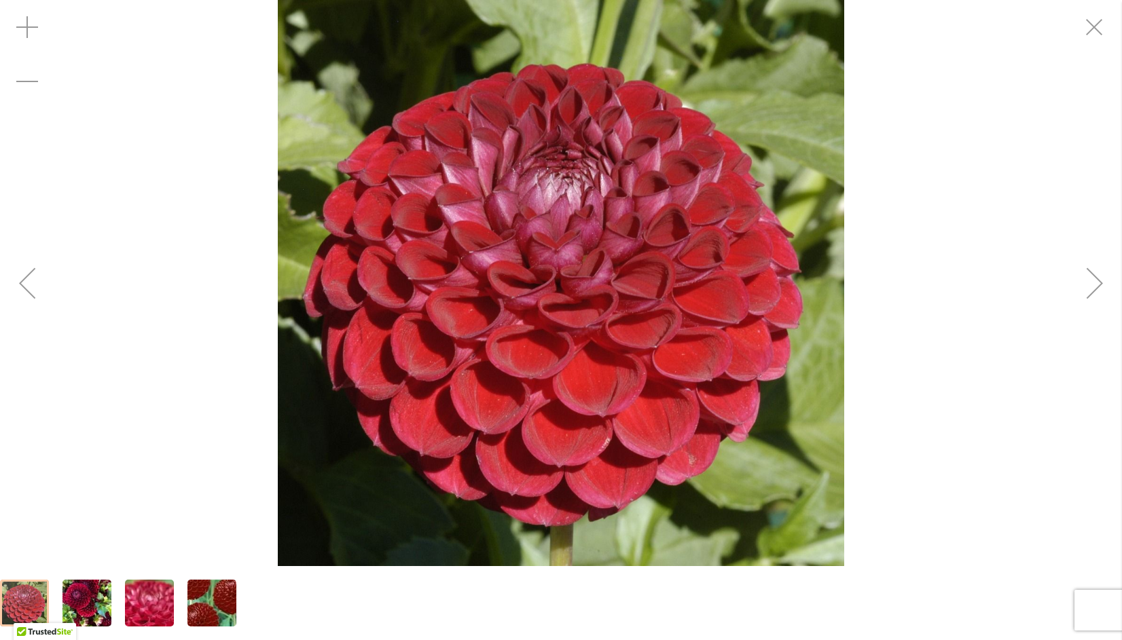
click at [1102, 281] on div "Next" at bounding box center [1095, 283] width 54 height 54
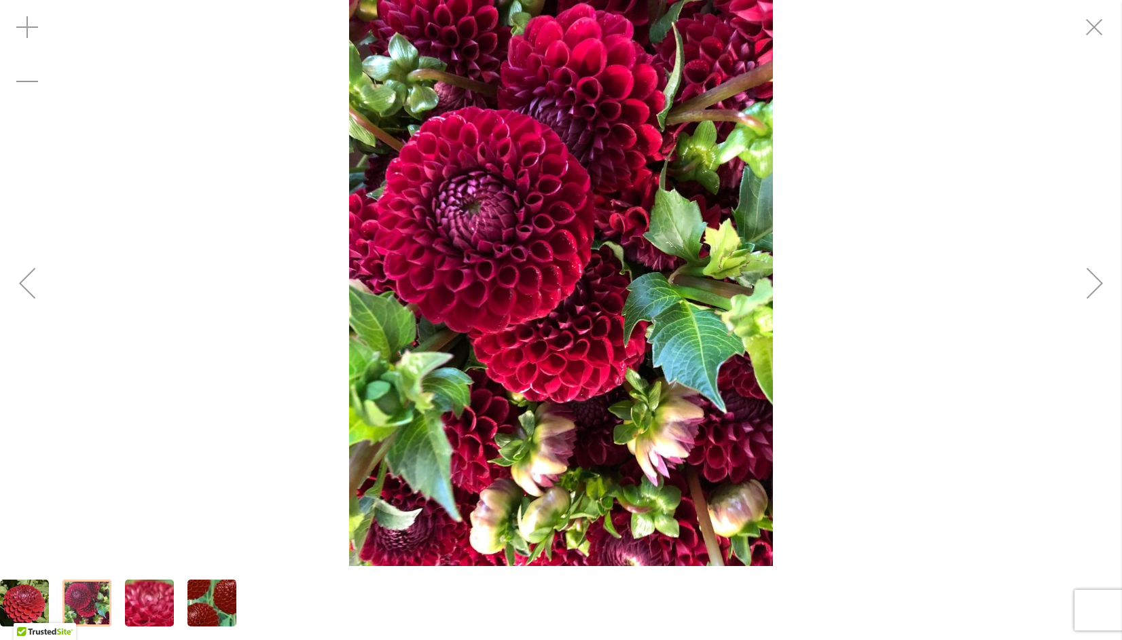
click at [1102, 288] on div "Next" at bounding box center [1095, 283] width 54 height 54
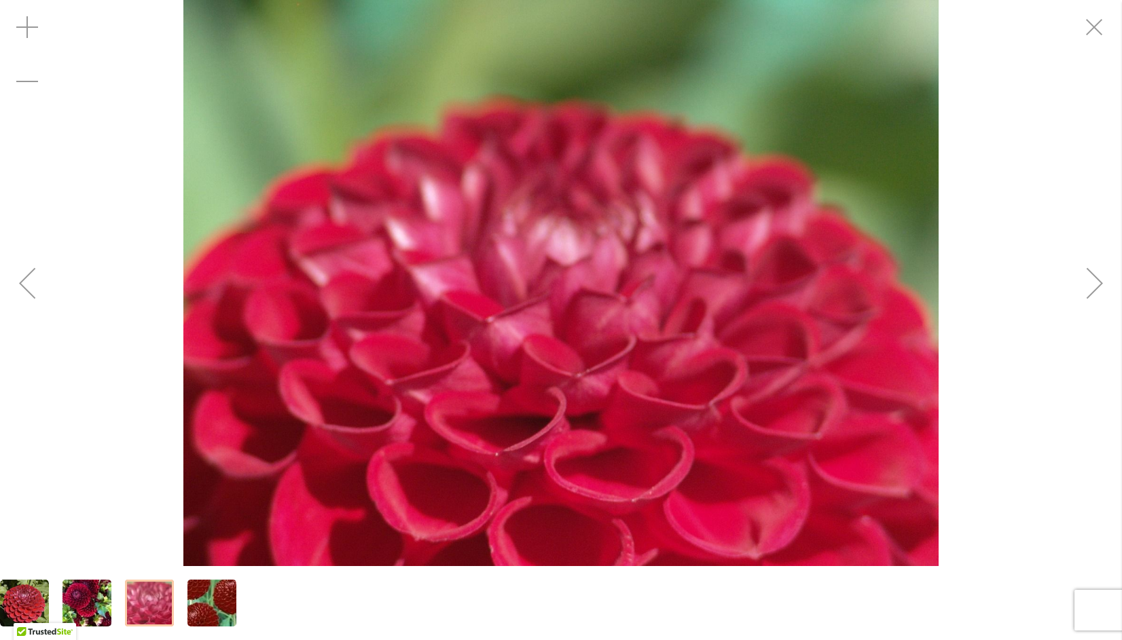
click at [1099, 282] on div "Next" at bounding box center [1095, 283] width 54 height 54
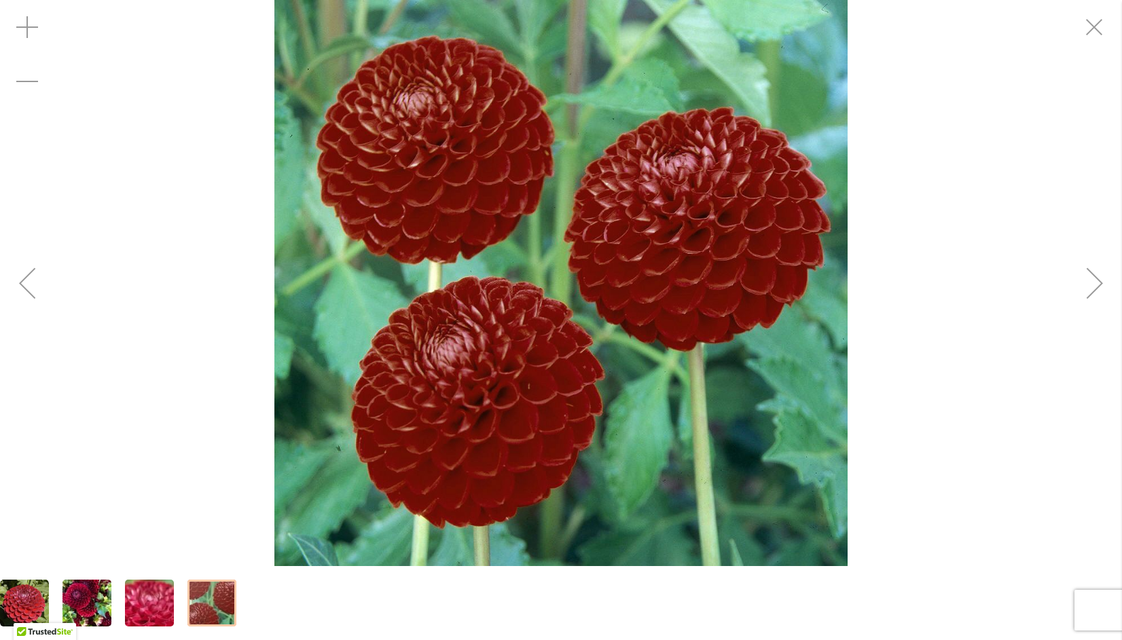
click at [1083, 300] on div "Next" at bounding box center [1095, 283] width 54 height 54
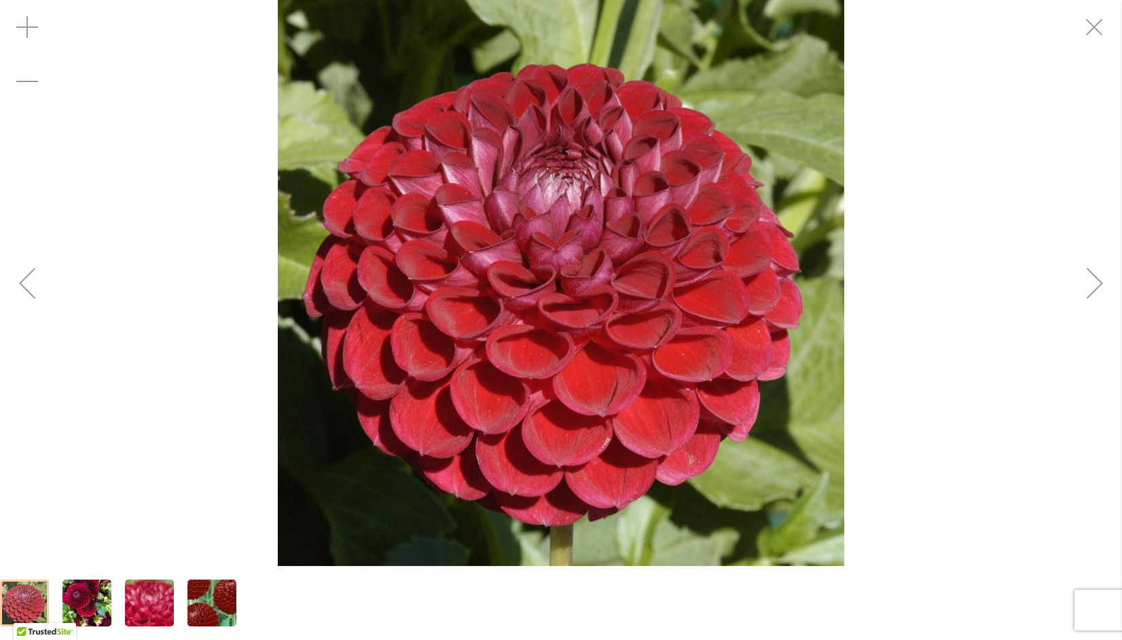
click at [1083, 303] on div "Next" at bounding box center [1095, 283] width 54 height 54
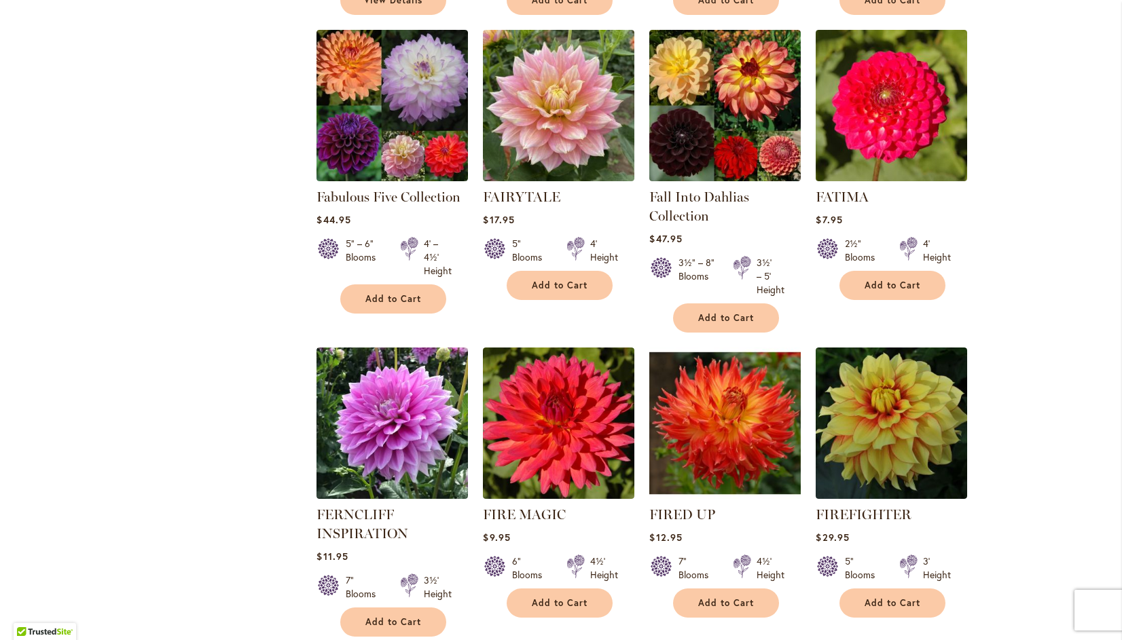
scroll to position [4480, 0]
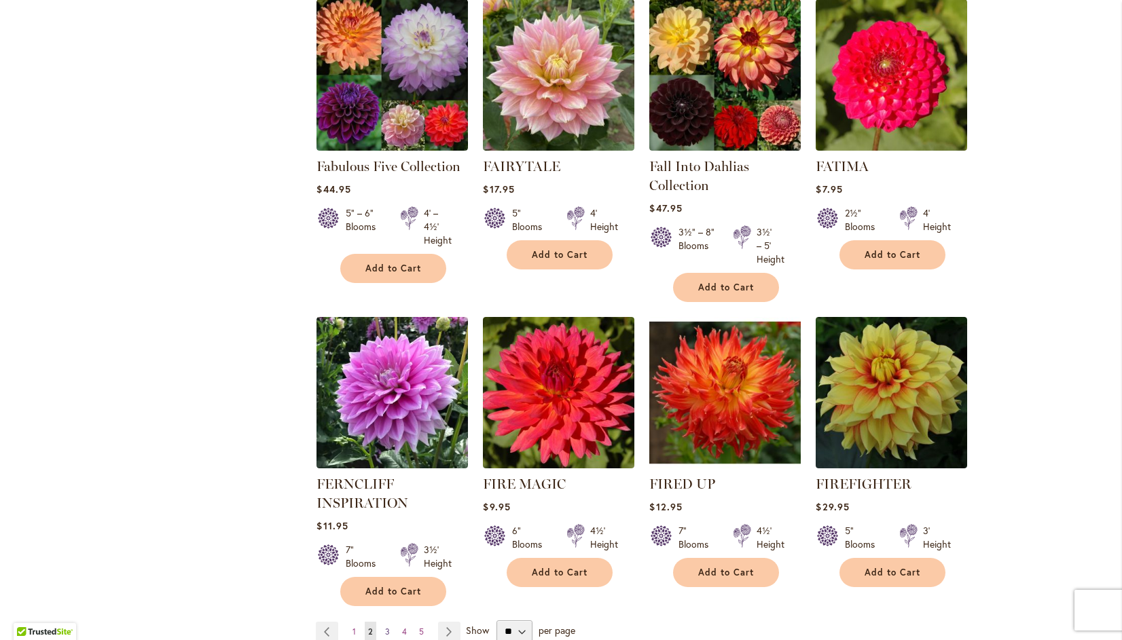
click at [385, 627] on span "3" at bounding box center [387, 632] width 5 height 10
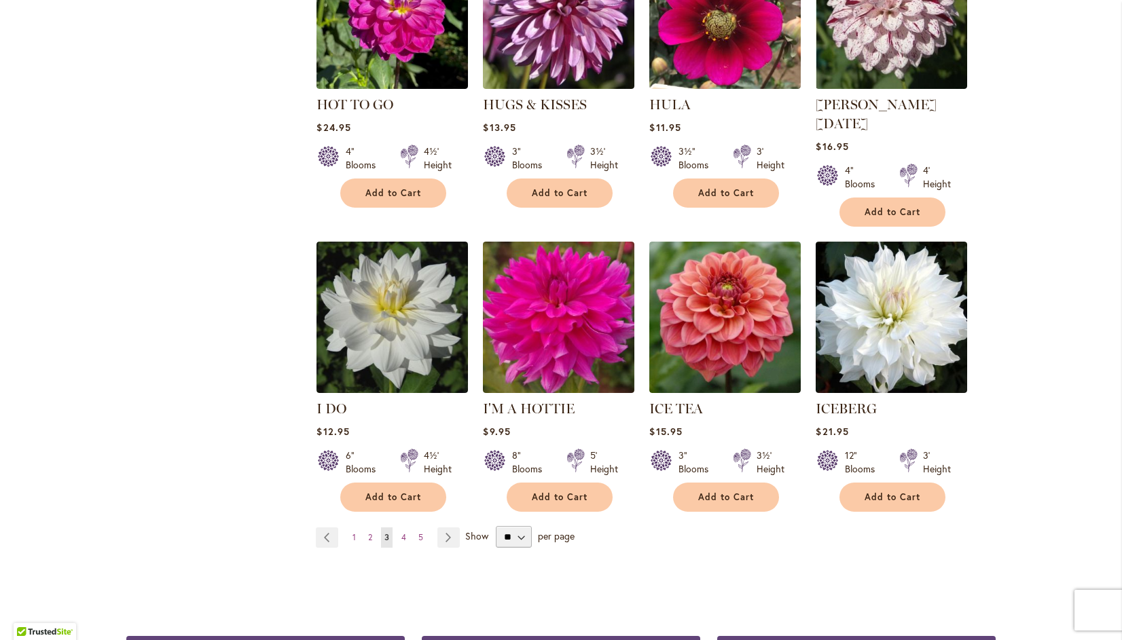
scroll to position [4562, 0]
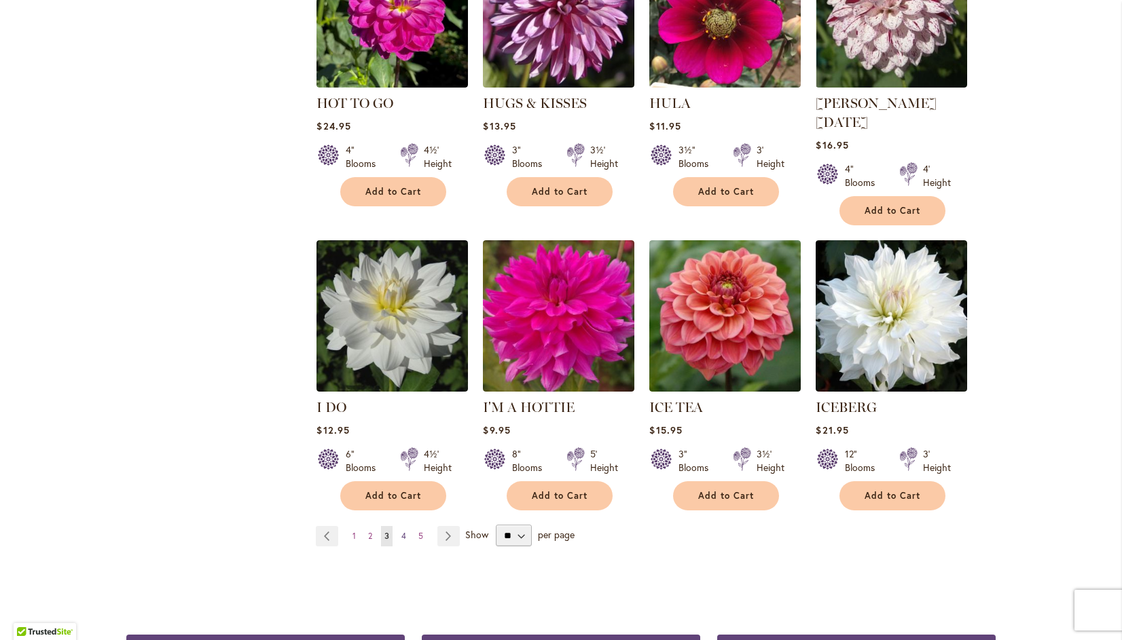
click at [401, 531] on span "4" at bounding box center [403, 536] width 5 height 10
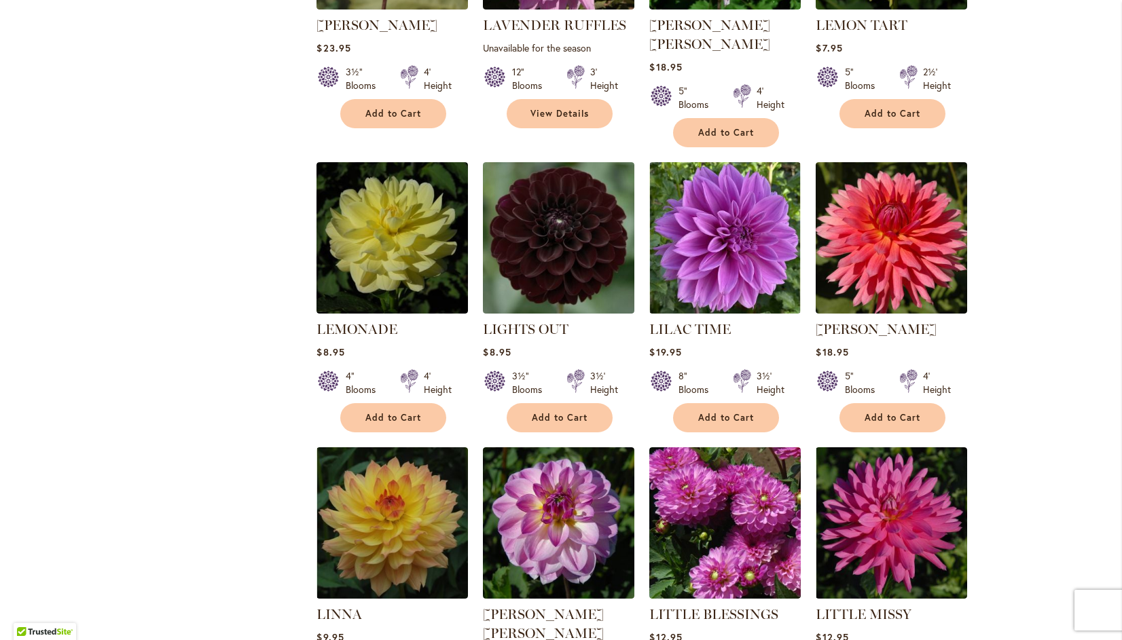
scroll to position [2850, 0]
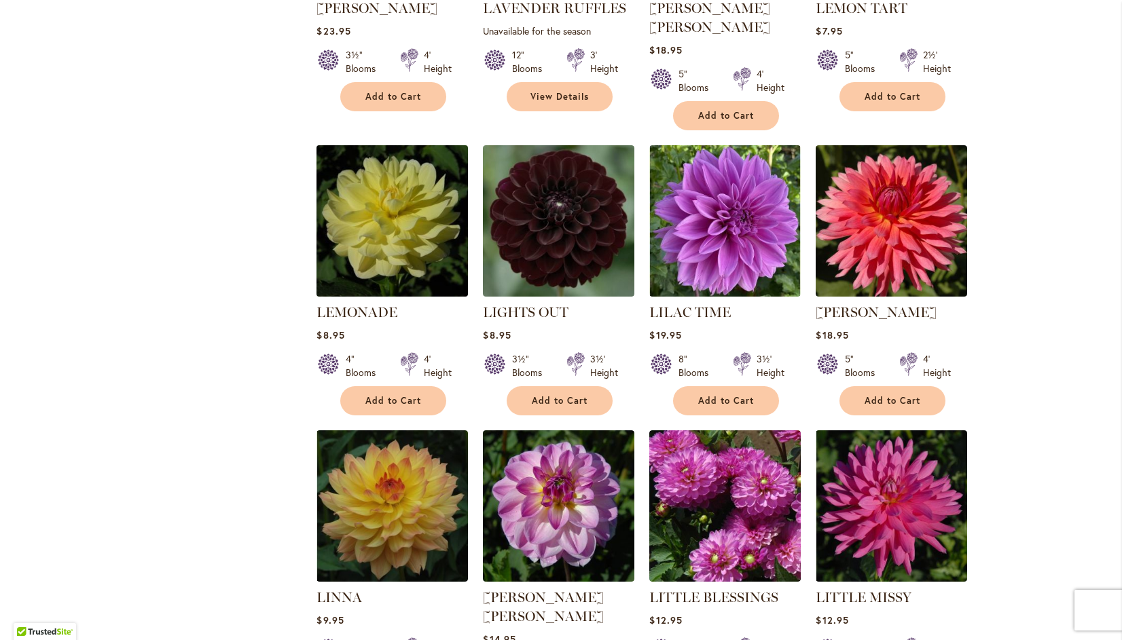
click at [380, 163] on img at bounding box center [392, 221] width 159 height 159
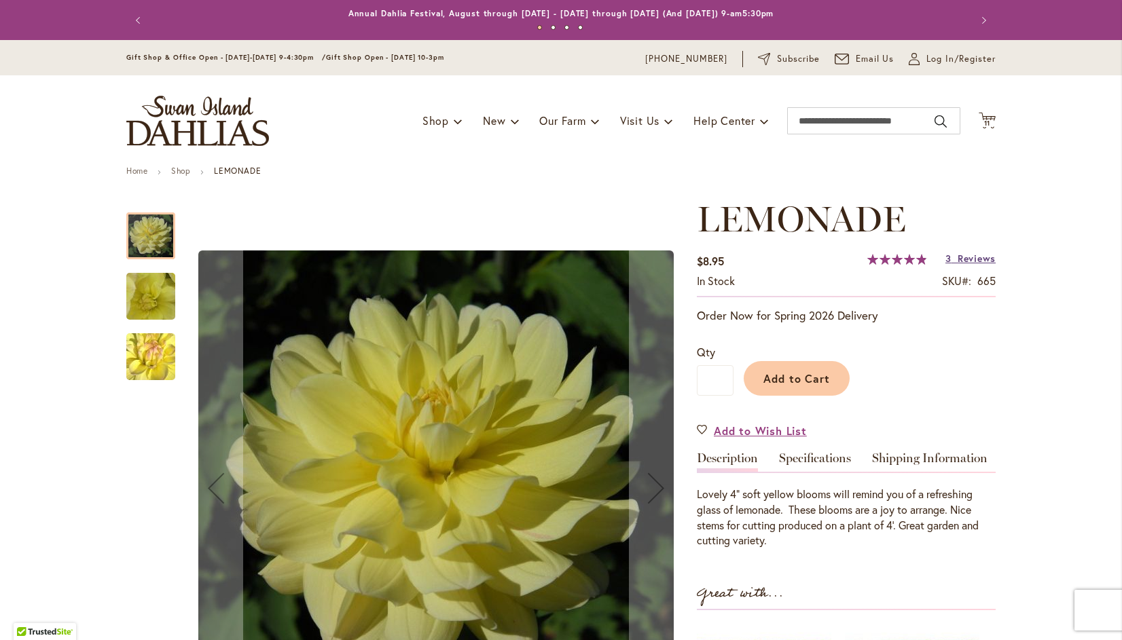
click at [962, 254] on span "Reviews" at bounding box center [977, 258] width 38 height 13
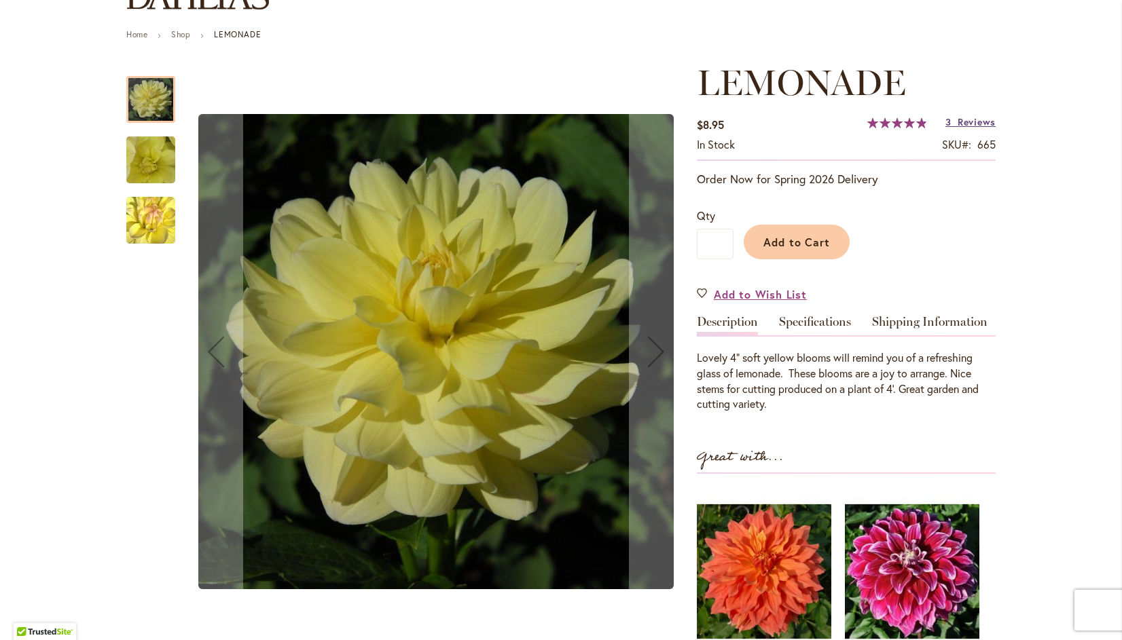
scroll to position [137, 0]
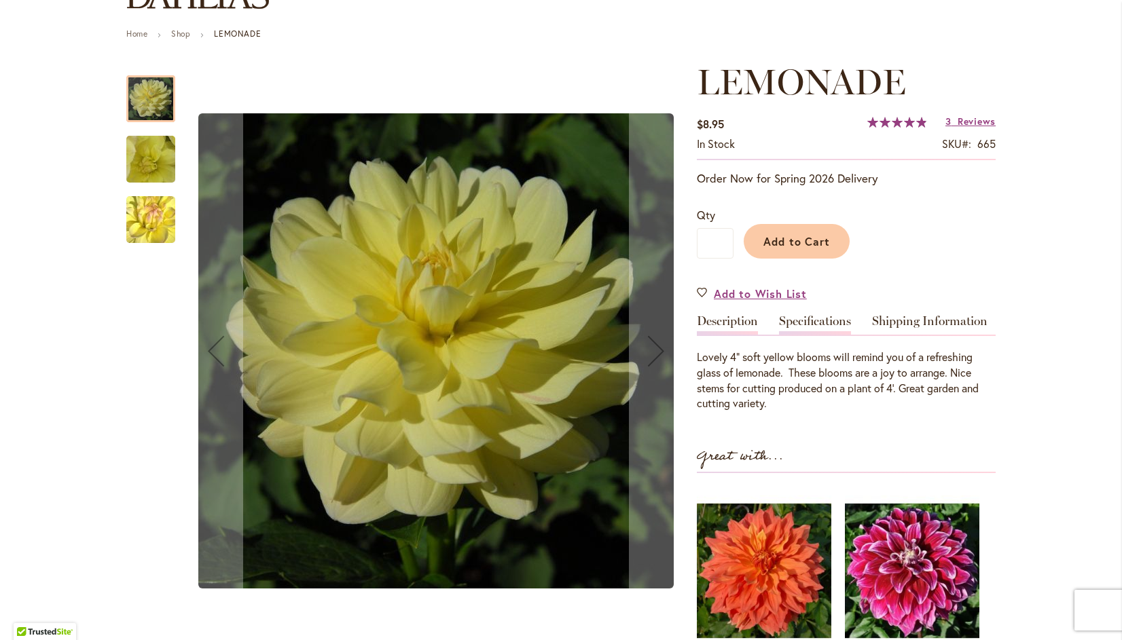
click at [824, 316] on link "Specifications" at bounding box center [815, 325] width 72 height 20
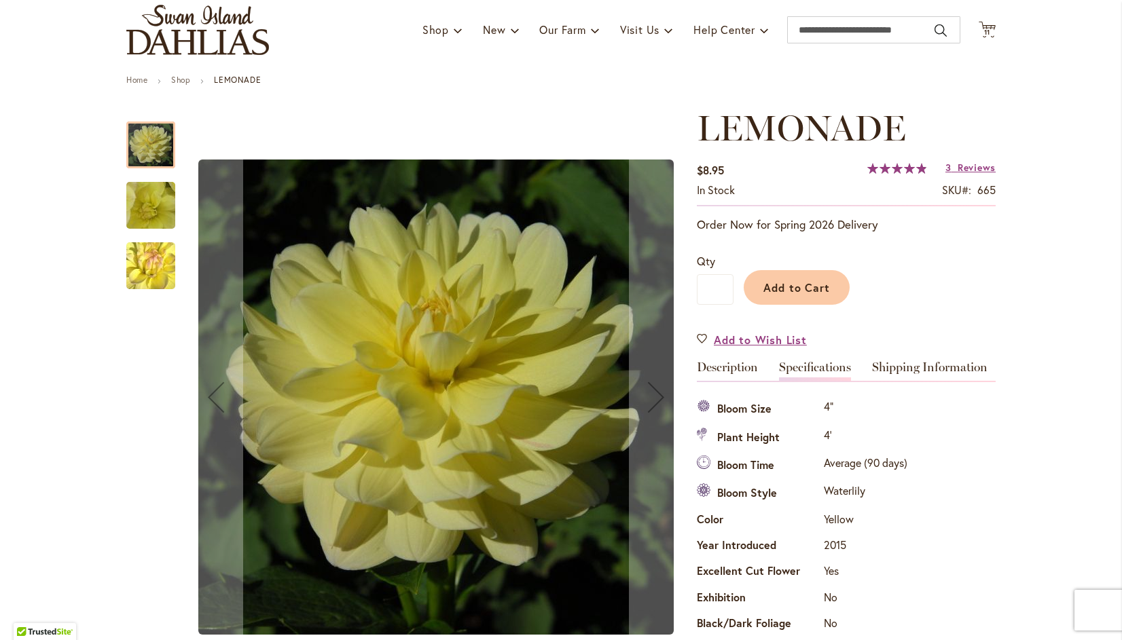
scroll to position [91, 0]
click at [807, 270] on button "Add to Cart" at bounding box center [797, 287] width 106 height 35
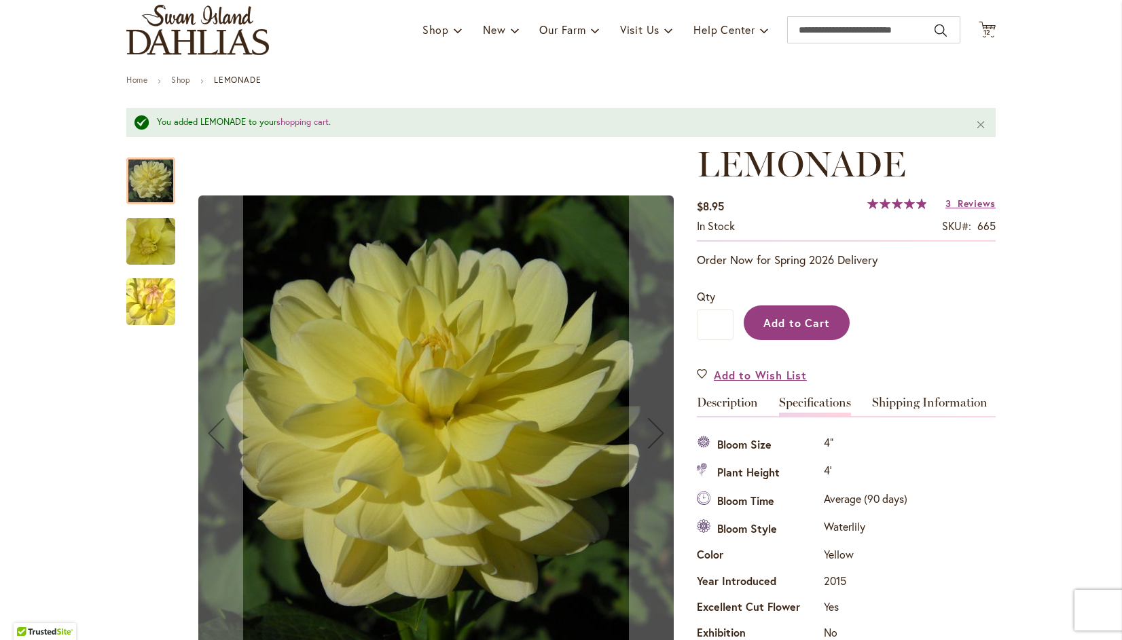
scroll to position [0, 0]
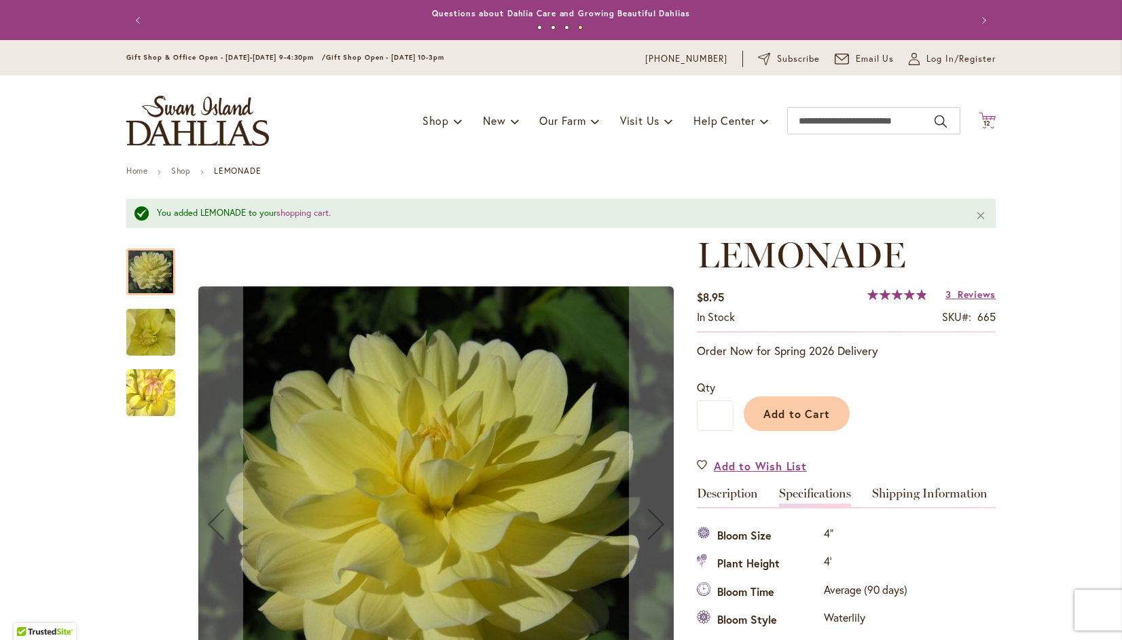
click at [983, 124] on span "12" at bounding box center [987, 123] width 8 height 9
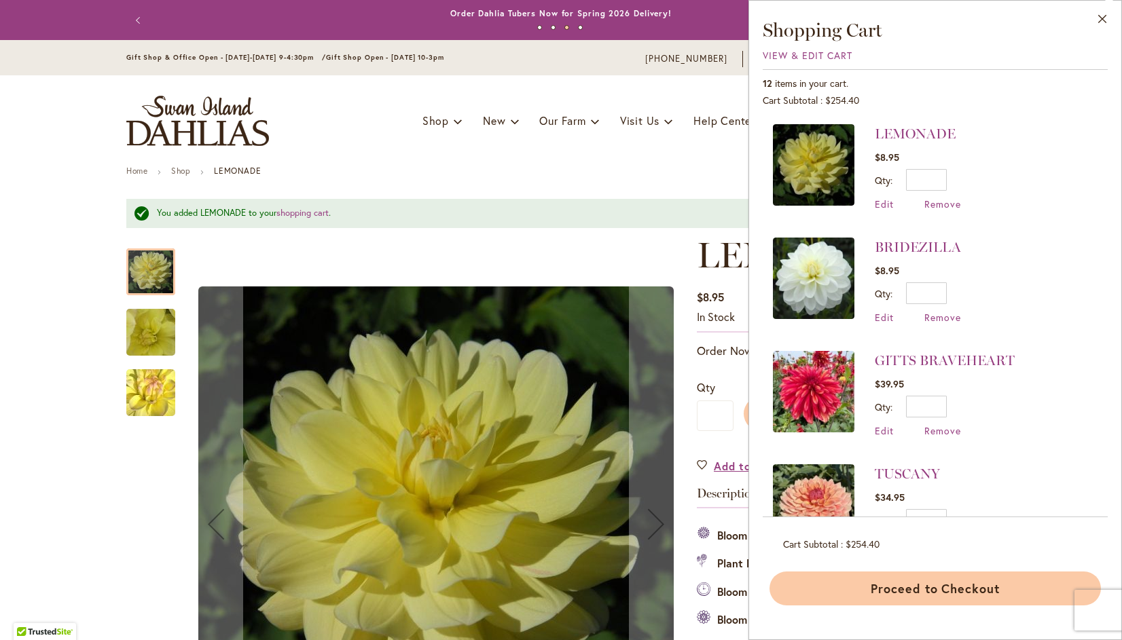
click at [952, 582] on button "Proceed to Checkout" at bounding box center [934, 589] width 331 height 34
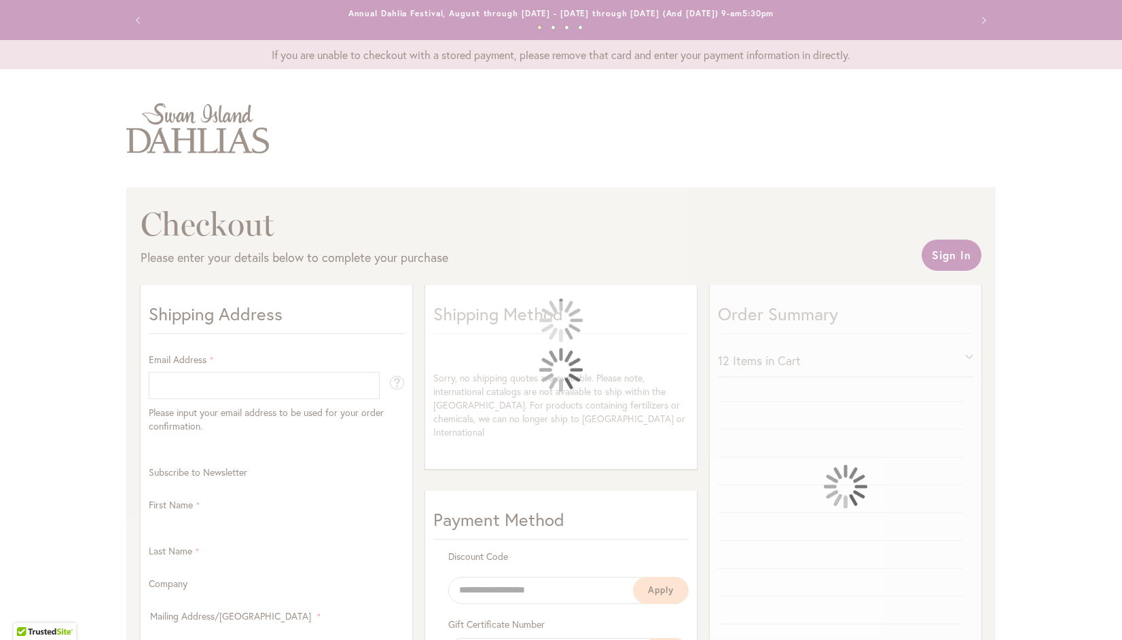
select select "**"
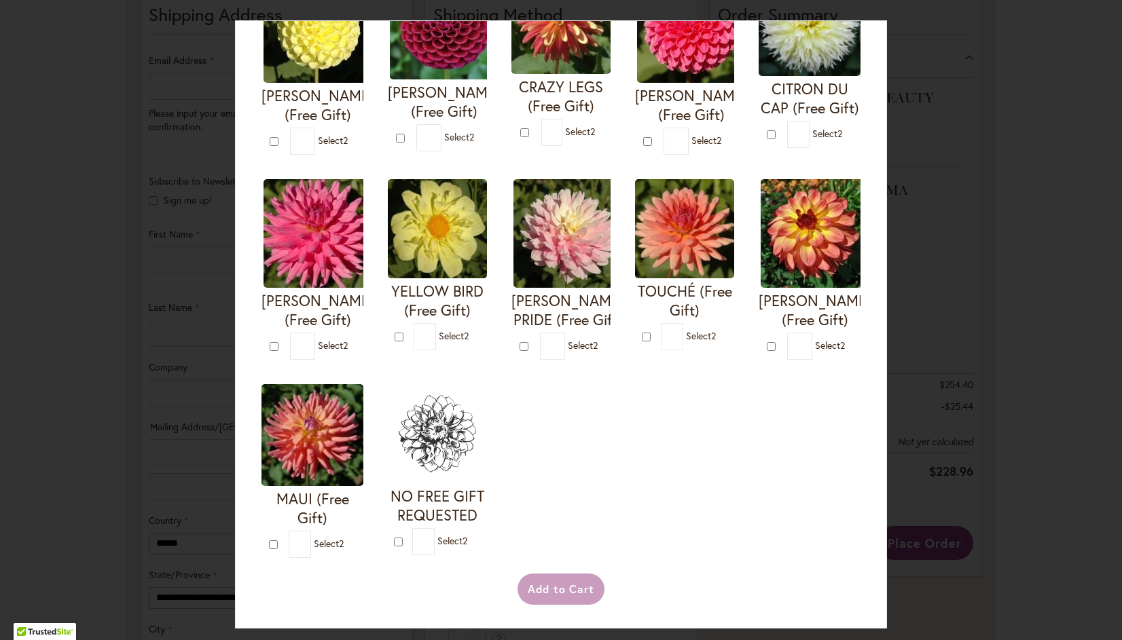
scroll to position [559, 0]
type input "*"
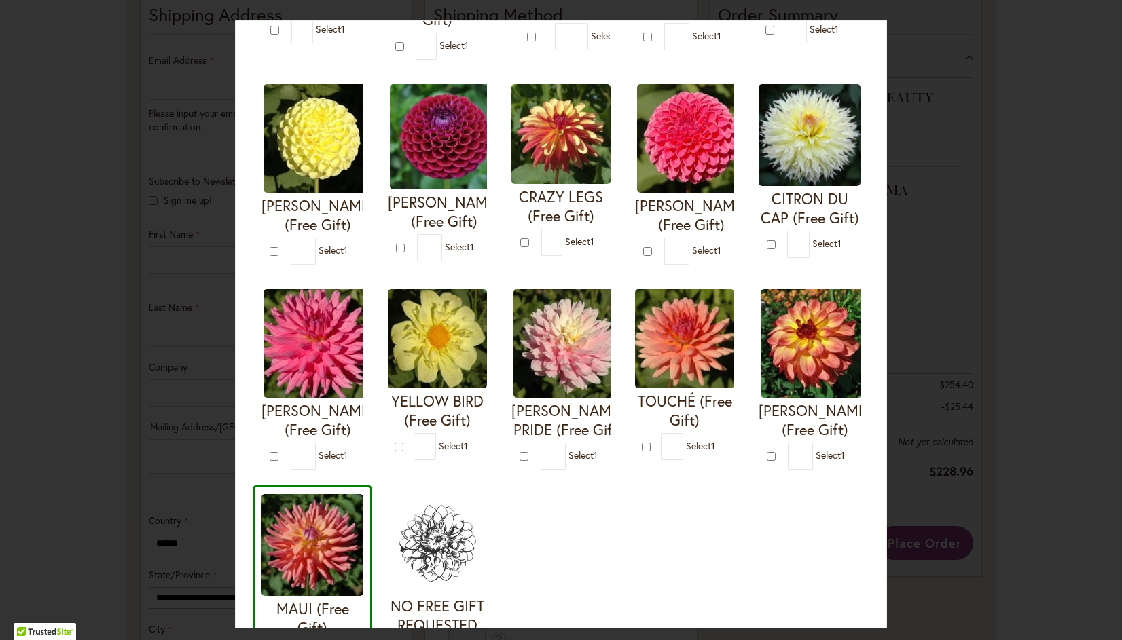
scroll to position [269, 0]
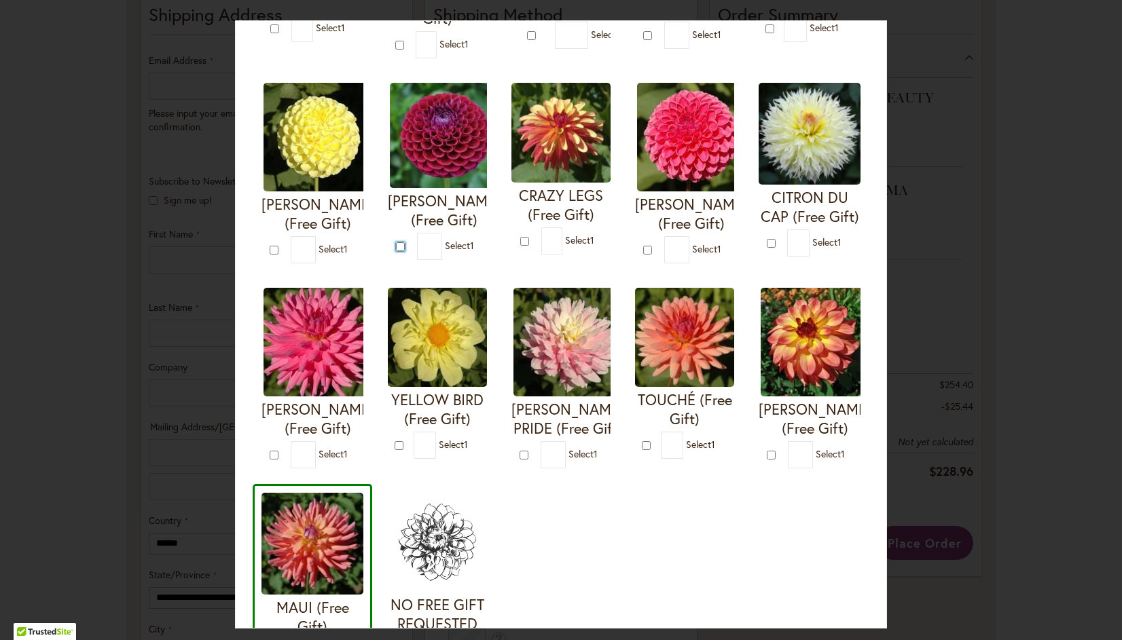
type input "*"
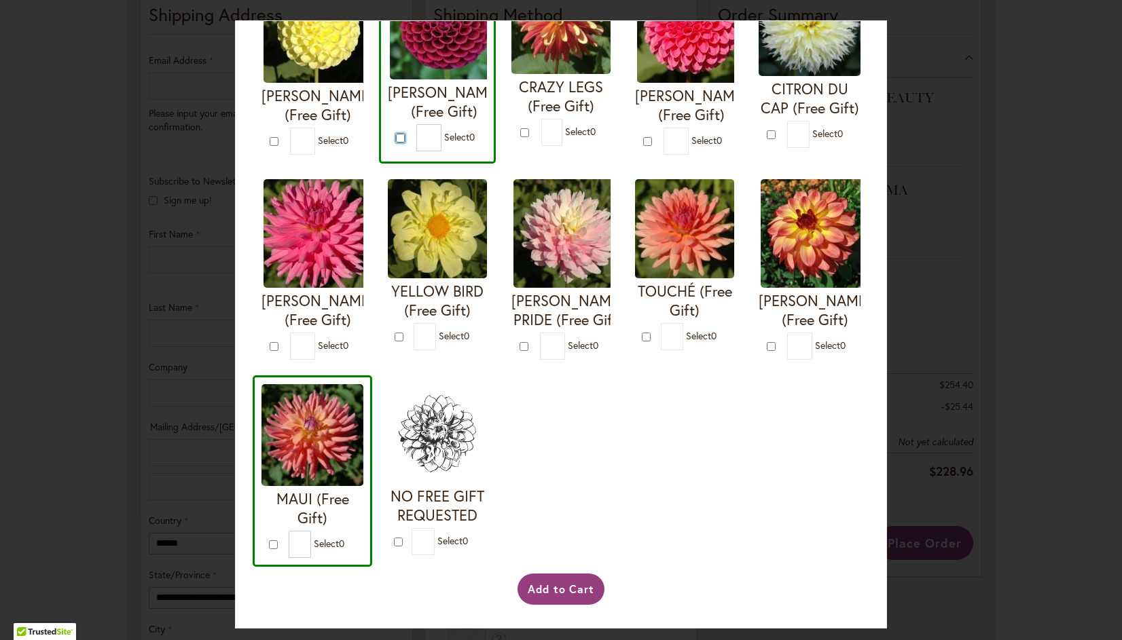
scroll to position [573, 0]
click at [575, 589] on button "Add to Cart" at bounding box center [561, 589] width 88 height 31
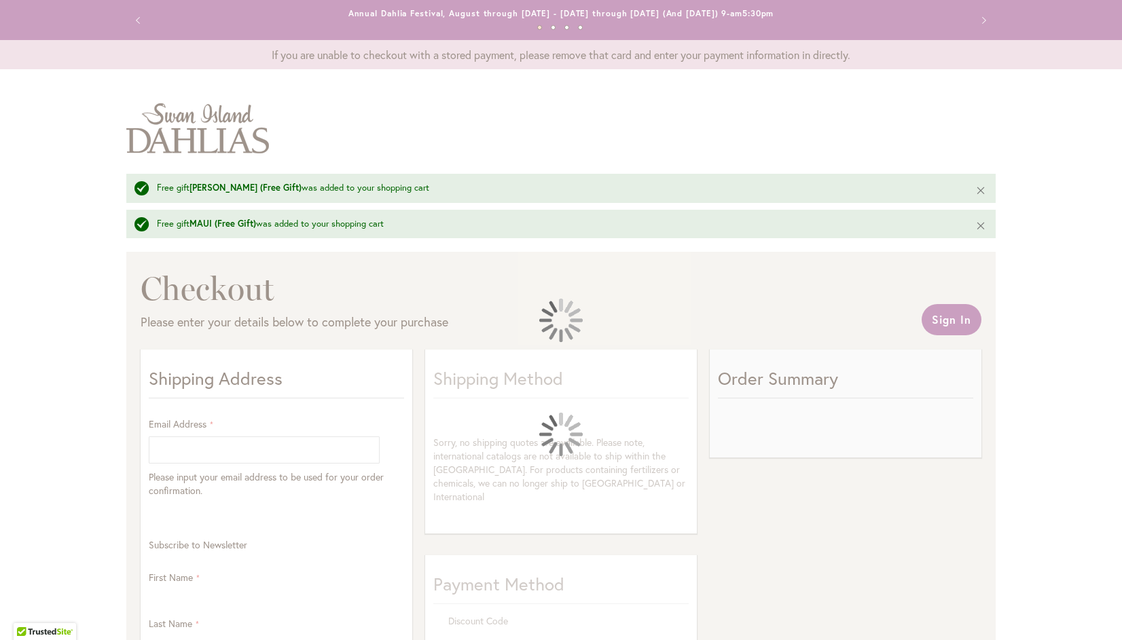
select select "**"
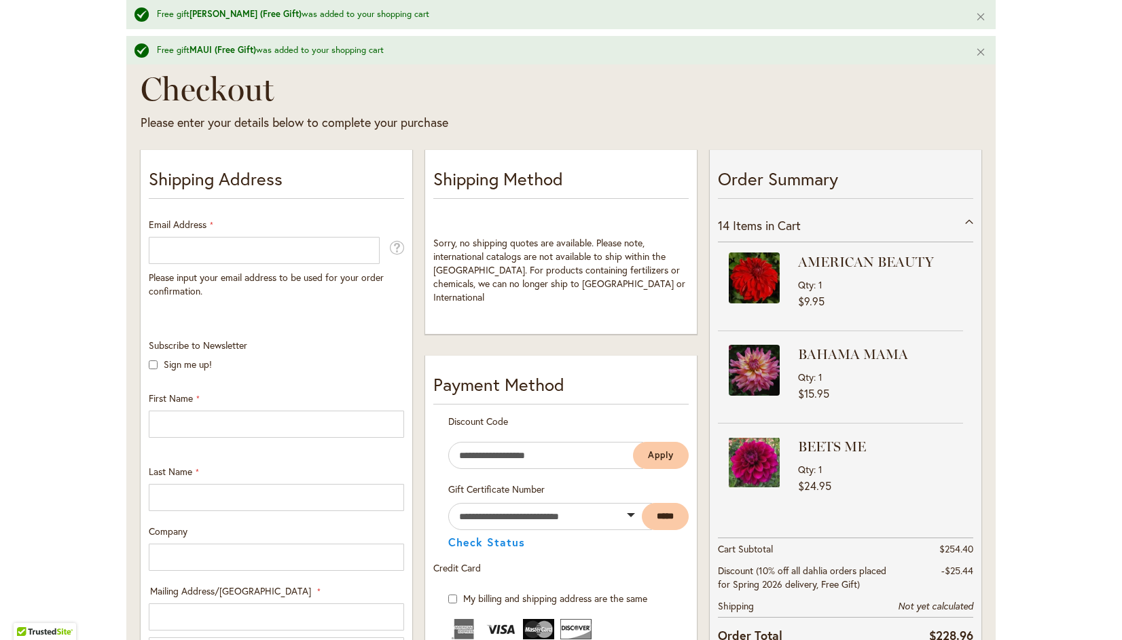
scroll to position [201, 0]
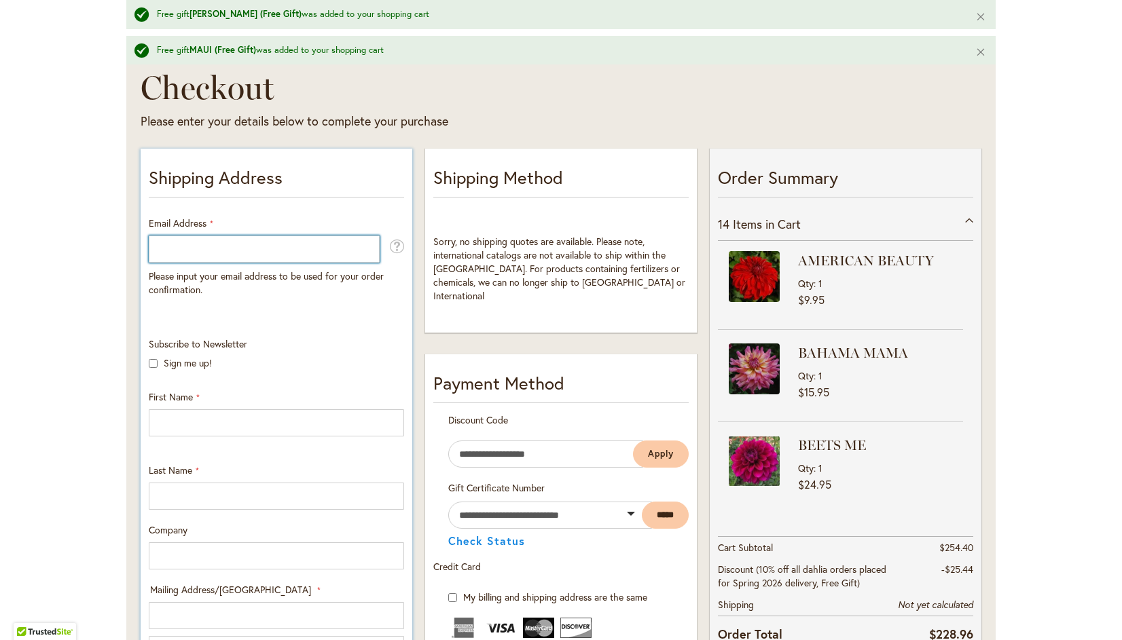
click at [206, 242] on input "Email Address" at bounding box center [264, 249] width 231 height 27
type input "**********"
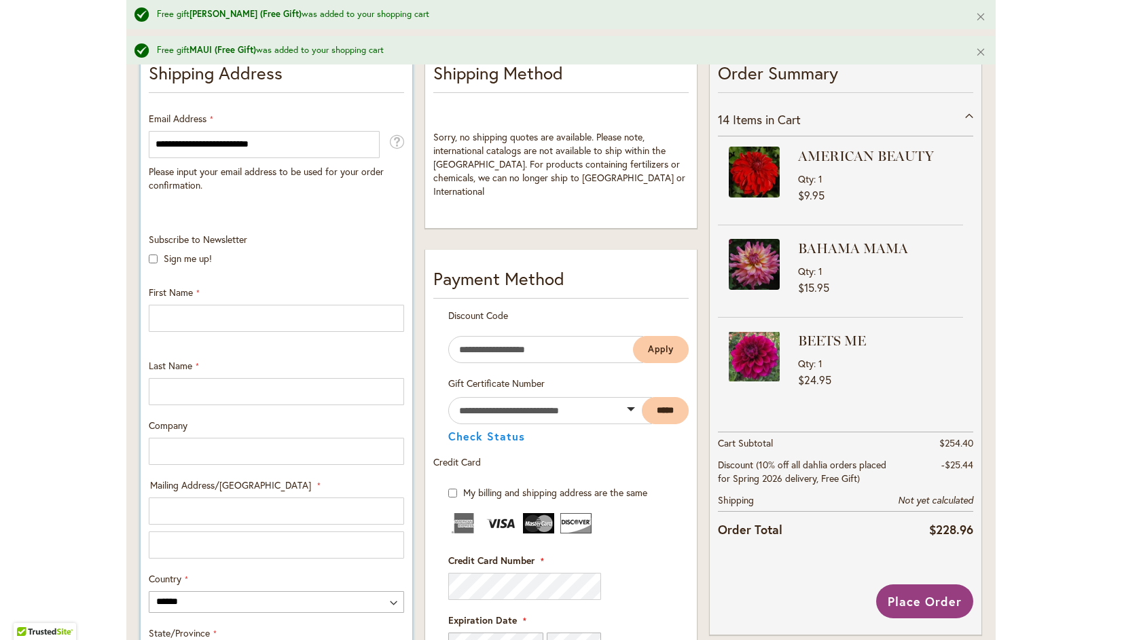
scroll to position [311, 0]
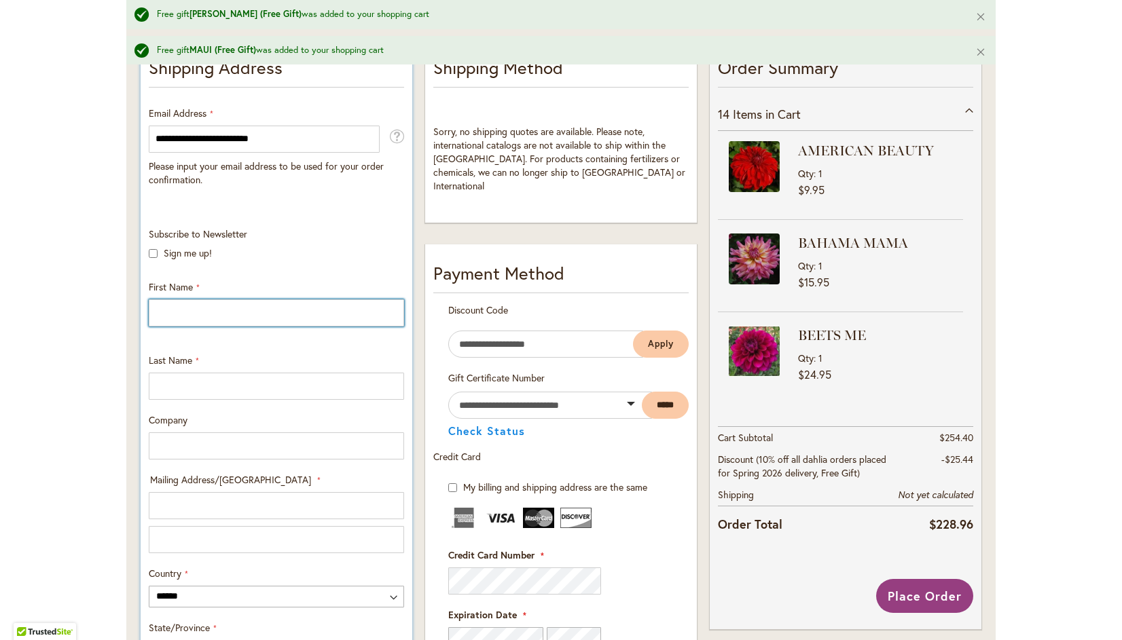
click at [203, 309] on input "First Name" at bounding box center [276, 312] width 255 height 27
type input "*****"
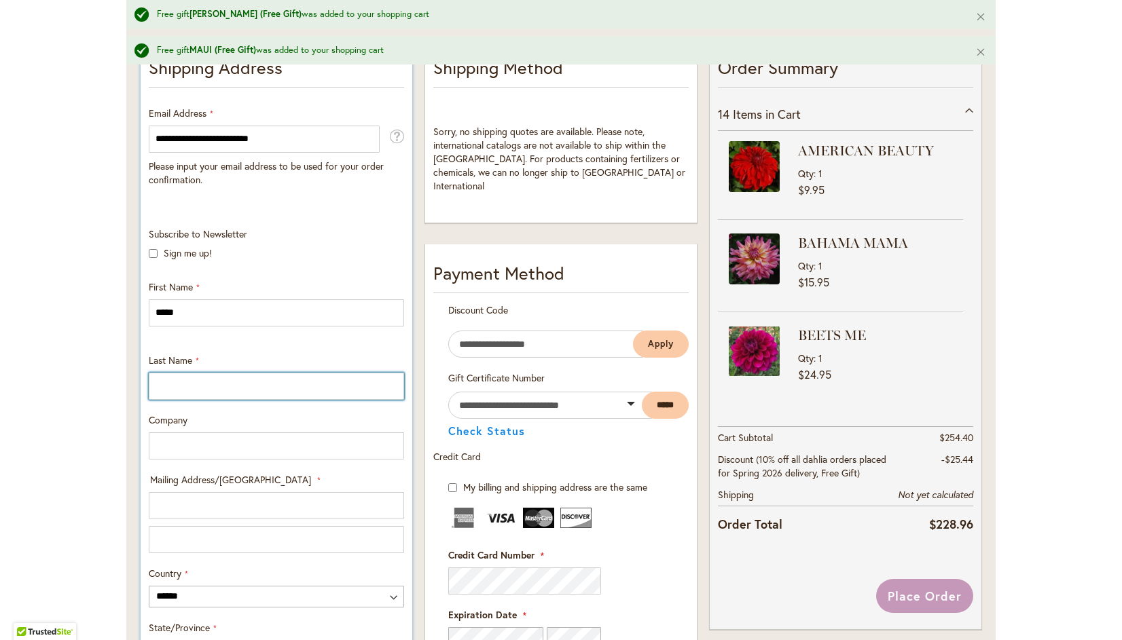
click at [195, 382] on input "Last Name" at bounding box center [276, 386] width 255 height 27
type input "*******"
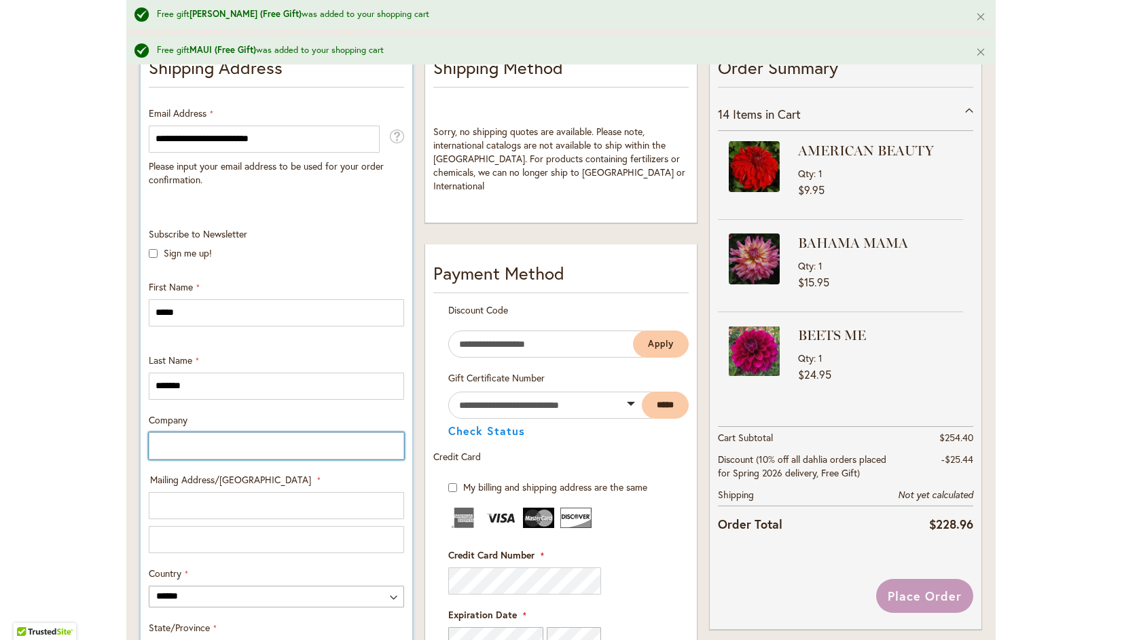
click at [202, 440] on input "Company" at bounding box center [276, 446] width 255 height 27
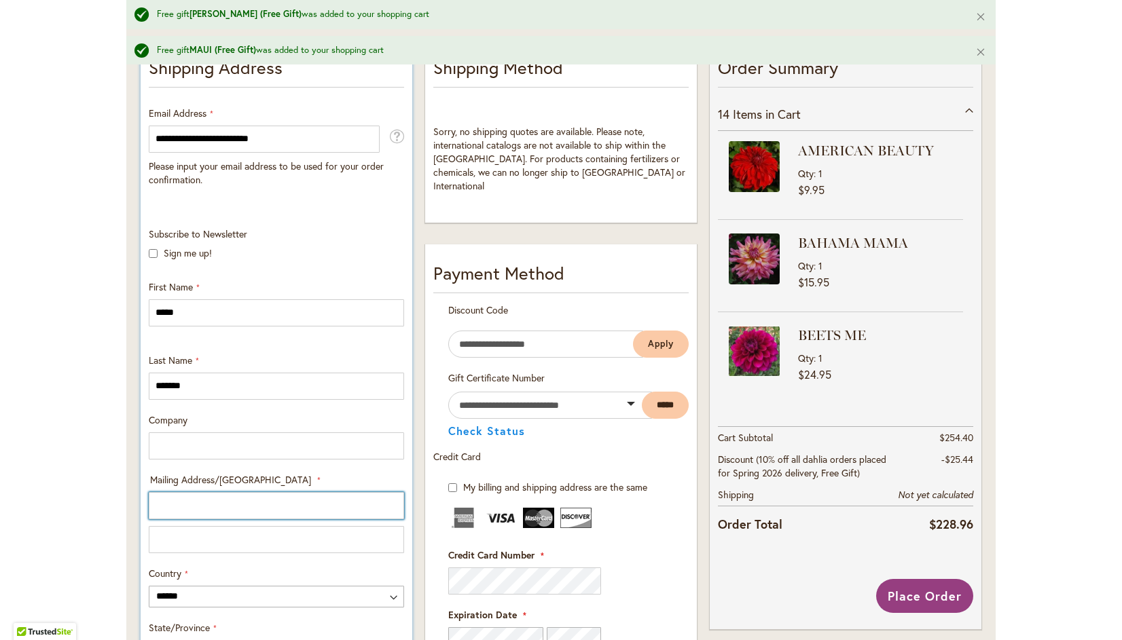
click at [251, 504] on input "Mailing Address/PO BOX: Line 1" at bounding box center [276, 505] width 255 height 27
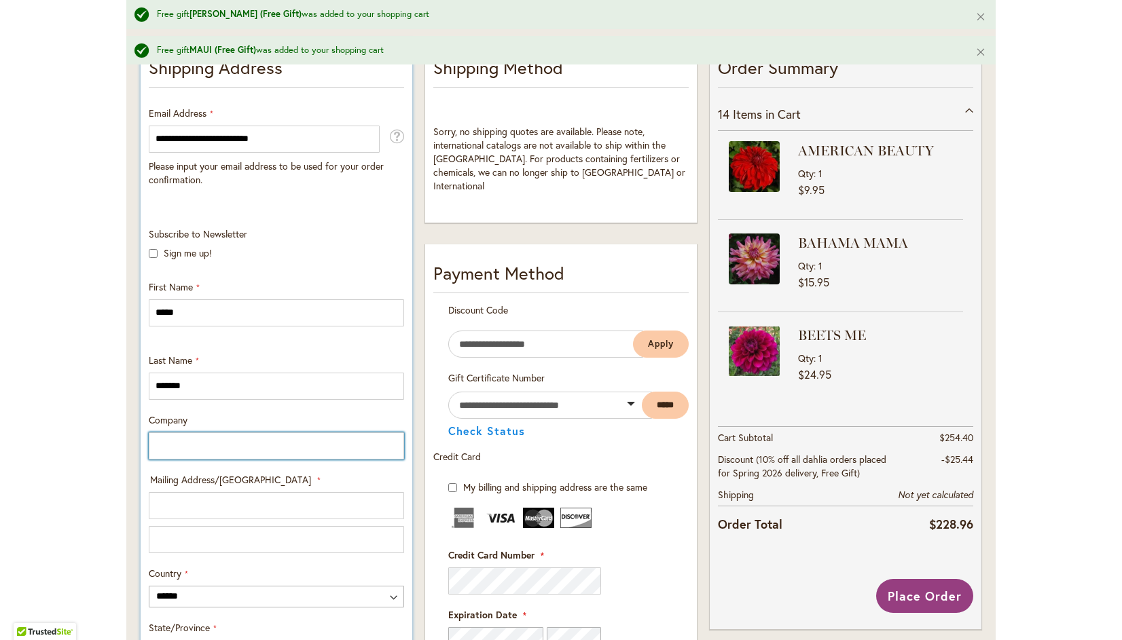
click at [232, 441] on input "Company" at bounding box center [276, 446] width 255 height 27
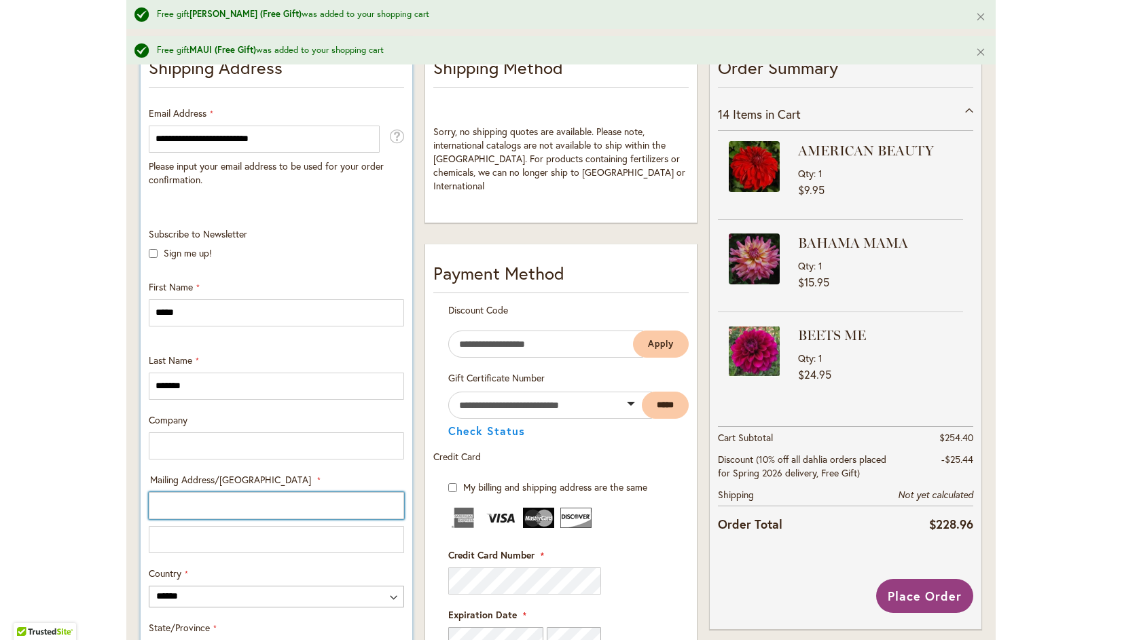
click at [269, 501] on input "Mailing Address/PO BOX: Line 1" at bounding box center [276, 505] width 255 height 27
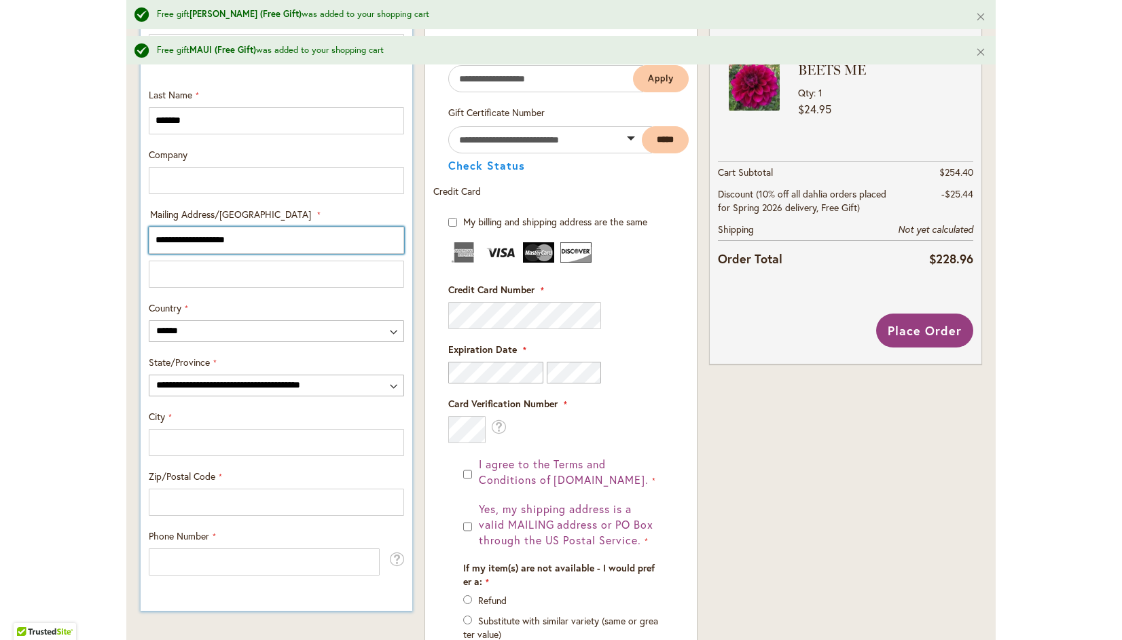
scroll to position [577, 0]
type input "**********"
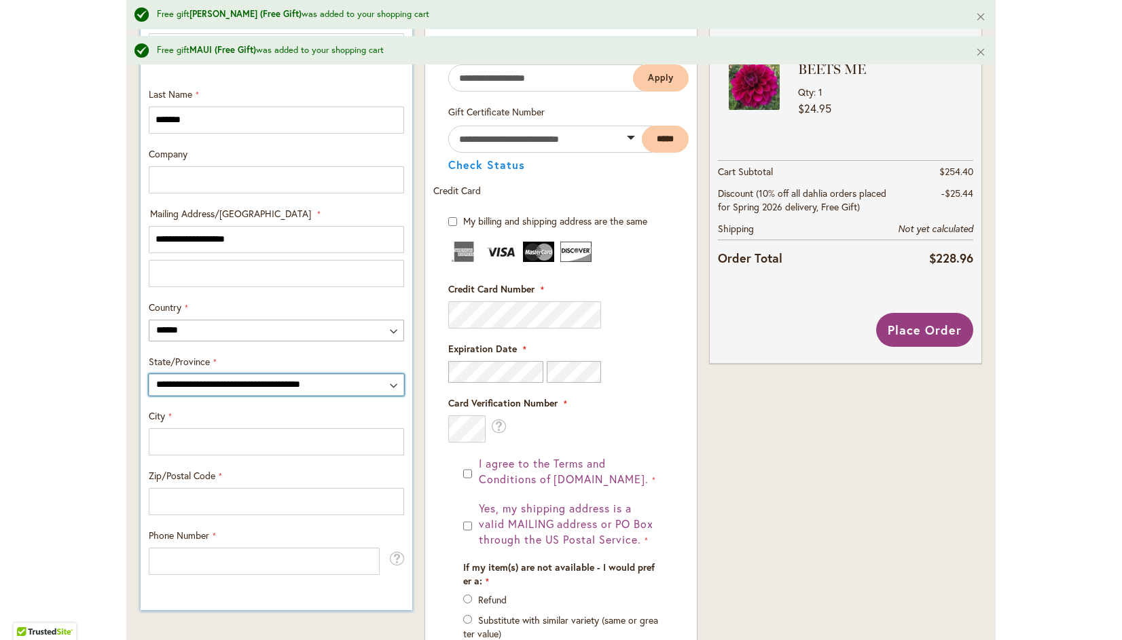
click at [390, 380] on select "**********" at bounding box center [276, 385] width 255 height 22
select select "**"
click at [149, 374] on select "**********" at bounding box center [276, 385] width 255 height 22
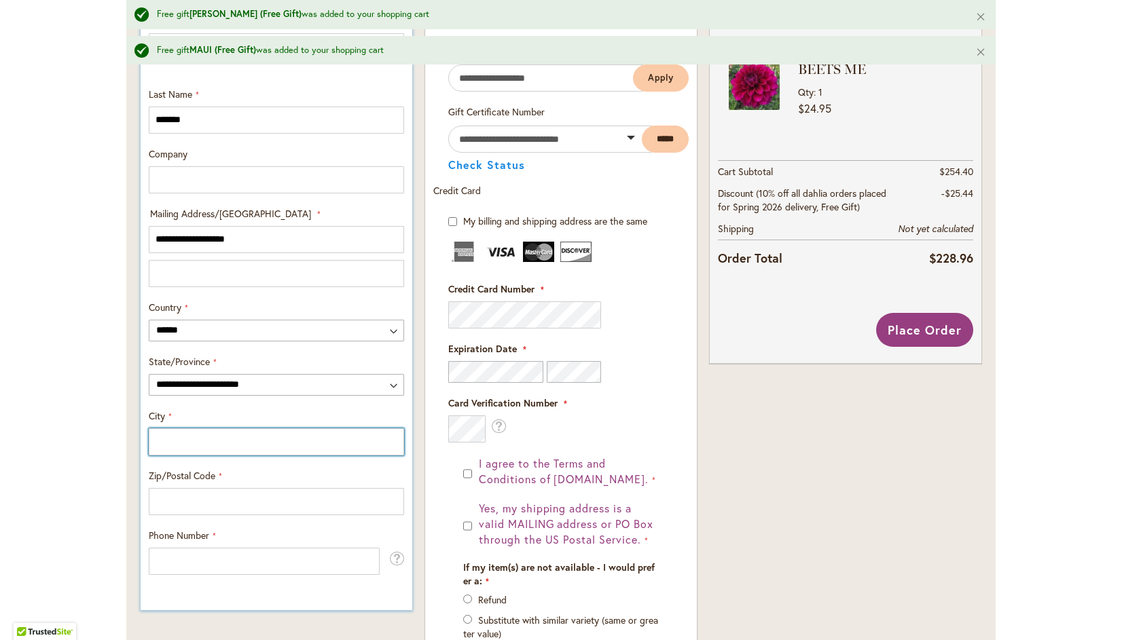
click at [224, 438] on input "City" at bounding box center [276, 442] width 255 height 27
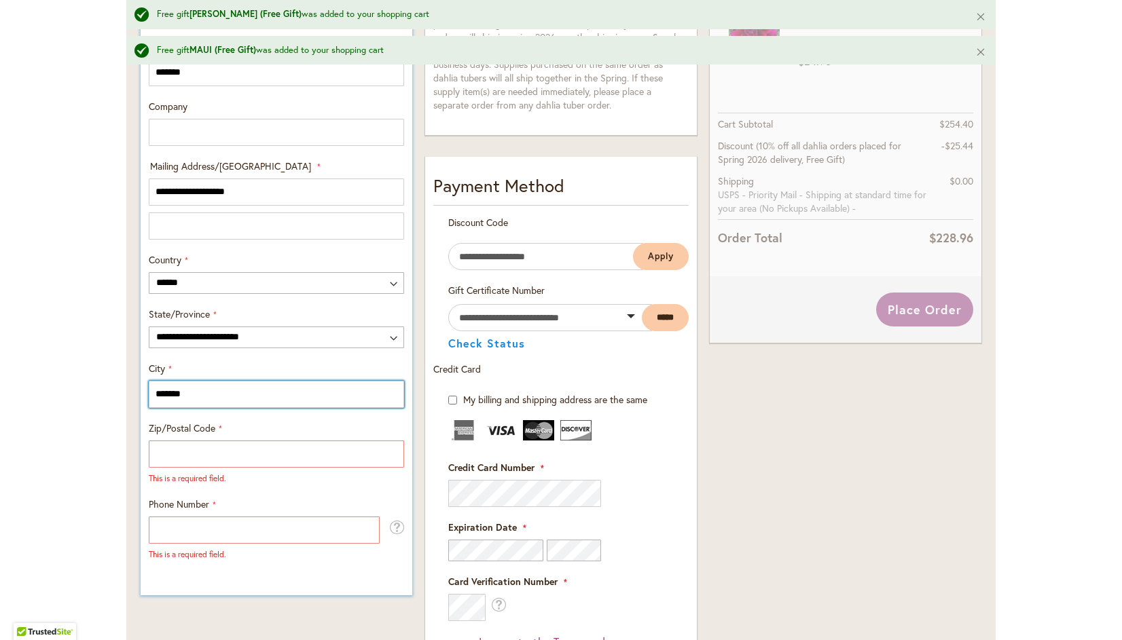
scroll to position [721, 0]
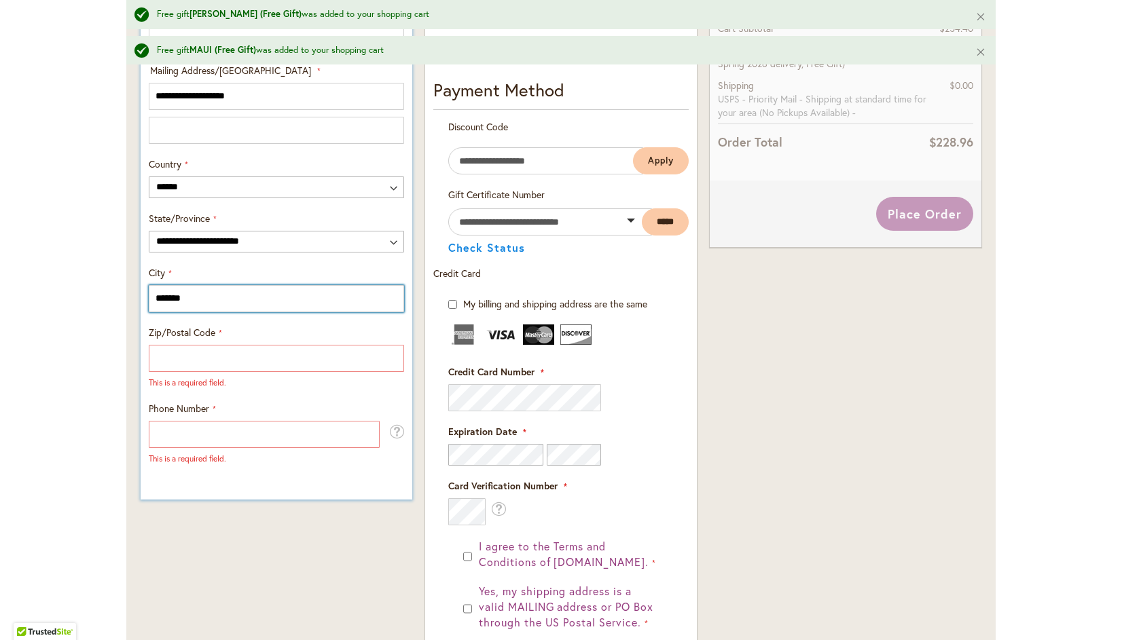
type input "*******"
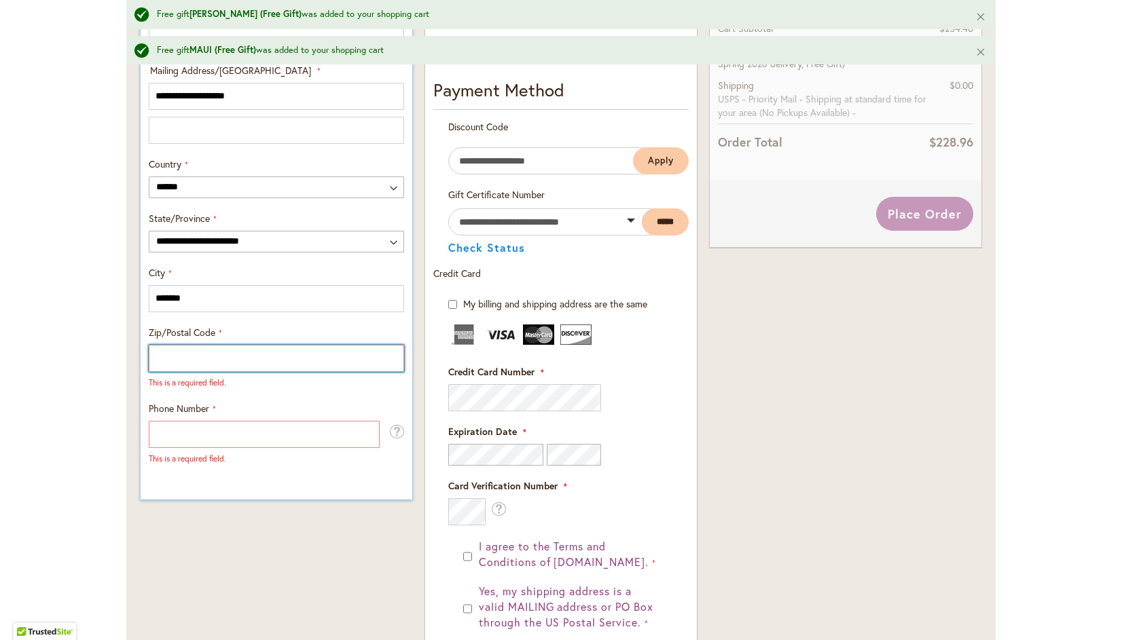
click at [208, 359] on input "Zip/Postal Code" at bounding box center [276, 358] width 255 height 27
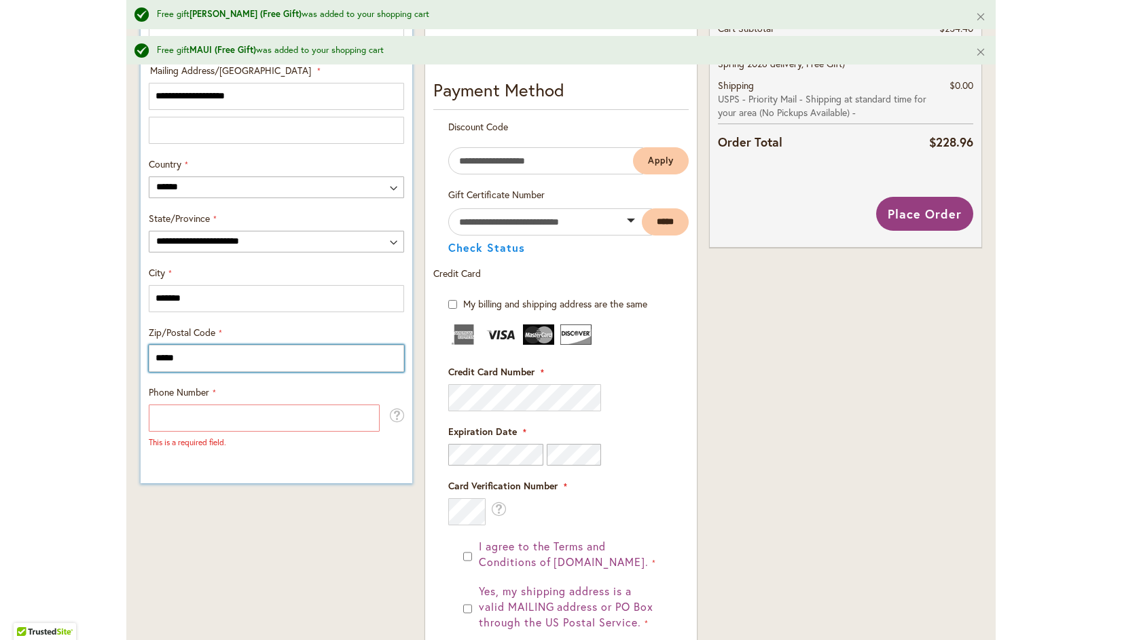
type input "*****"
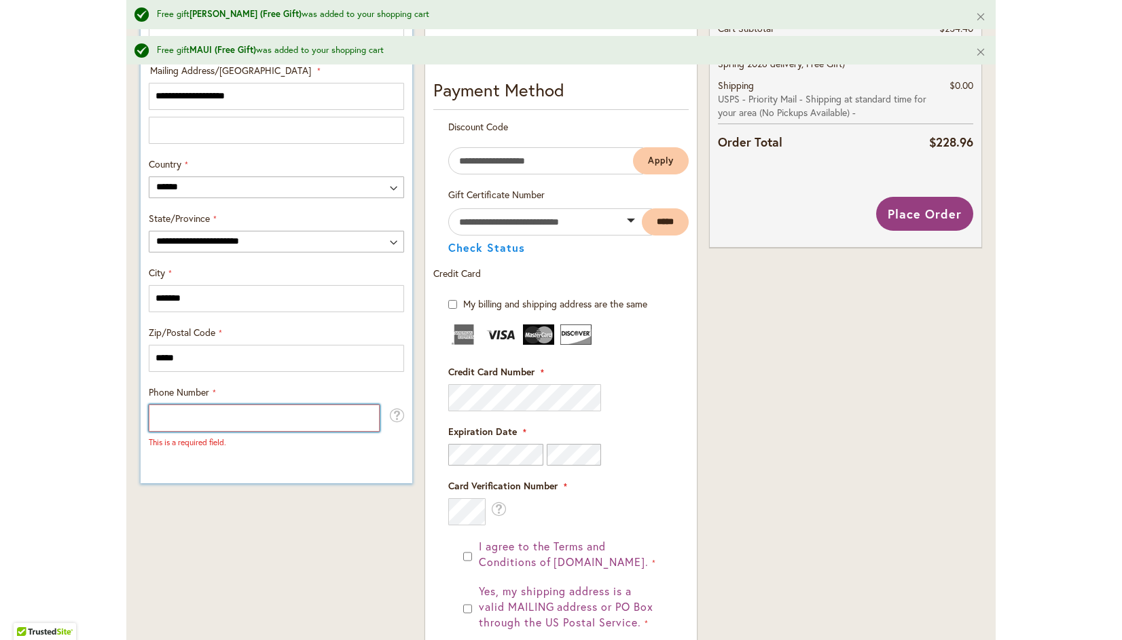
click at [214, 411] on input "Phone Number" at bounding box center [264, 418] width 231 height 27
click at [181, 396] on span "Phone Number" at bounding box center [179, 392] width 60 height 13
click at [181, 405] on input "Phone Number" at bounding box center [264, 418] width 231 height 27
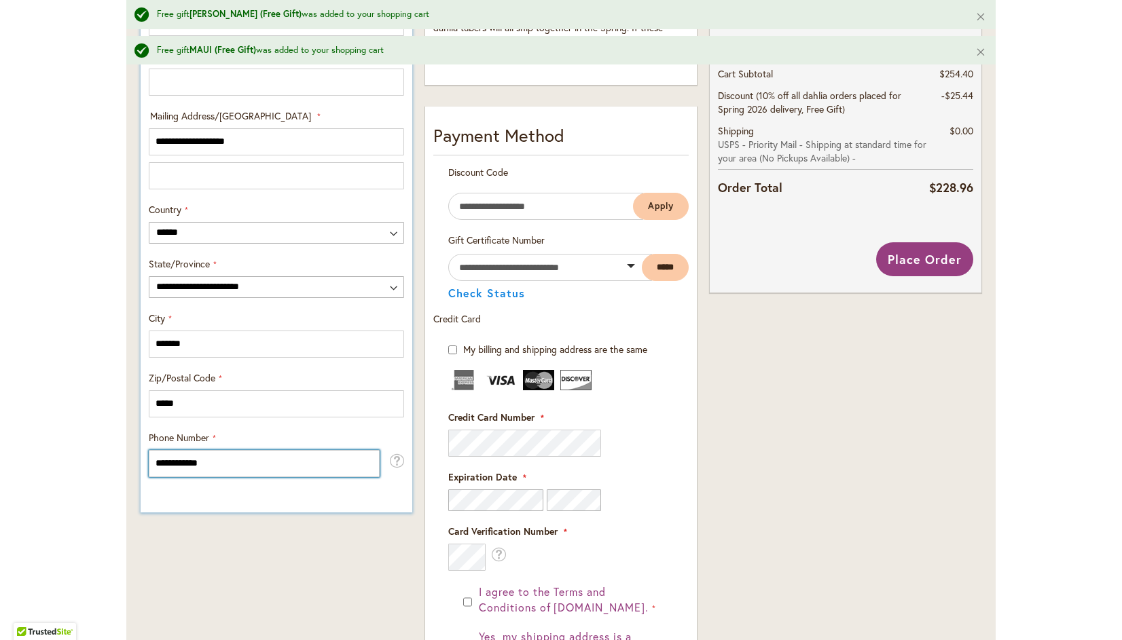
scroll to position [676, 0]
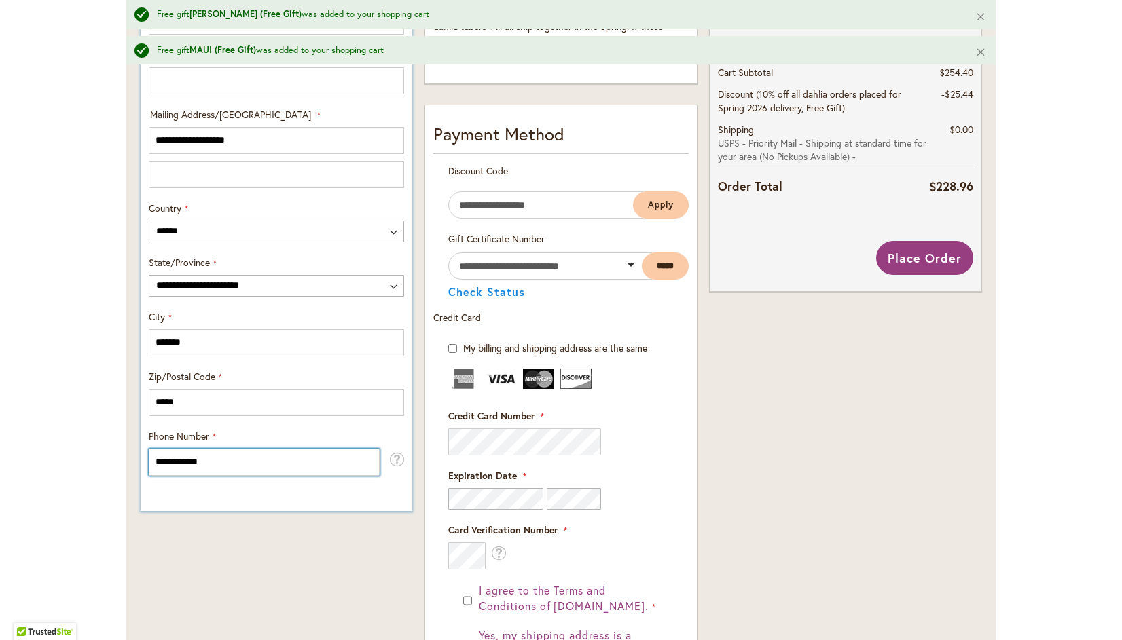
type input "**********"
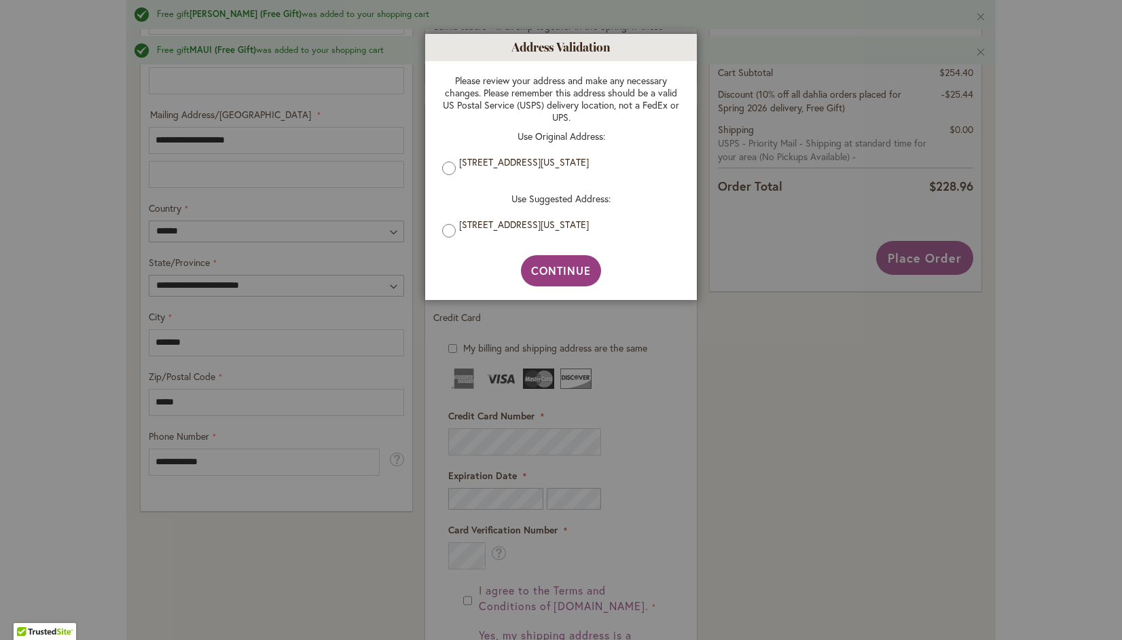
click at [573, 226] on label "[STREET_ADDRESS][US_STATE]" at bounding box center [566, 225] width 214 height 12
click at [573, 272] on span "Continue" at bounding box center [561, 271] width 60 height 14
type input "**********"
type input "*******"
type input "**********"
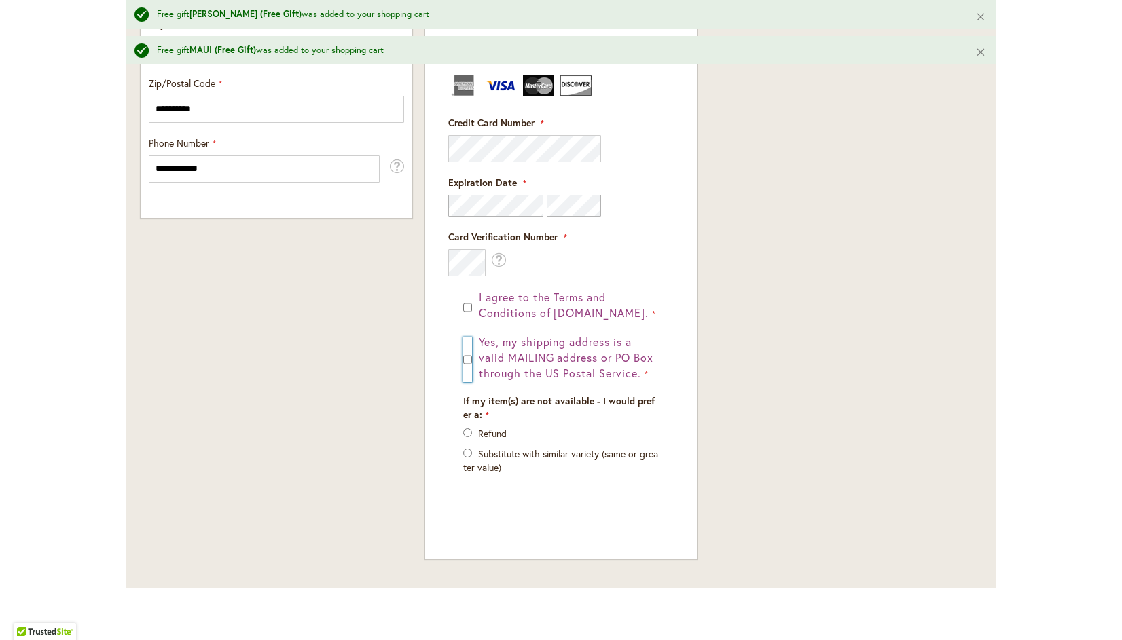
scroll to position [989, 0]
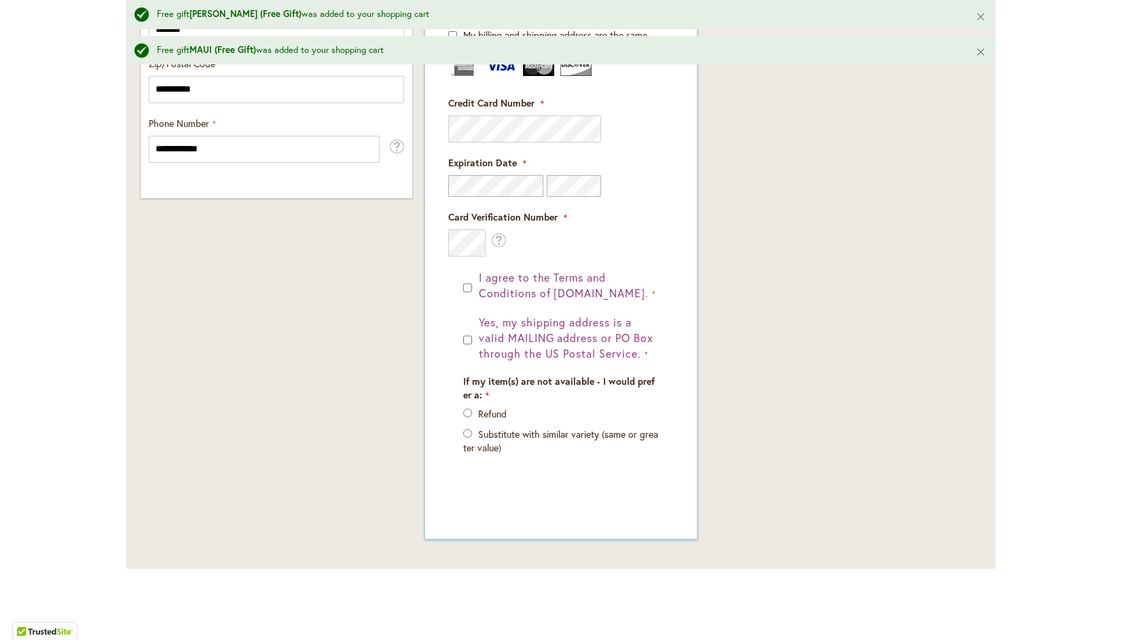
click at [478, 420] on label "Refund" at bounding box center [492, 413] width 29 height 13
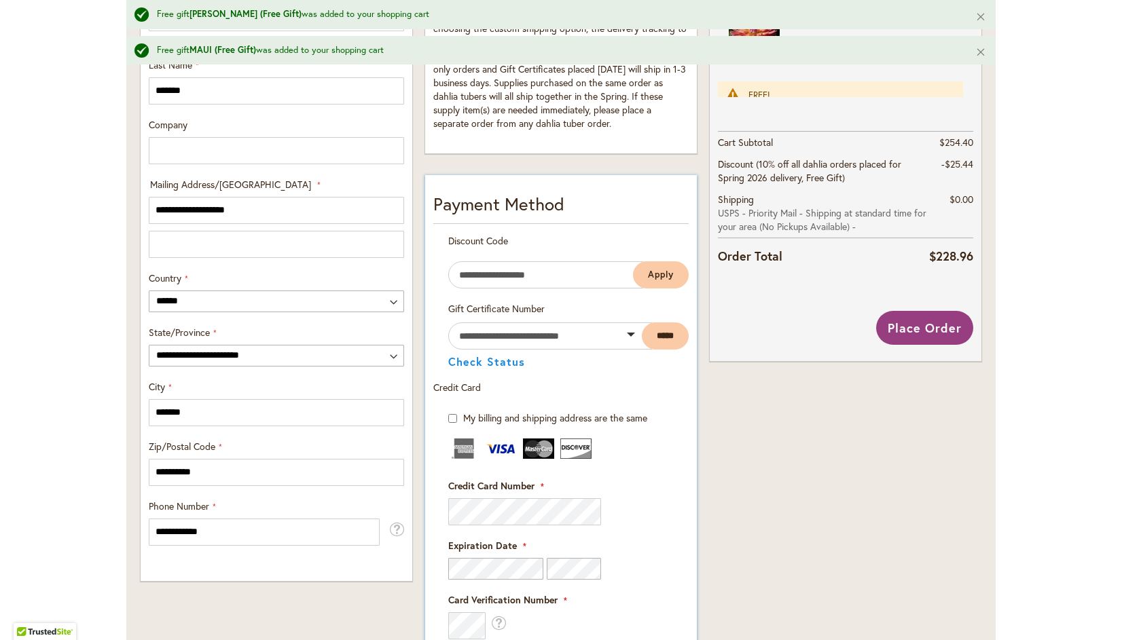
scroll to position [607, 0]
click at [917, 315] on button "Place Order" at bounding box center [924, 327] width 97 height 34
